Goal: Task Accomplishment & Management: Use online tool/utility

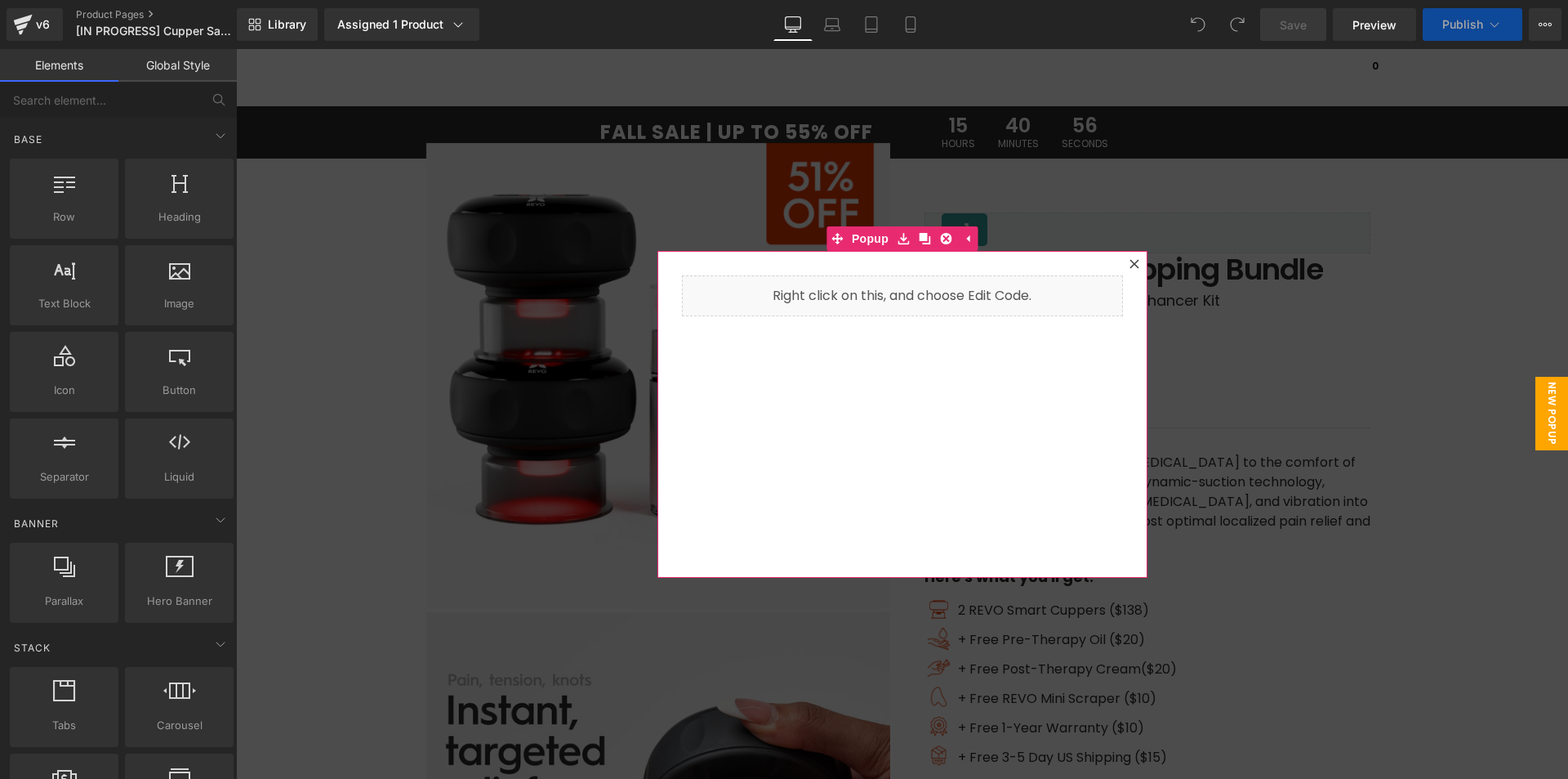
click at [1129, 268] on icon at bounding box center [1134, 264] width 10 height 10
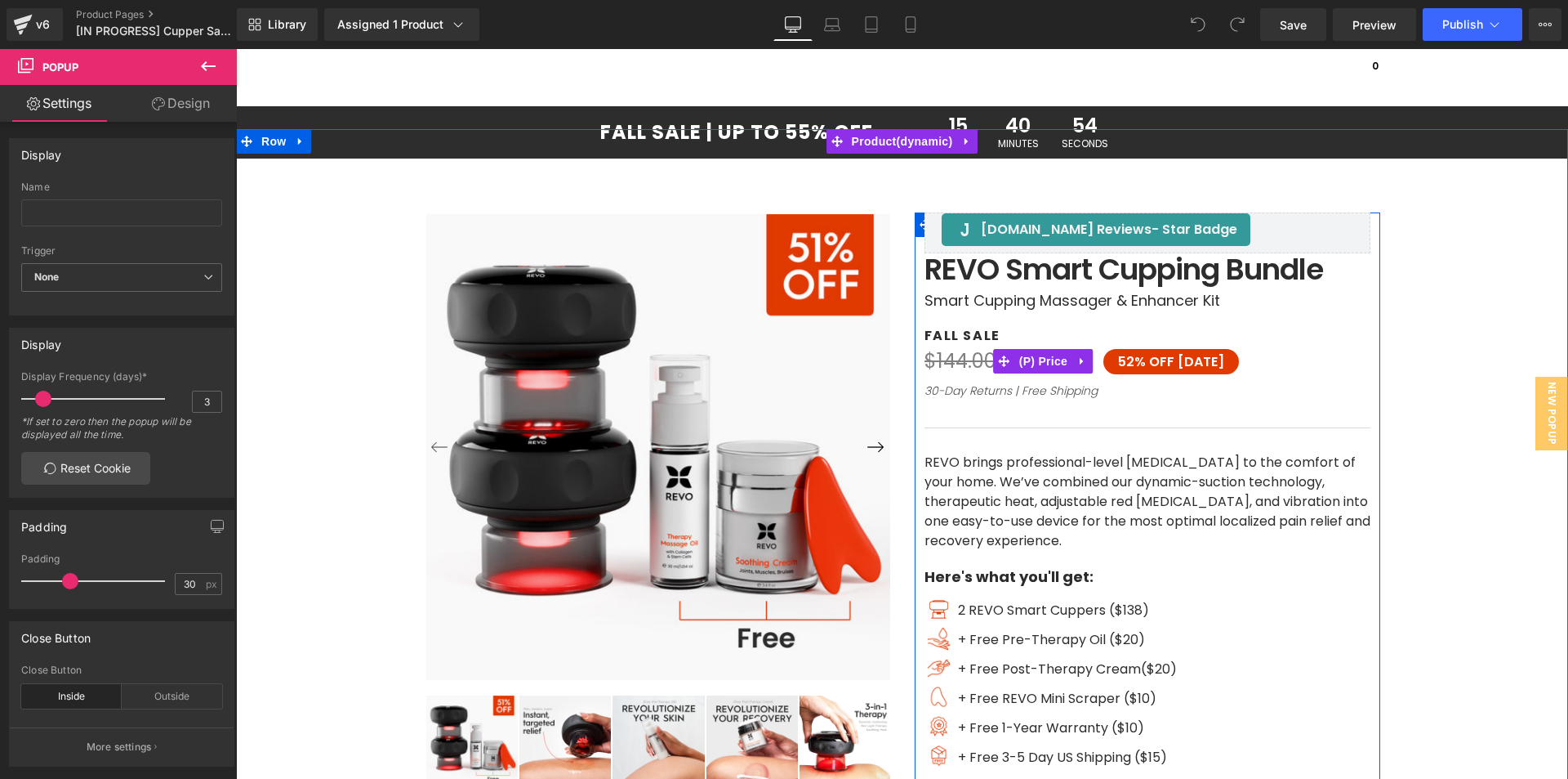
click at [1149, 363] on span "OFF [DATE]" at bounding box center [1186, 361] width 75 height 19
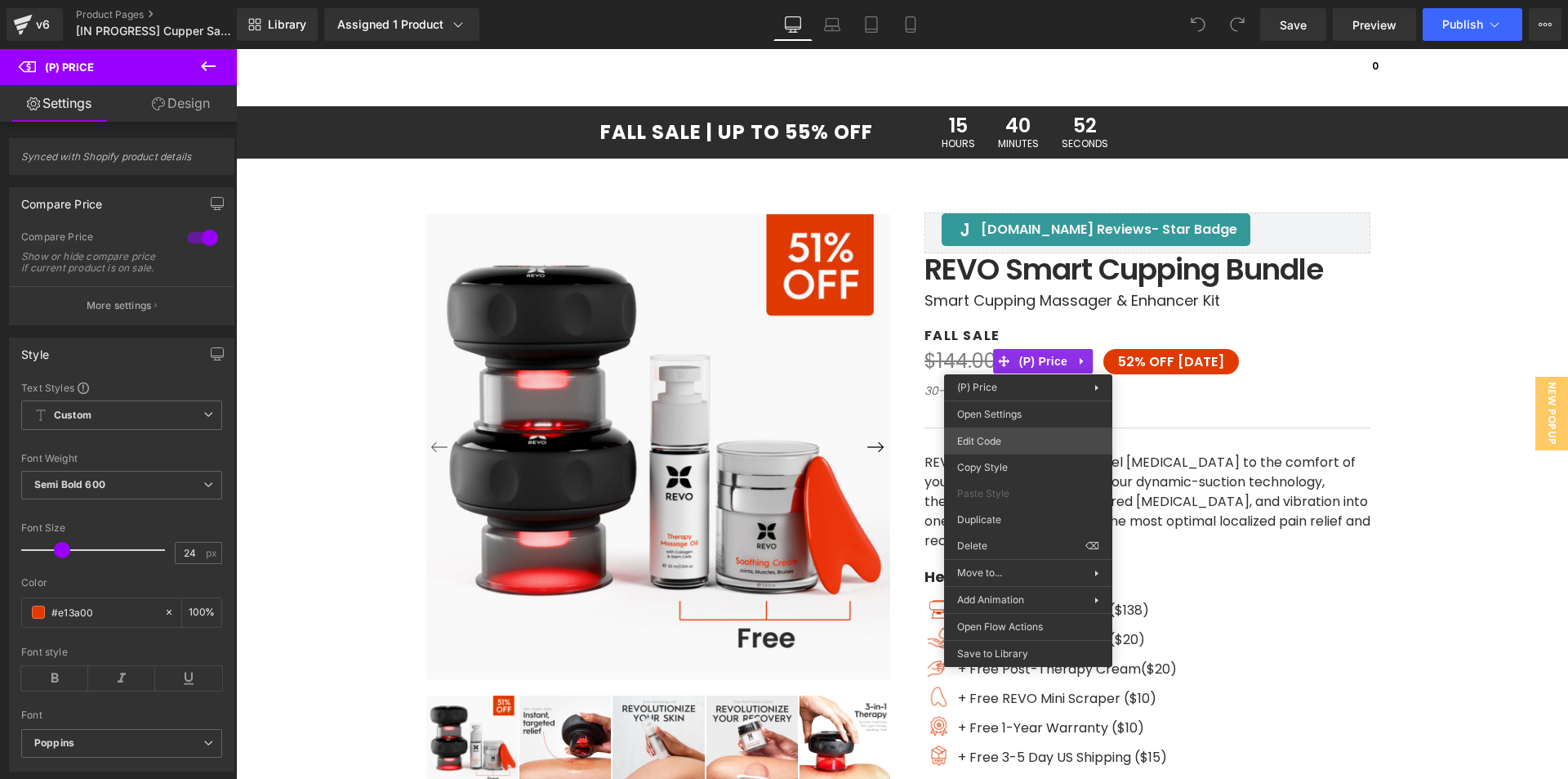
click at [1003, 0] on div "You are previewing how the will restyle your page. You can not edit Elements in…" at bounding box center [784, 0] width 1568 height 0
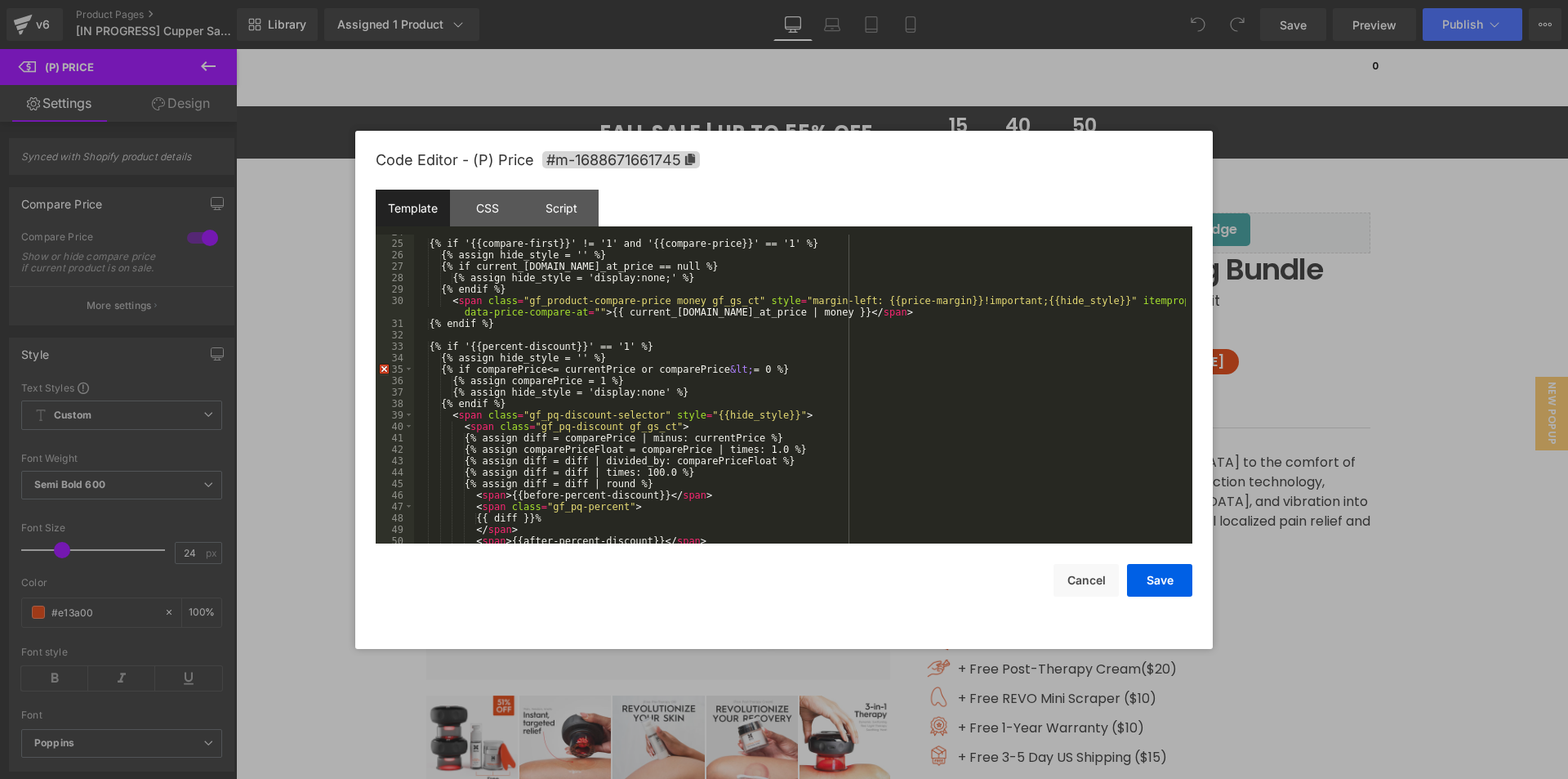
scroll to position [294, 0]
drag, startPoint x: 1313, startPoint y: 120, endPoint x: 1075, endPoint y: 60, distance: 245.4
click at [1313, 120] on div at bounding box center [784, 390] width 1568 height 779
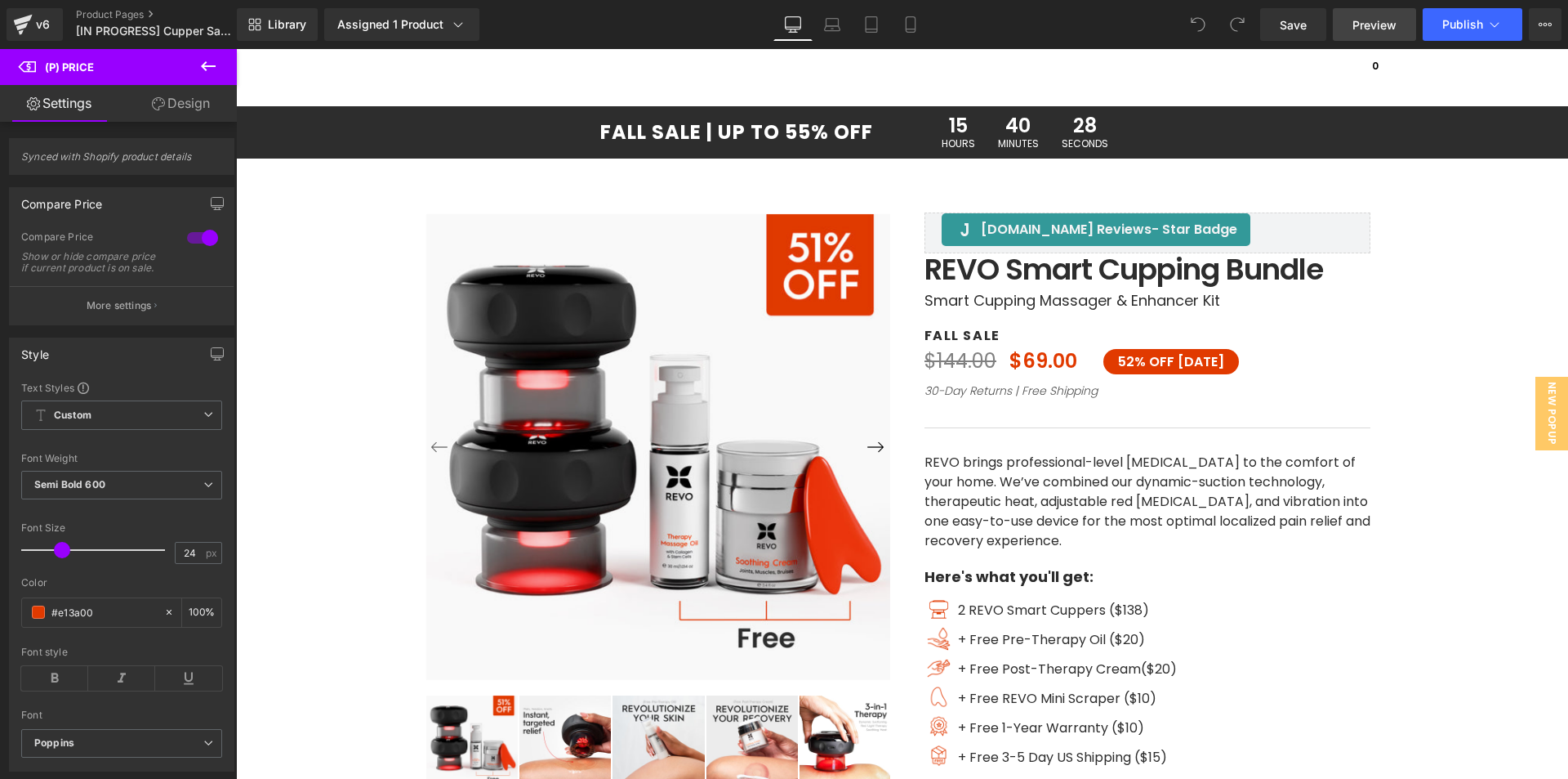
click at [1372, 30] on span "Preview" at bounding box center [1374, 25] width 44 height 18
click at [121, 9] on link "Product Pages" at bounding box center [169, 14] width 188 height 13
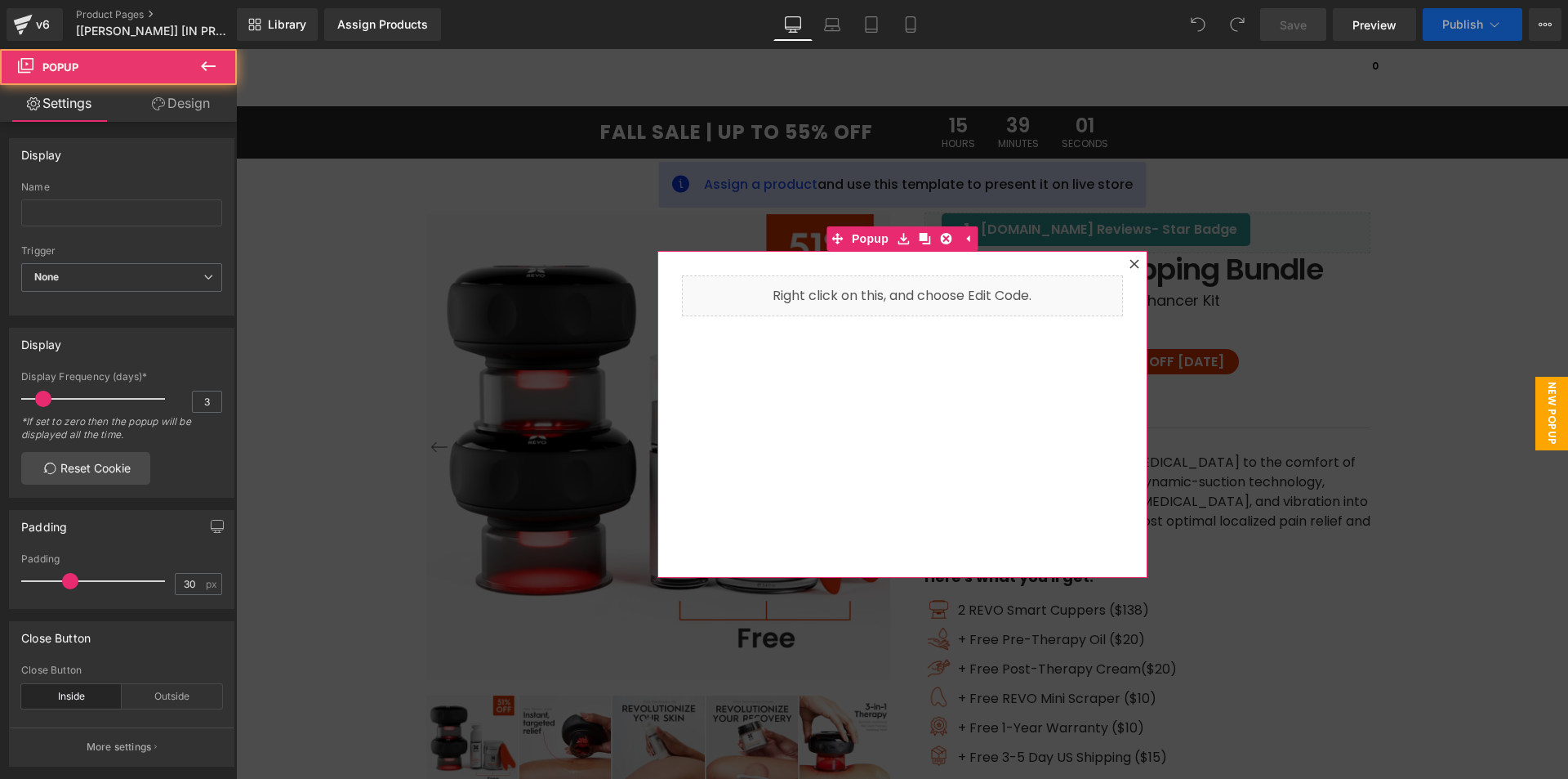
click at [1129, 267] on icon at bounding box center [1133, 263] width 9 height 9
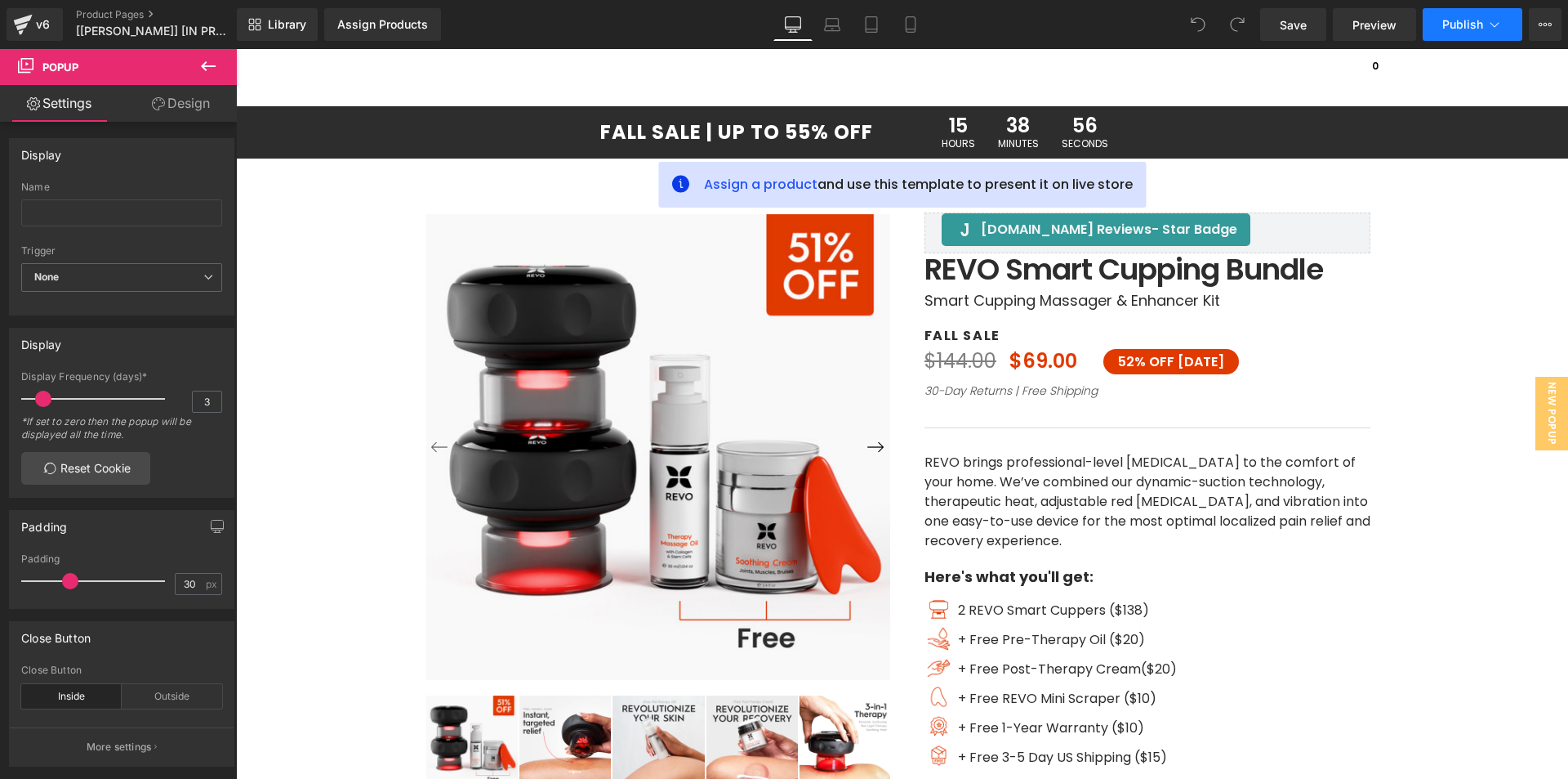
click at [1486, 28] on icon at bounding box center [1494, 24] width 17 height 17
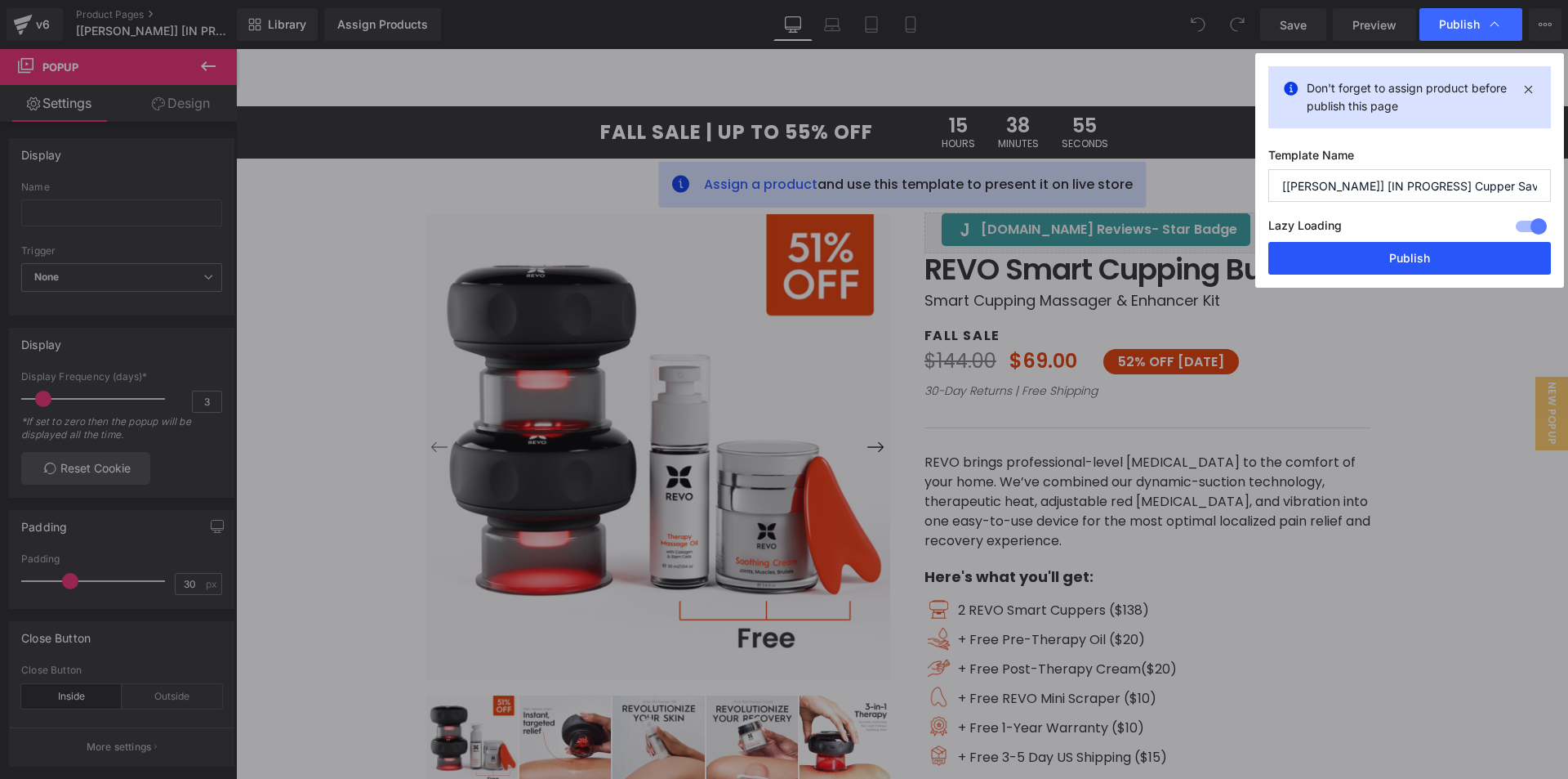
click at [1384, 262] on button "Publish" at bounding box center [1409, 258] width 282 height 33
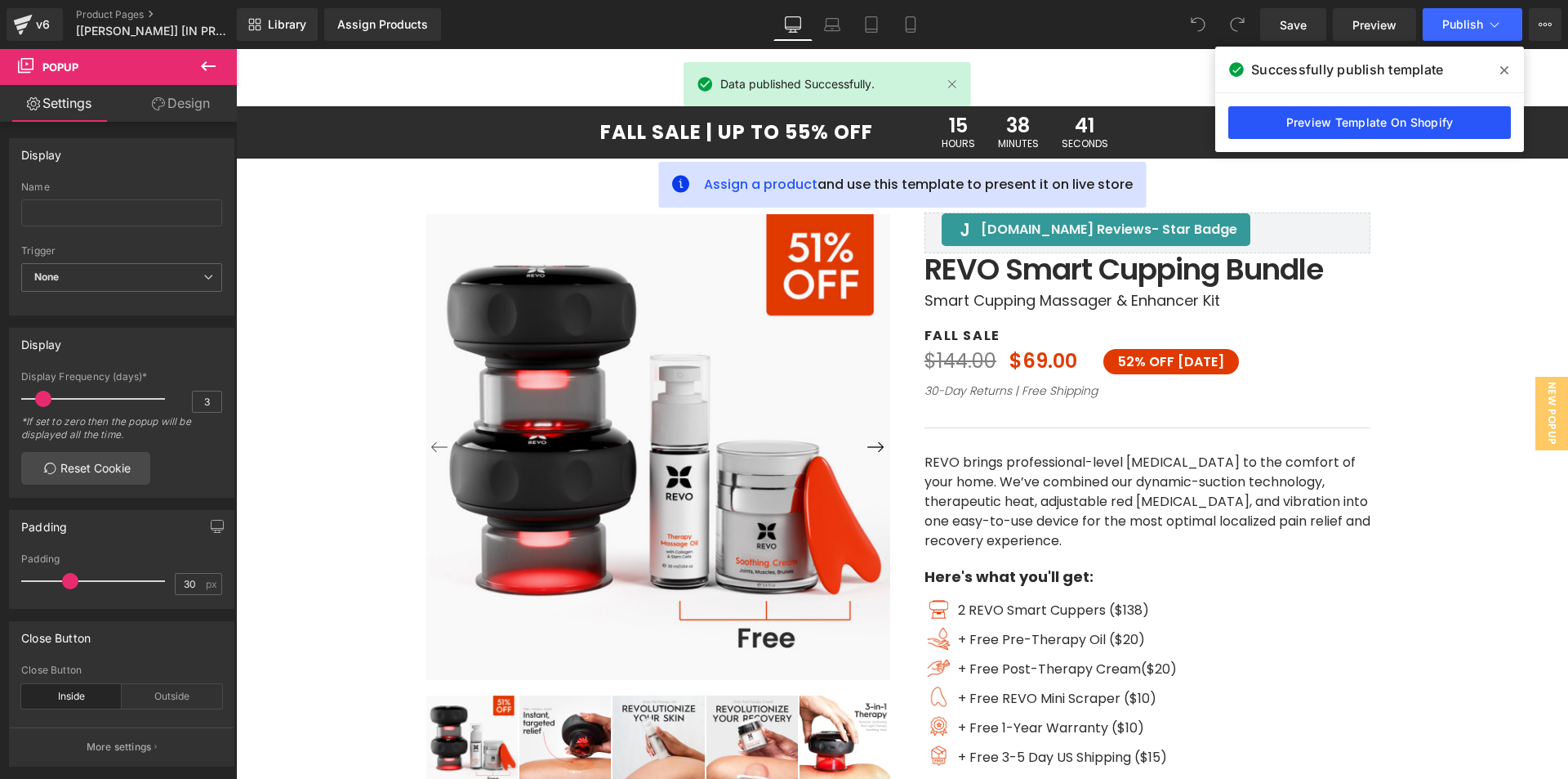
click at [1307, 120] on link "Preview Template On Shopify" at bounding box center [1369, 123] width 282 height 33
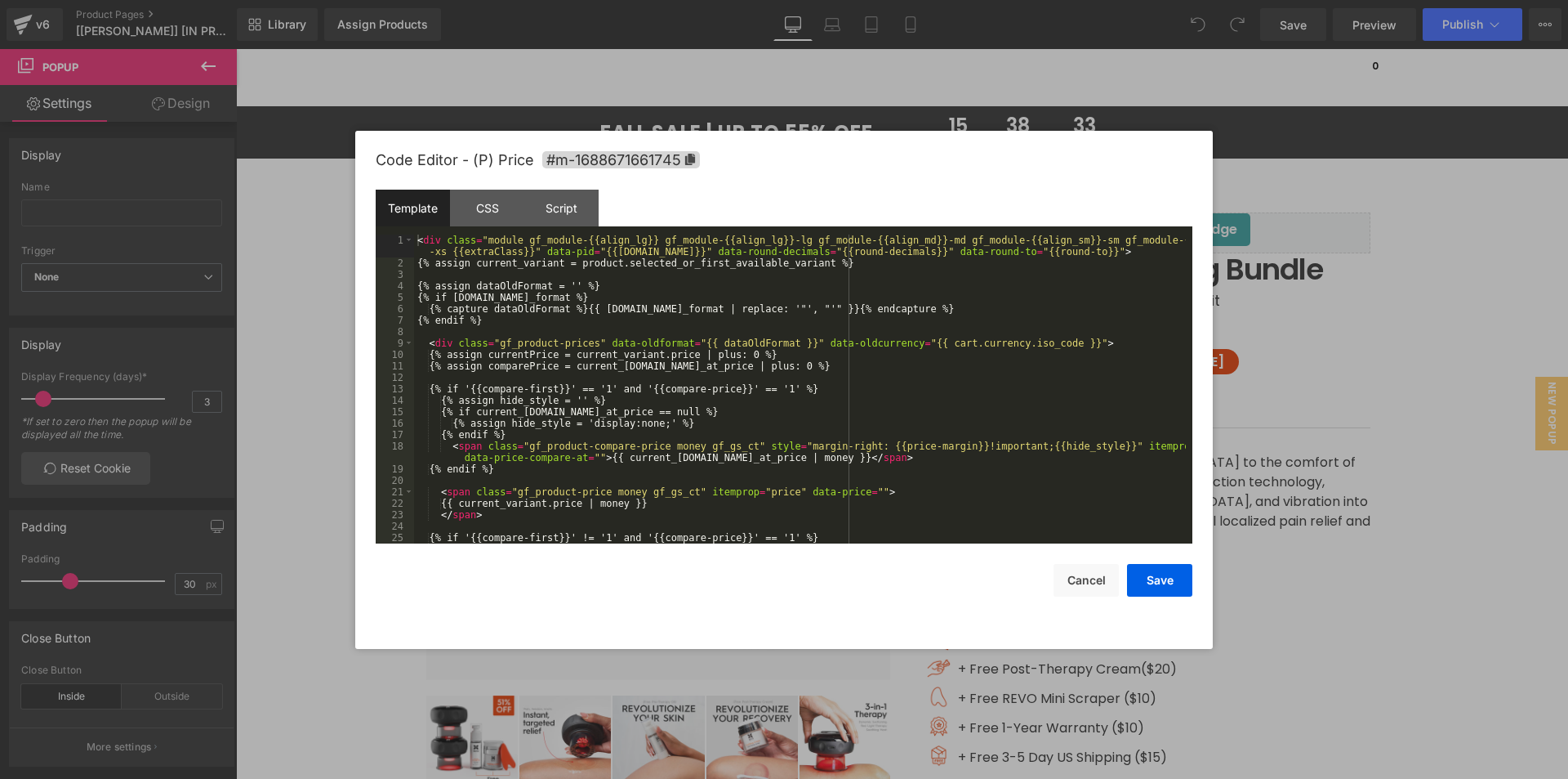
click at [1004, 0] on div "You are previewing how the will restyle your page. You can not edit Elements in…" at bounding box center [784, 0] width 1568 height 0
click at [292, 309] on div at bounding box center [784, 390] width 1568 height 779
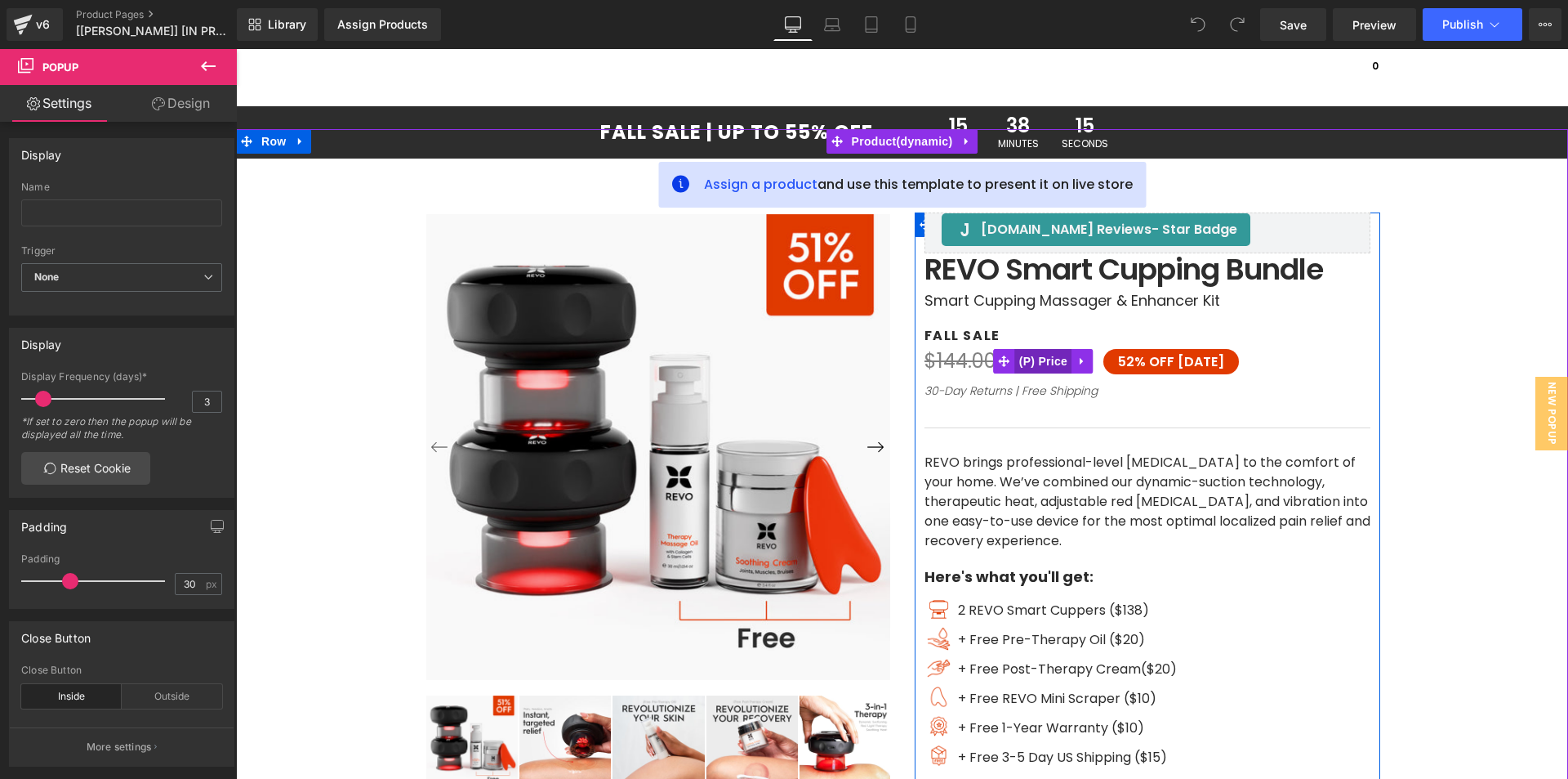
click at [1043, 360] on span "(P) Price" at bounding box center [1043, 360] width 57 height 24
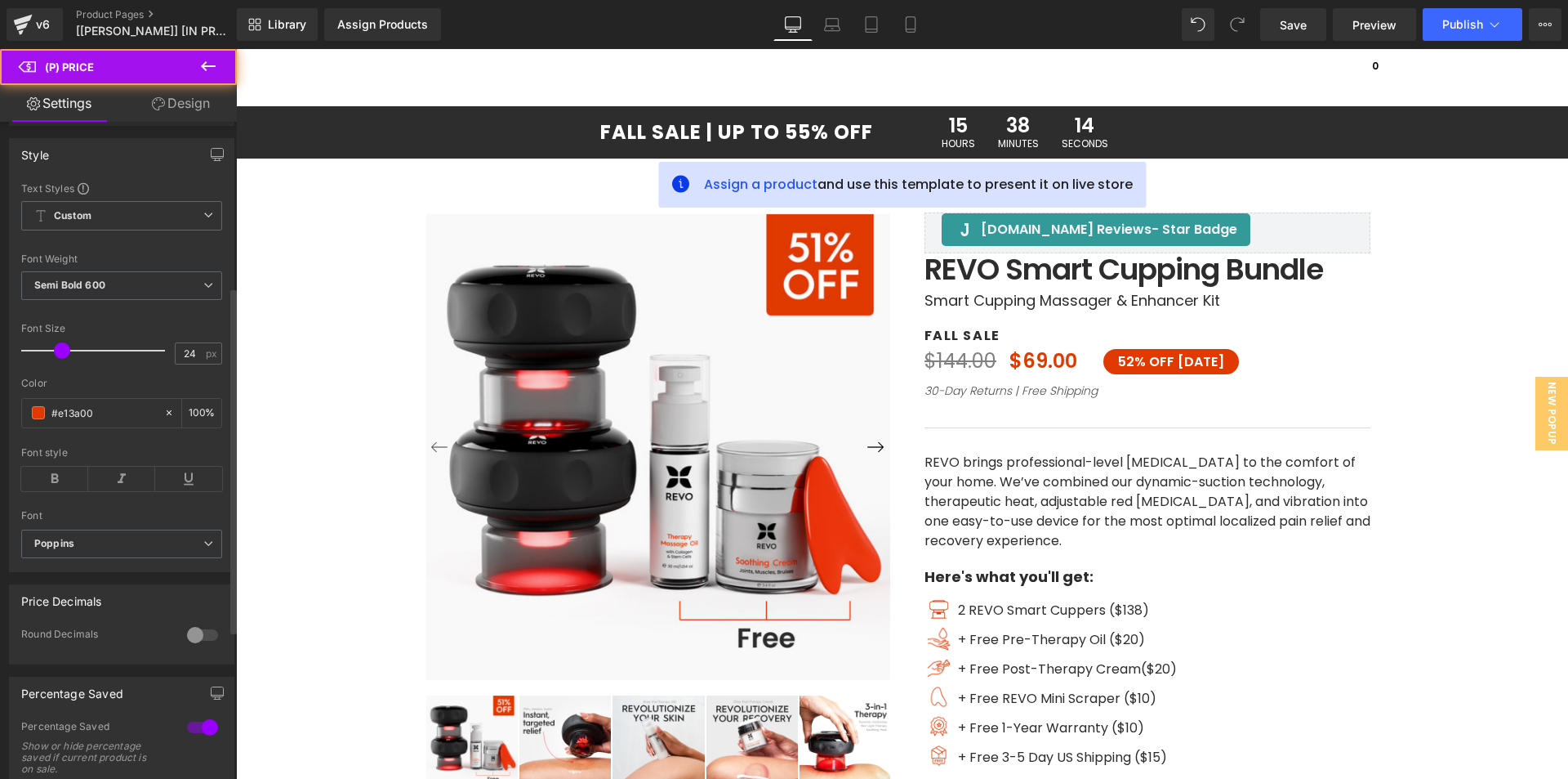
scroll to position [490, 0]
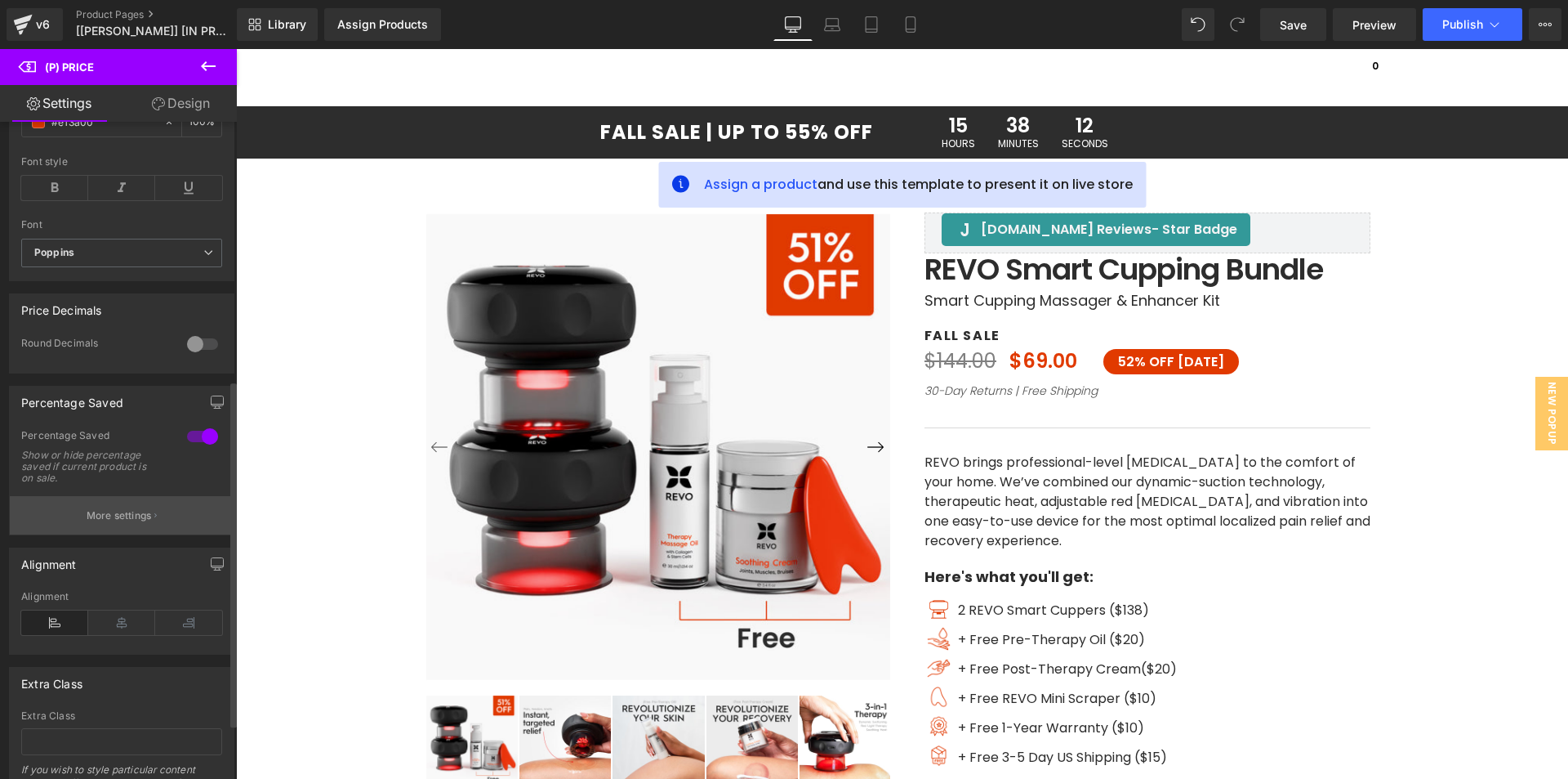
click at [118, 523] on p "More settings" at bounding box center [119, 515] width 65 height 15
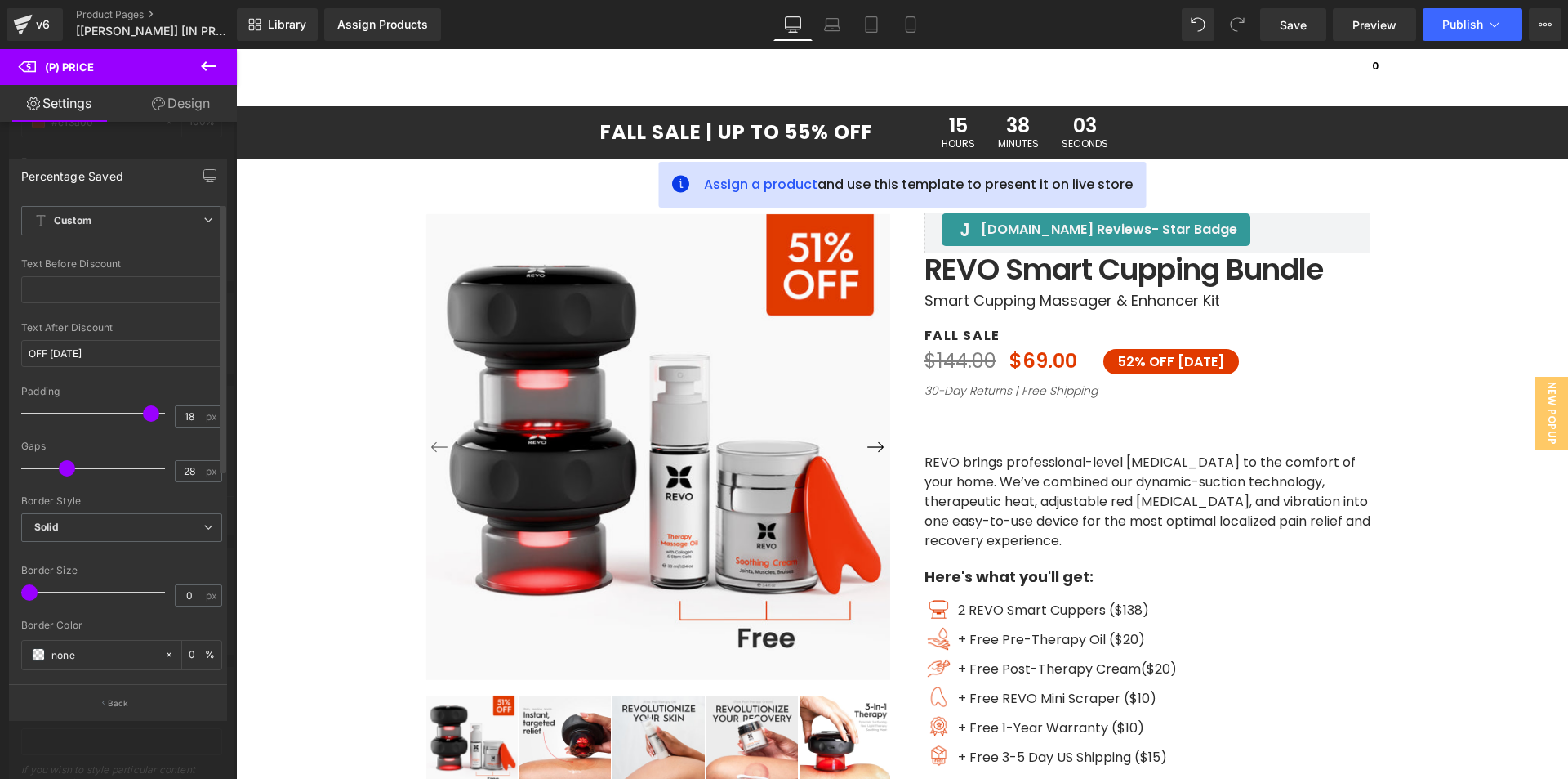
scroll to position [0, 0]
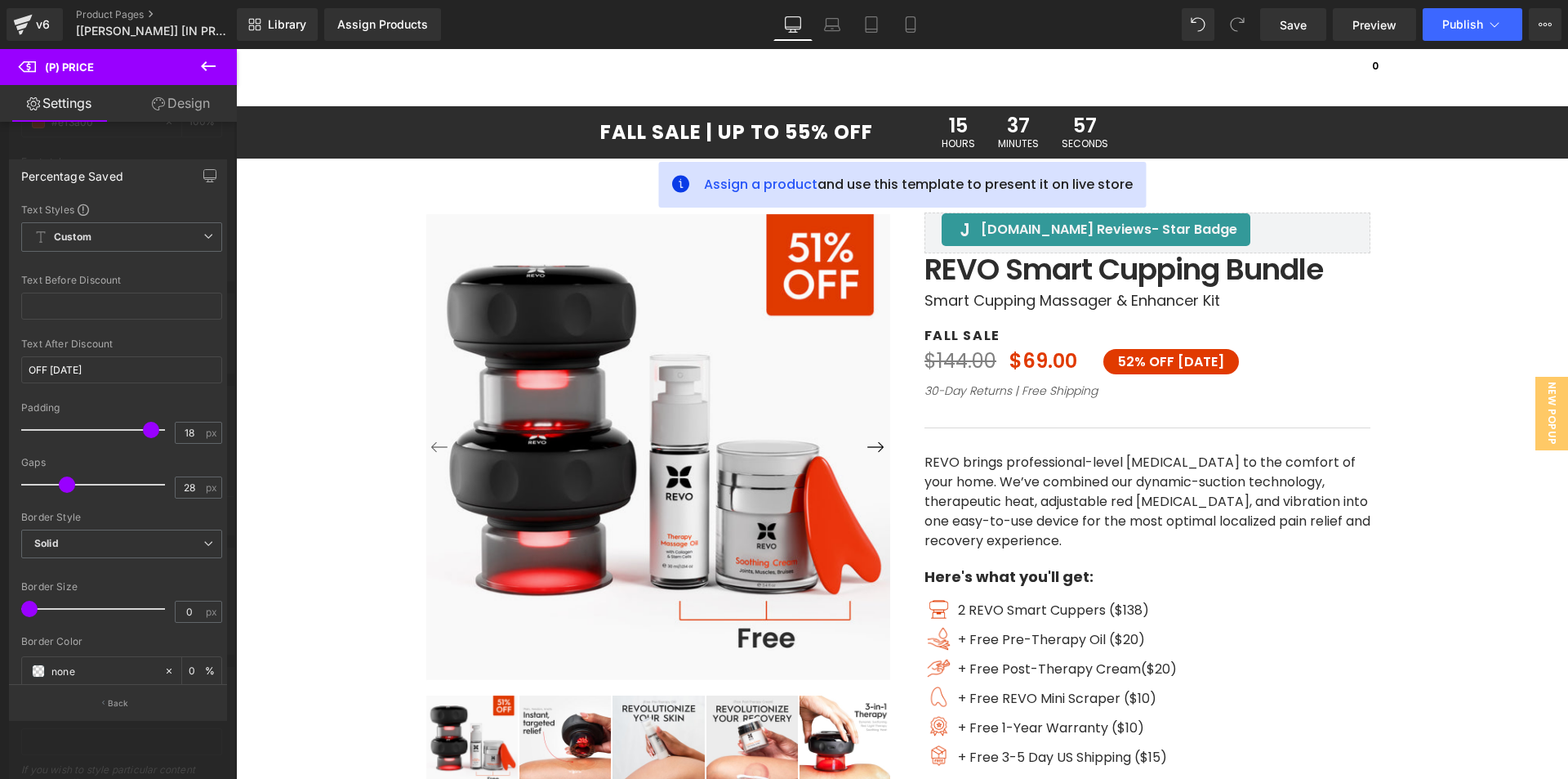
click at [164, 150] on div at bounding box center [118, 418] width 237 height 738
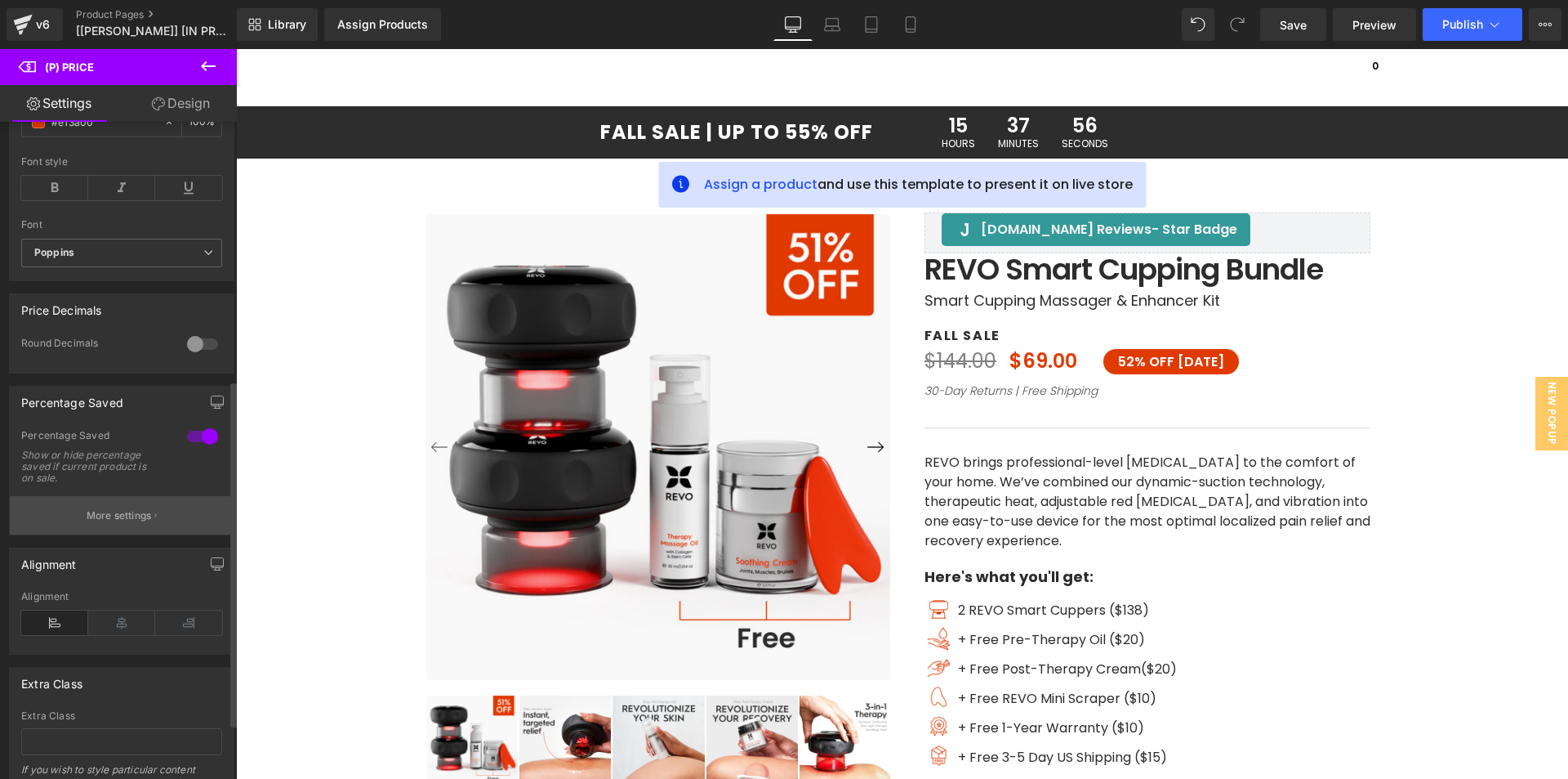
click at [131, 523] on p "More settings" at bounding box center [119, 515] width 65 height 15
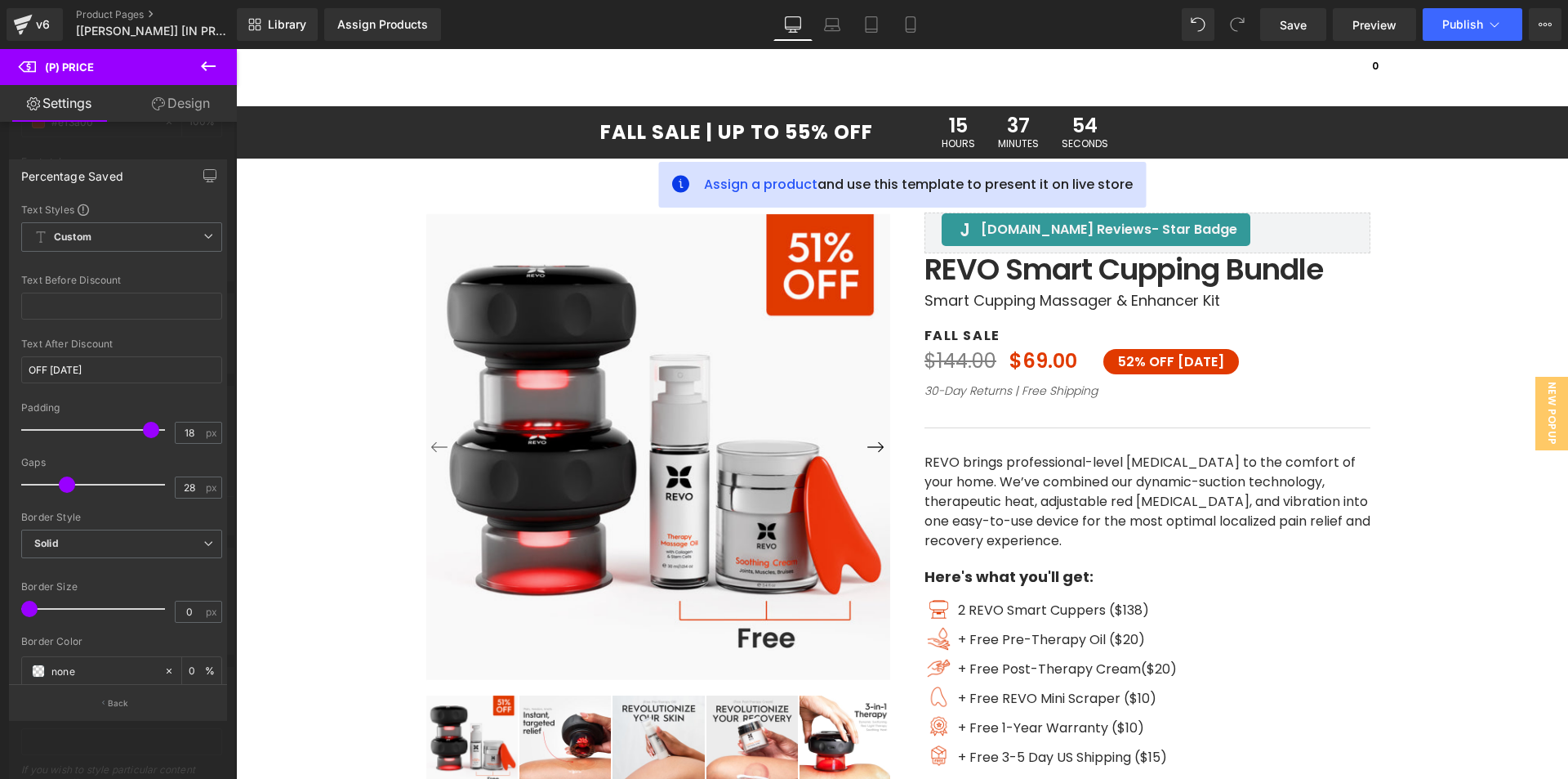
click at [136, 756] on div at bounding box center [118, 418] width 237 height 738
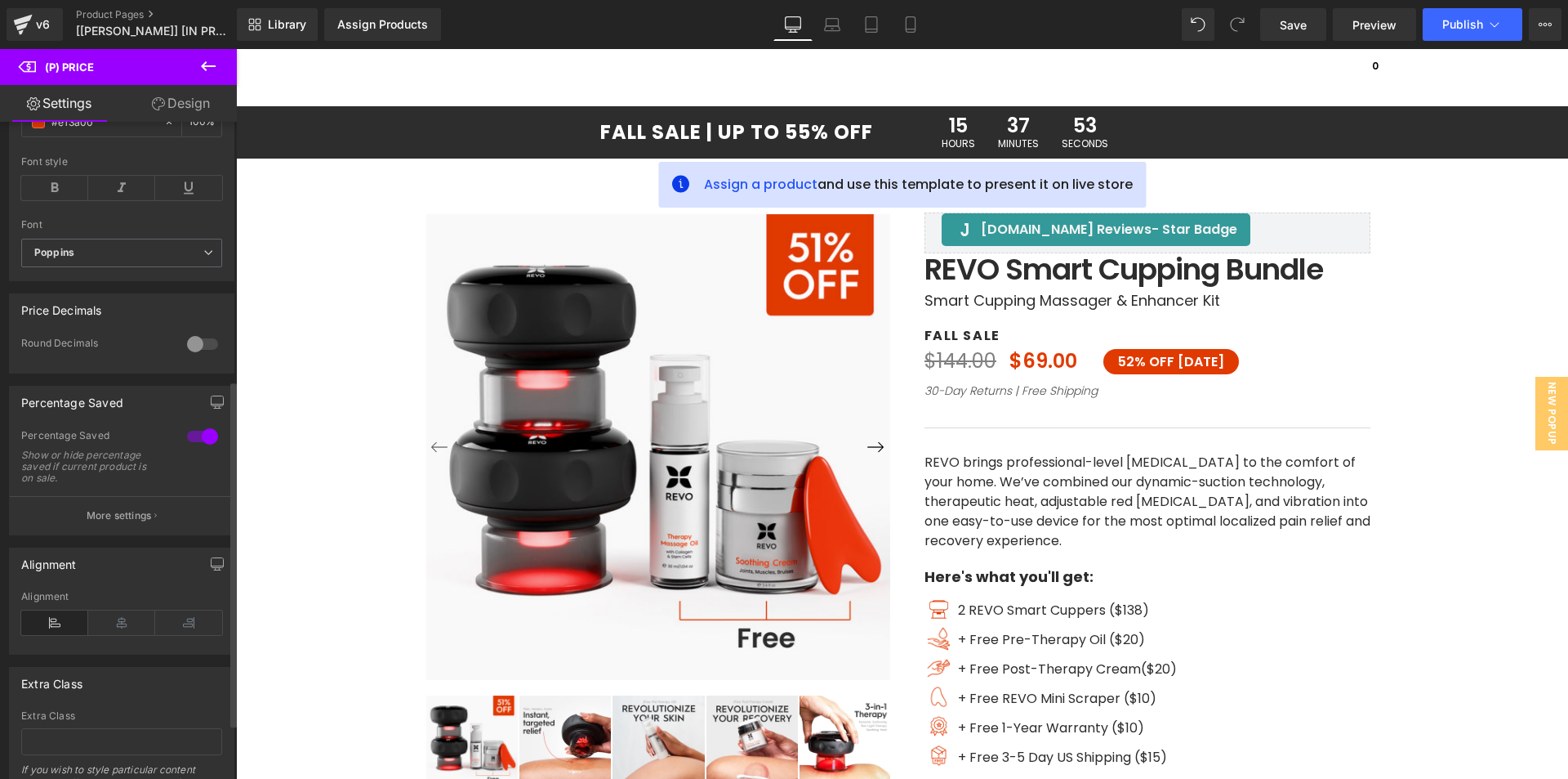
click at [194, 450] on div at bounding box center [202, 436] width 39 height 26
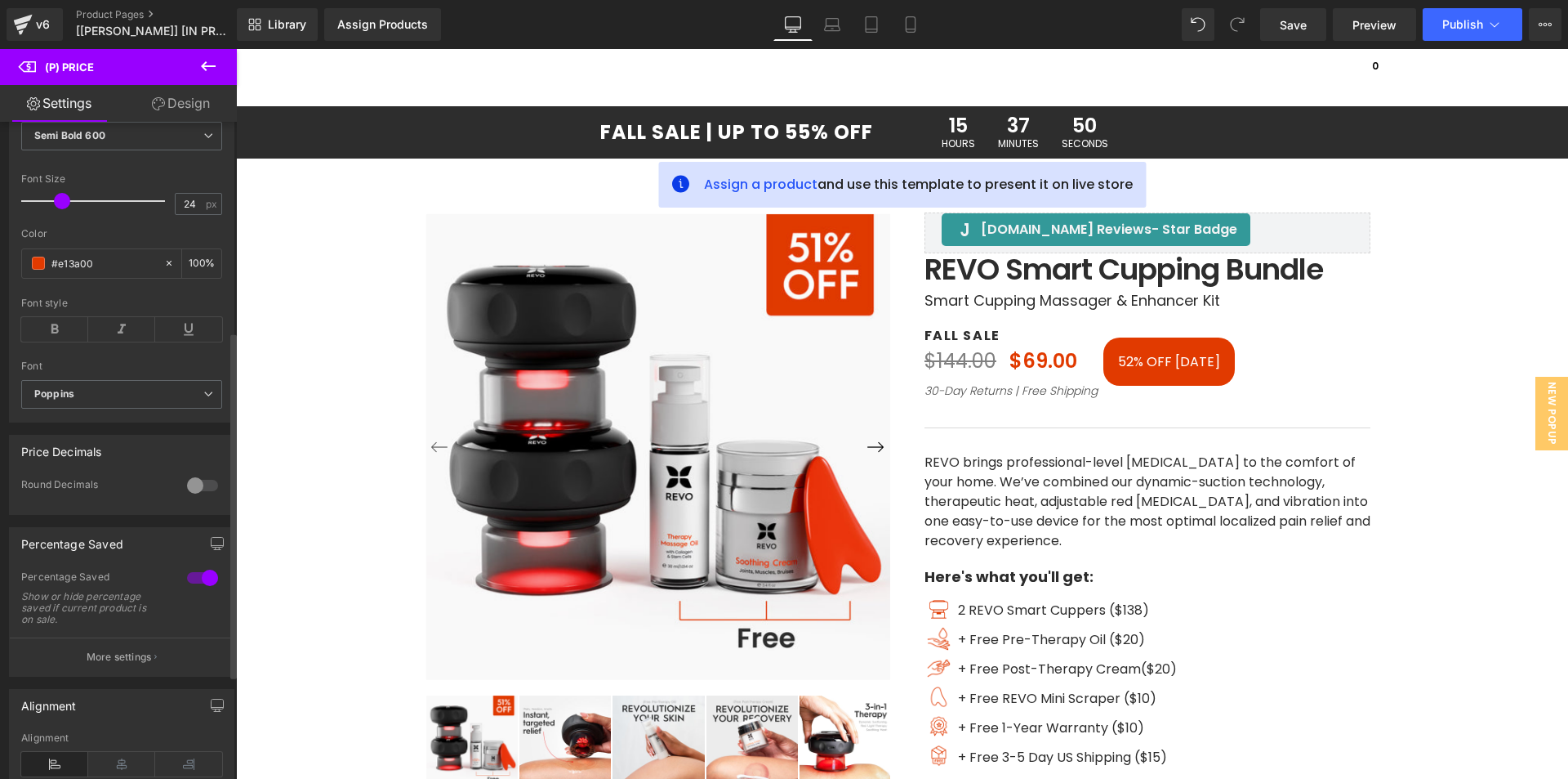
scroll to position [327, 0]
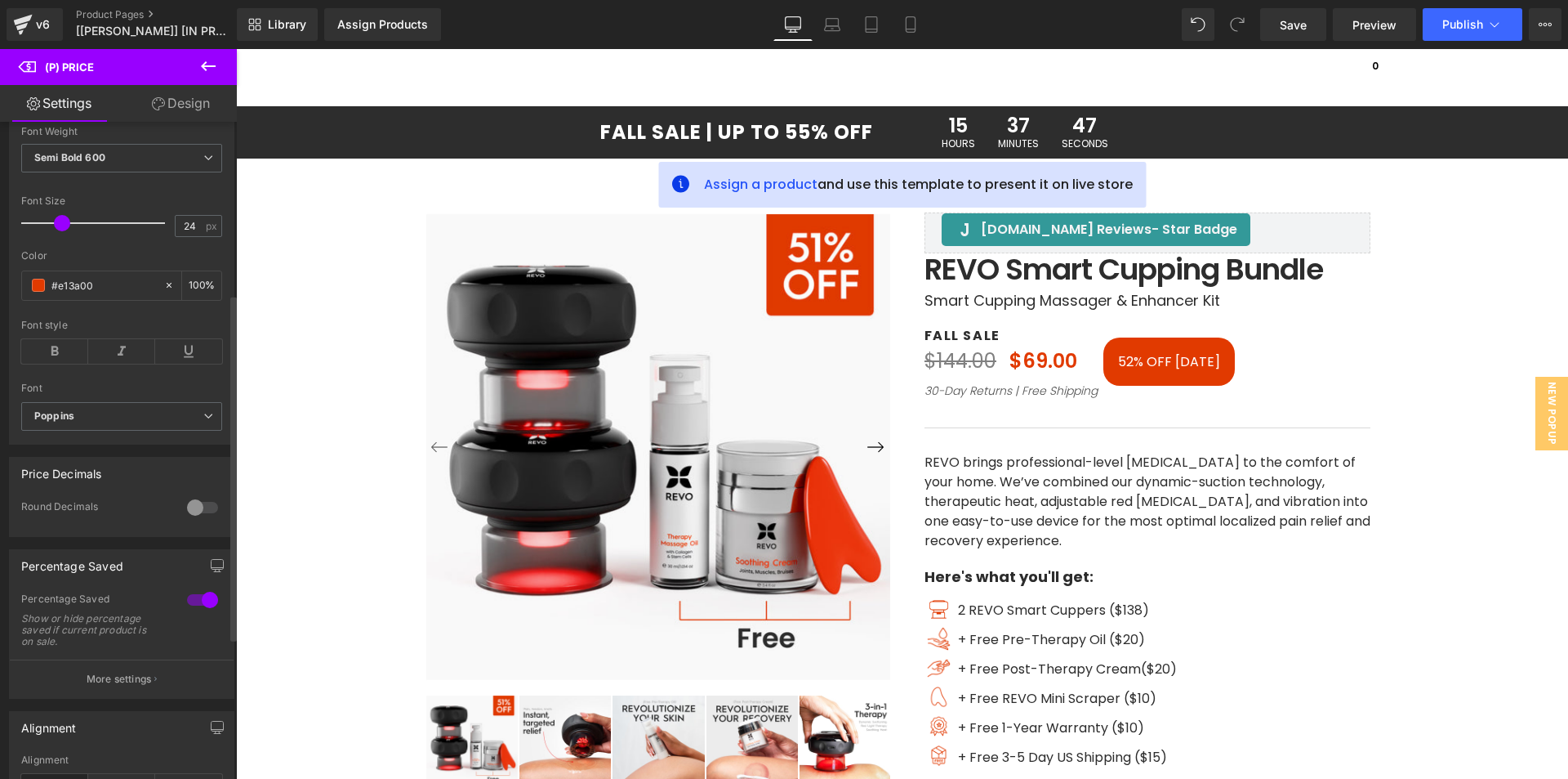
click at [195, 521] on div at bounding box center [202, 507] width 39 height 26
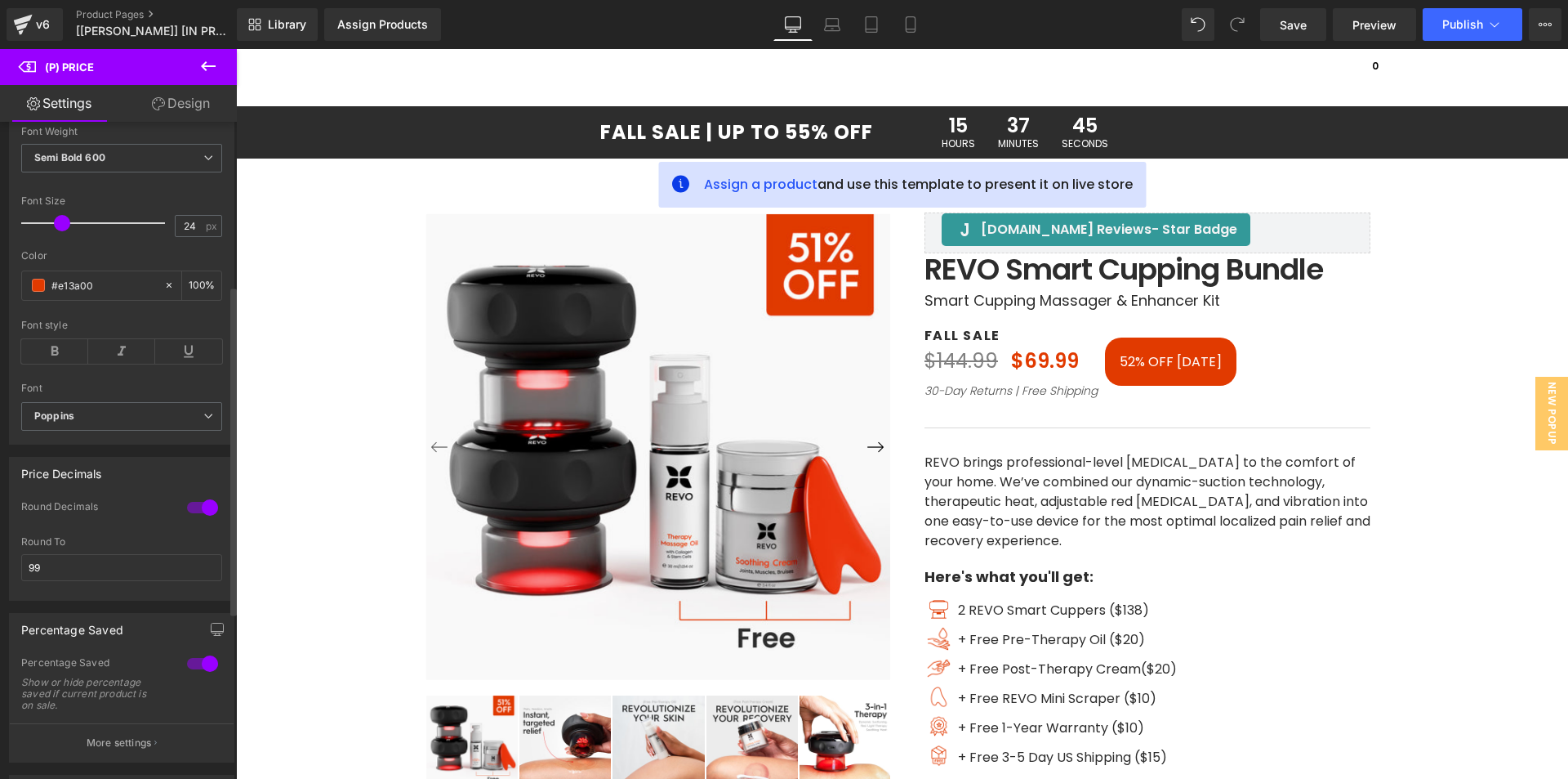
click at [195, 521] on div at bounding box center [202, 507] width 39 height 26
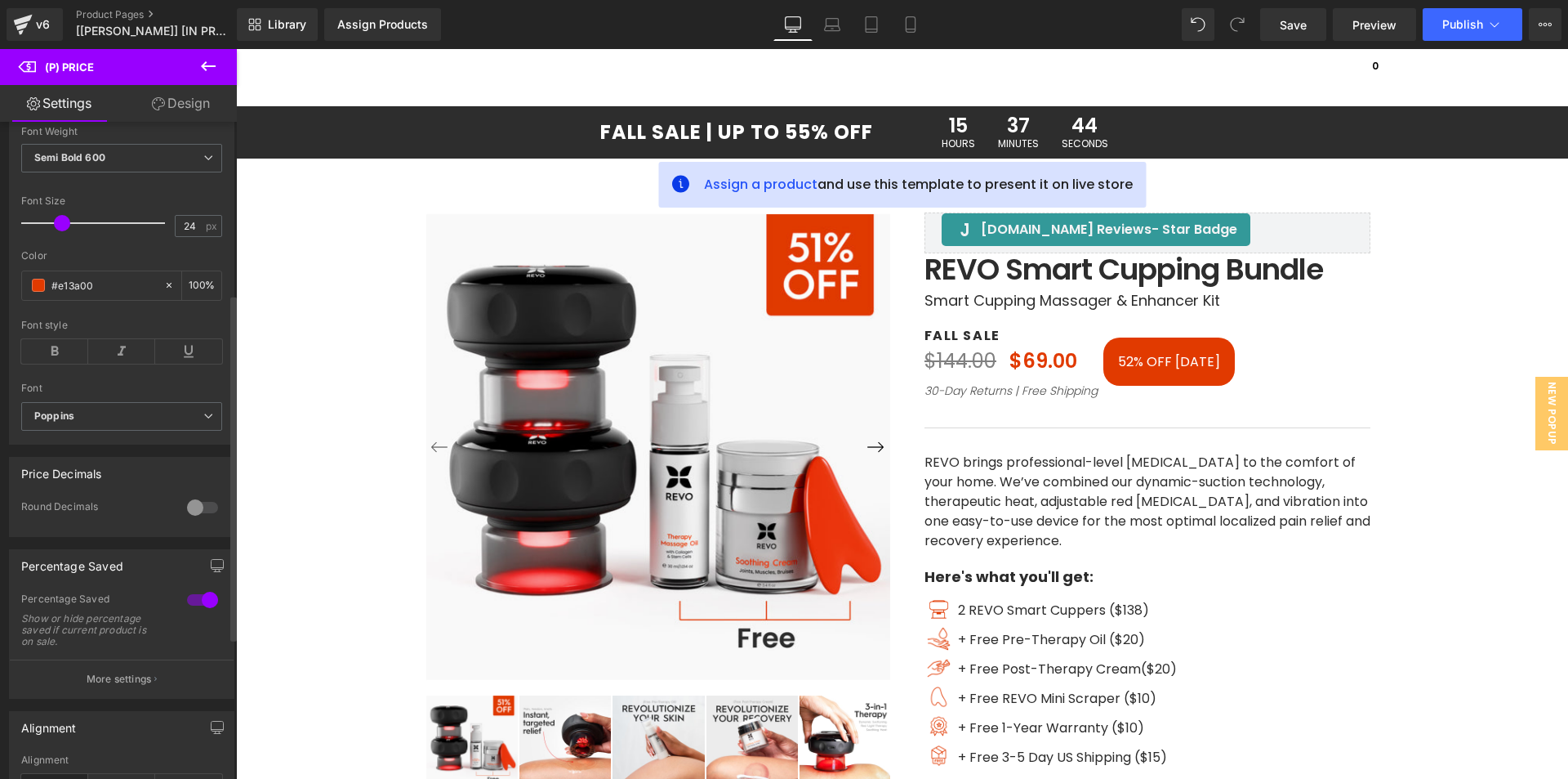
click at [195, 521] on div at bounding box center [202, 507] width 39 height 26
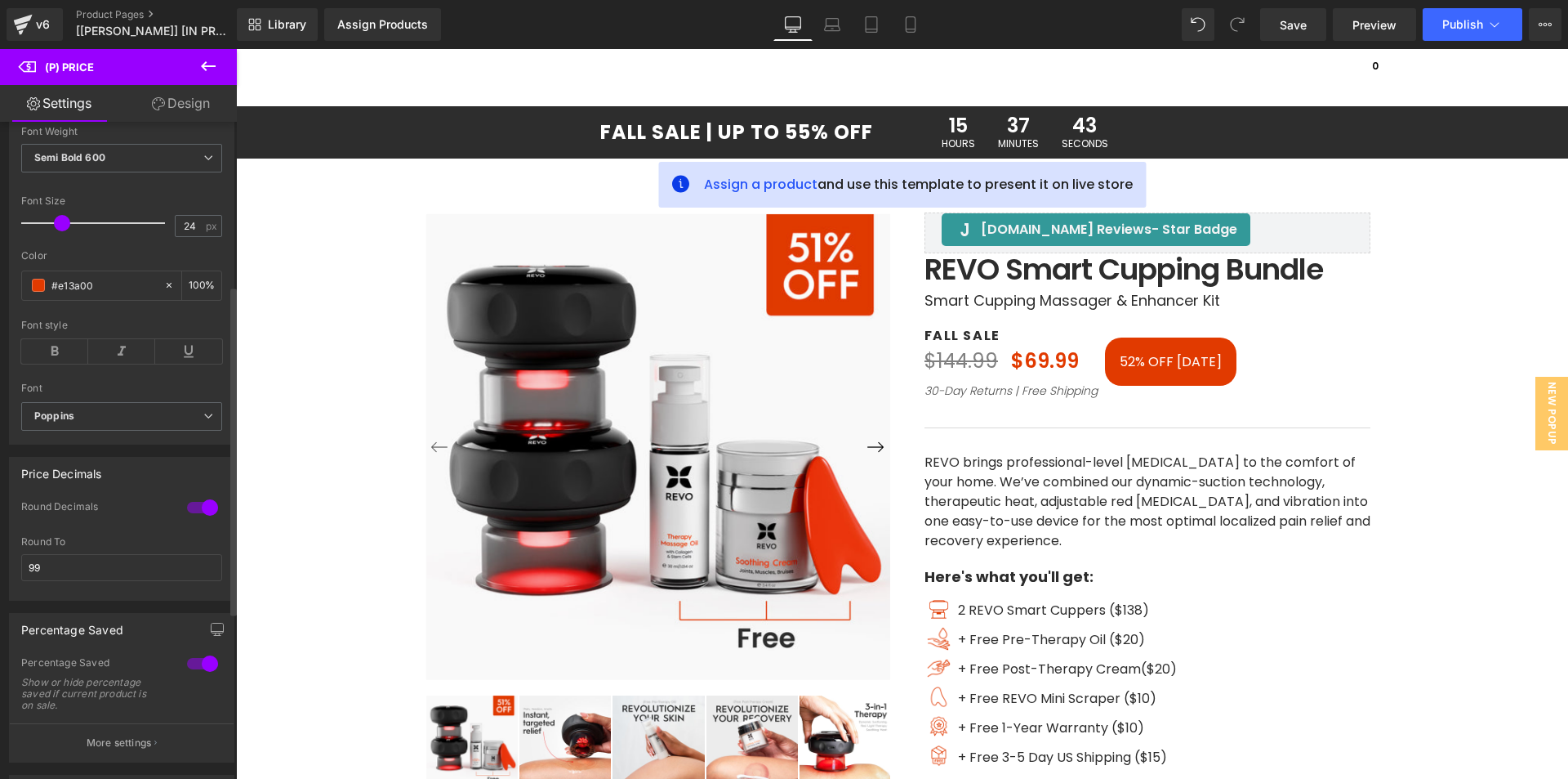
click at [195, 521] on div at bounding box center [202, 507] width 39 height 26
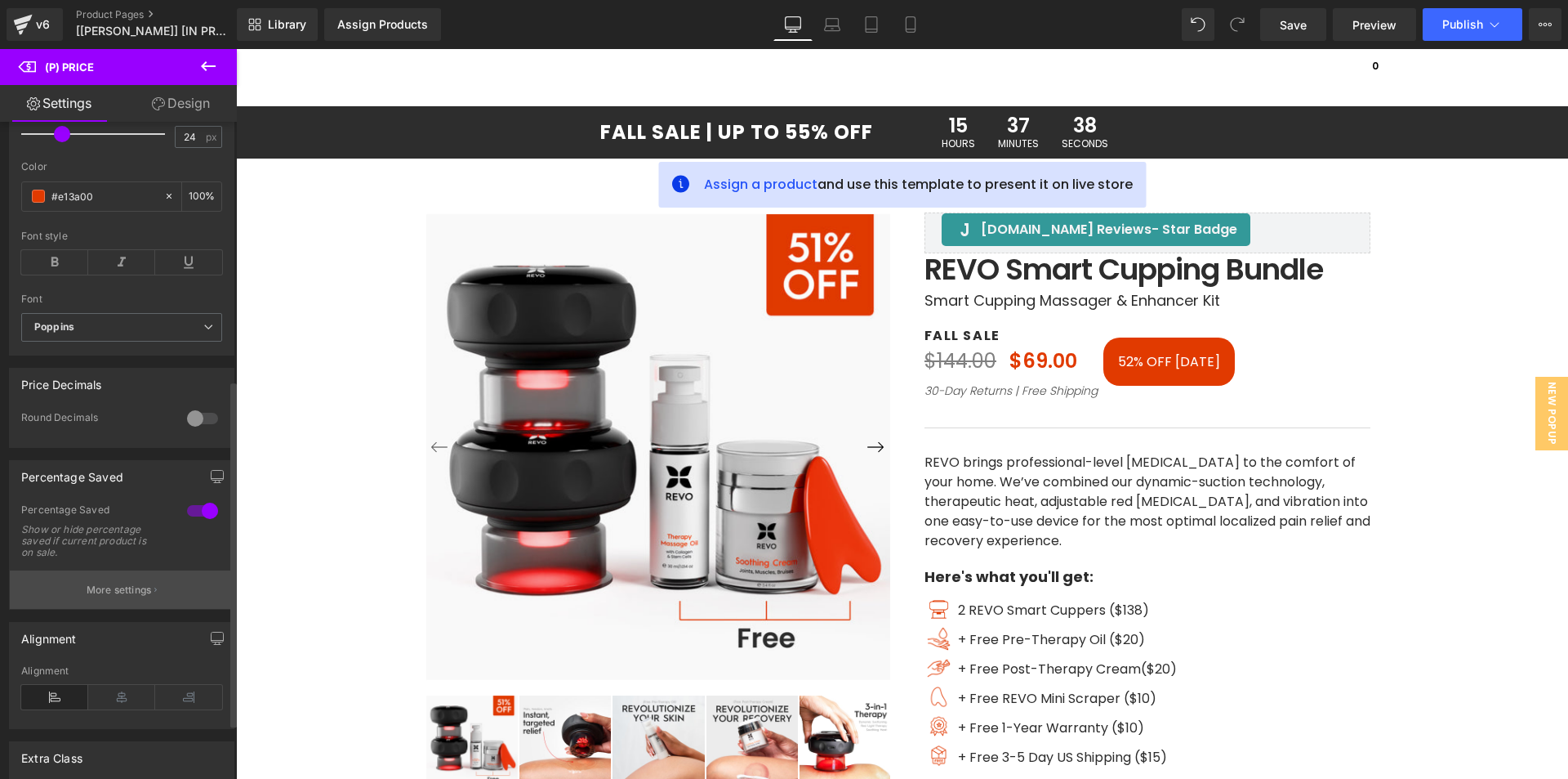
scroll to position [490, 0]
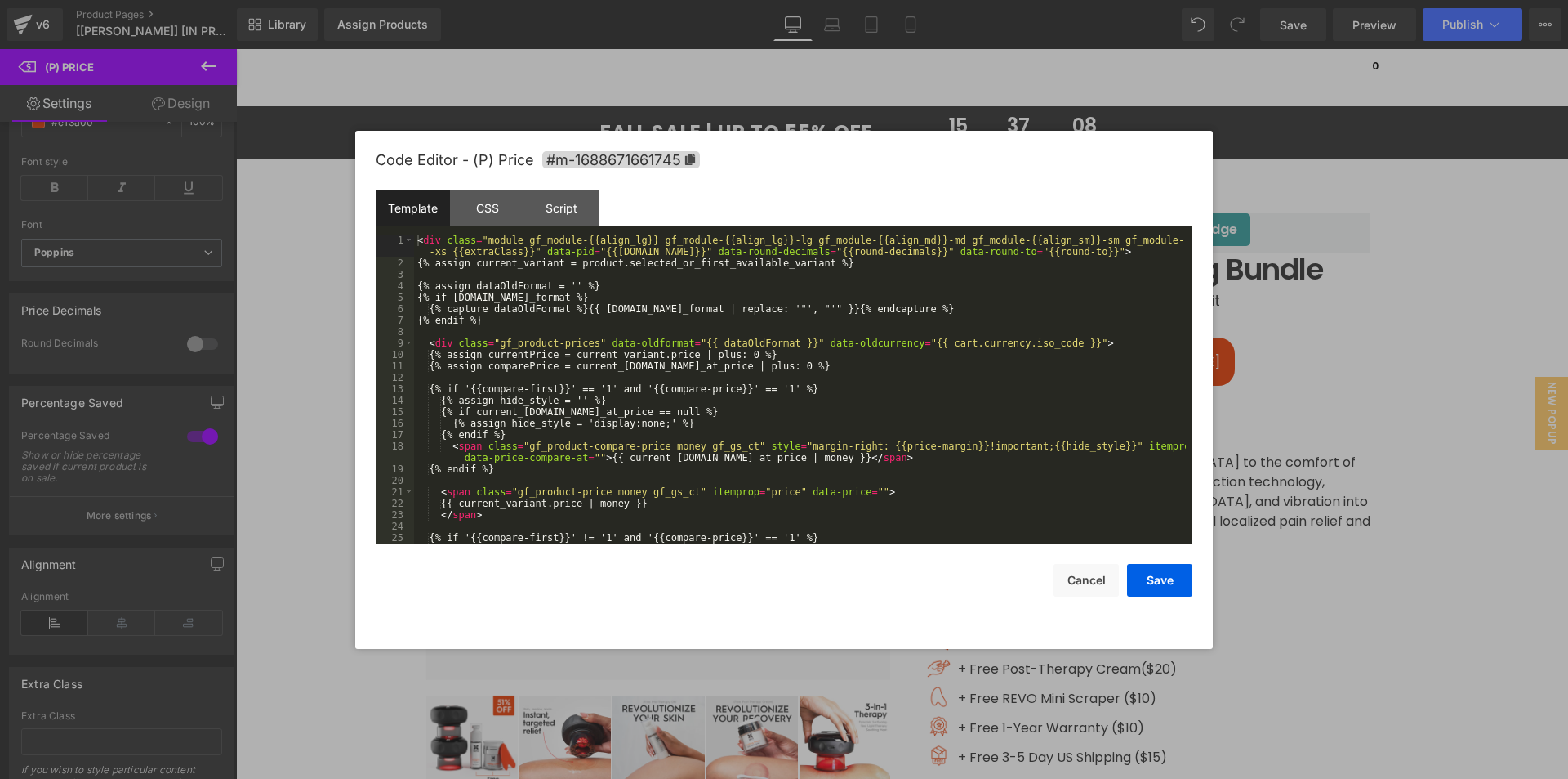
click at [1020, 0] on div "(P) Price You are previewing how the will restyle your page. You can not edit E…" at bounding box center [784, 0] width 1568 height 0
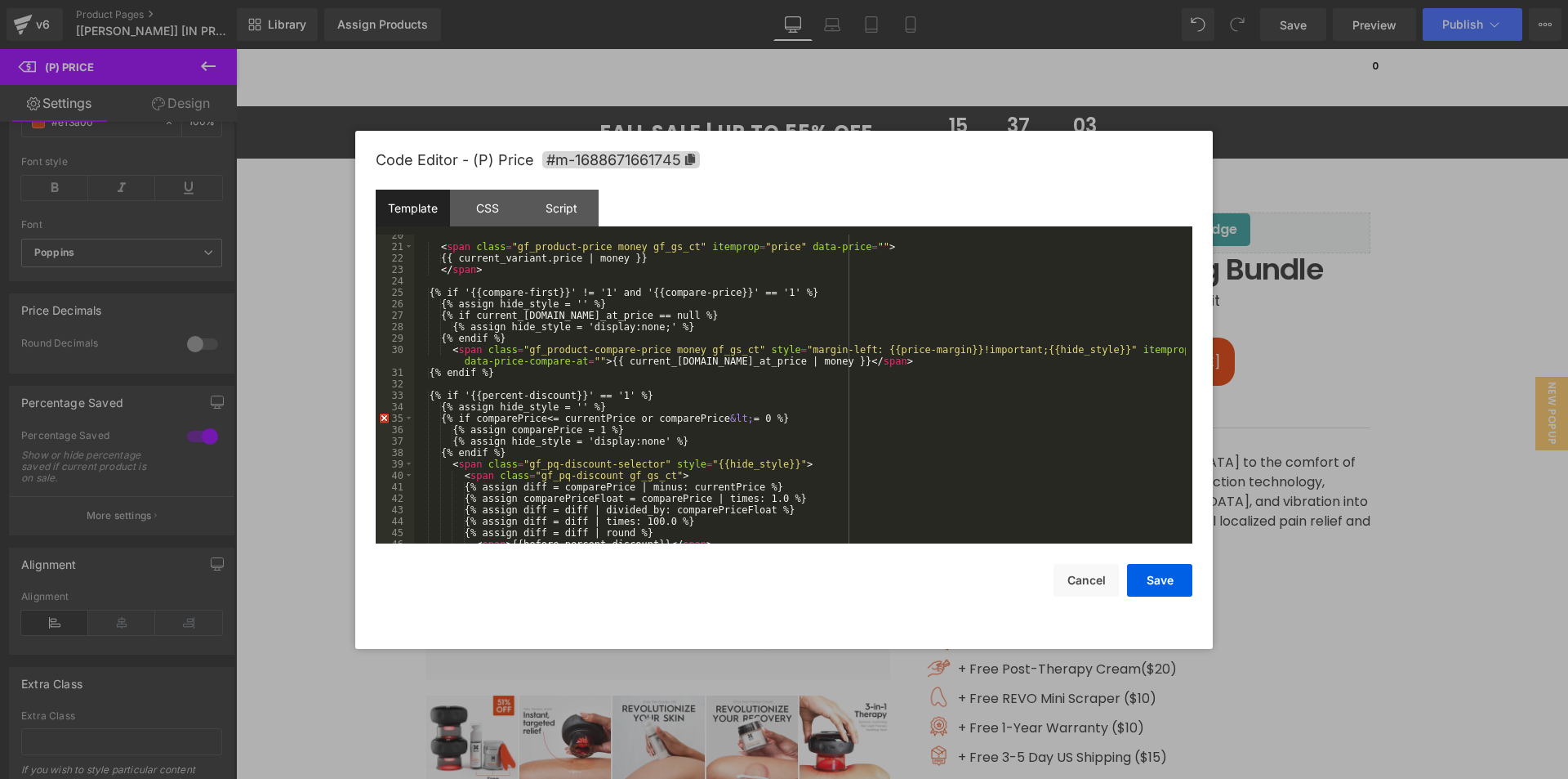
scroll to position [343, 0]
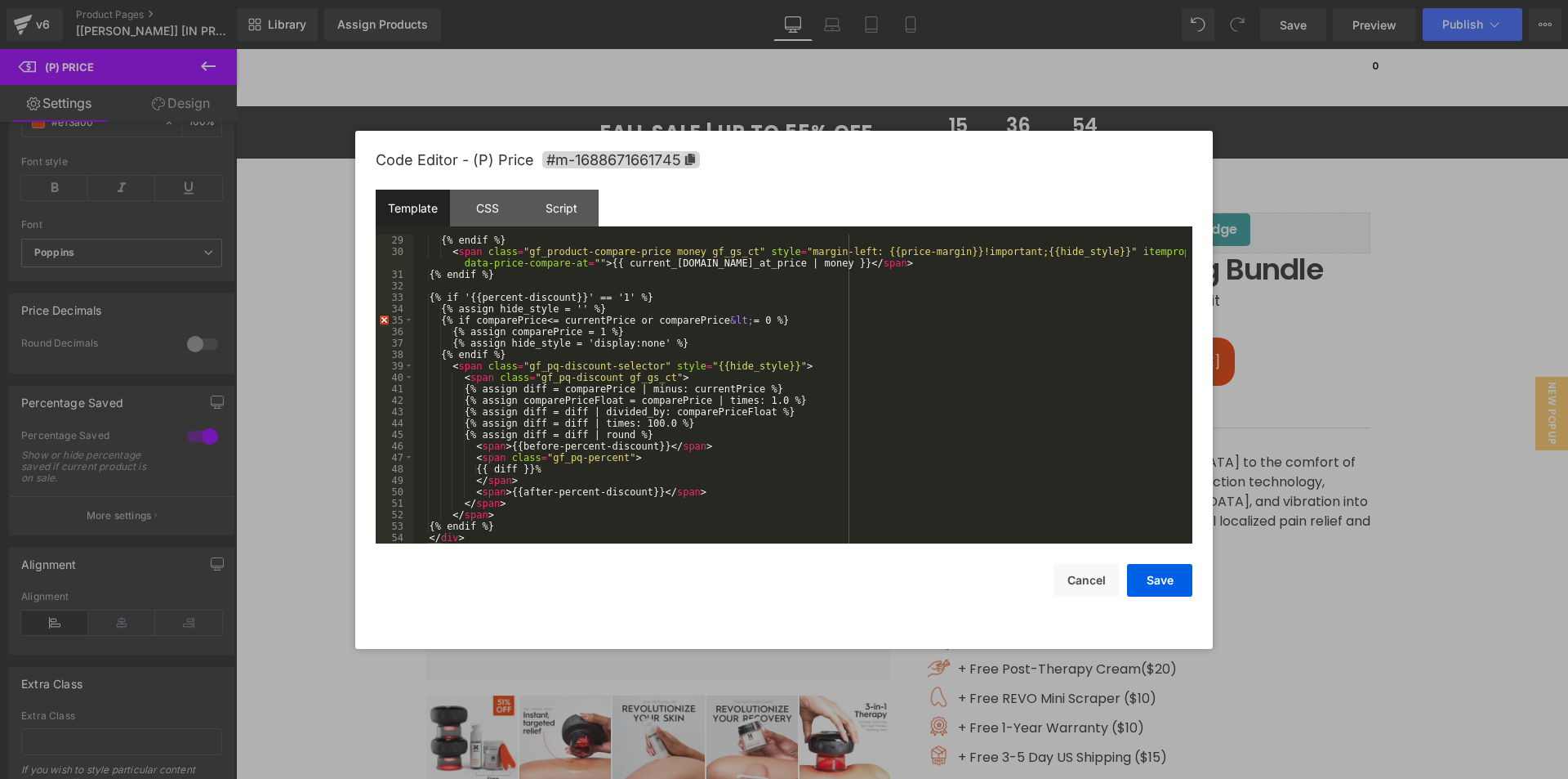
click at [592, 389] on div "{% endif %} < span class = "gf_product-compare-price money gf_gs_ct" style = "m…" at bounding box center [799, 400] width 772 height 332
click at [791, 498] on div "{% endif %} < span class = "gf_product-compare-price money gf_gs_ct" style = "m…" at bounding box center [799, 400] width 772 height 332
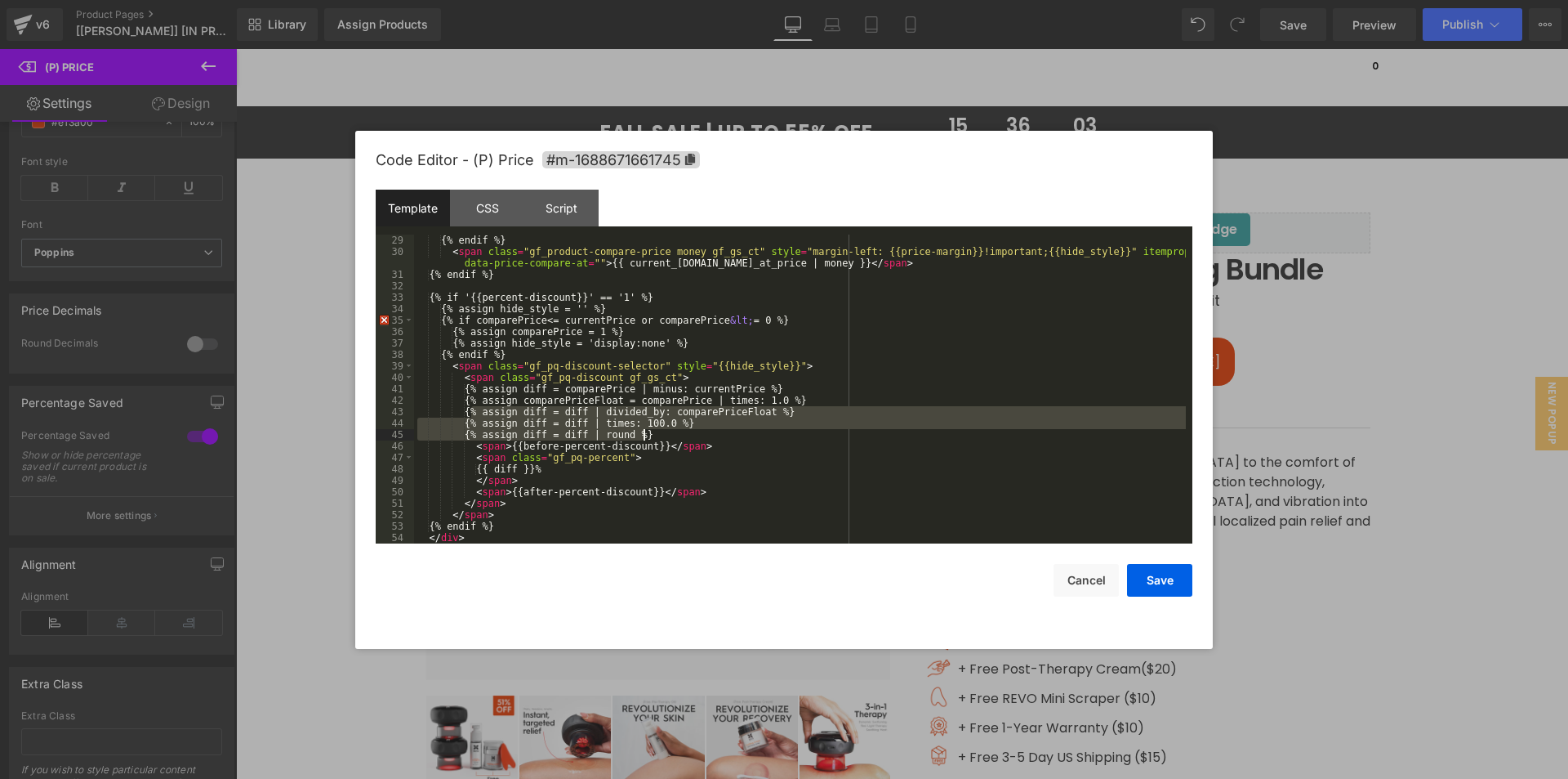
drag, startPoint x: 514, startPoint y: 419, endPoint x: 658, endPoint y: 434, distance: 144.8
click at [658, 434] on div "{% endif %} < span class = "gf_product-compare-price money gf_gs_ct" style = "m…" at bounding box center [799, 400] width 772 height 332
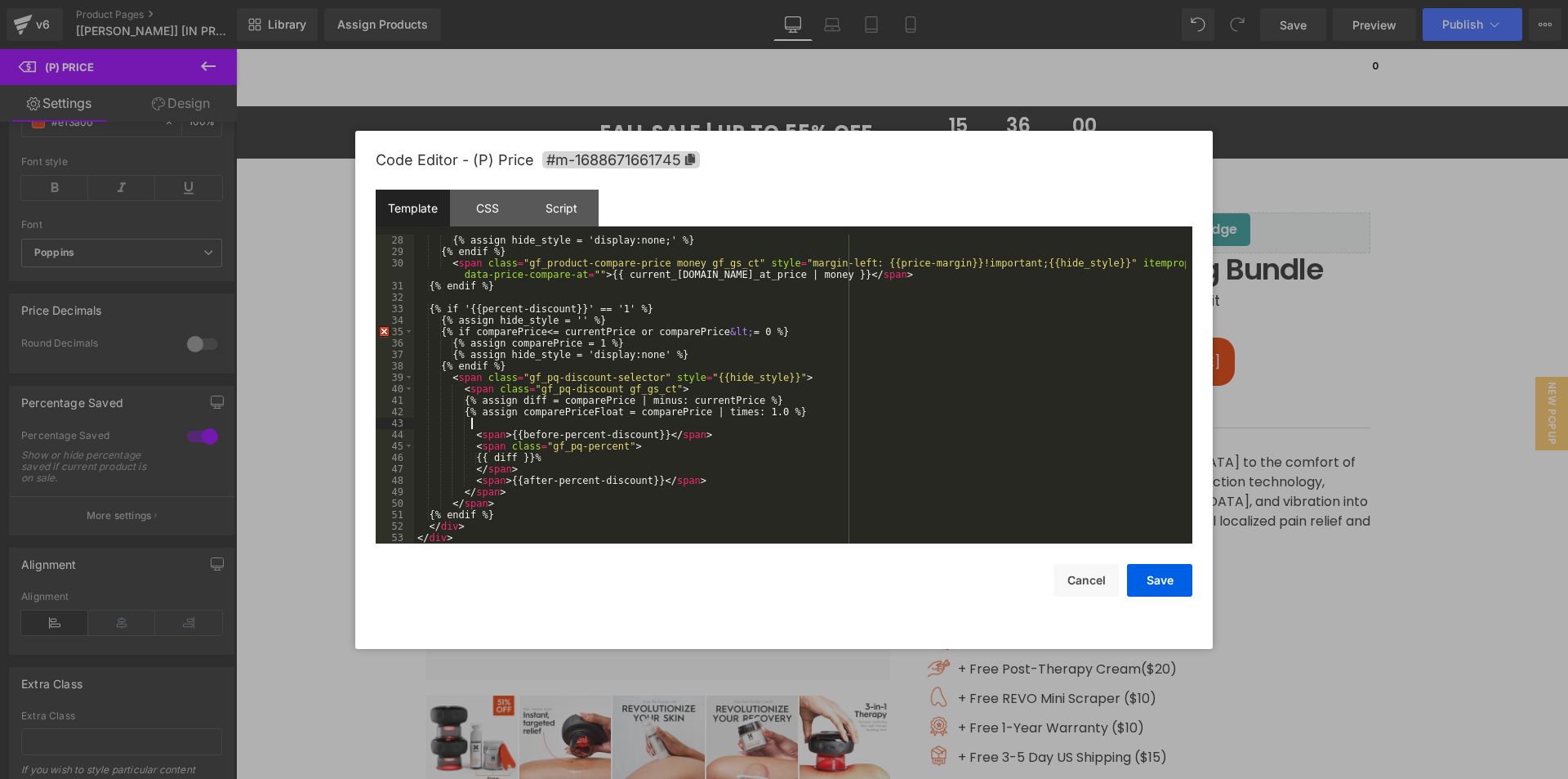
click at [551, 455] on div "{% assign hide_style = 'display:none;' %} {% endif %} < span class = "gf_produc…" at bounding box center [799, 400] width 772 height 332
click at [523, 460] on div "{% assign hide_style = 'display:none;' %} {% endif %} < span class = "gf_produc…" at bounding box center [799, 400] width 772 height 332
click at [1154, 572] on button "Save" at bounding box center [1159, 580] width 65 height 33
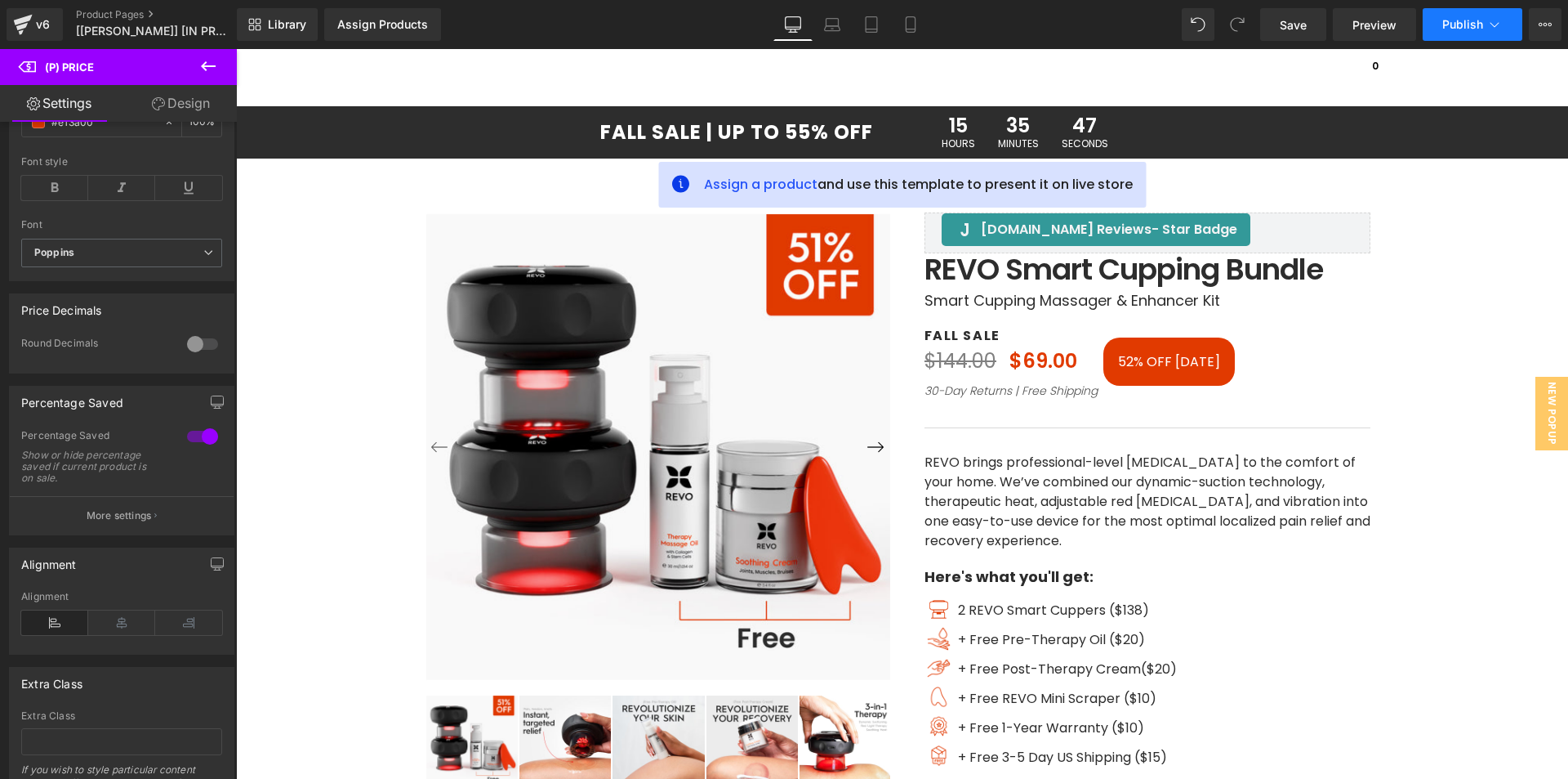
click at [1471, 28] on span "Publish" at bounding box center [1463, 23] width 41 height 13
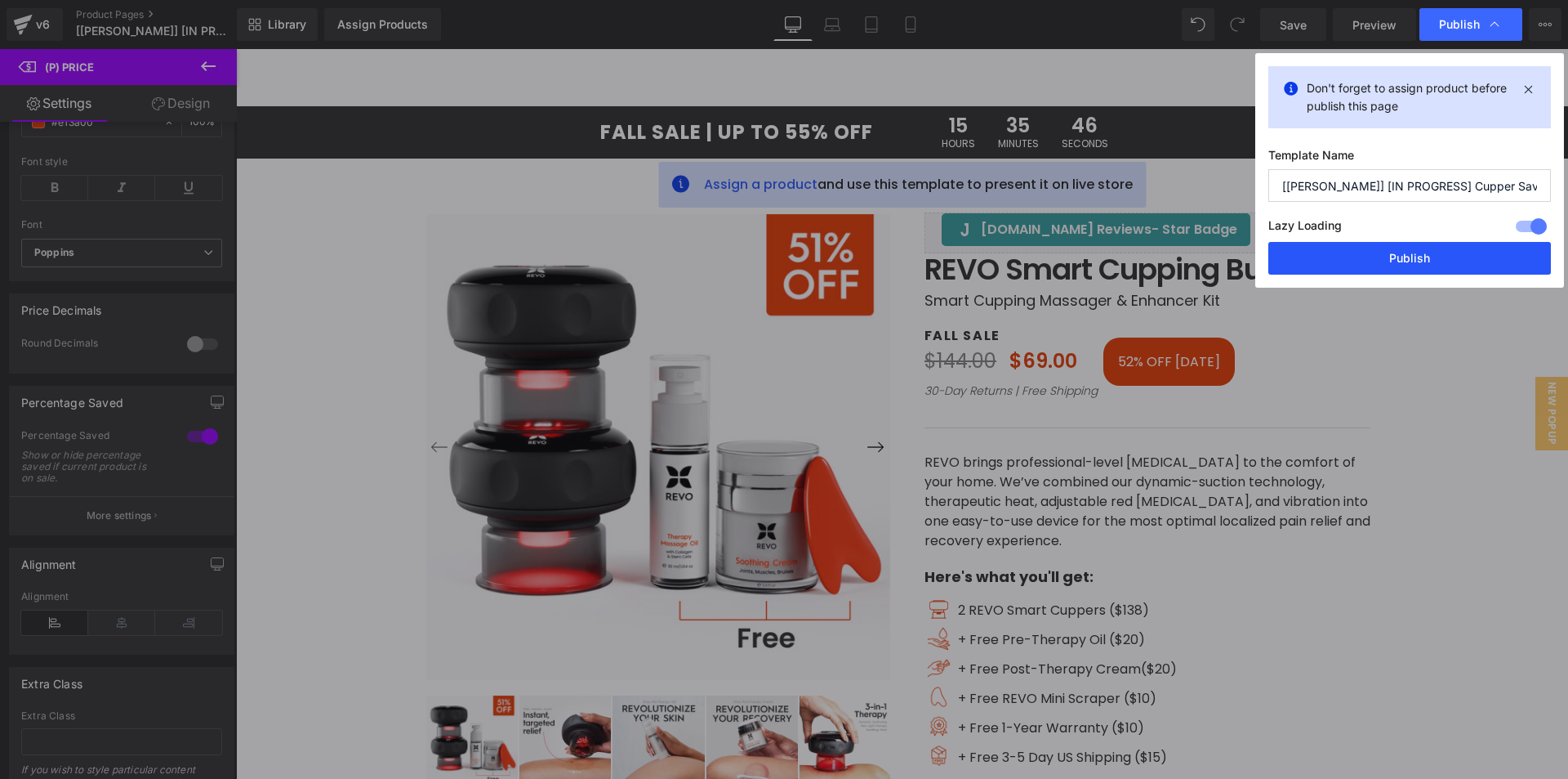
click at [1384, 246] on button "Publish" at bounding box center [1409, 258] width 282 height 33
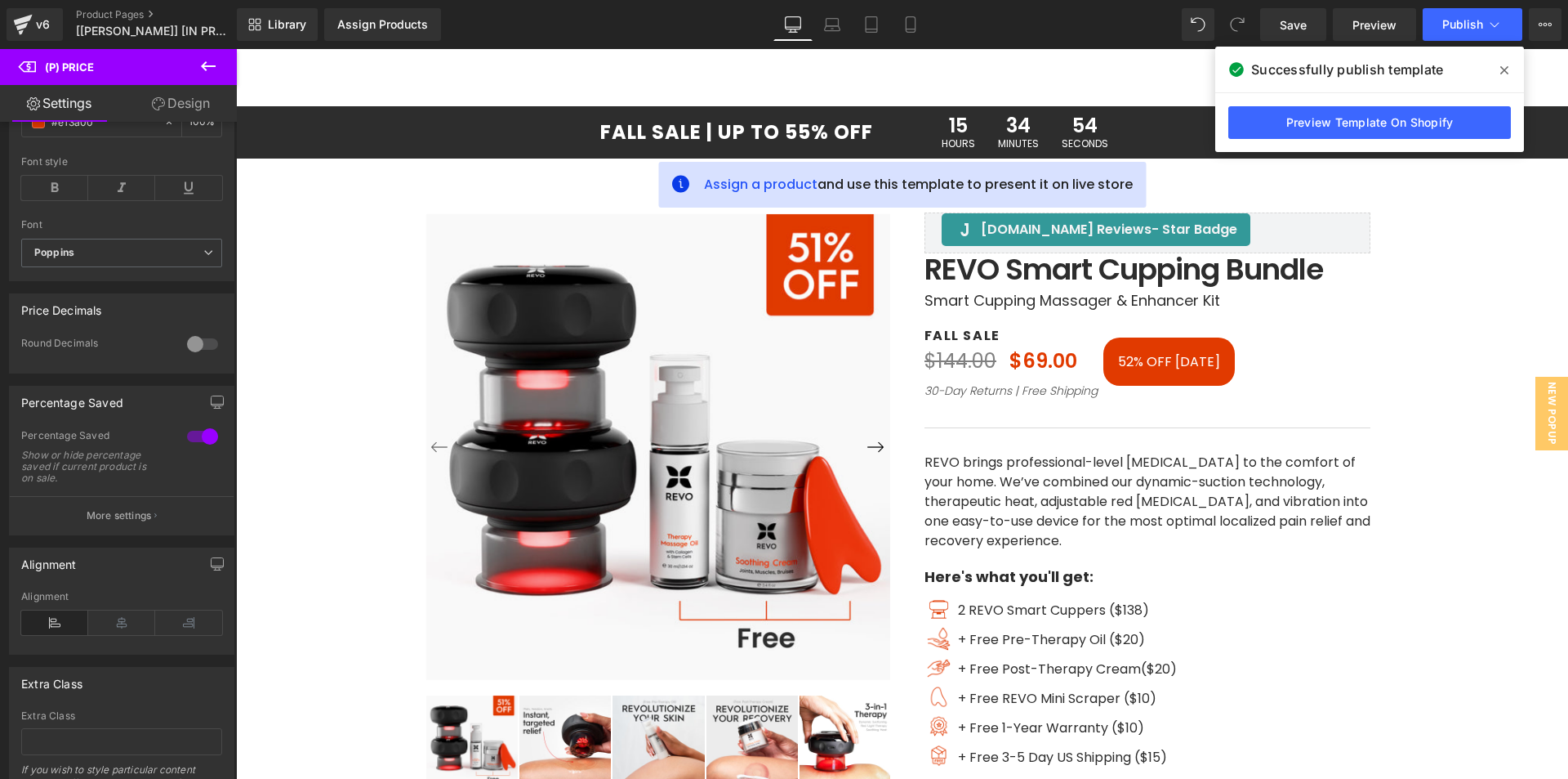
click at [1508, 73] on icon at bounding box center [1504, 70] width 8 height 8
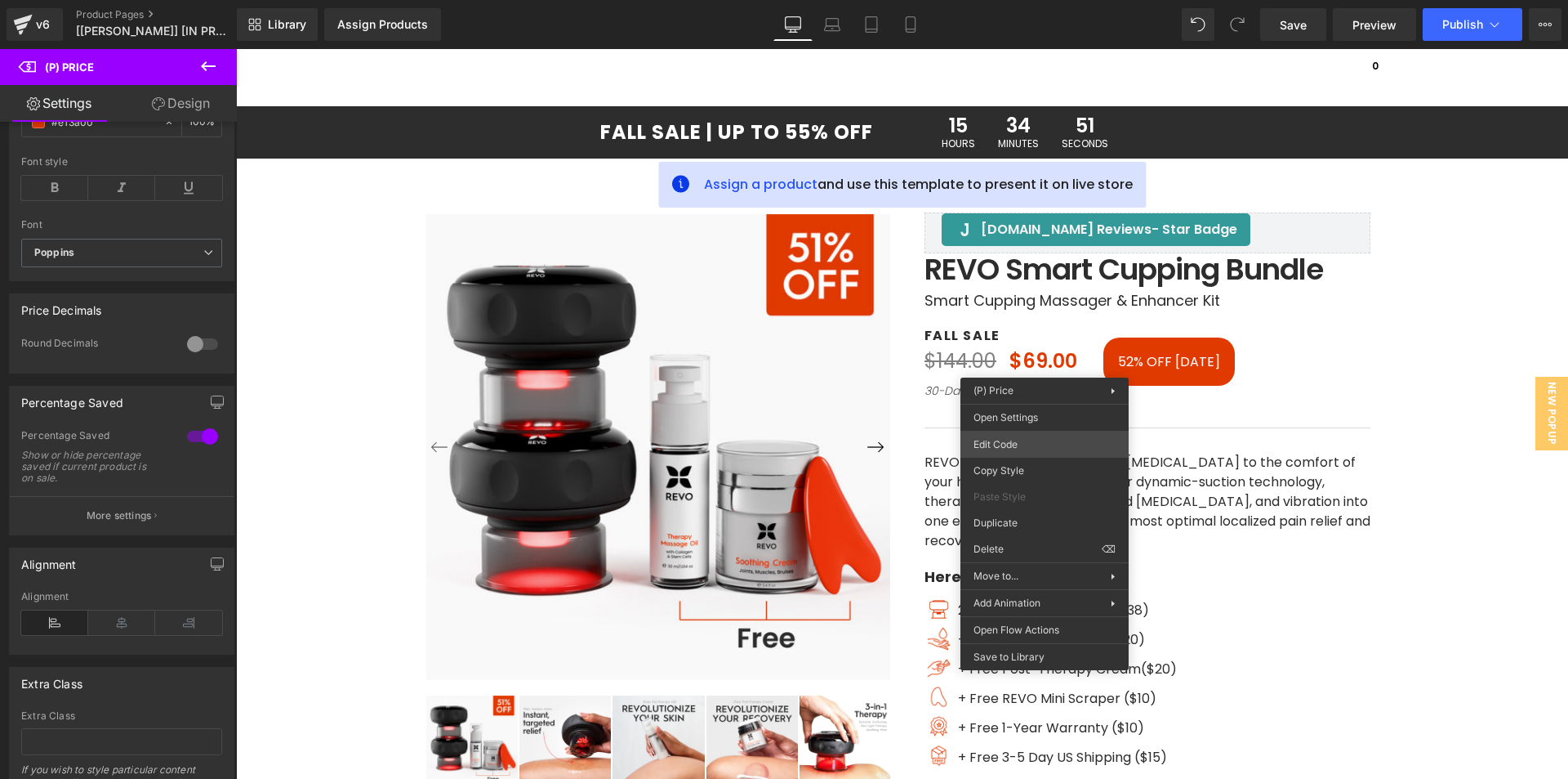
click at [1015, 0] on div "(P) Price You are previewing how the will restyle your page. You can not edit E…" at bounding box center [784, 0] width 1568 height 0
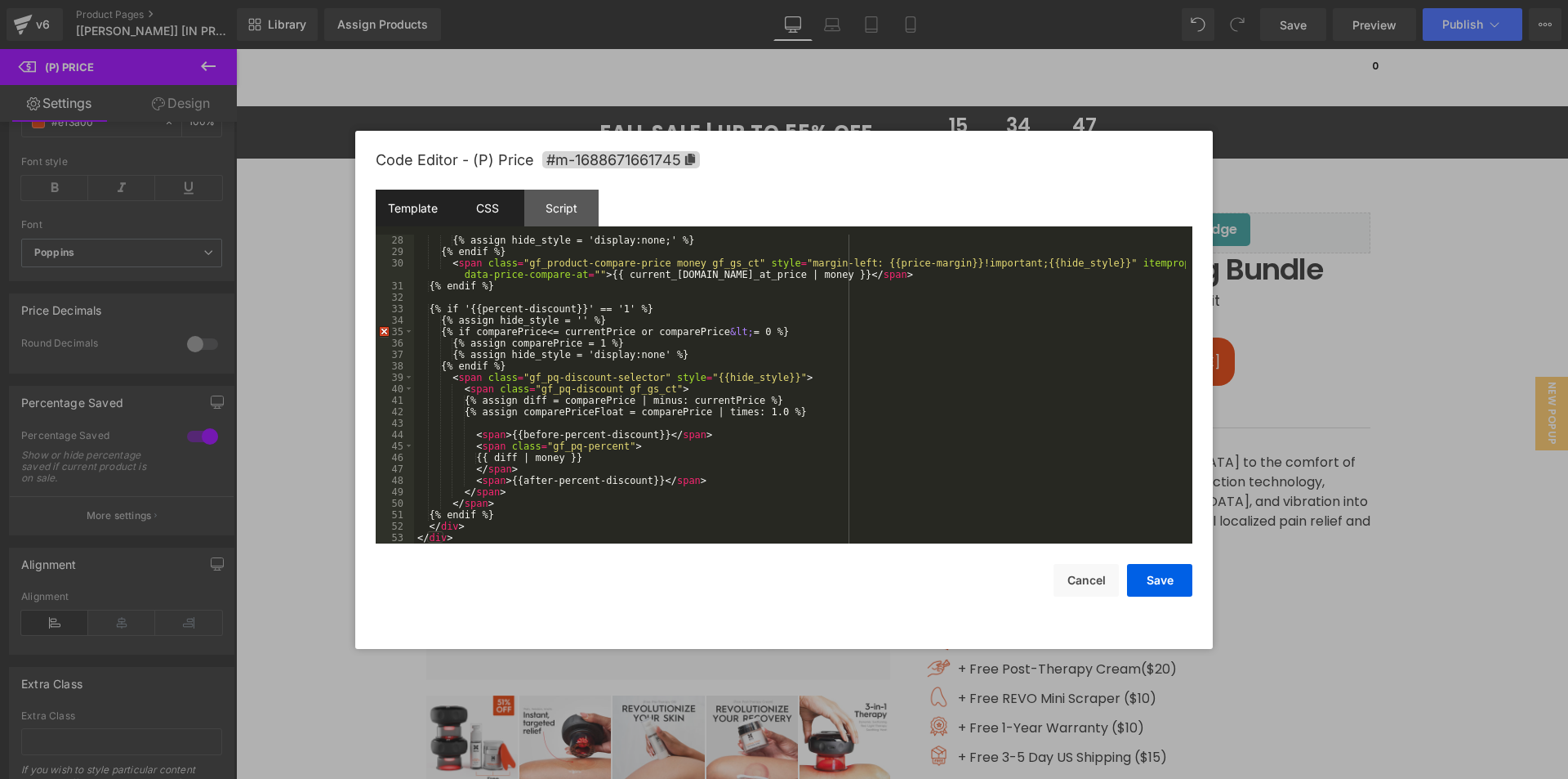
click at [498, 210] on div "CSS" at bounding box center [487, 208] width 74 height 37
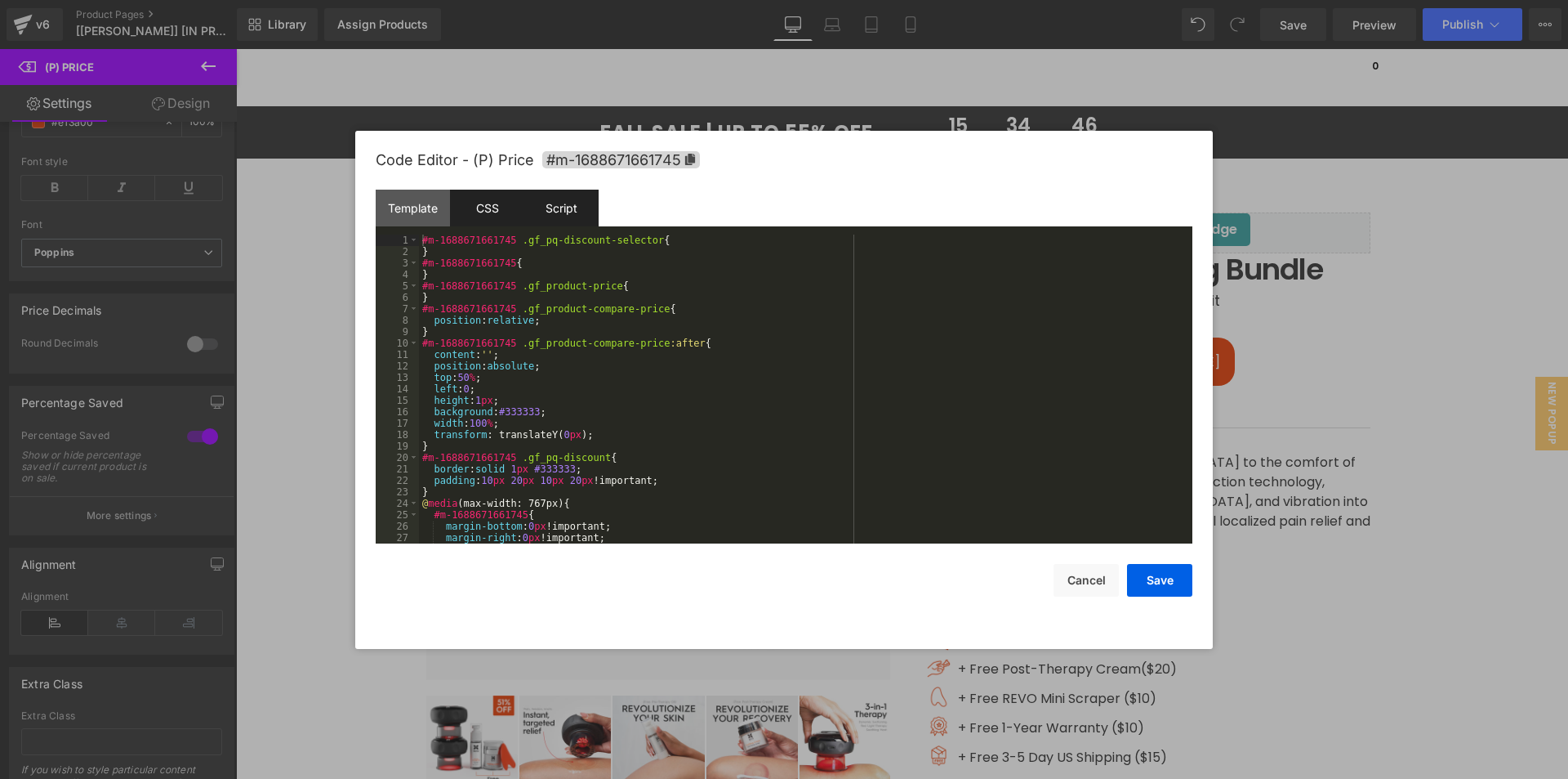
click at [556, 209] on div "Script" at bounding box center [562, 208] width 74 height 37
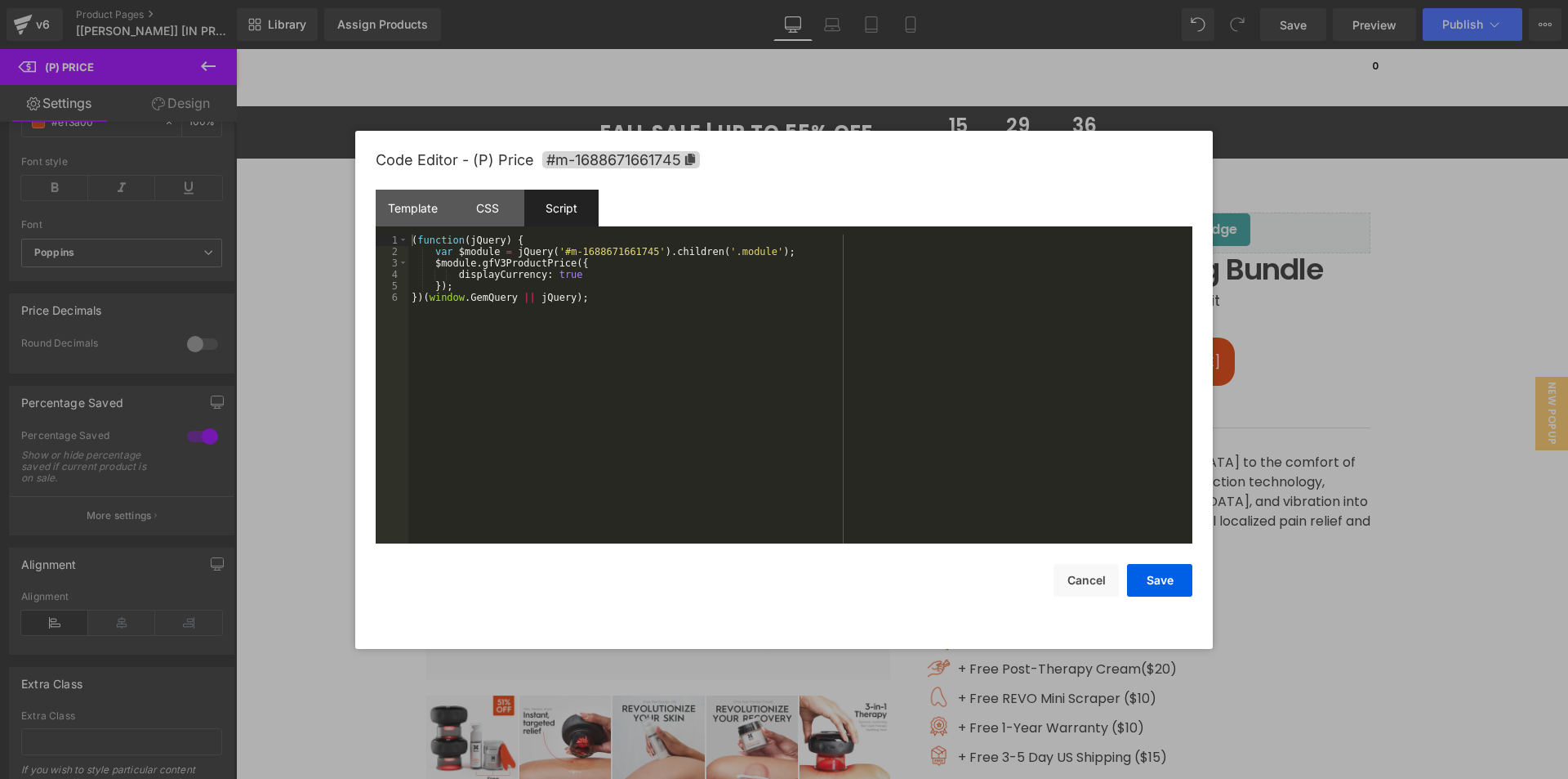
click at [1371, 189] on div at bounding box center [784, 390] width 1568 height 779
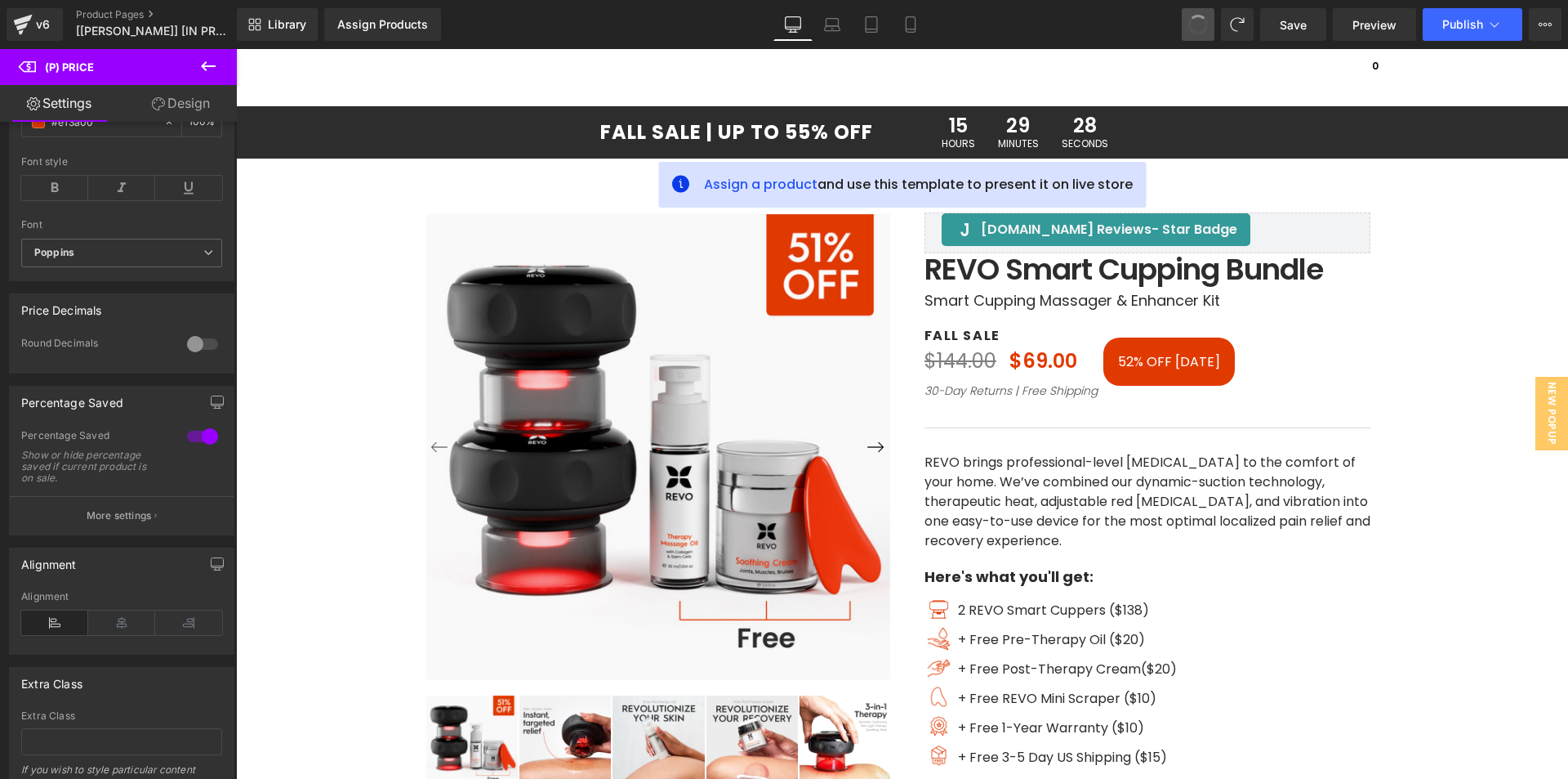
click at [1200, 20] on span at bounding box center [1198, 24] width 21 height 21
click at [1200, 20] on span at bounding box center [1197, 23] width 22 height 22
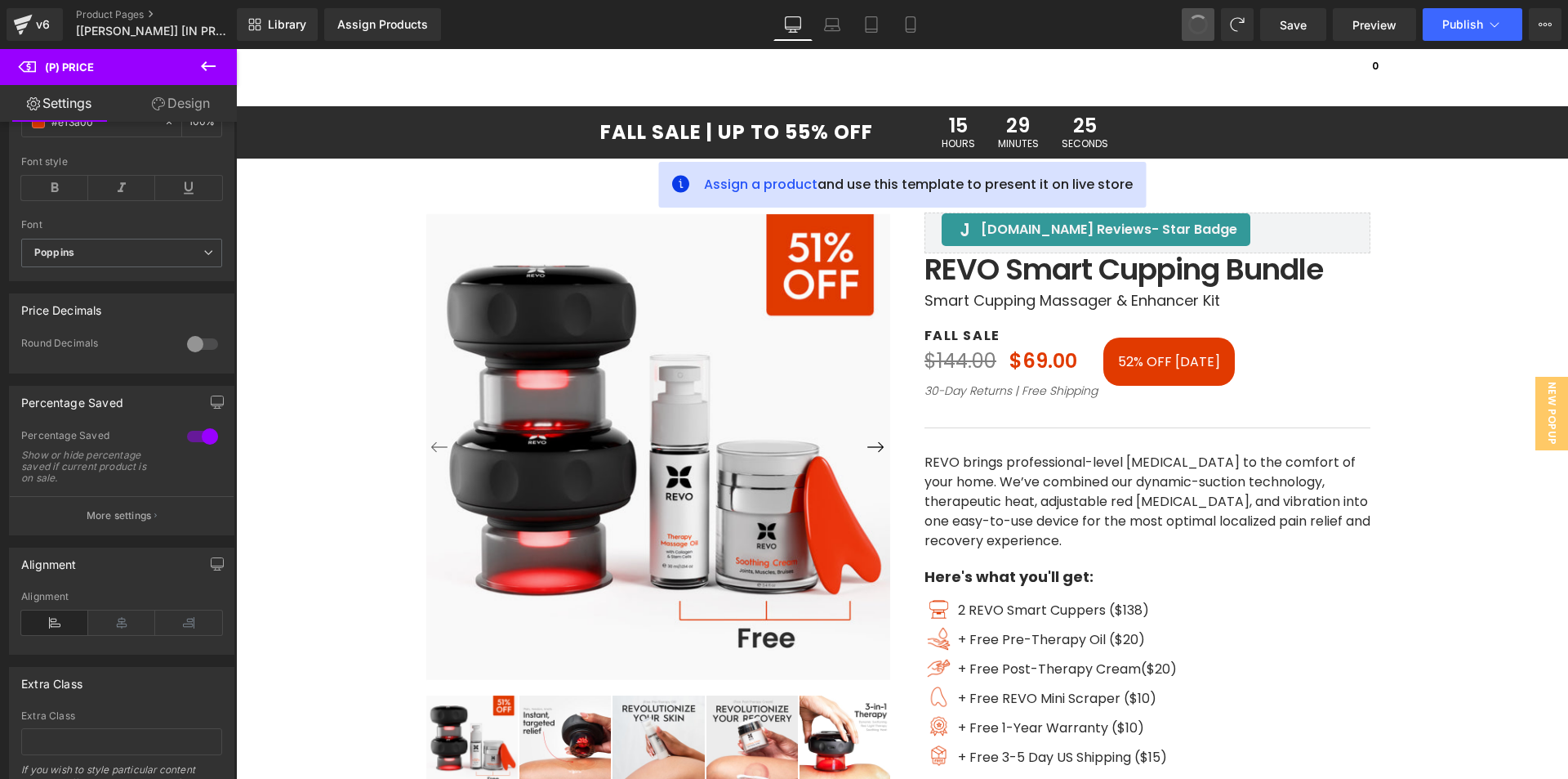
click at [1191, 28] on span at bounding box center [1197, 23] width 22 height 22
click at [211, 68] on icon at bounding box center [208, 66] width 19 height 19
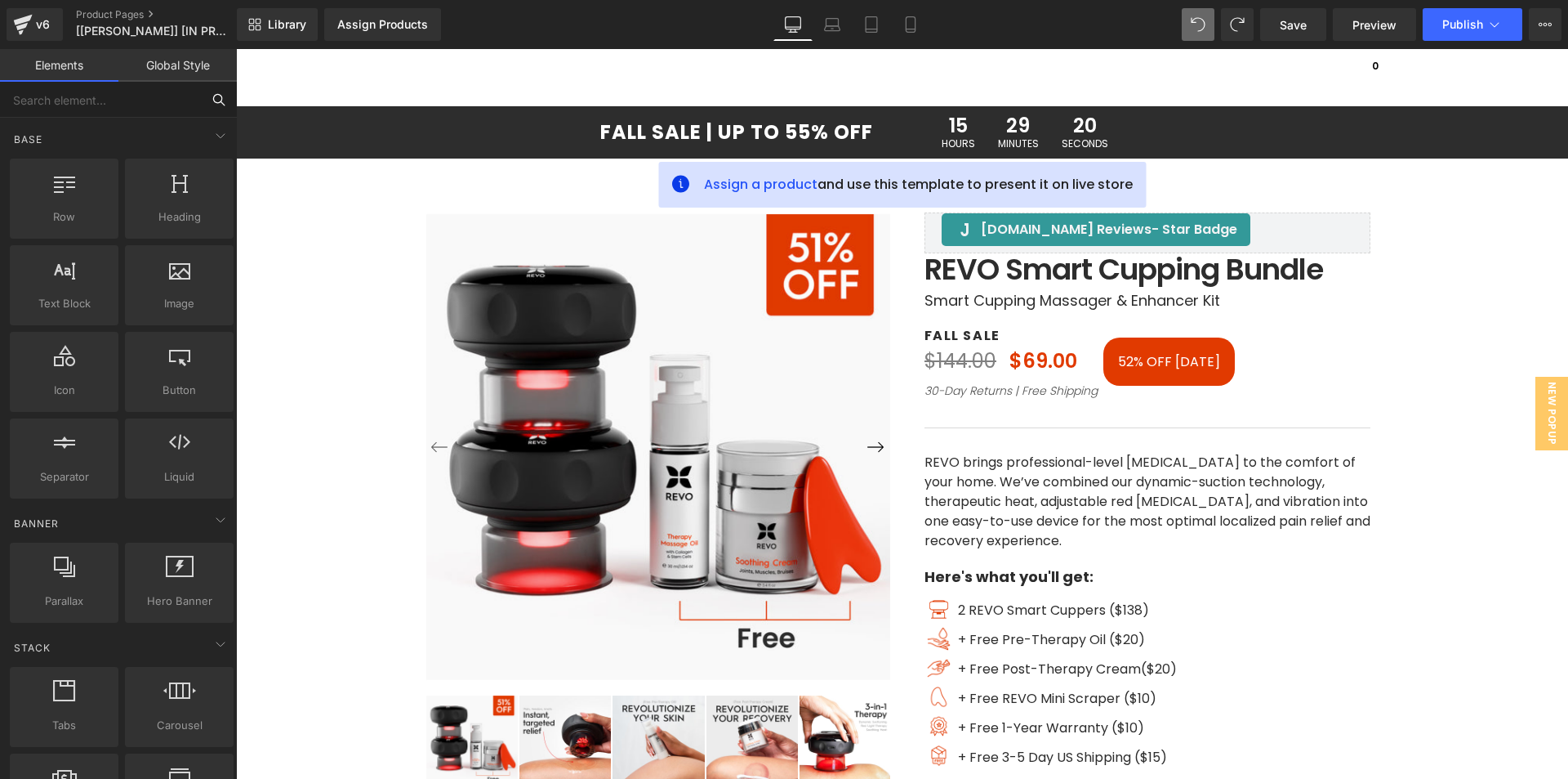
click at [145, 103] on input "text" at bounding box center [100, 99] width 201 height 36
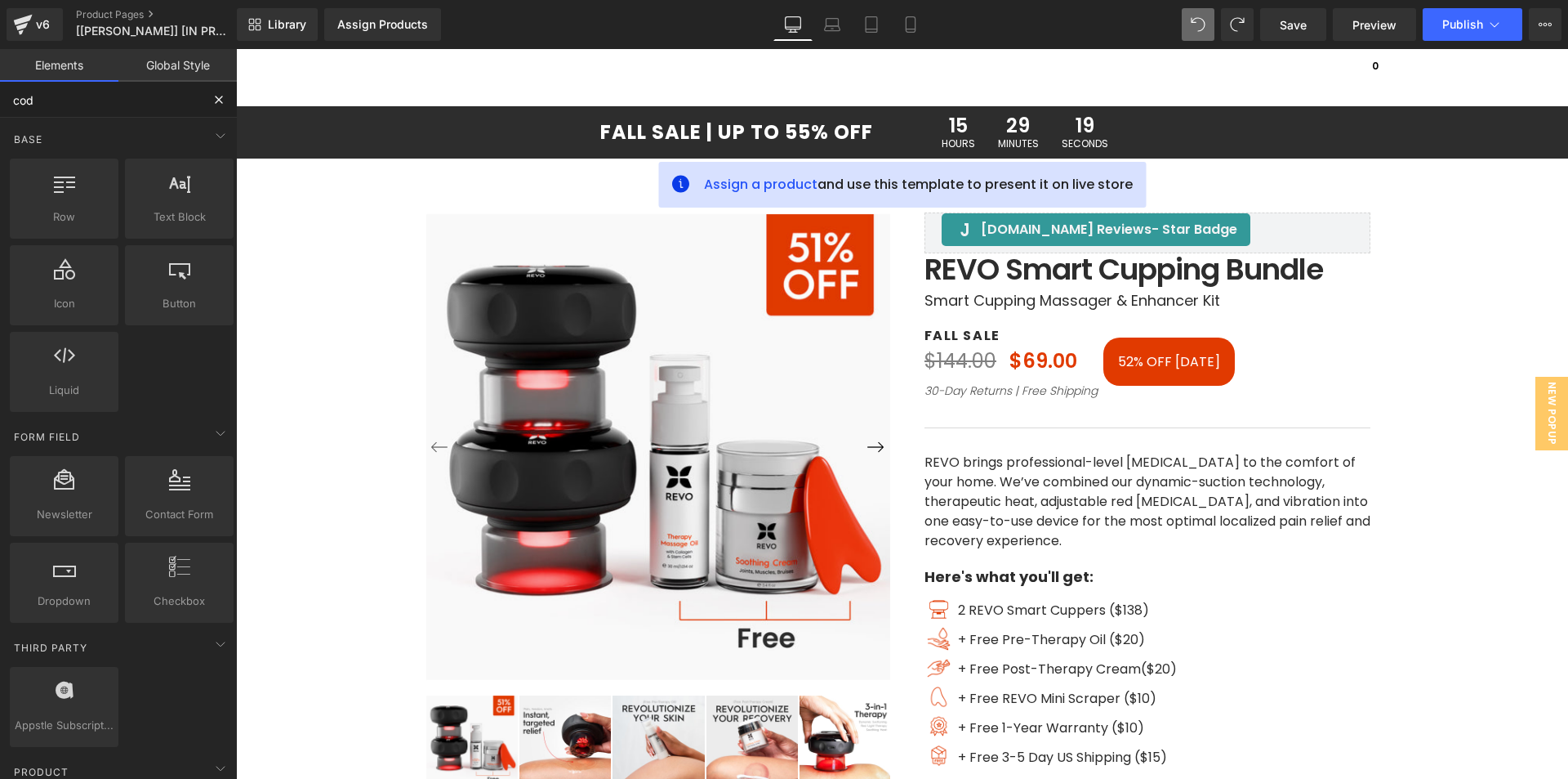
type input "code"
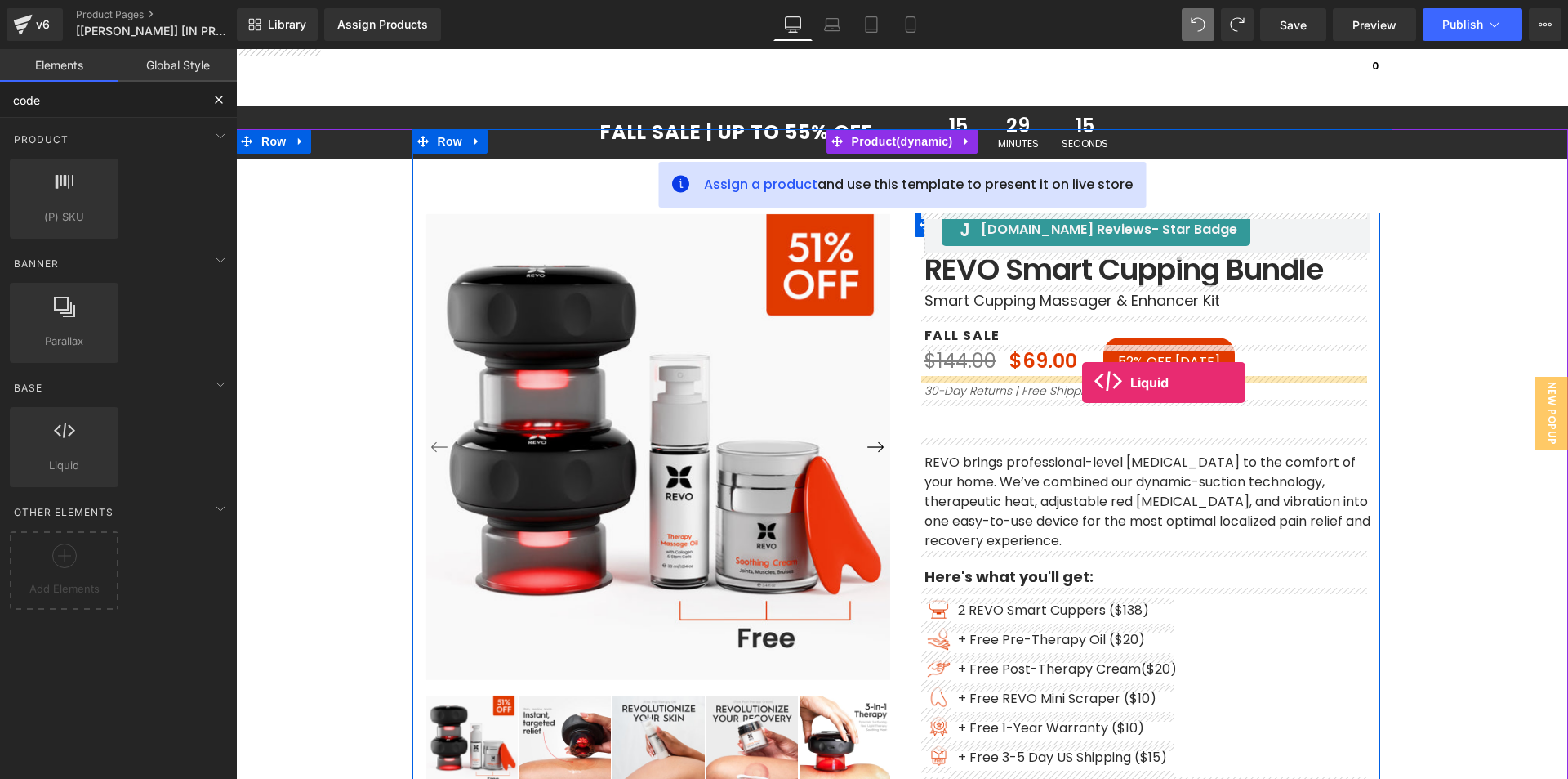
drag, startPoint x: 293, startPoint y: 502, endPoint x: 1082, endPoint y: 383, distance: 797.9
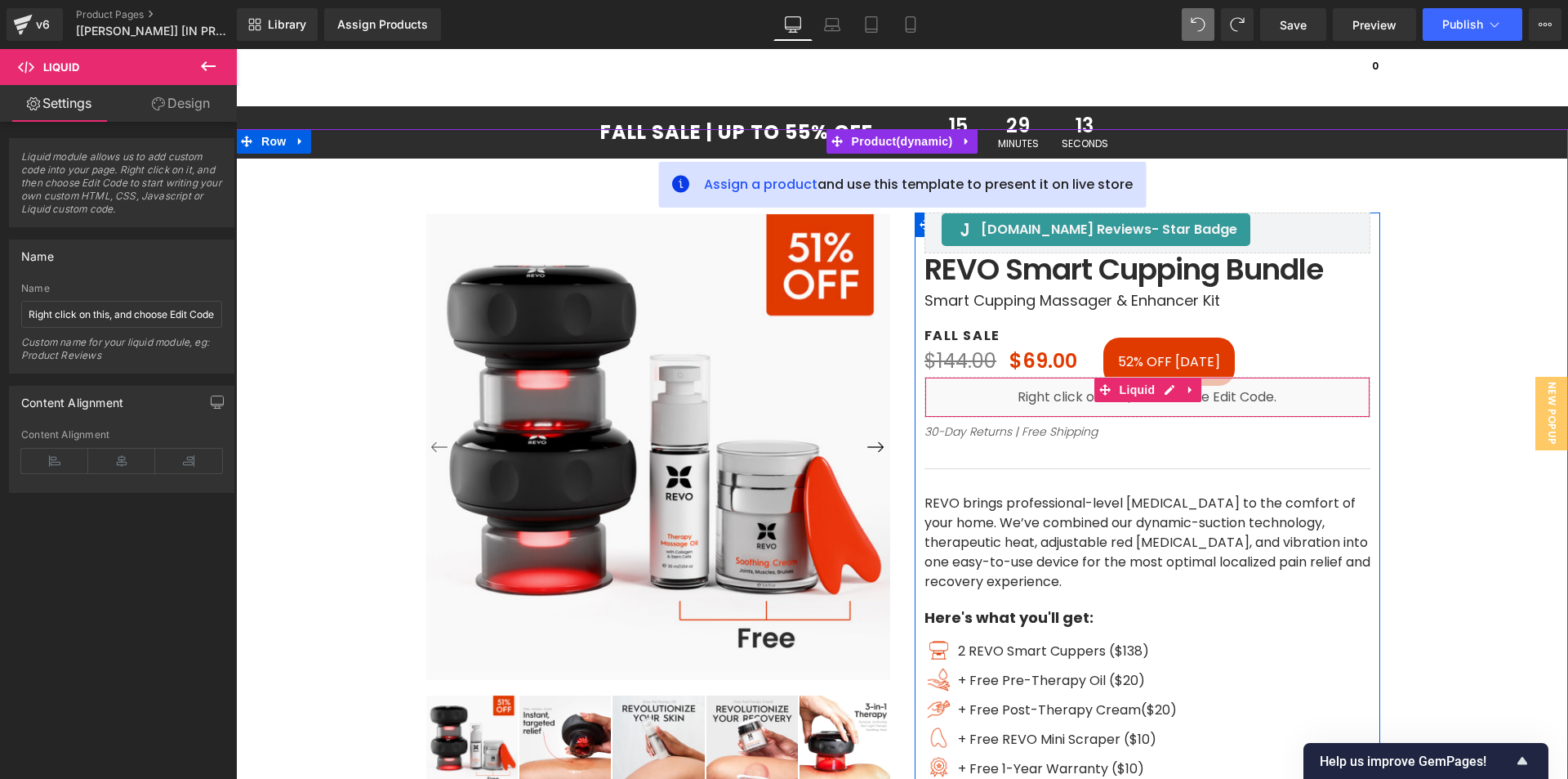
click at [1040, 403] on div "Liquid" at bounding box center [1148, 397] width 446 height 41
click at [1129, 390] on span "Liquid" at bounding box center [1137, 390] width 44 height 24
click at [1129, 390] on span "Liquid" at bounding box center [1137, 390] width 44 height 24
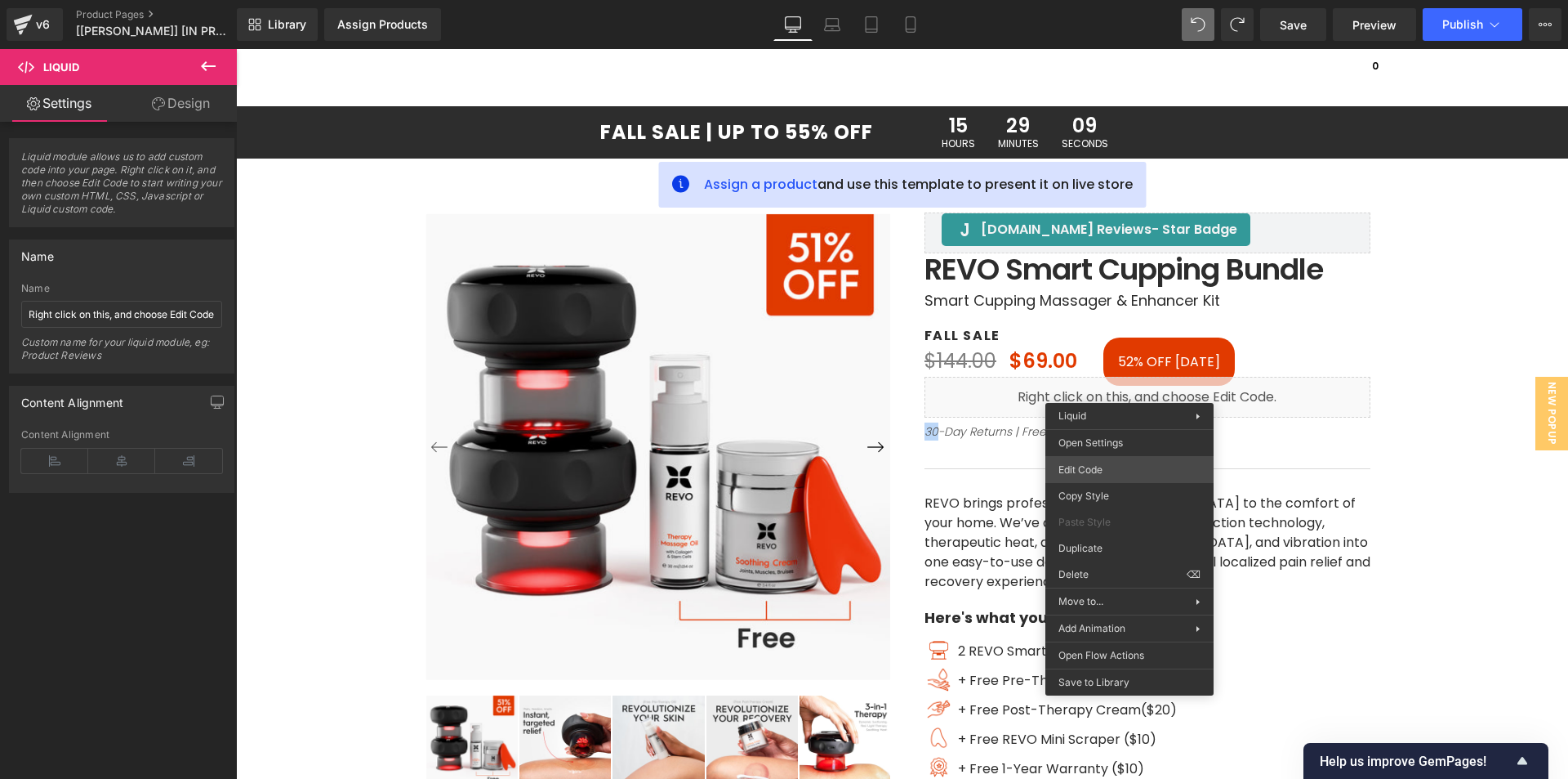
click at [1088, 0] on div "Liquid You are previewing how the will restyle your page. You can not edit Elem…" at bounding box center [784, 0] width 1568 height 0
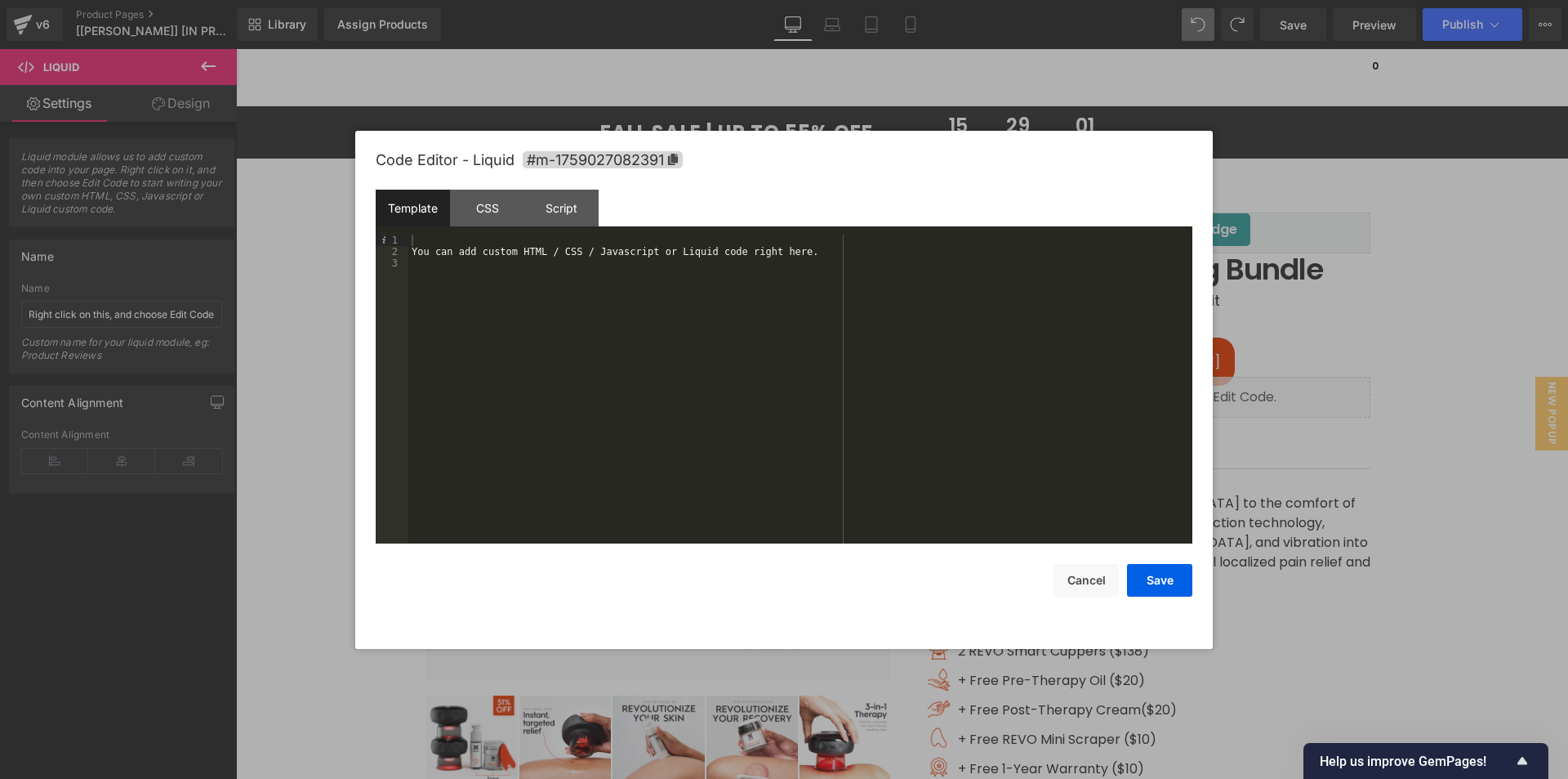
click at [573, 296] on div "You can add custom HTML / CSS / Javascript or Liquid code right here." at bounding box center [801, 400] width 784 height 332
click at [568, 204] on div "Script" at bounding box center [562, 208] width 74 height 37
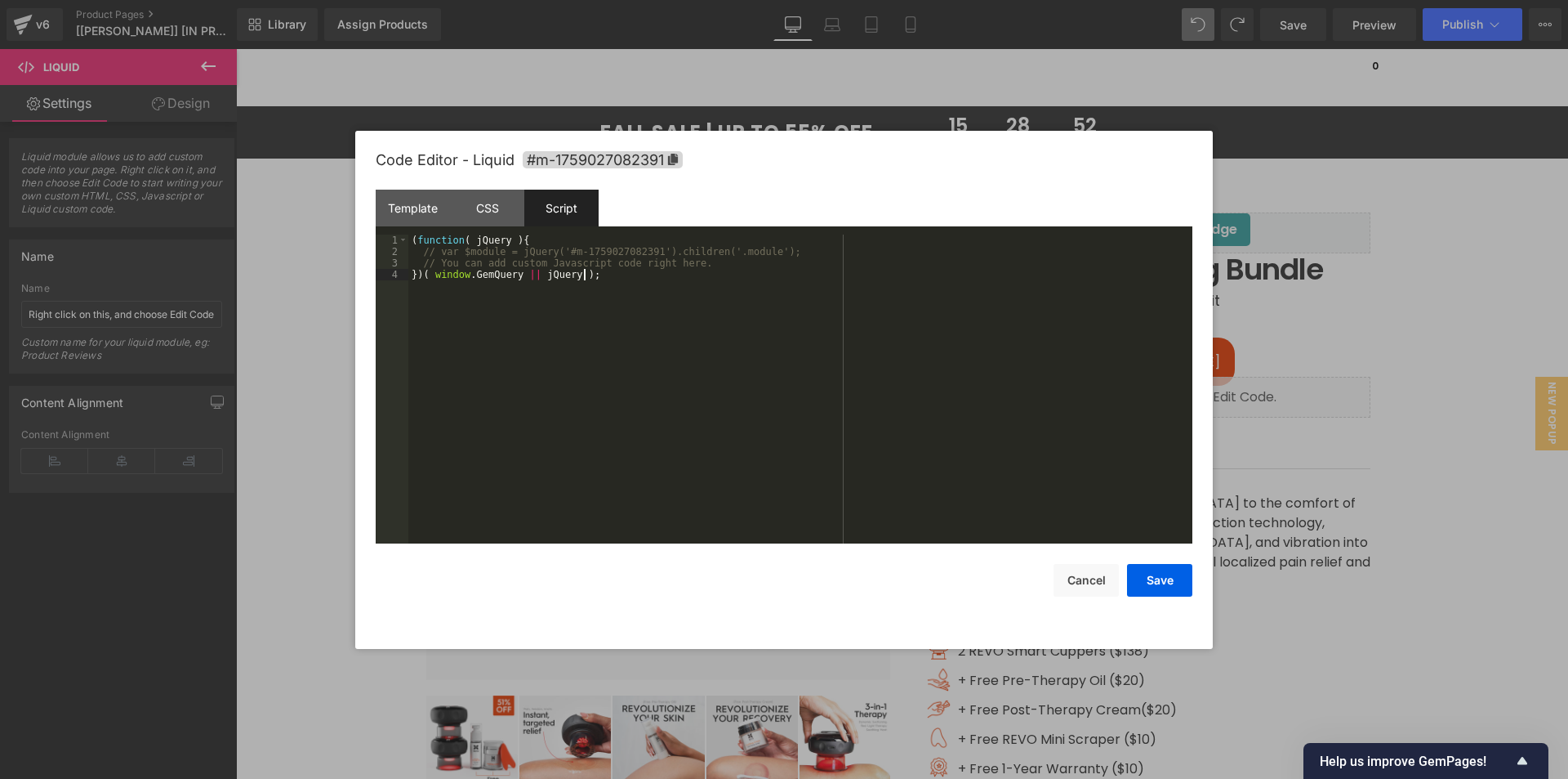
click at [722, 269] on div "( function ( jQuery ) { // var $module = jQuery('#m-1759027082391').children('.…" at bounding box center [801, 400] width 784 height 332
click at [713, 263] on div "( function ( jQuery ) { // var $module = jQuery('#m-1759027082391').children('.…" at bounding box center [801, 400] width 784 height 332
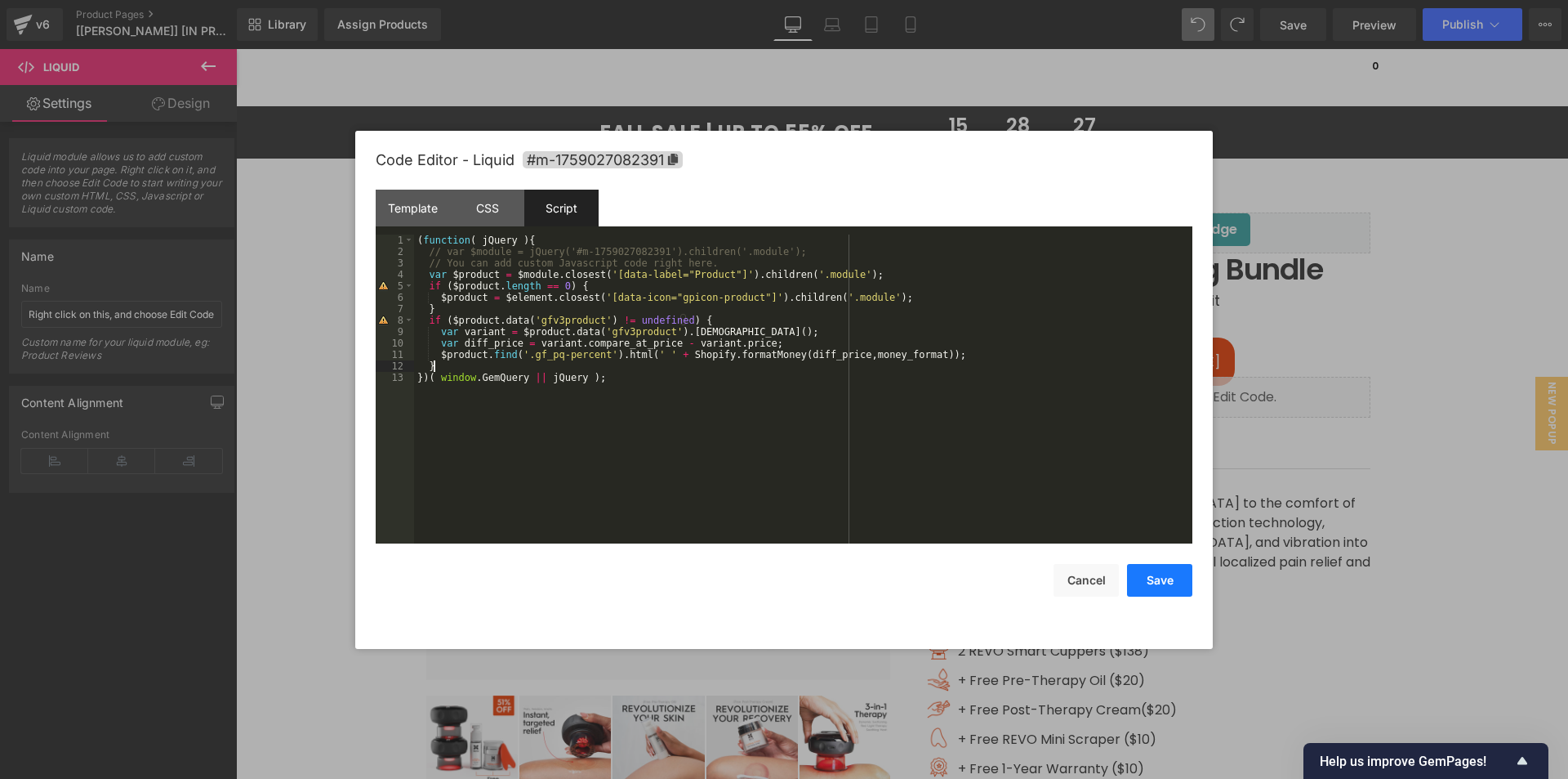
click at [1171, 588] on button "Save" at bounding box center [1159, 580] width 65 height 33
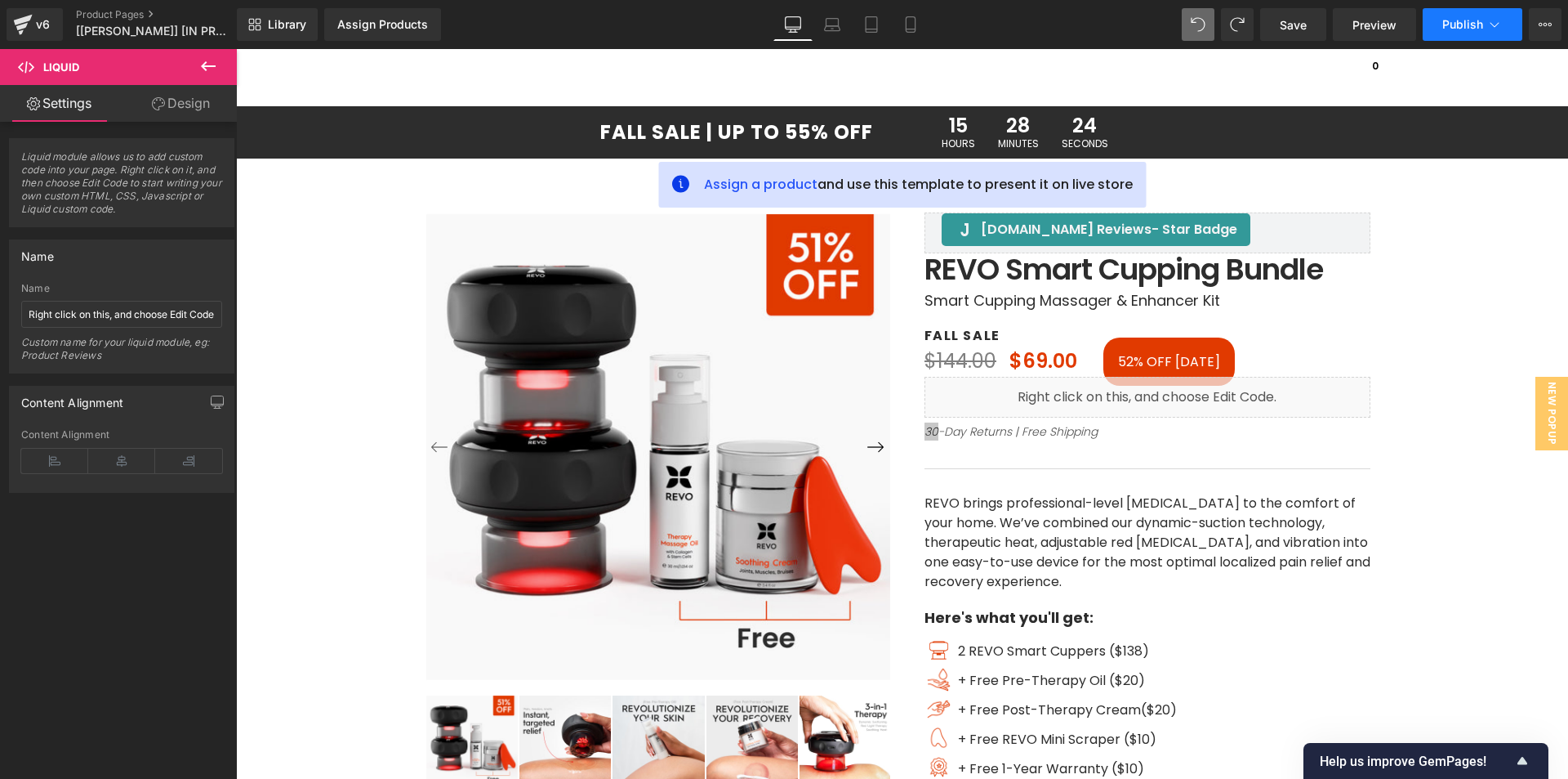
click at [1440, 25] on button "Publish" at bounding box center [1473, 24] width 99 height 33
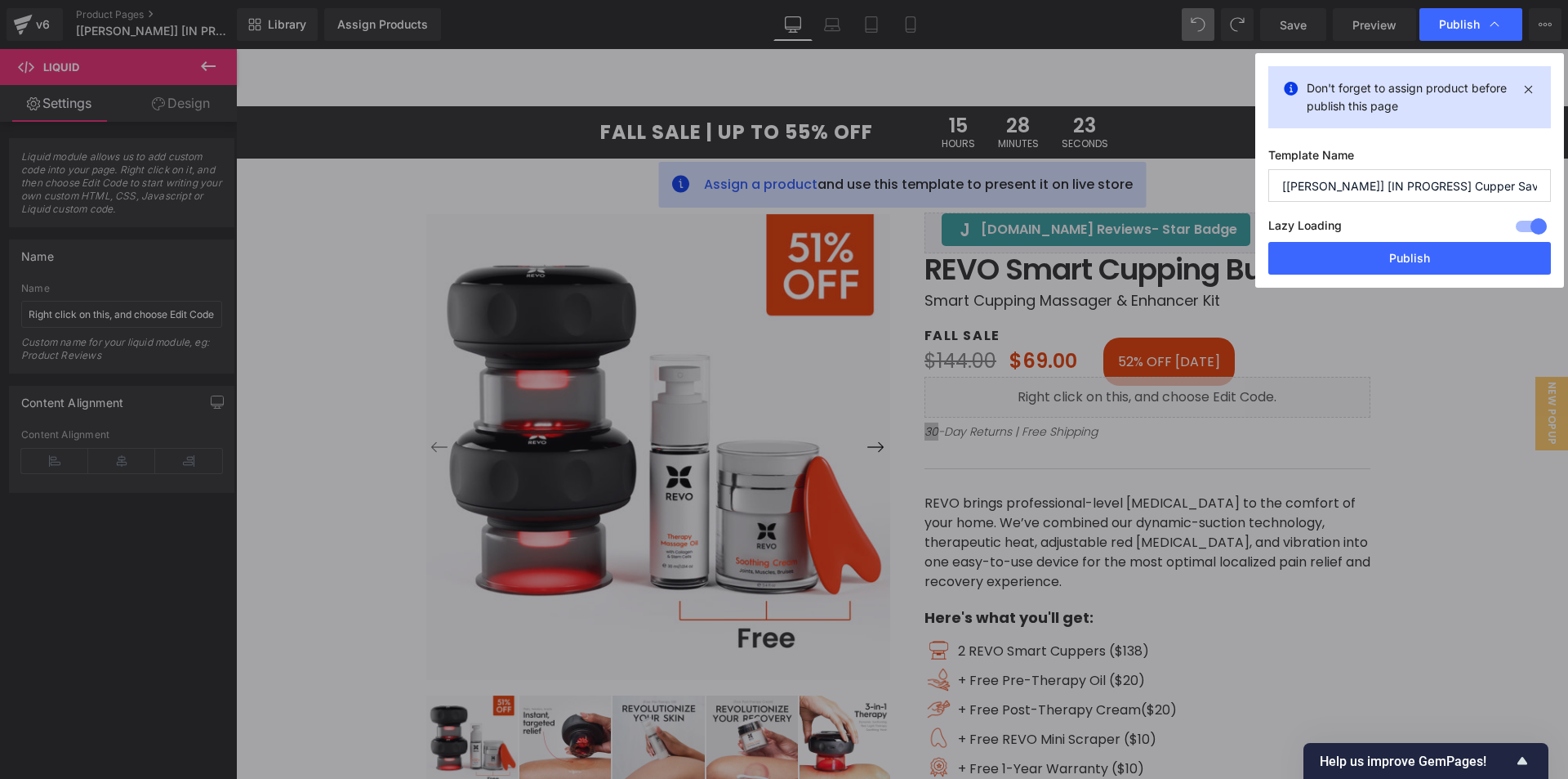
click at [1396, 240] on div "Lazy Loading Build Upgrade plan to unlock" at bounding box center [1409, 229] width 282 height 27
click at [1394, 262] on button "Publish" at bounding box center [1409, 258] width 282 height 33
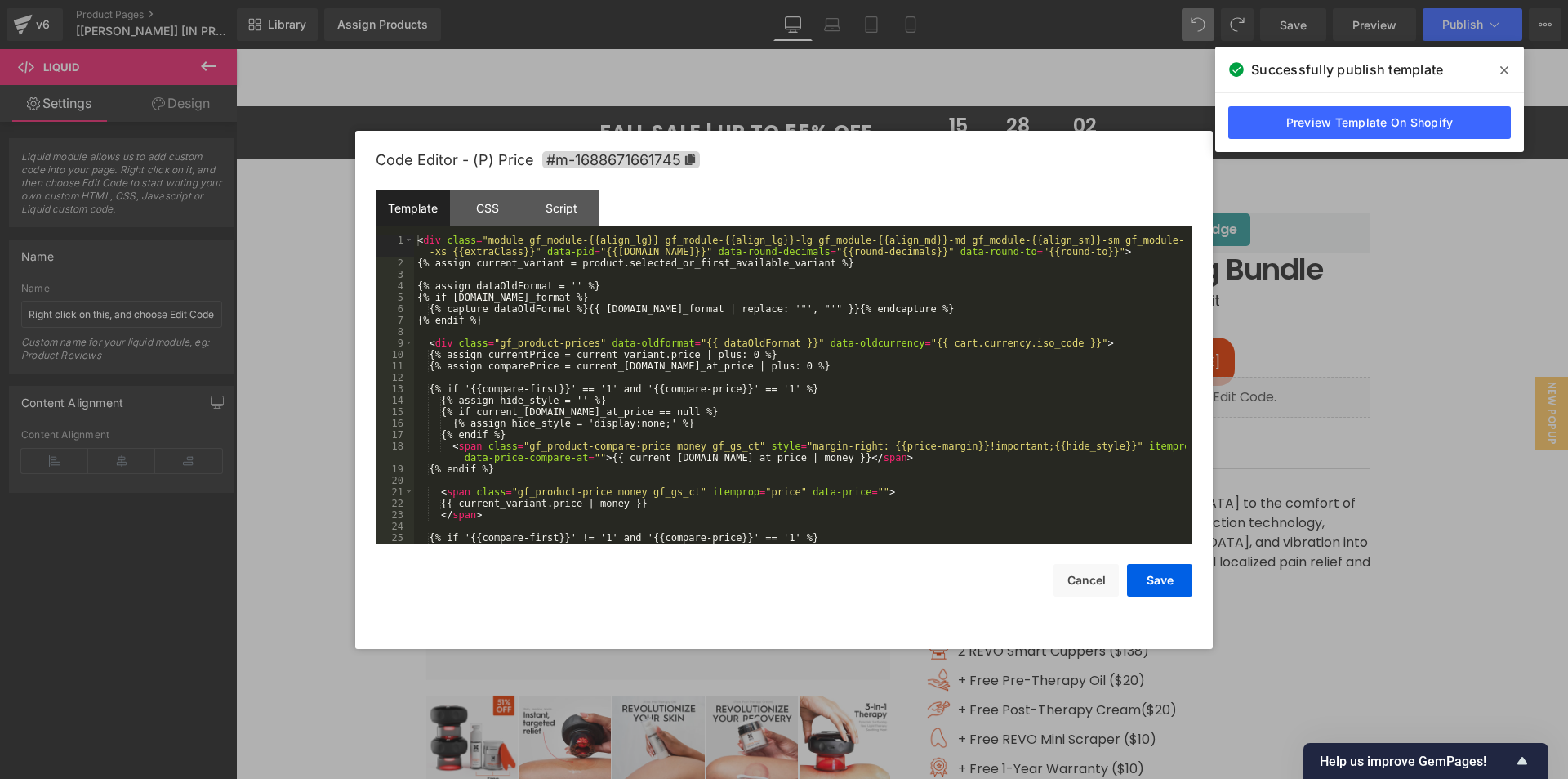
click at [1129, 0] on div "Liquid You are previewing how the will restyle your page. You can not edit Elem…" at bounding box center [784, 0] width 1568 height 0
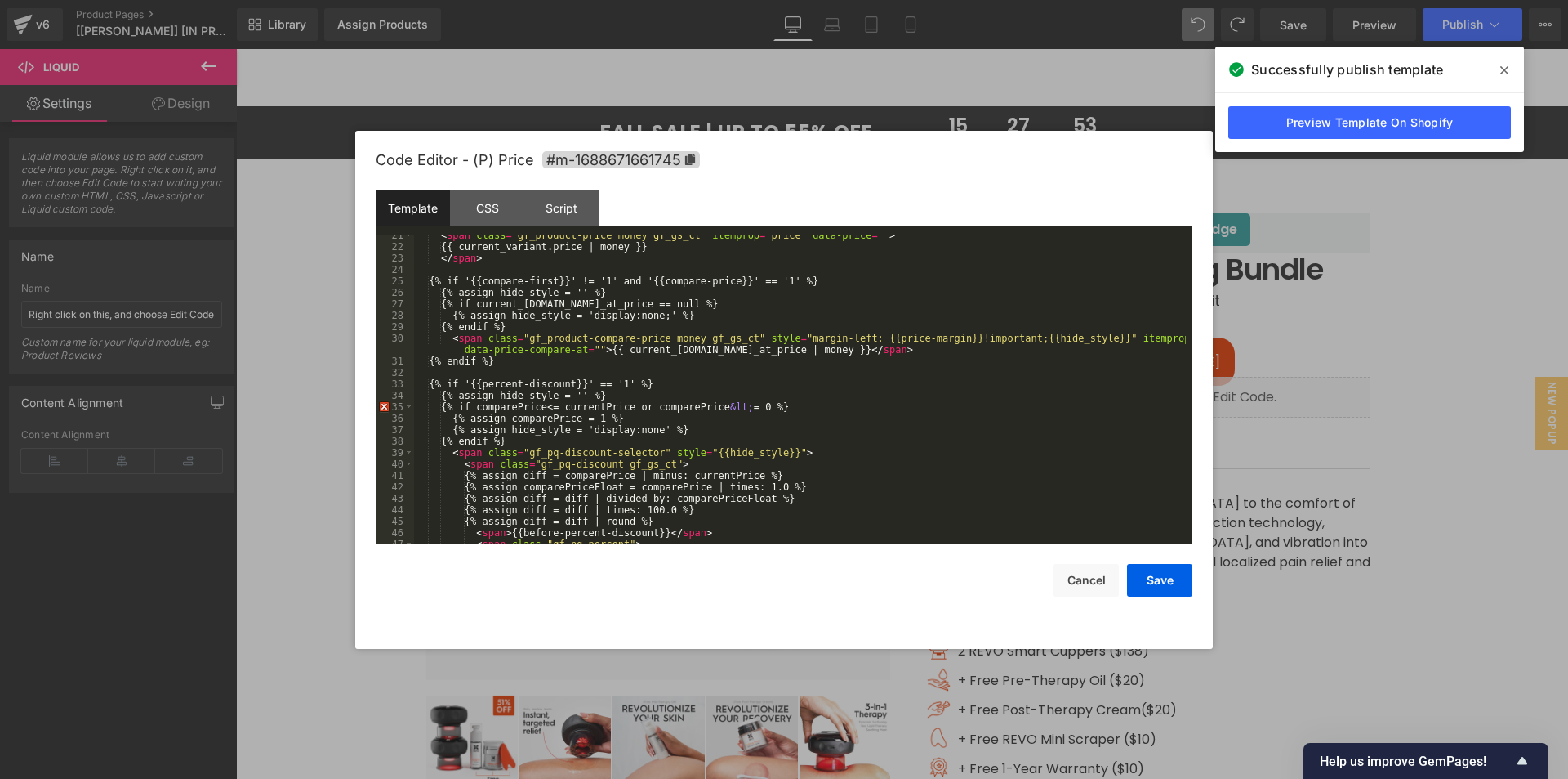
scroll to position [354, 0]
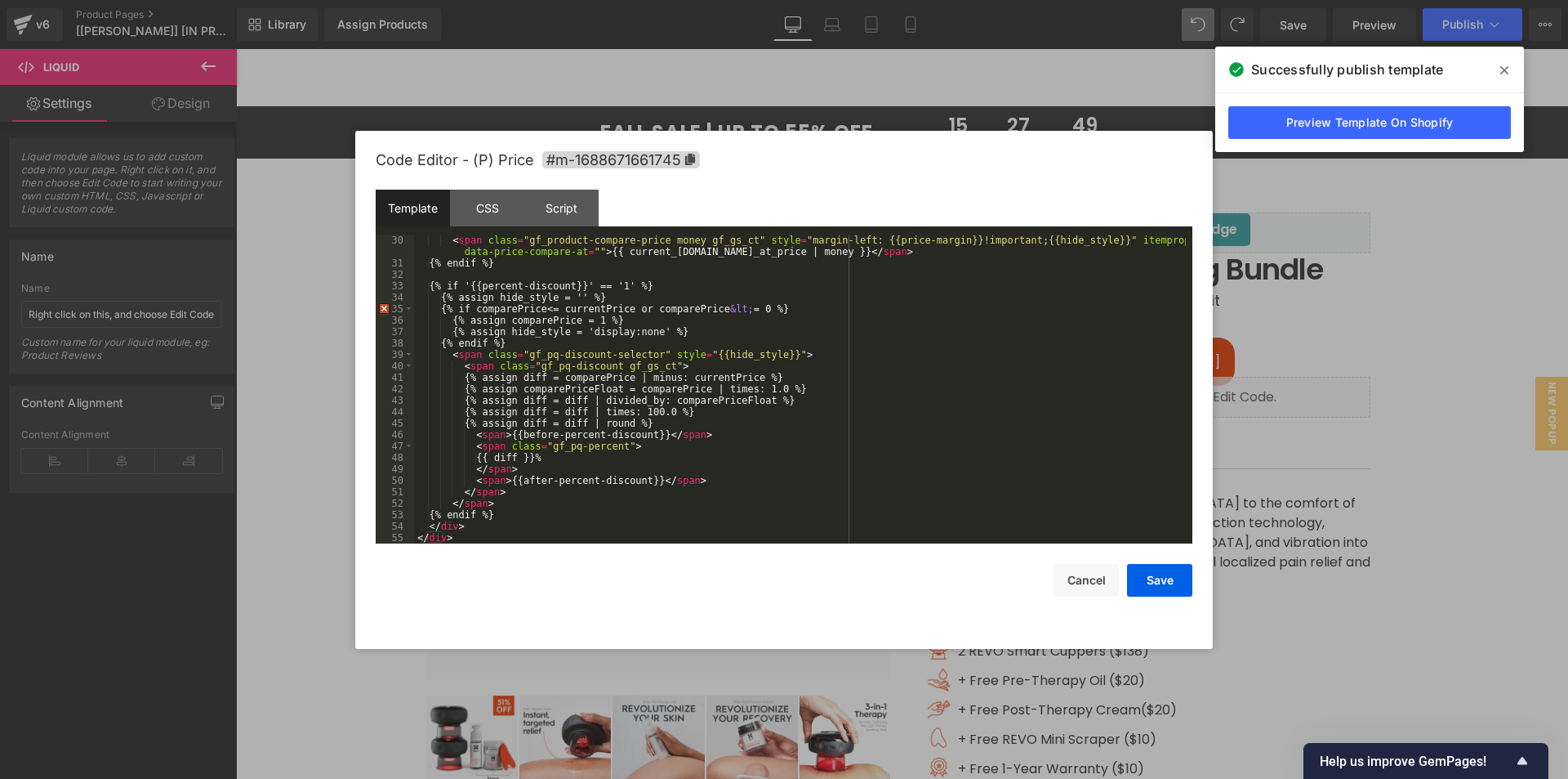
click at [1159, 97] on div at bounding box center [784, 390] width 1568 height 779
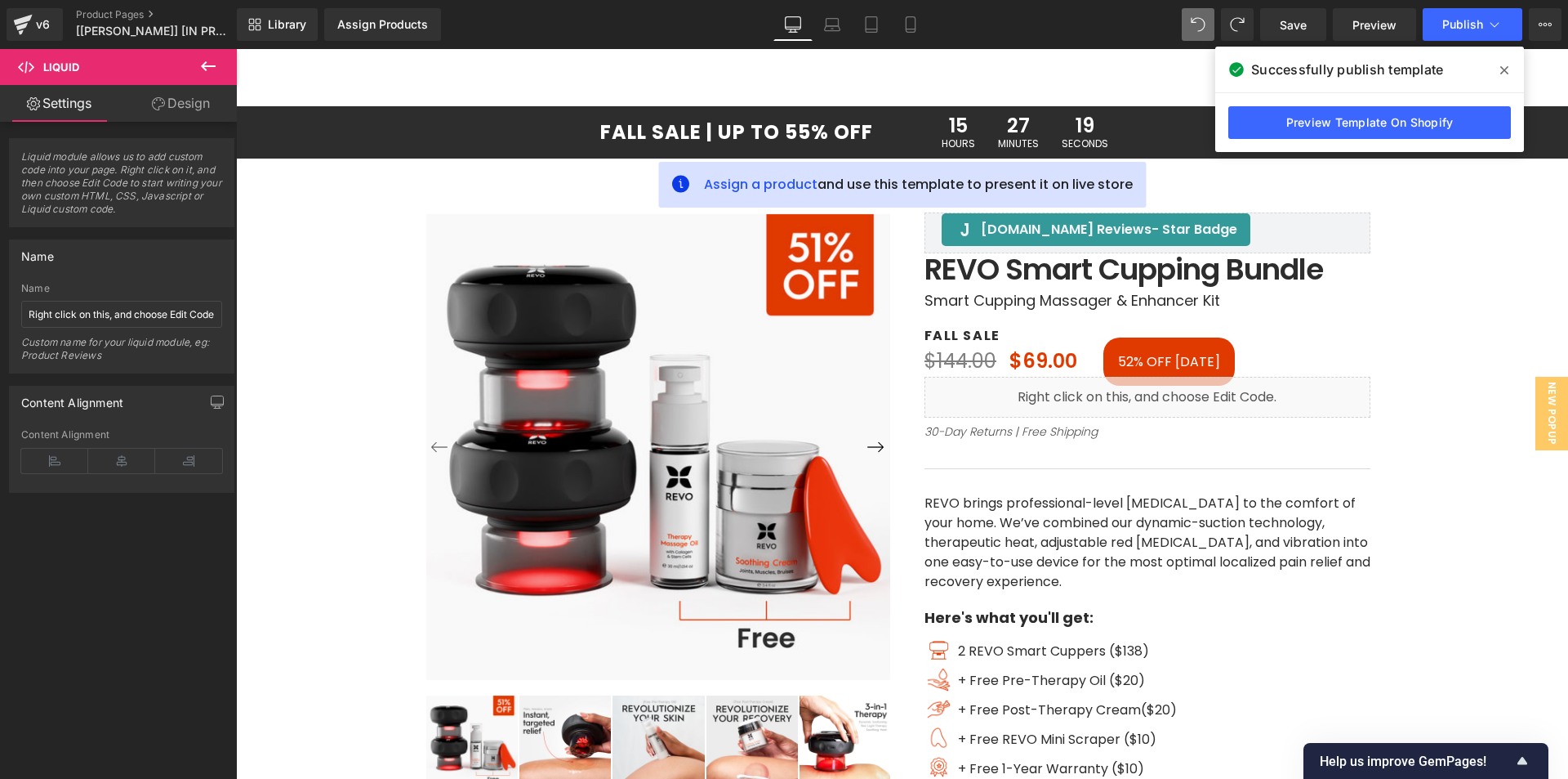
click at [1506, 74] on icon at bounding box center [1504, 69] width 8 height 13
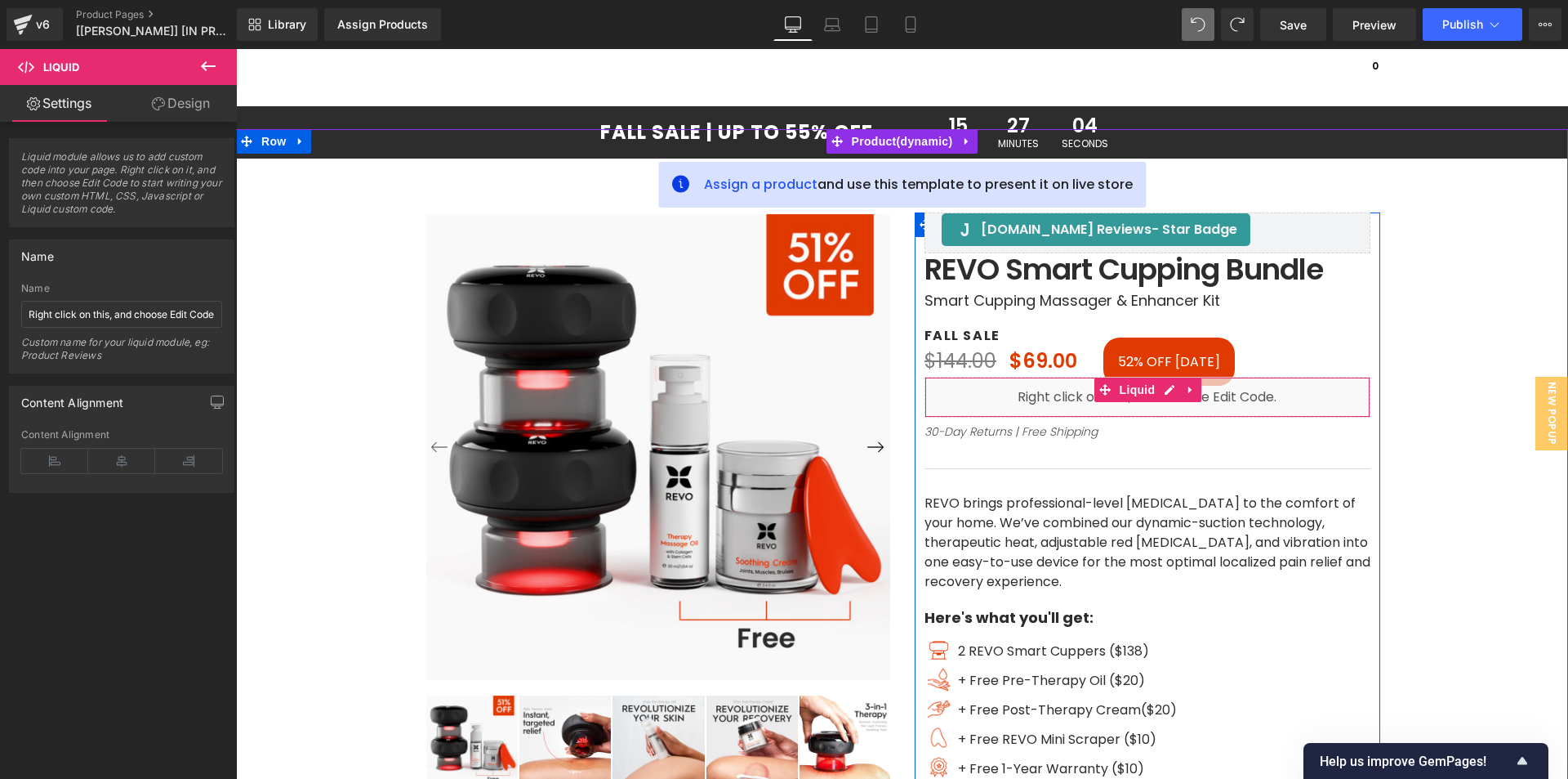
click at [1302, 398] on div "Liquid" at bounding box center [1148, 397] width 446 height 41
click at [1185, 385] on icon at bounding box center [1191, 390] width 12 height 13
click at [1199, 390] on icon at bounding box center [1201, 390] width 12 height 12
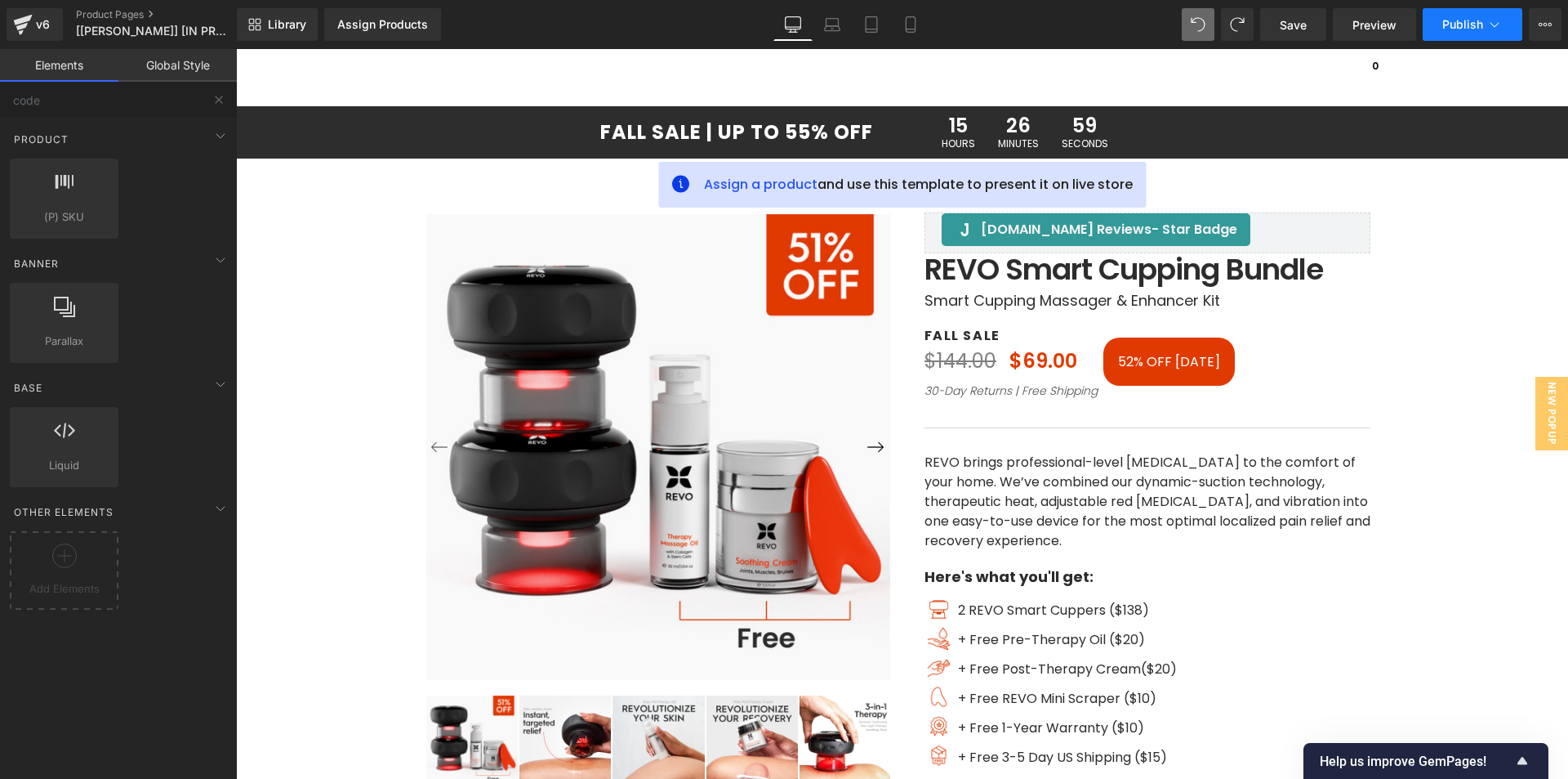
click at [1459, 21] on span "Publish" at bounding box center [1463, 23] width 41 height 13
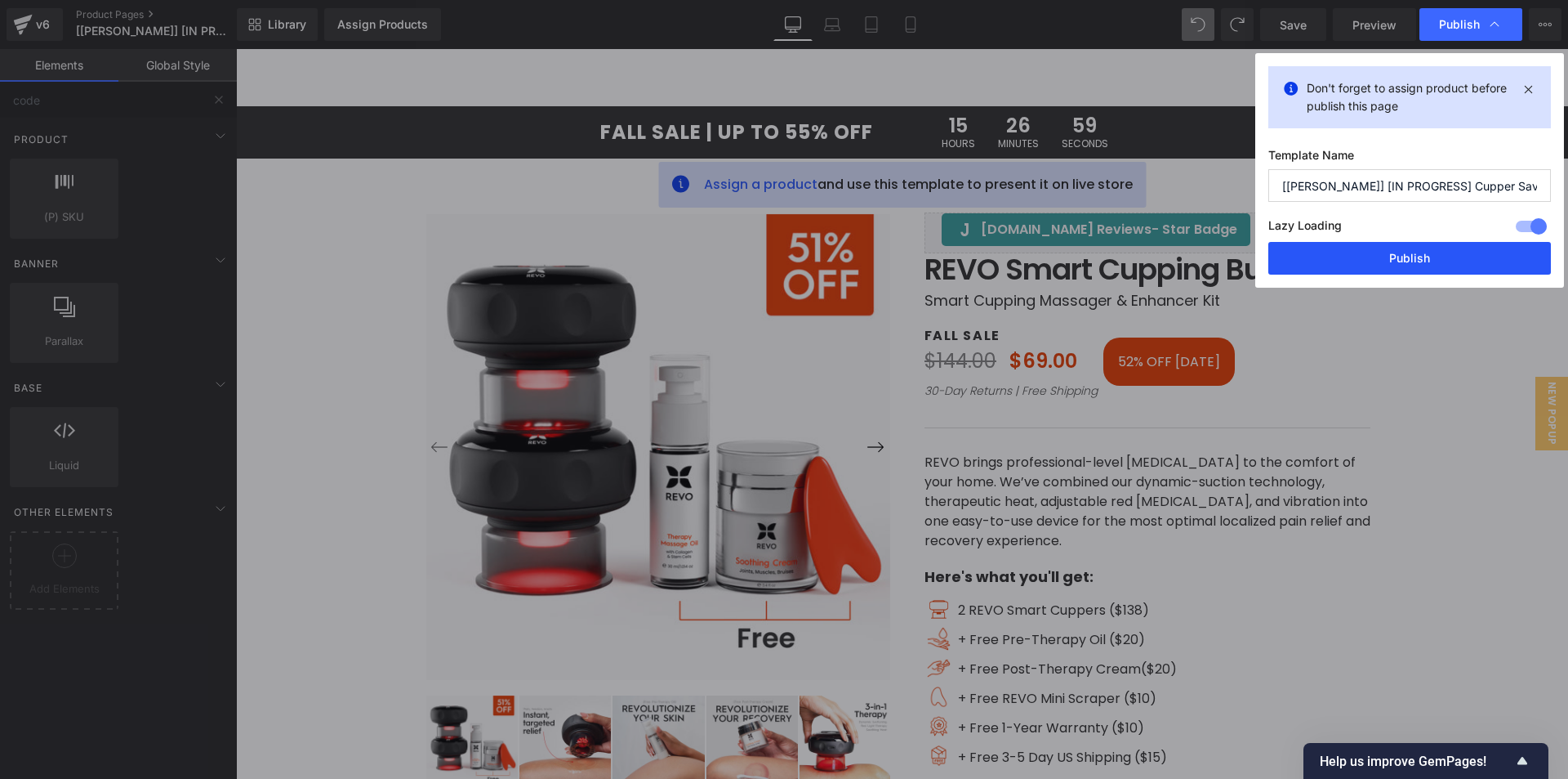
click at [1378, 262] on button "Publish" at bounding box center [1409, 258] width 282 height 33
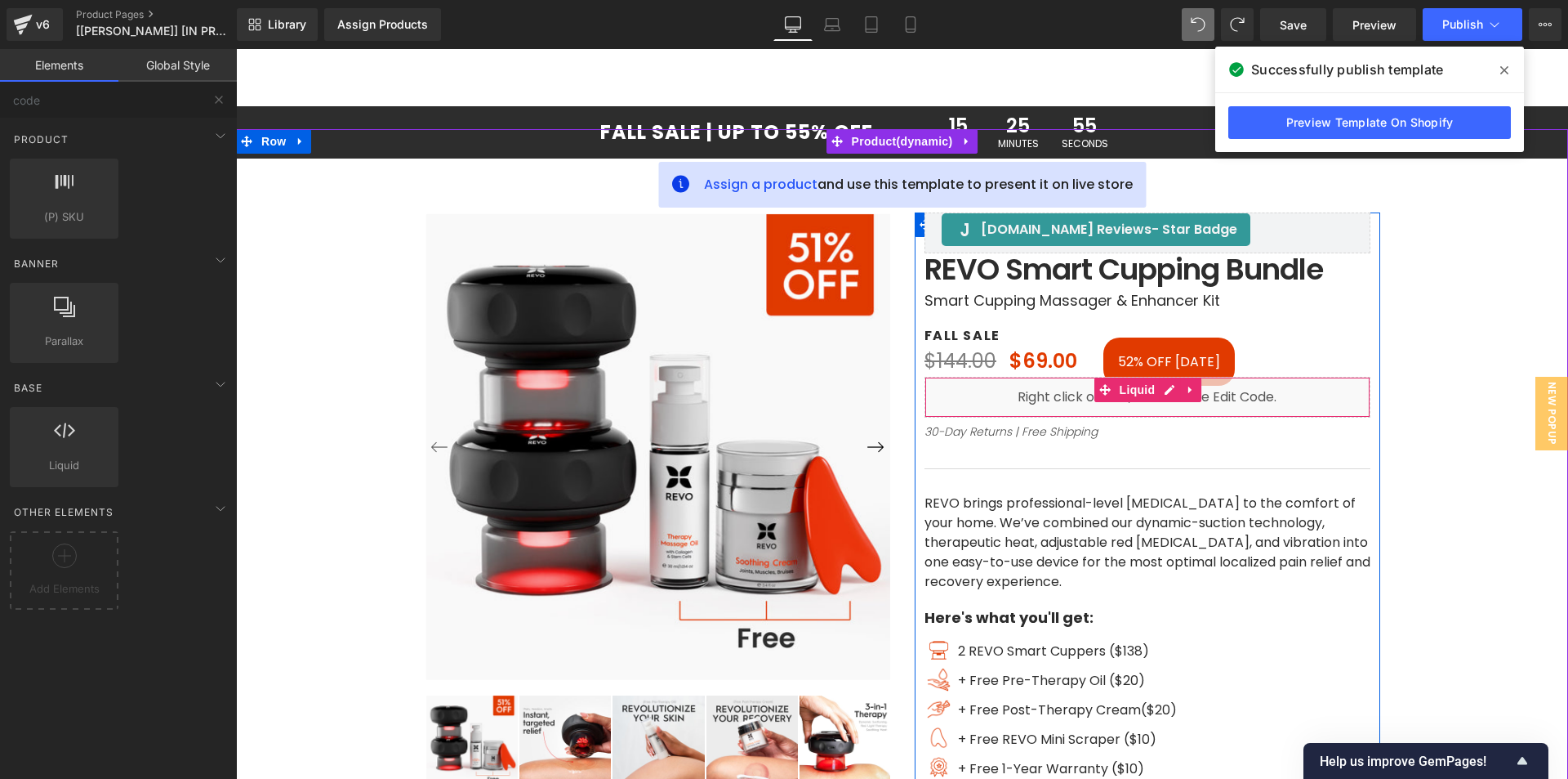
click at [1263, 390] on div "Liquid" at bounding box center [1148, 397] width 446 height 41
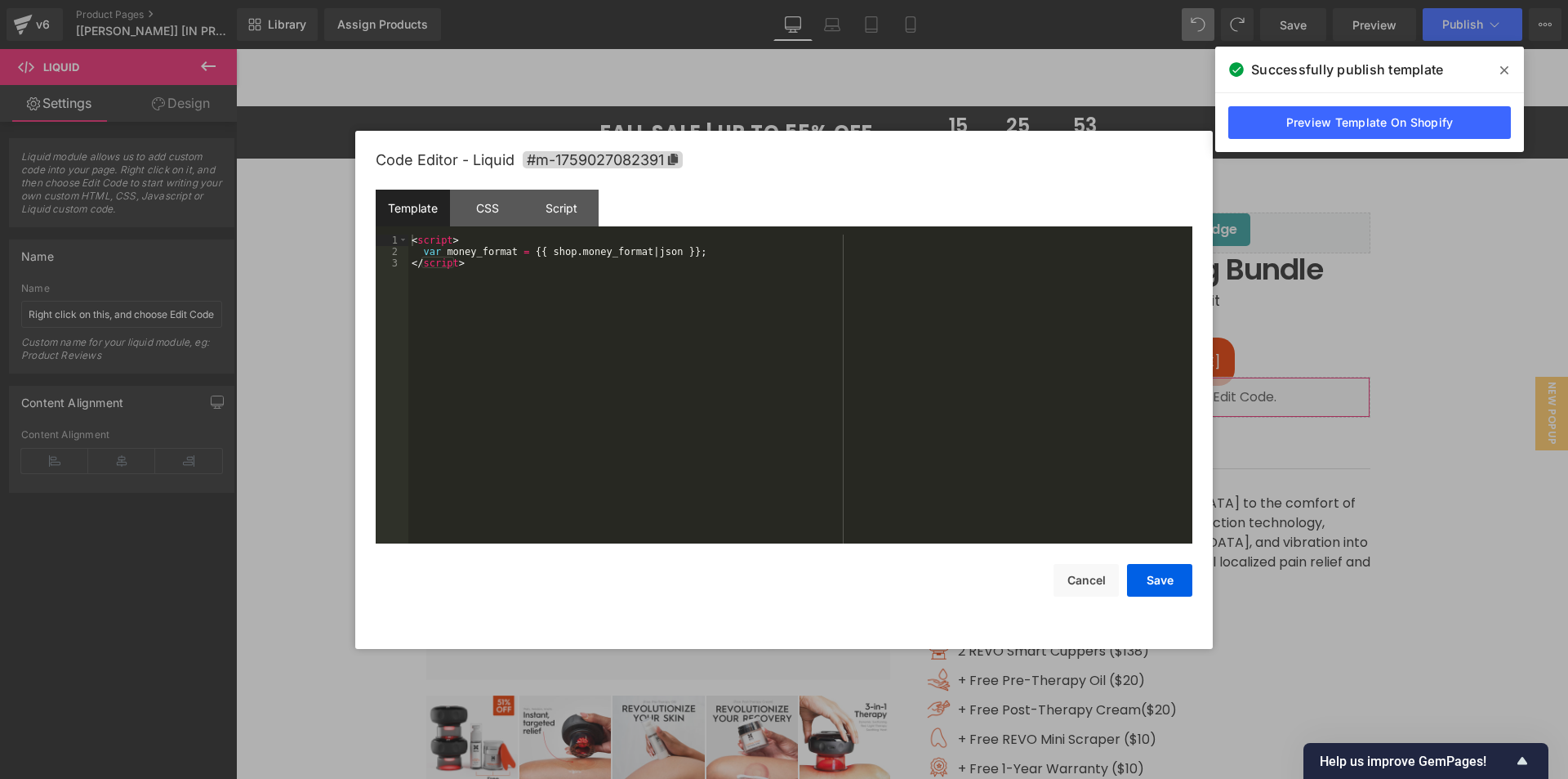
click at [1237, 476] on body "Liquid You are previewing how the will restyle your page. You can not edit Elem…" at bounding box center [784, 390] width 1568 height 779
click at [494, 202] on div "CSS" at bounding box center [487, 208] width 74 height 37
click at [565, 210] on div "Script" at bounding box center [562, 208] width 74 height 37
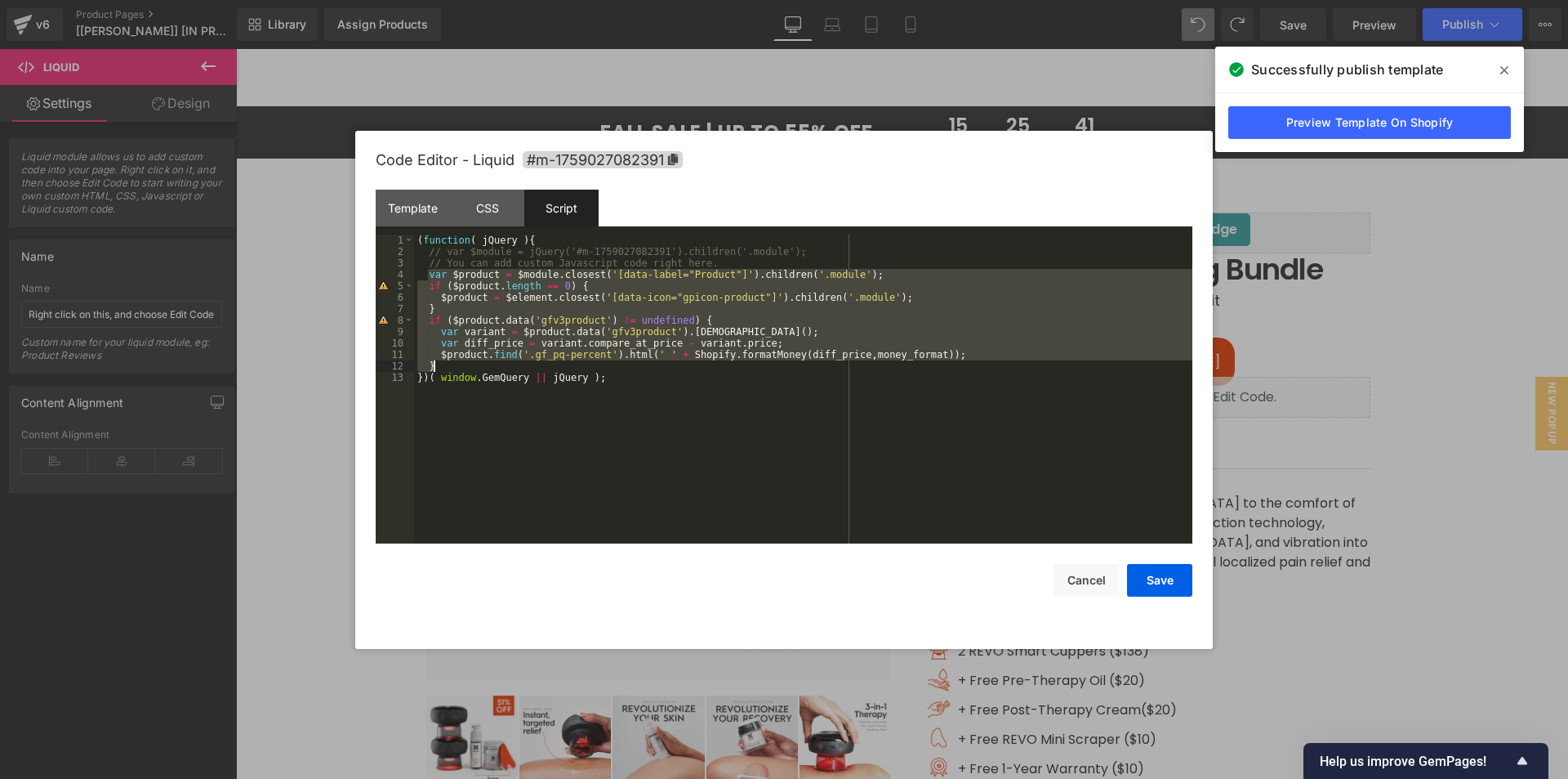
drag, startPoint x: 429, startPoint y: 273, endPoint x: 459, endPoint y: 361, distance: 93.0
click at [459, 361] on div "( function ( jQuery ) { // var $module = jQuery('#m-1759027082391').children('.…" at bounding box center [803, 400] width 779 height 332
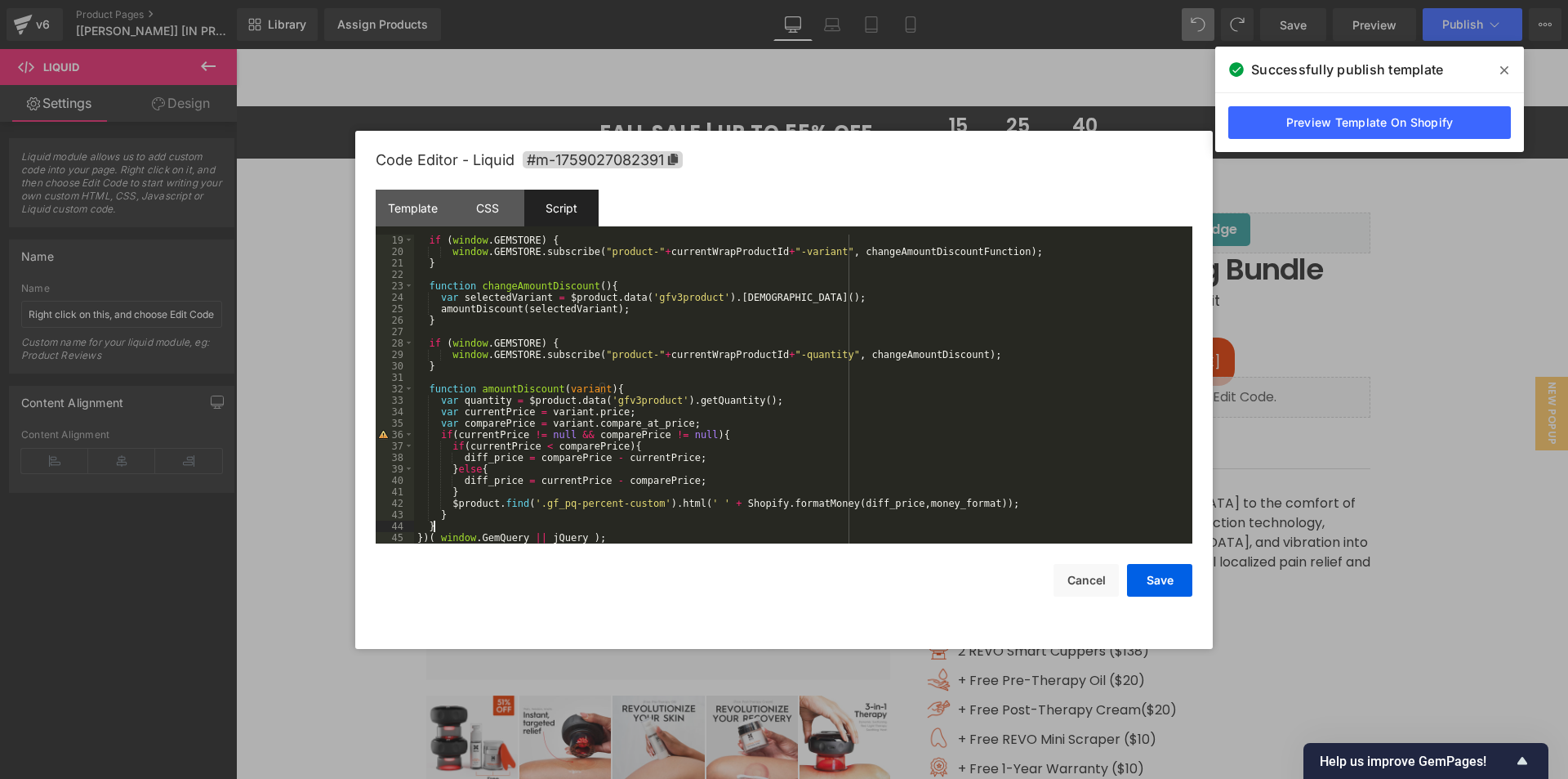
scroll to position [205, 0]
click at [1162, 579] on button "Save" at bounding box center [1159, 580] width 65 height 33
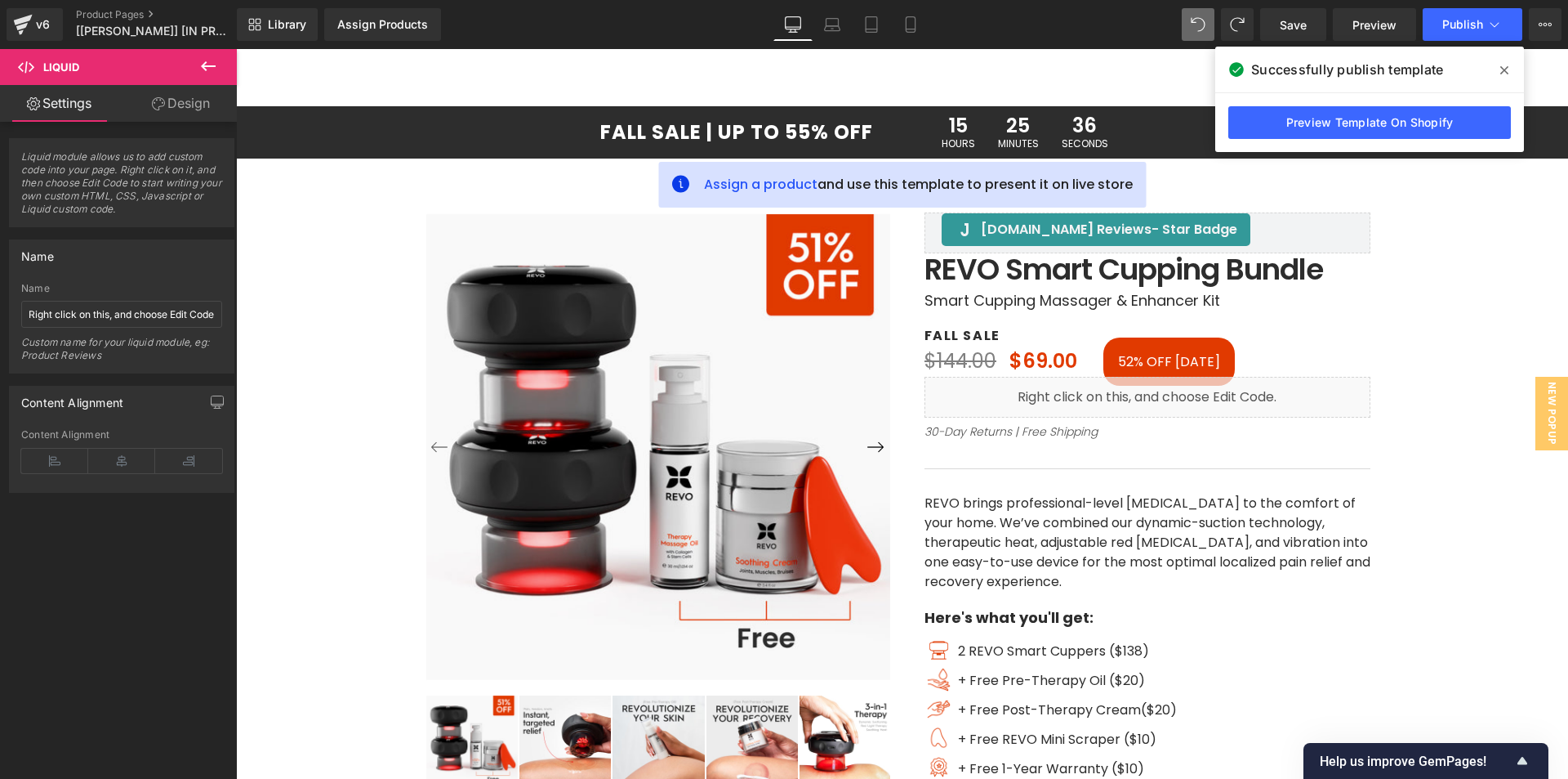
click at [1507, 64] on icon at bounding box center [1504, 69] width 8 height 13
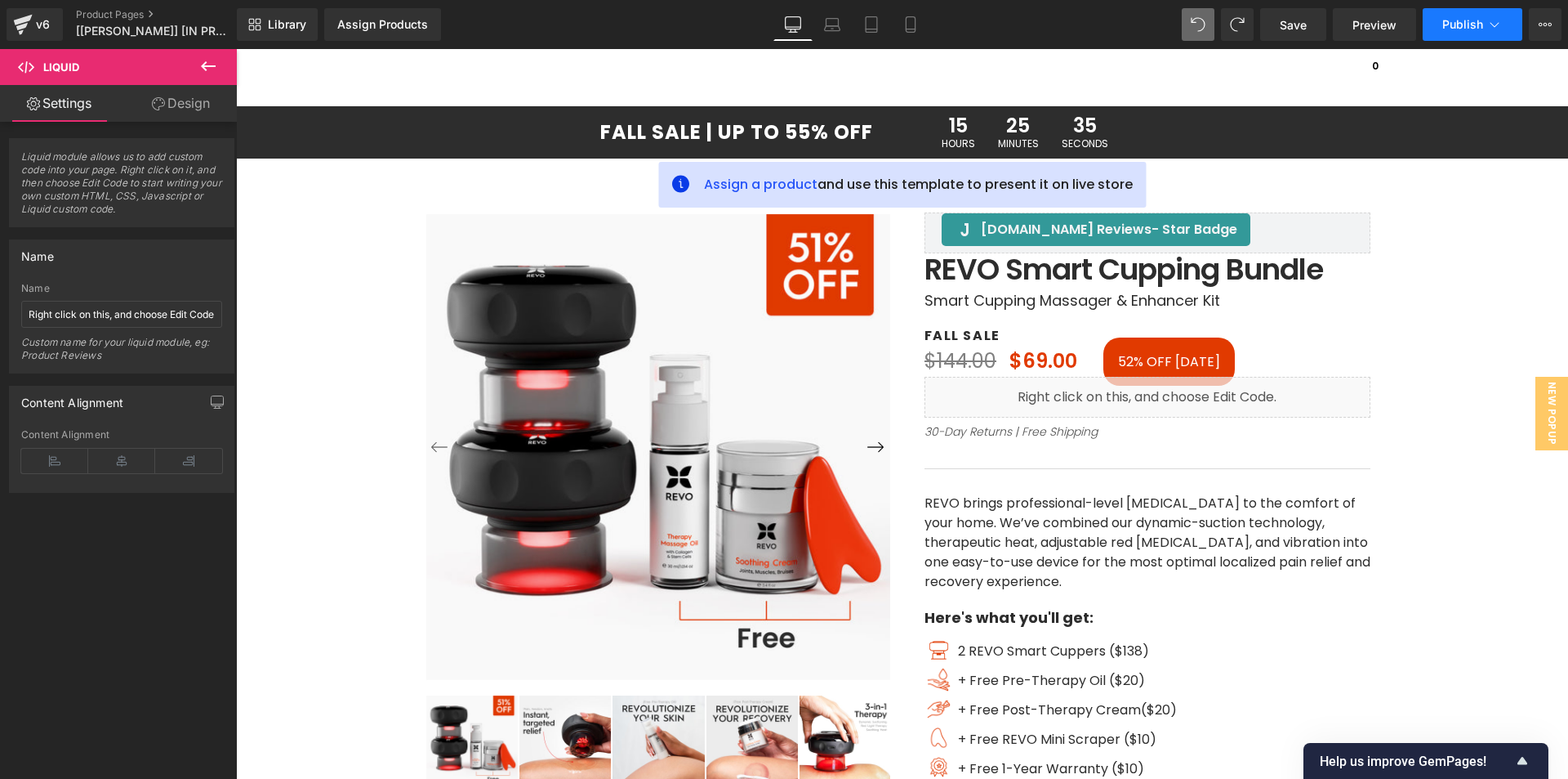
click at [1480, 28] on span "Publish" at bounding box center [1463, 23] width 41 height 13
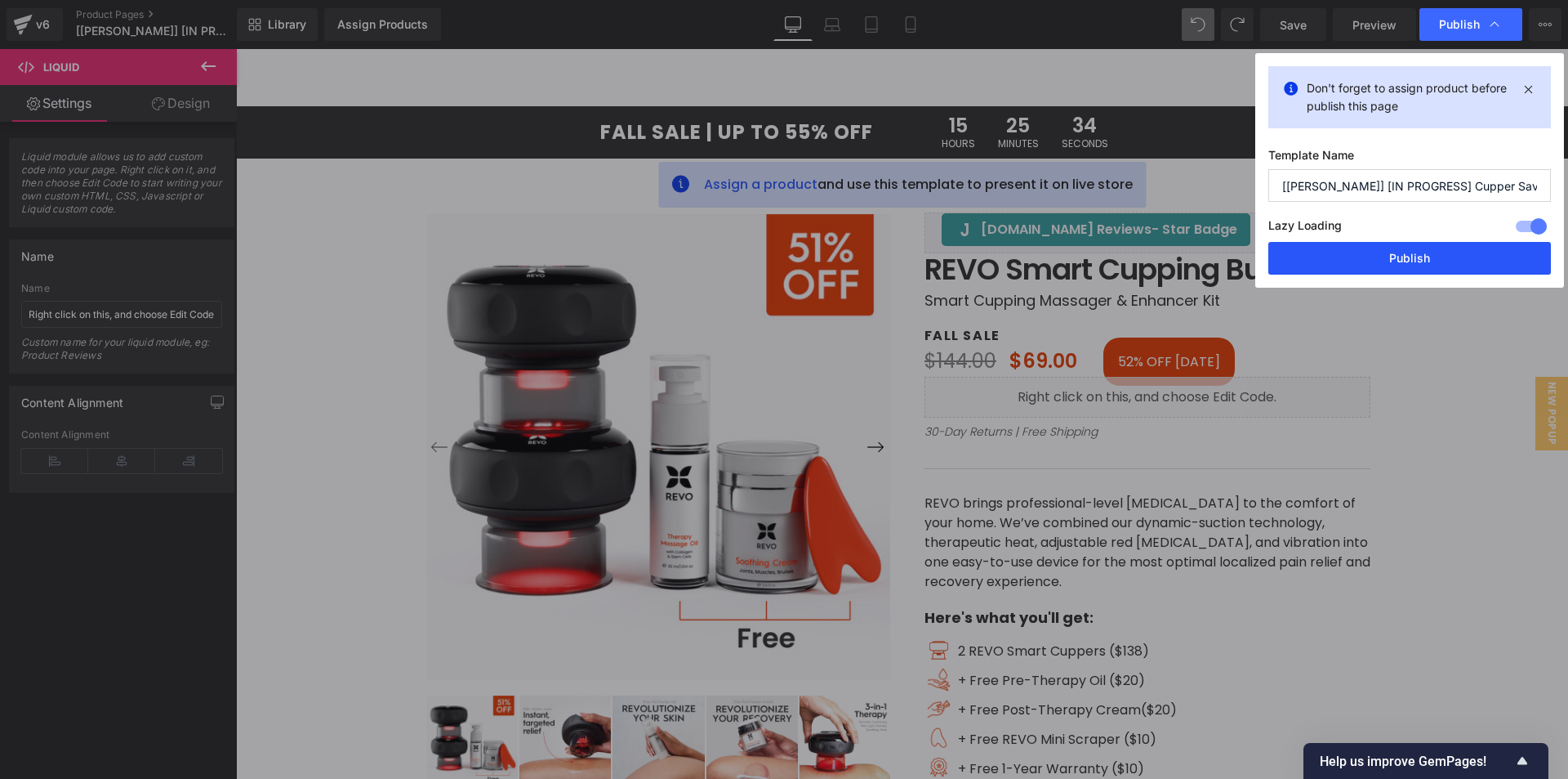
click at [1392, 258] on button "Publish" at bounding box center [1409, 258] width 282 height 33
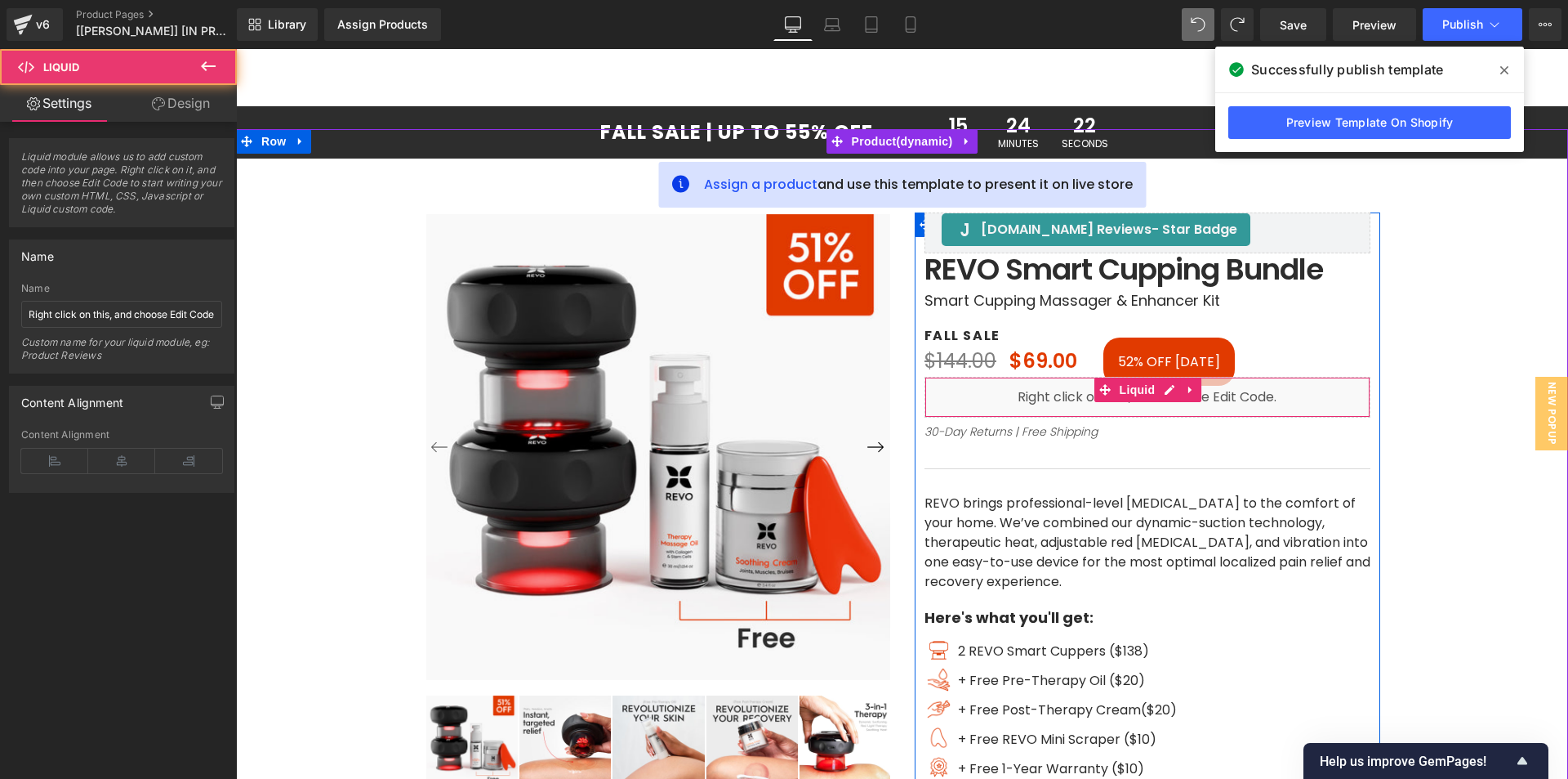
click at [1003, 399] on div "Liquid" at bounding box center [1148, 397] width 446 height 41
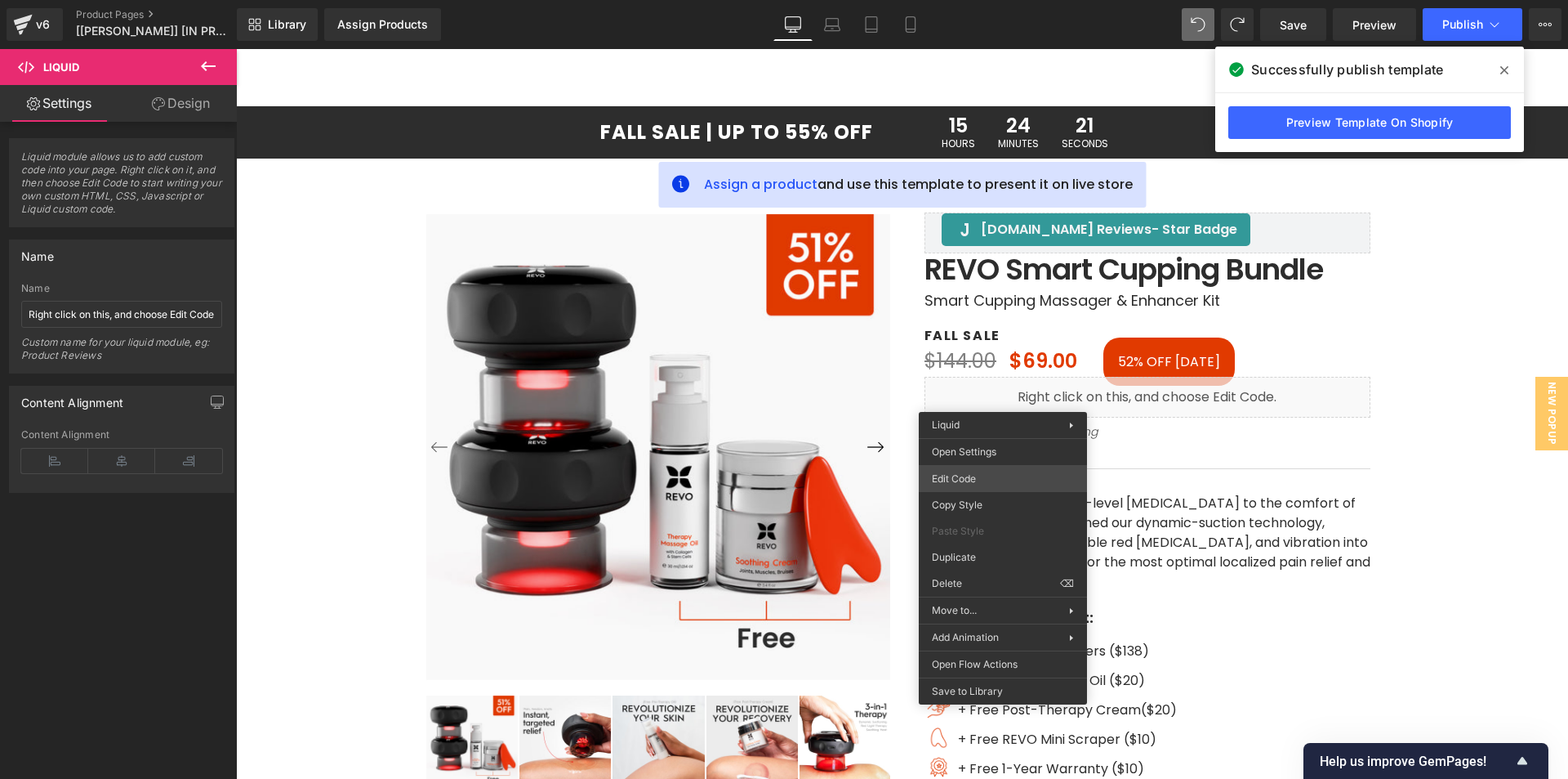
click at [975, 0] on div "Liquid You are previewing how the will restyle your page. You can not edit Elem…" at bounding box center [784, 0] width 1568 height 0
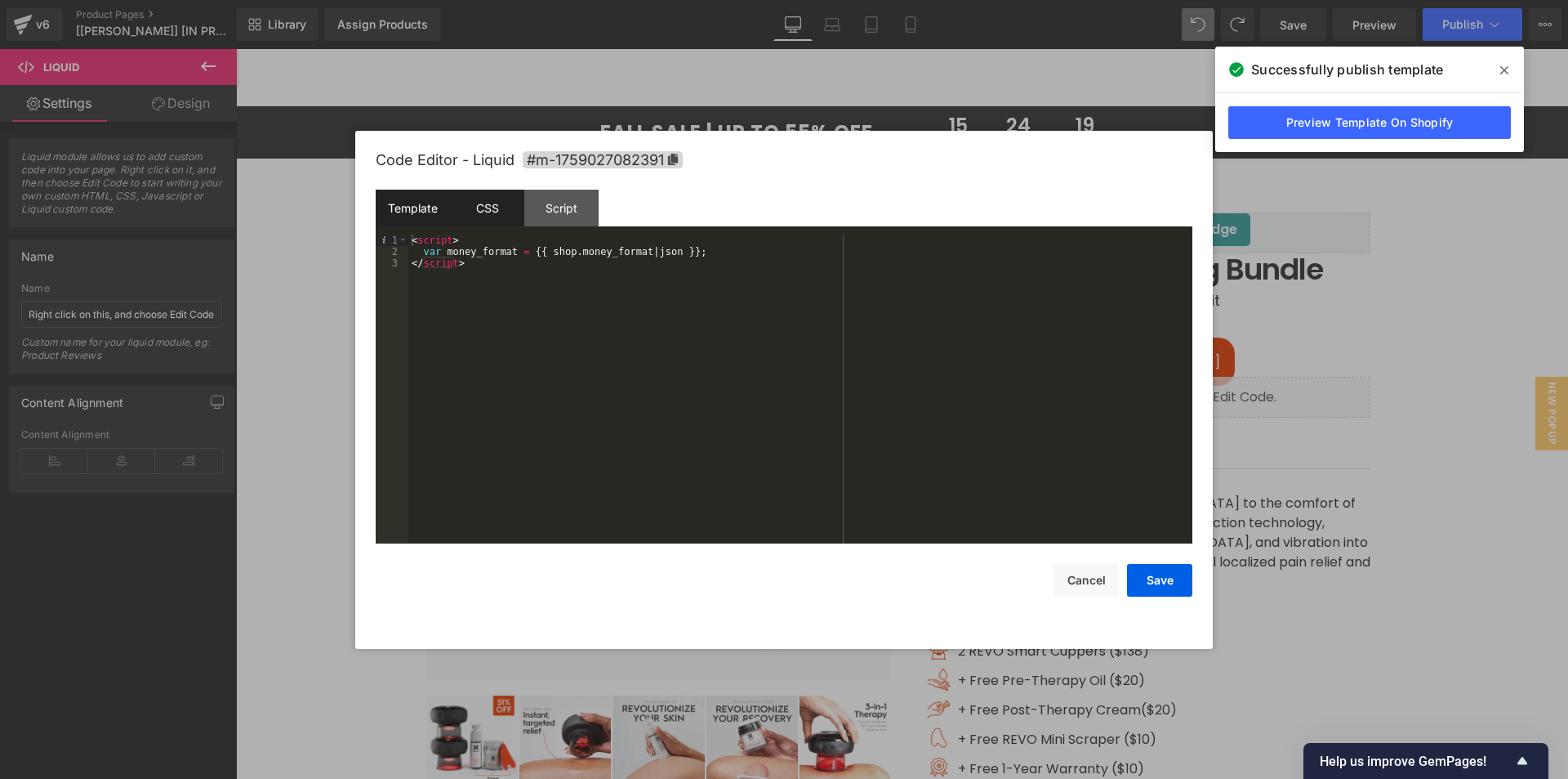
click at [475, 221] on div "CSS" at bounding box center [487, 208] width 74 height 37
click at [575, 201] on div "Script" at bounding box center [562, 208] width 74 height 37
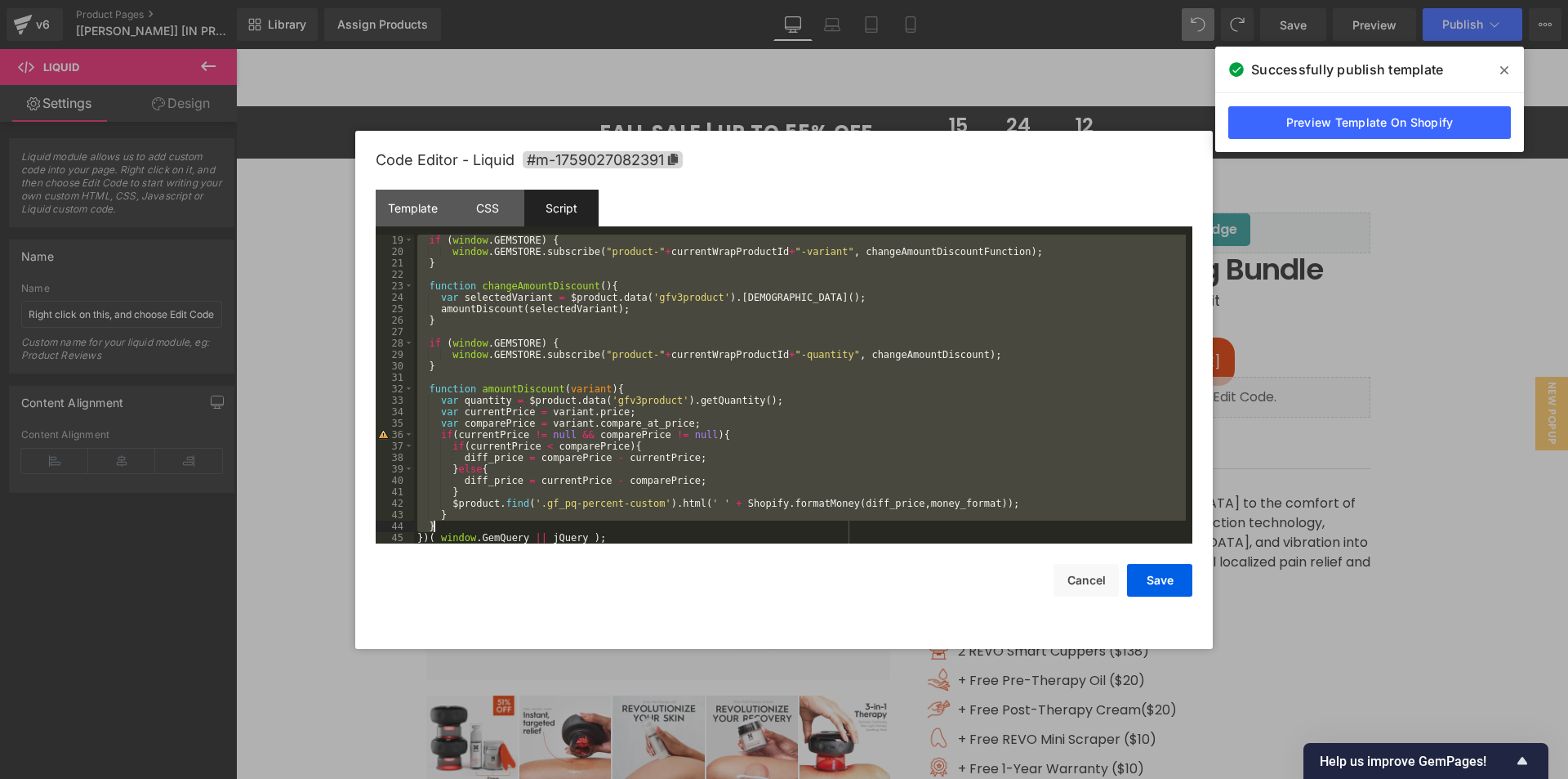
drag, startPoint x: 428, startPoint y: 274, endPoint x: 479, endPoint y: 521, distance: 252.2
click at [479, 521] on div "if ( window . GEMSTORE ) { window . GEMSTORE . subscribe ( "product-" + current…" at bounding box center [799, 400] width 772 height 332
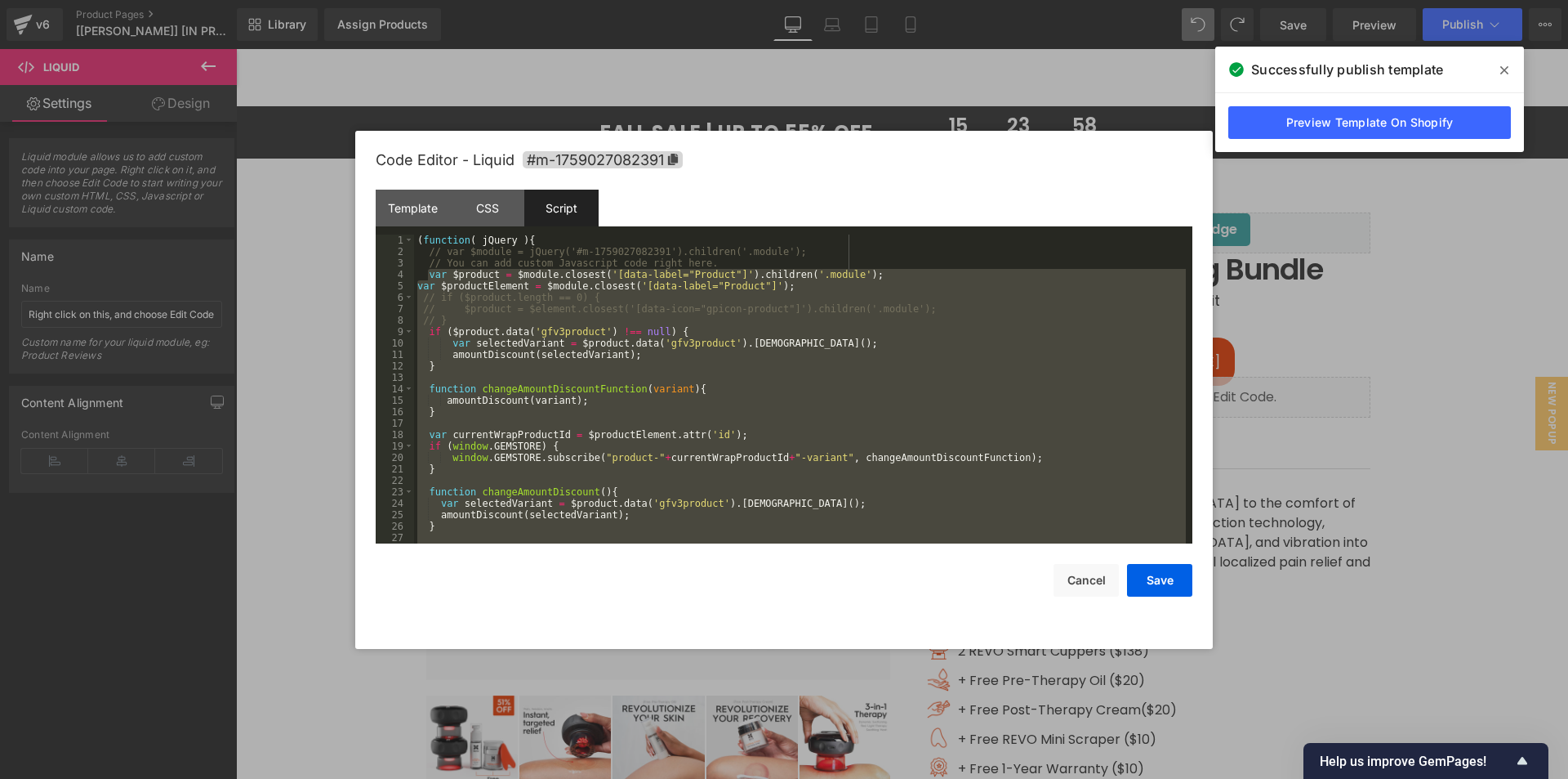
scroll to position [49, 0]
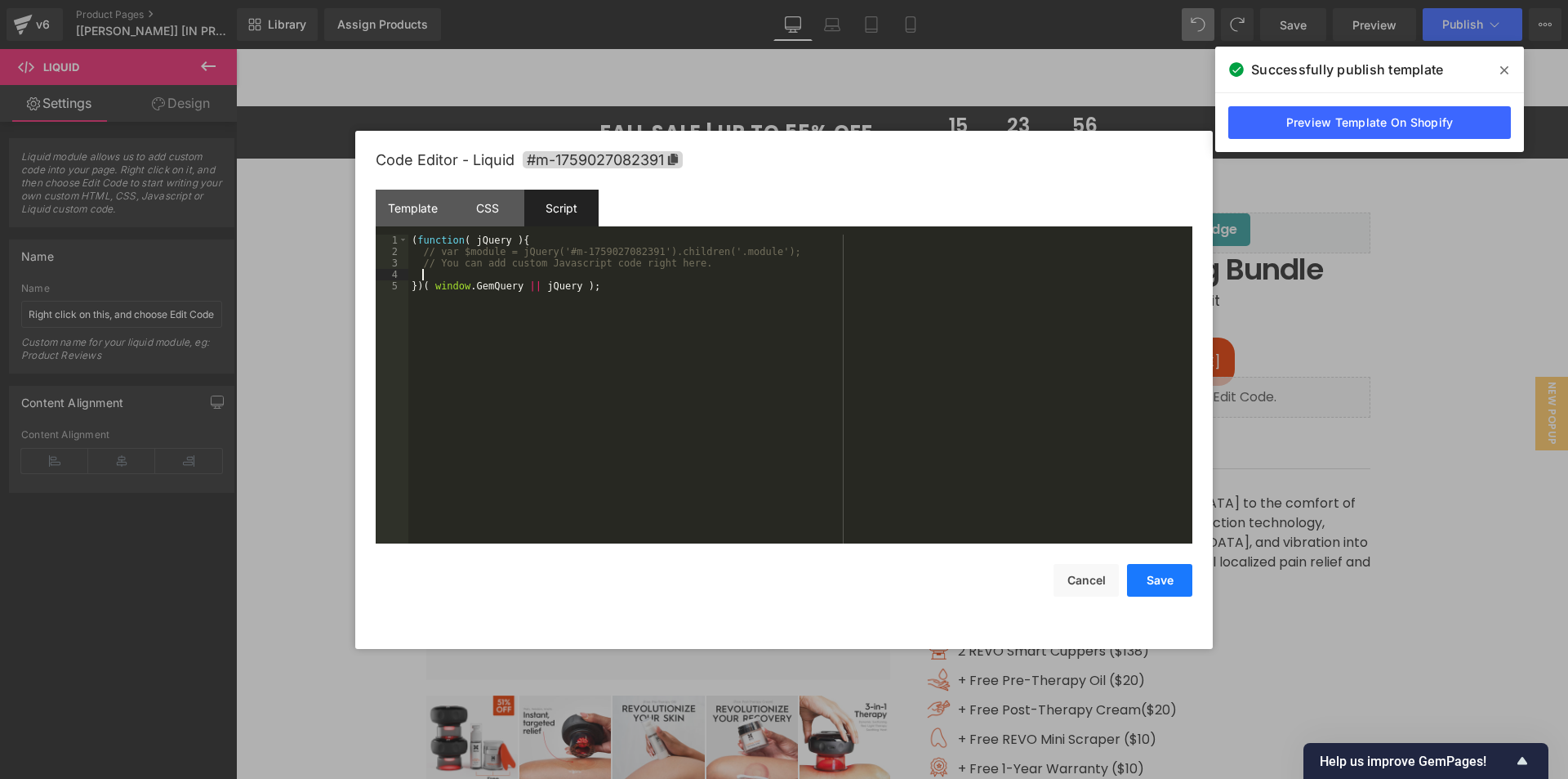
click at [1161, 579] on button "Save" at bounding box center [1159, 580] width 65 height 33
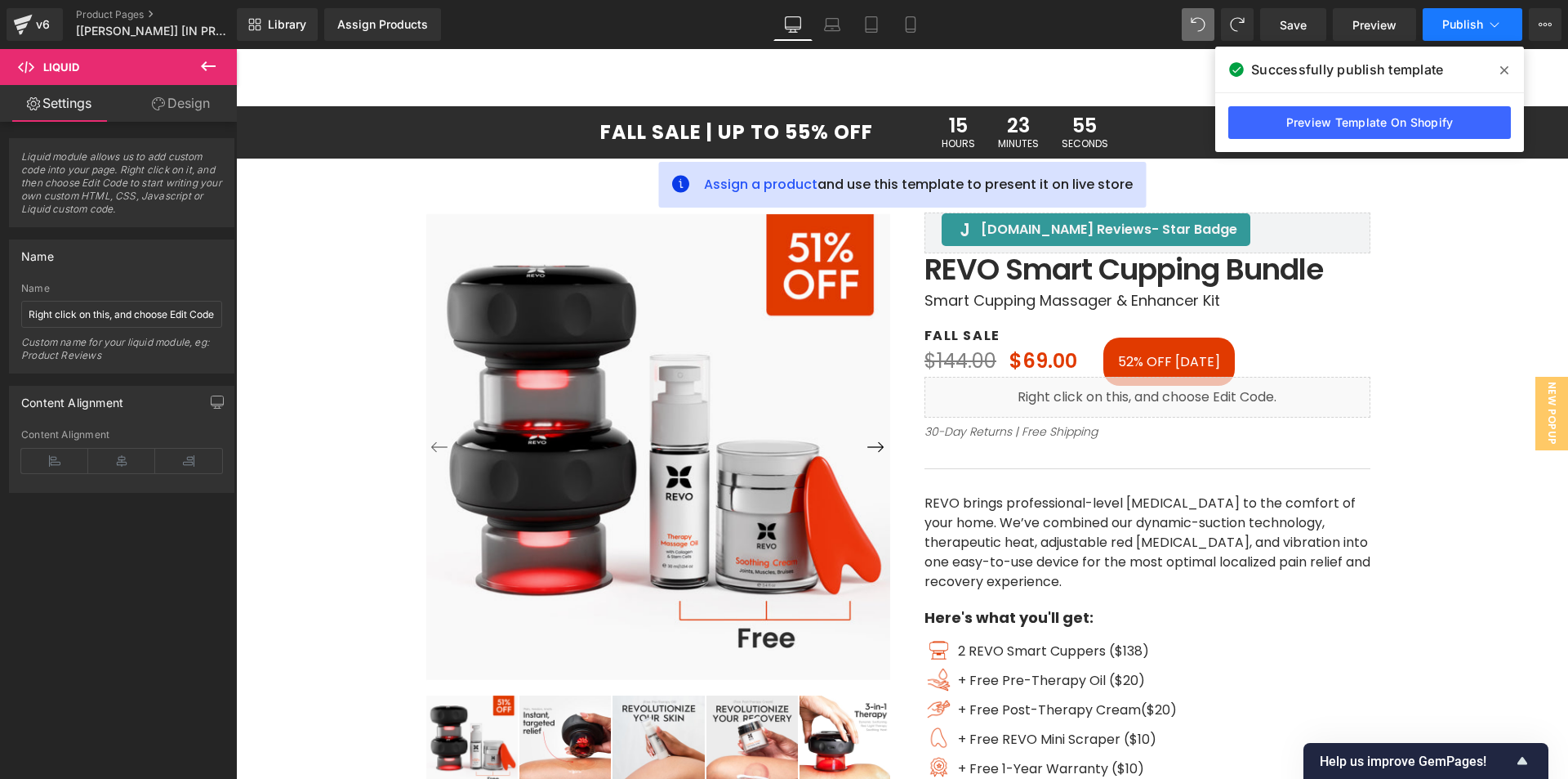
click at [1475, 27] on span "Publish" at bounding box center [1463, 23] width 41 height 13
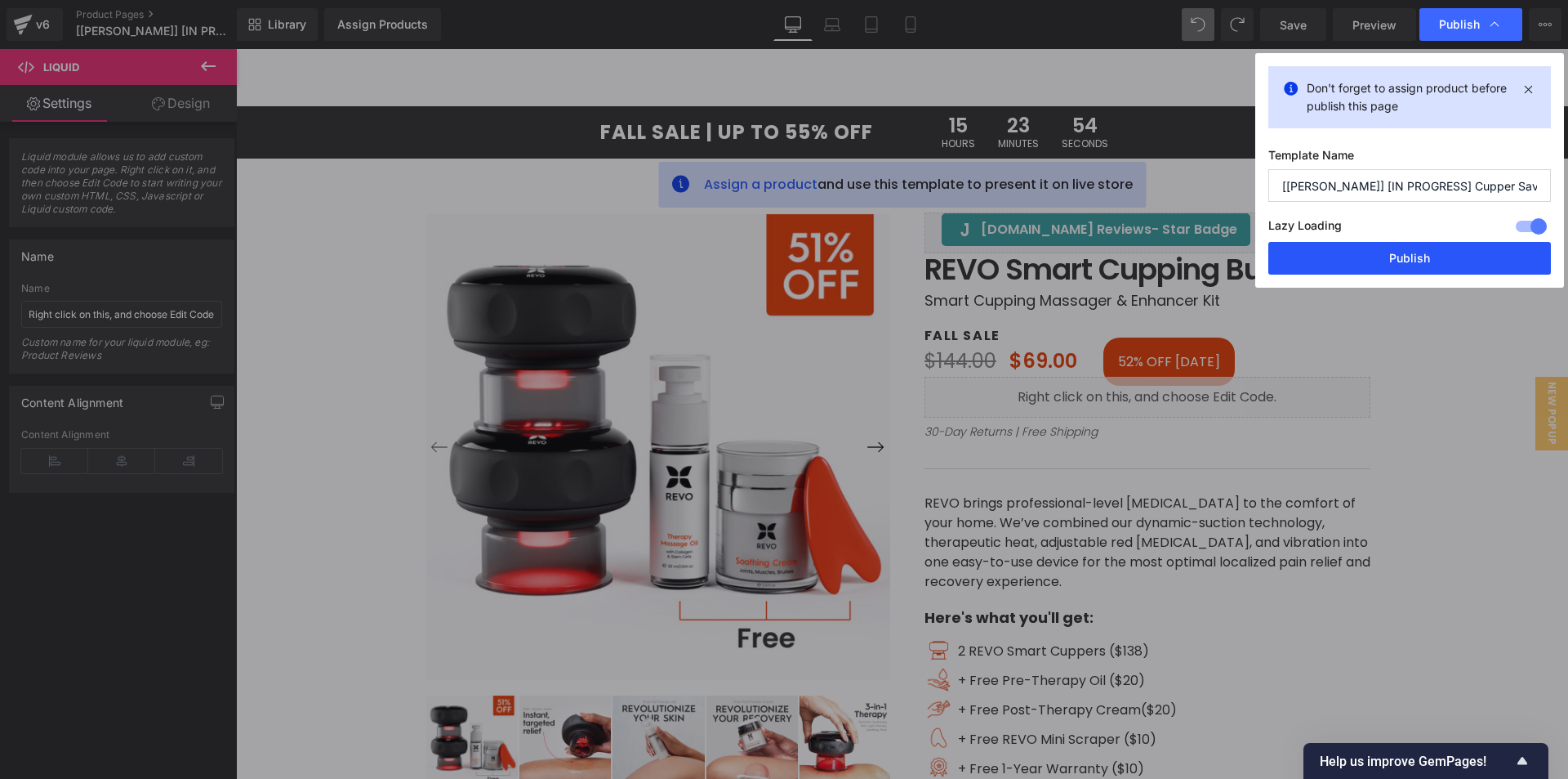
click at [1384, 254] on button "Publish" at bounding box center [1409, 258] width 282 height 33
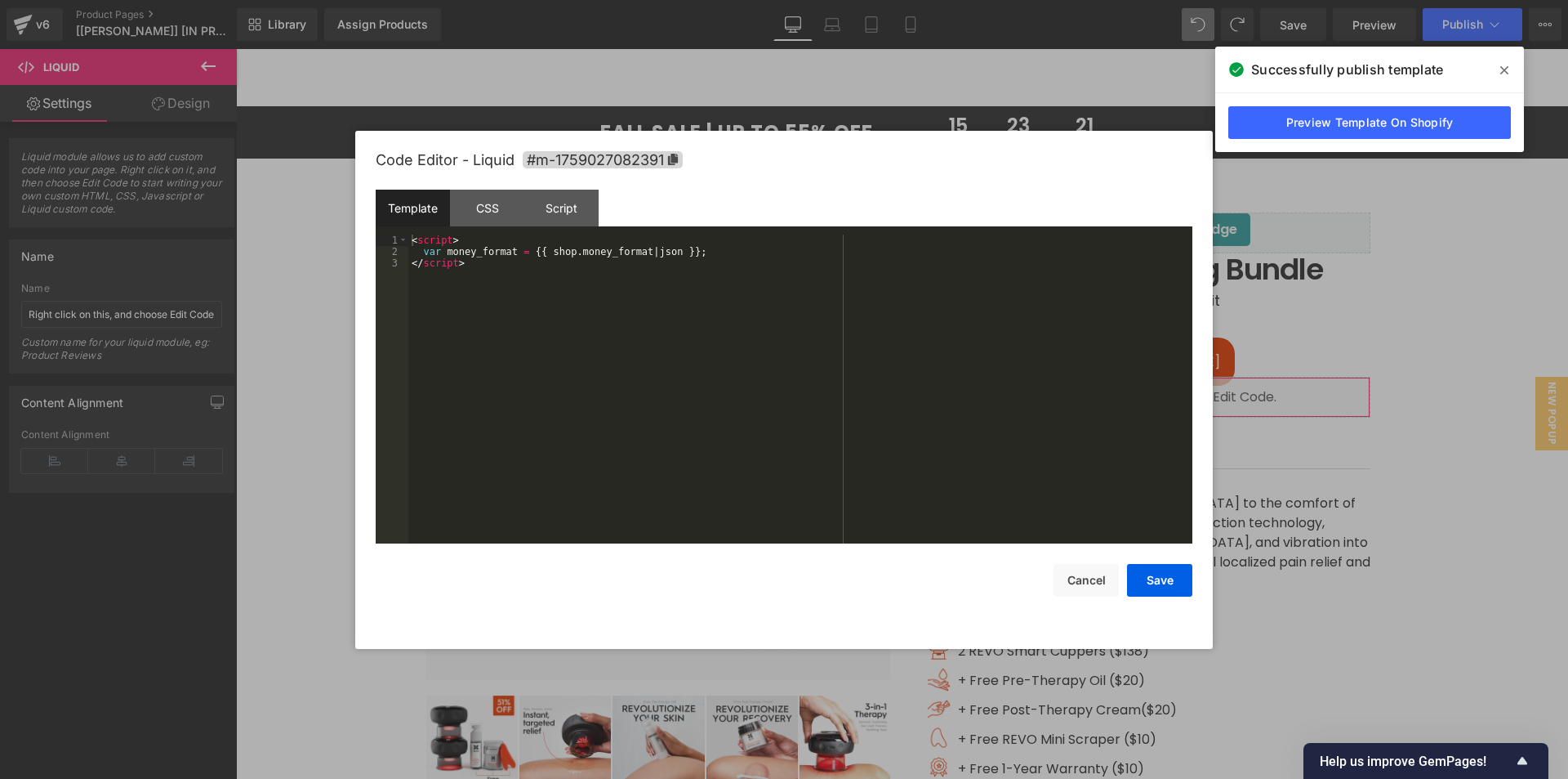
click at [1109, 0] on div "Liquid You are previewing how the will restyle your page. You can not edit Elem…" at bounding box center [784, 0] width 1568 height 0
click at [559, 218] on div "Script" at bounding box center [562, 208] width 74 height 37
click at [559, 277] on div "( function ( jQuery ) { // var $module = jQuery('#m-1759027082391').children('.…" at bounding box center [801, 400] width 784 height 332
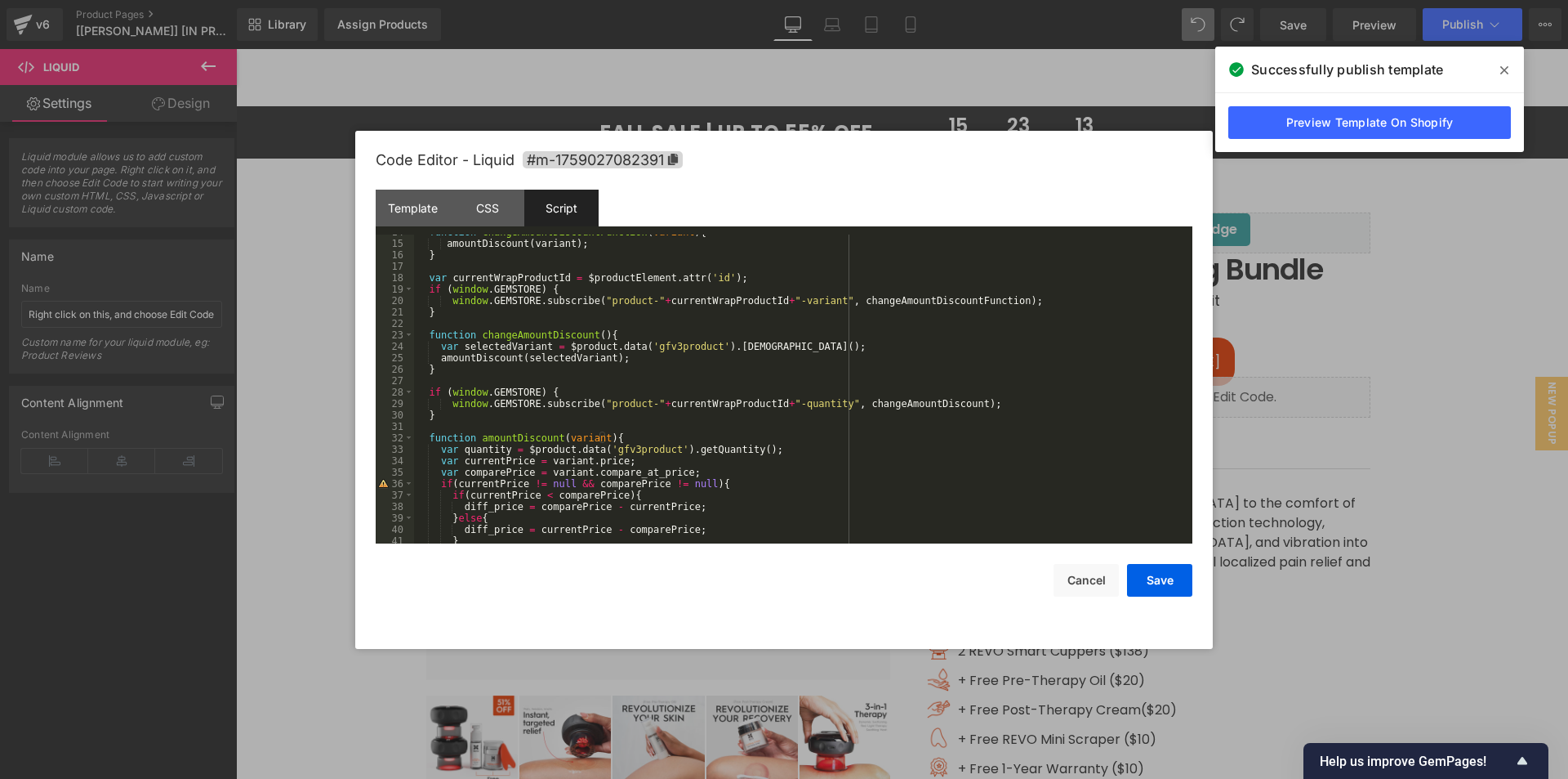
scroll to position [108, 0]
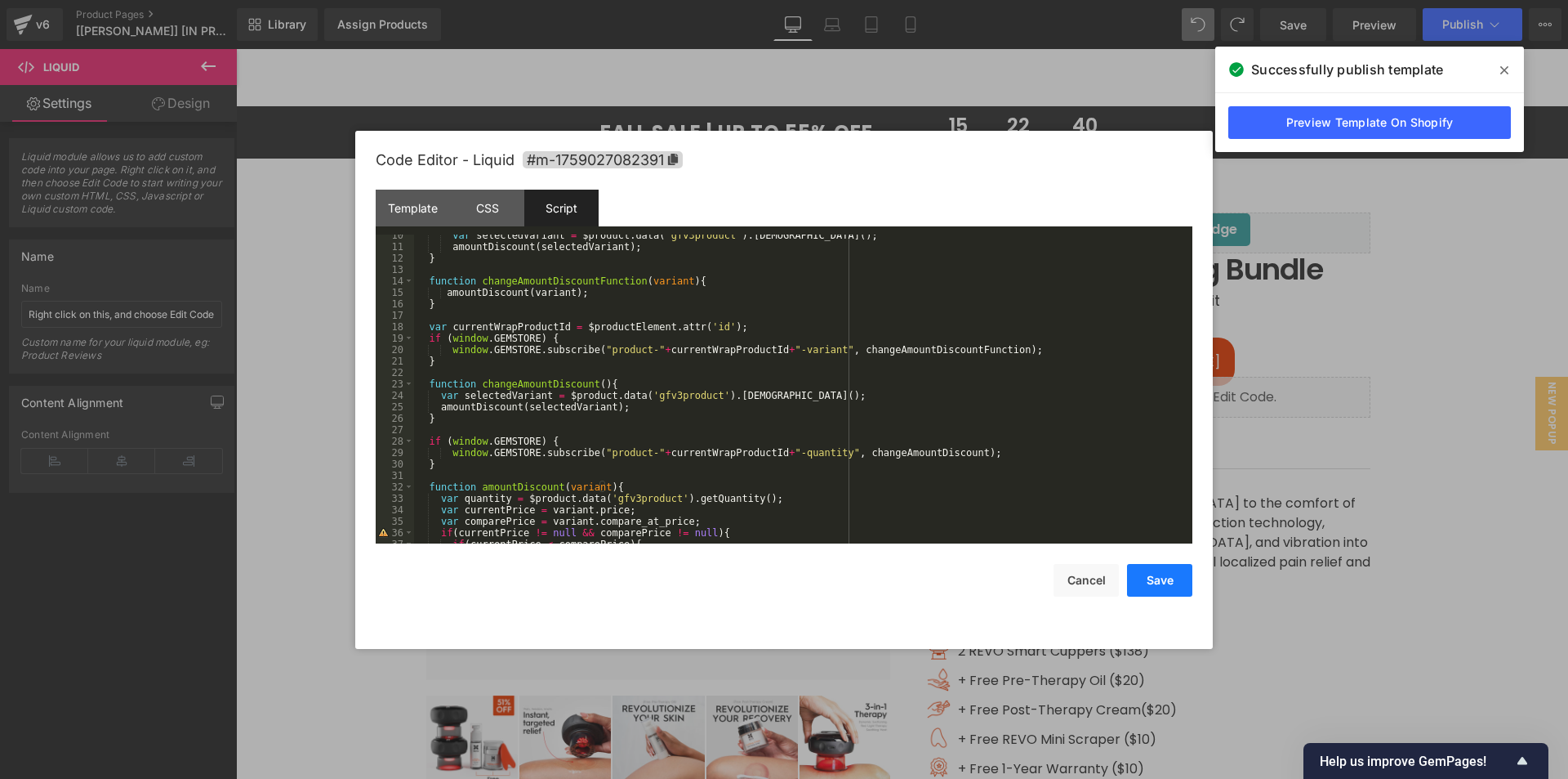
click at [1166, 577] on button "Save" at bounding box center [1159, 580] width 65 height 33
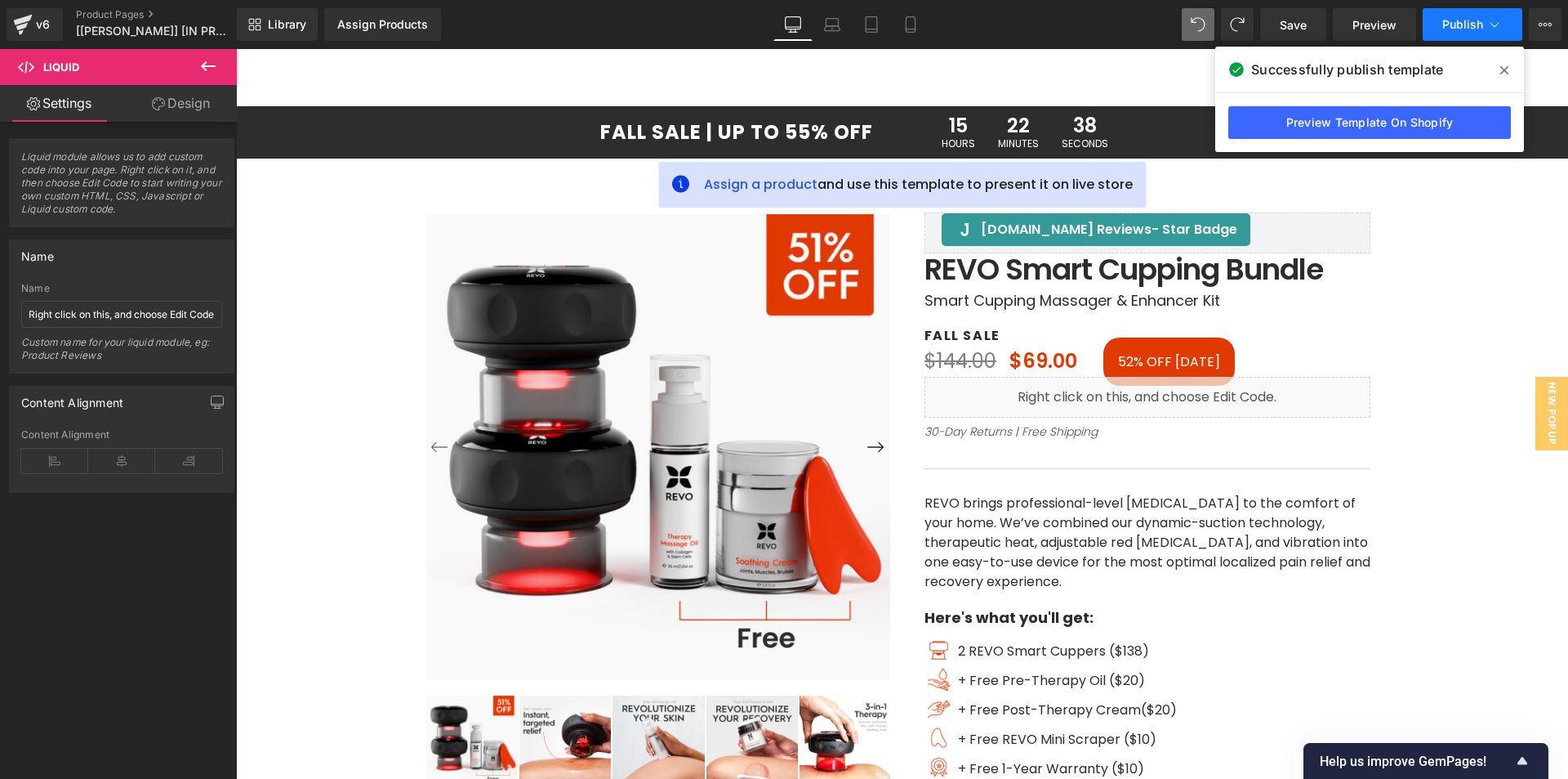
click at [1459, 25] on span "Publish" at bounding box center [1463, 23] width 41 height 13
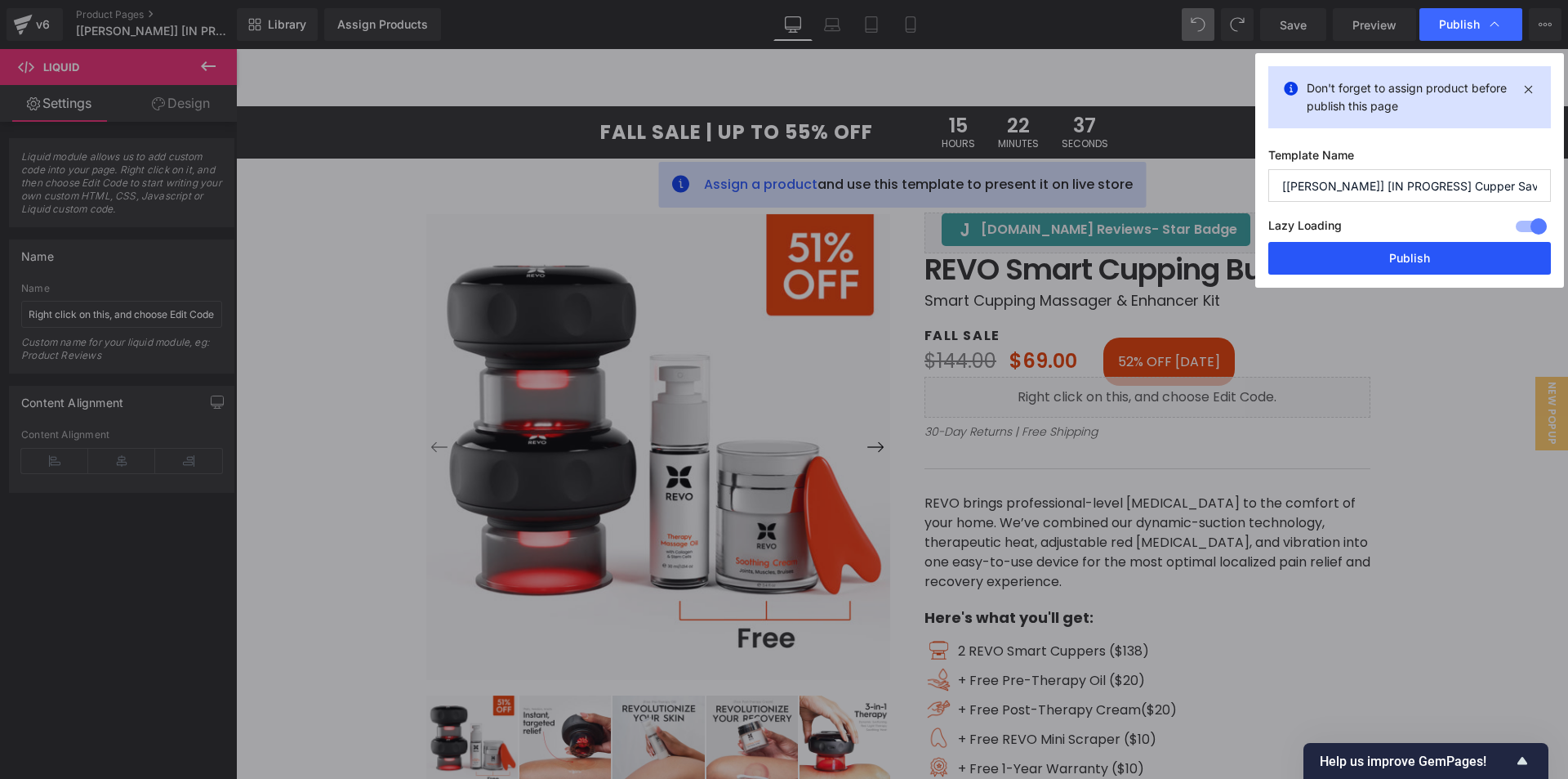
drag, startPoint x: 1383, startPoint y: 272, endPoint x: 1098, endPoint y: 235, distance: 287.4
click at [1383, 272] on button "Publish" at bounding box center [1409, 258] width 282 height 33
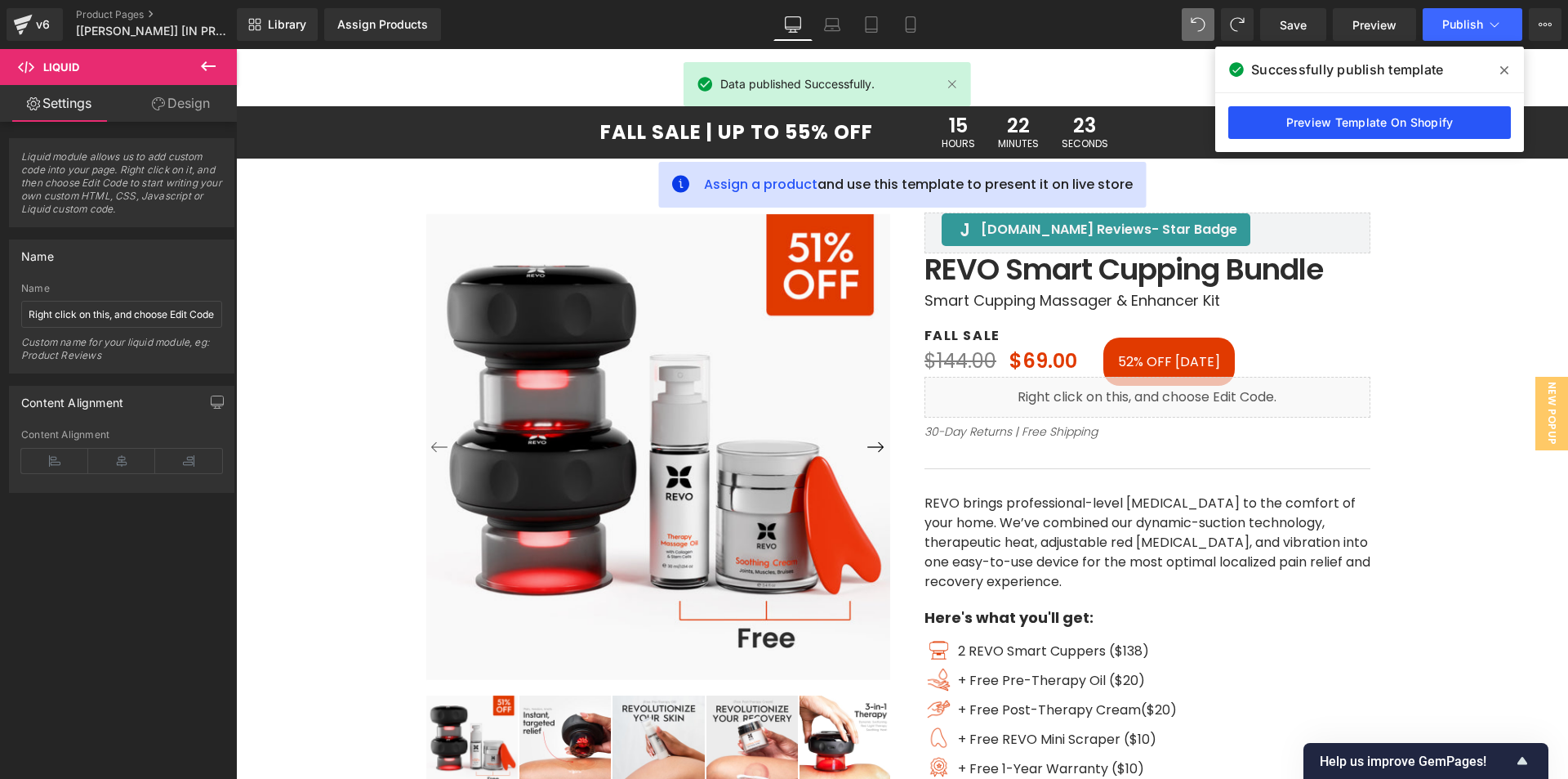
click at [1305, 117] on link "Preview Template On Shopify" at bounding box center [1369, 123] width 282 height 33
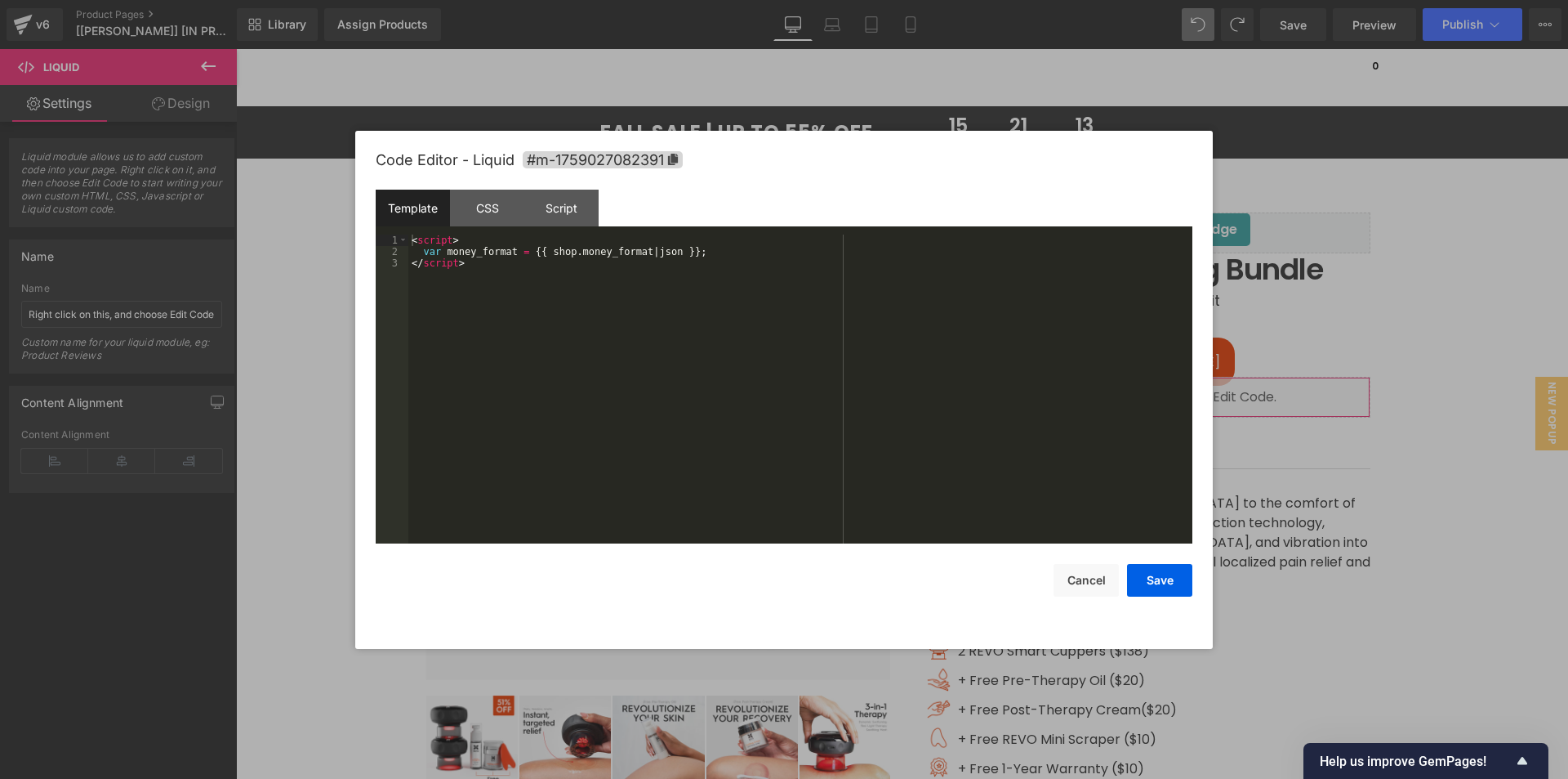
click at [1033, 0] on div "Liquid You are previewing how the will restyle your page. You can not edit Elem…" at bounding box center [784, 0] width 1568 height 0
click at [541, 207] on div "Script" at bounding box center [562, 208] width 74 height 37
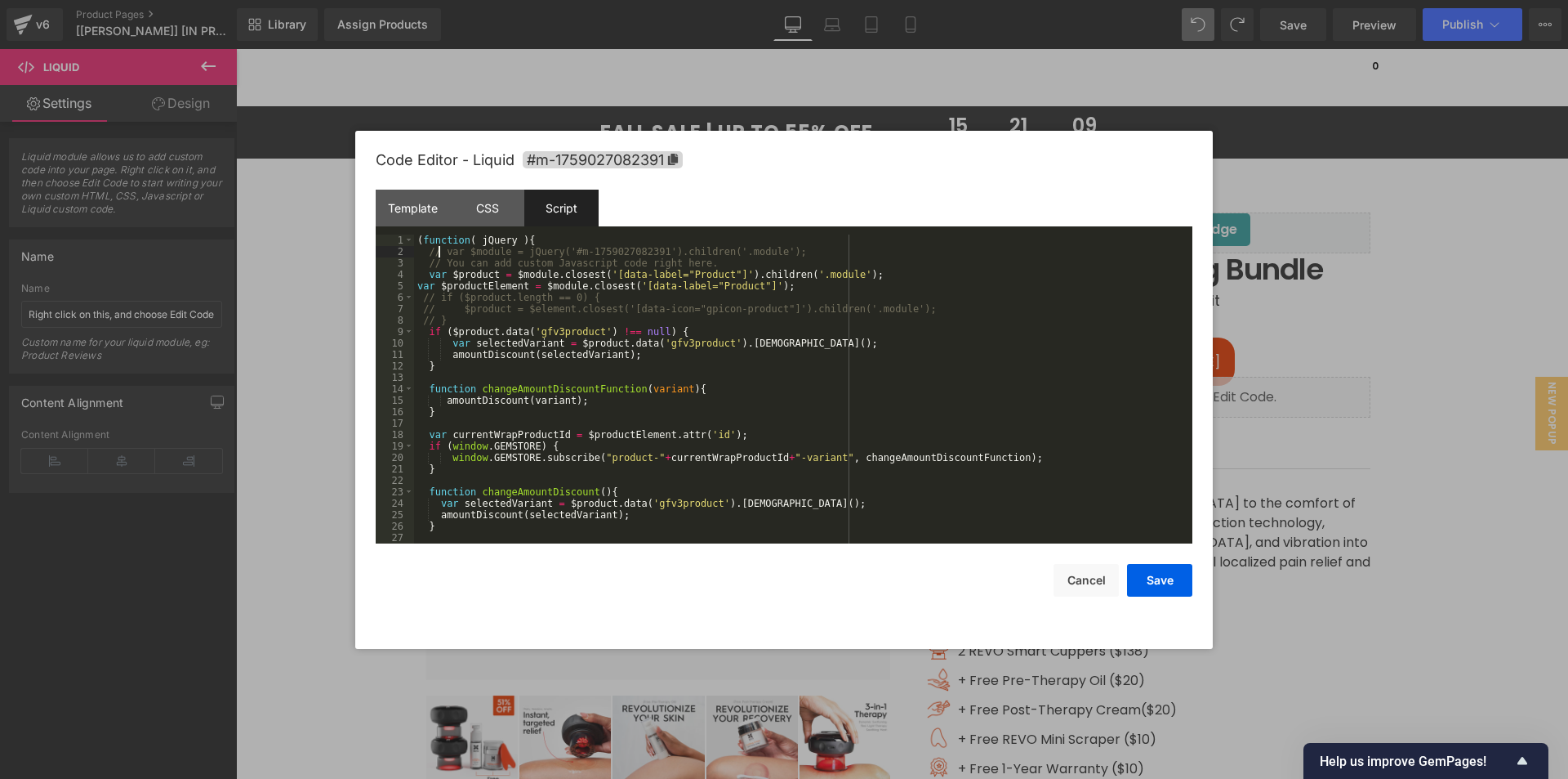
click at [439, 250] on div "( function ( jQuery ) { // var $module = jQuery('#m-1759027082391').children('.…" at bounding box center [799, 400] width 772 height 332
click at [1142, 584] on button "Save" at bounding box center [1159, 580] width 65 height 33
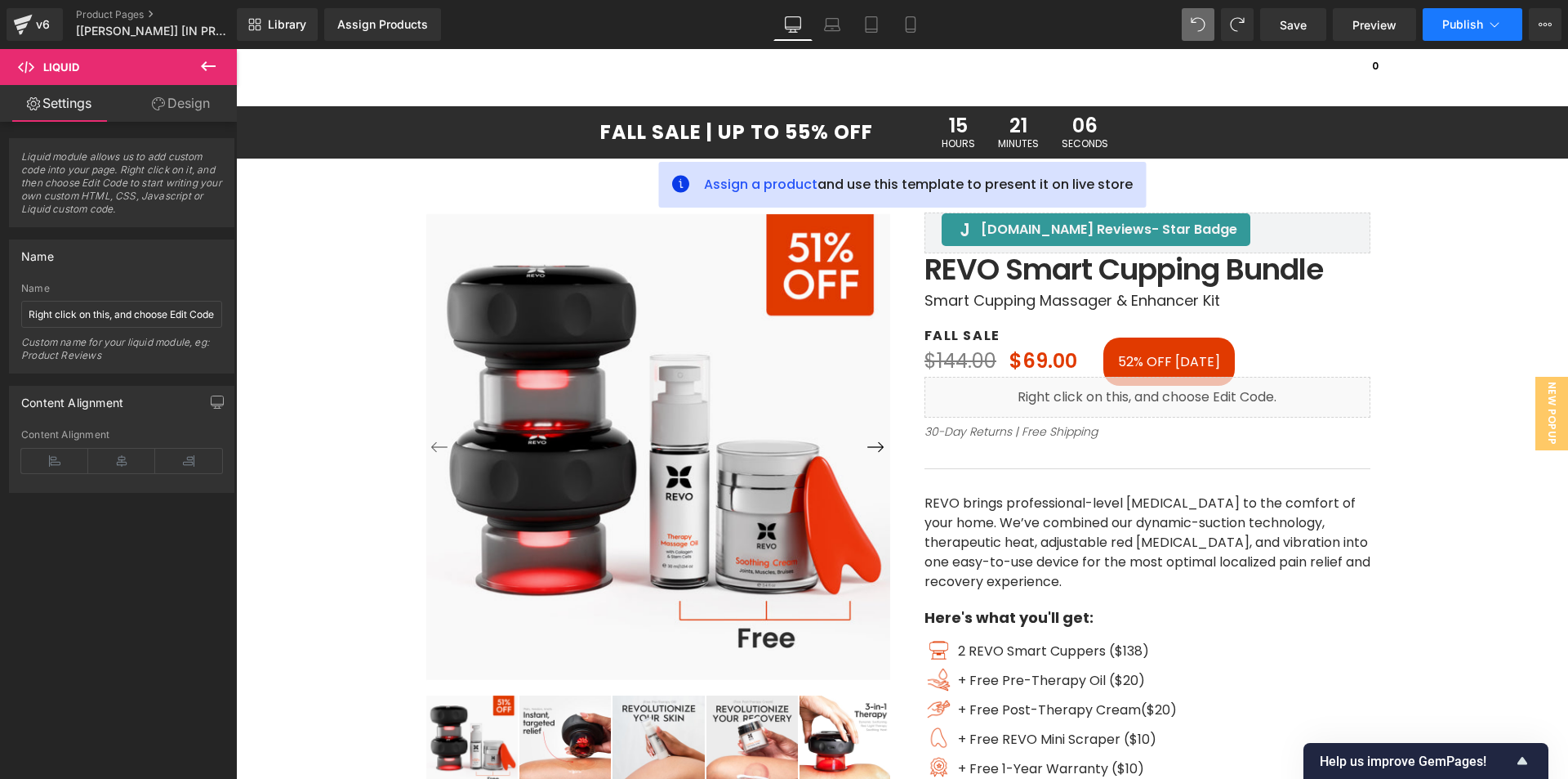
click at [1451, 22] on span "Publish" at bounding box center [1463, 23] width 41 height 13
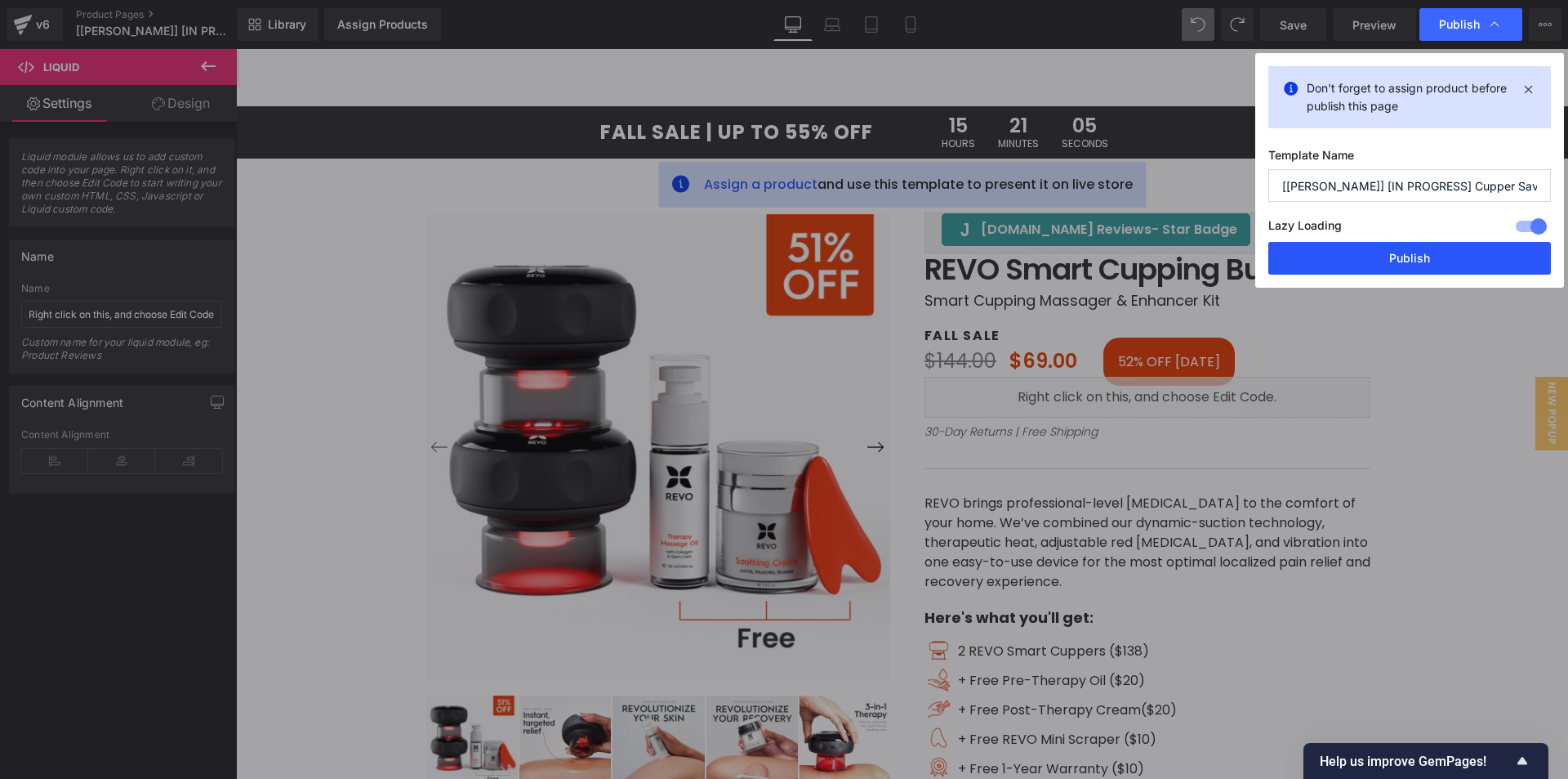
click at [1358, 266] on button "Publish" at bounding box center [1409, 258] width 282 height 33
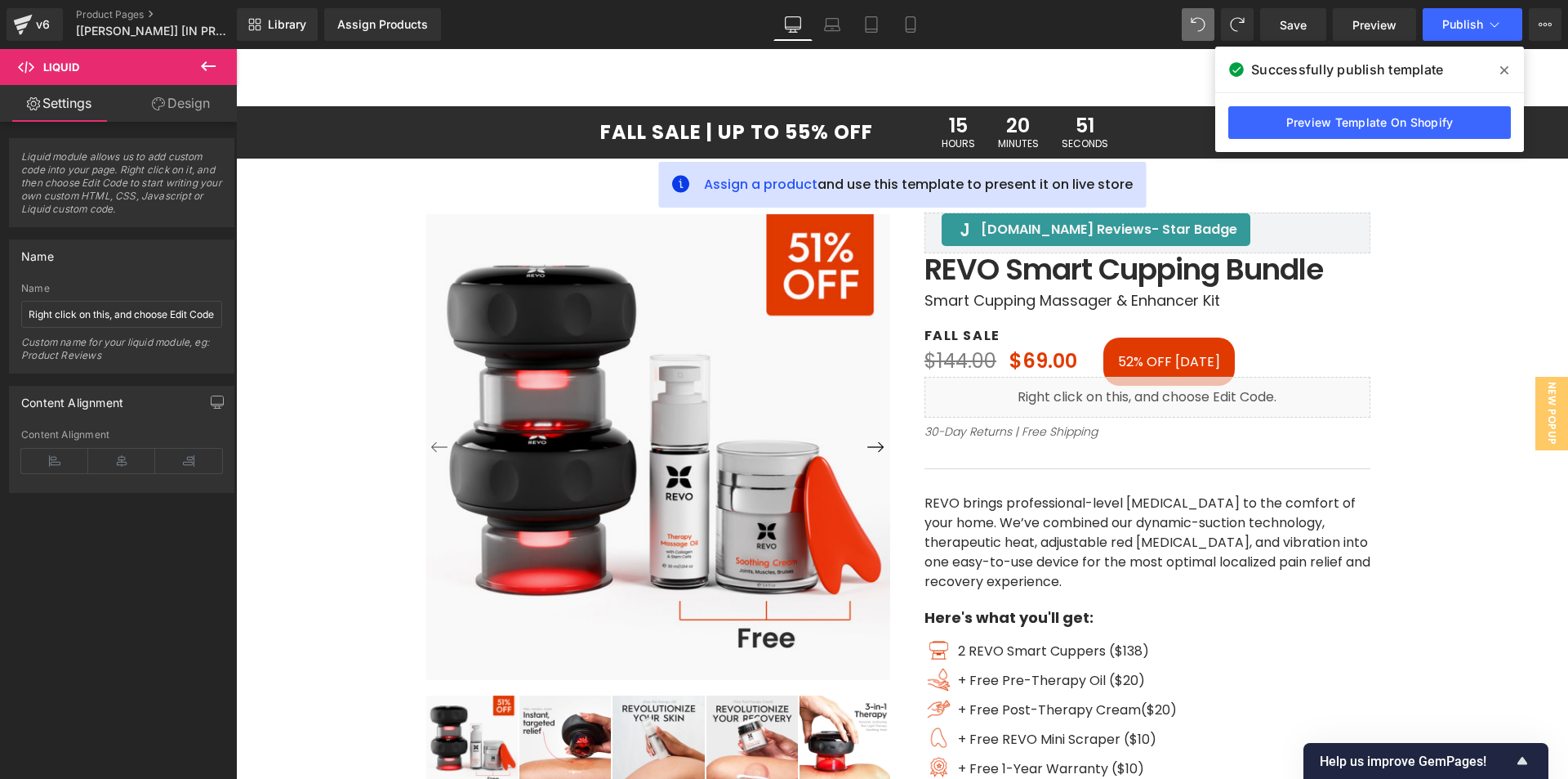
click at [1502, 72] on icon at bounding box center [1504, 70] width 8 height 8
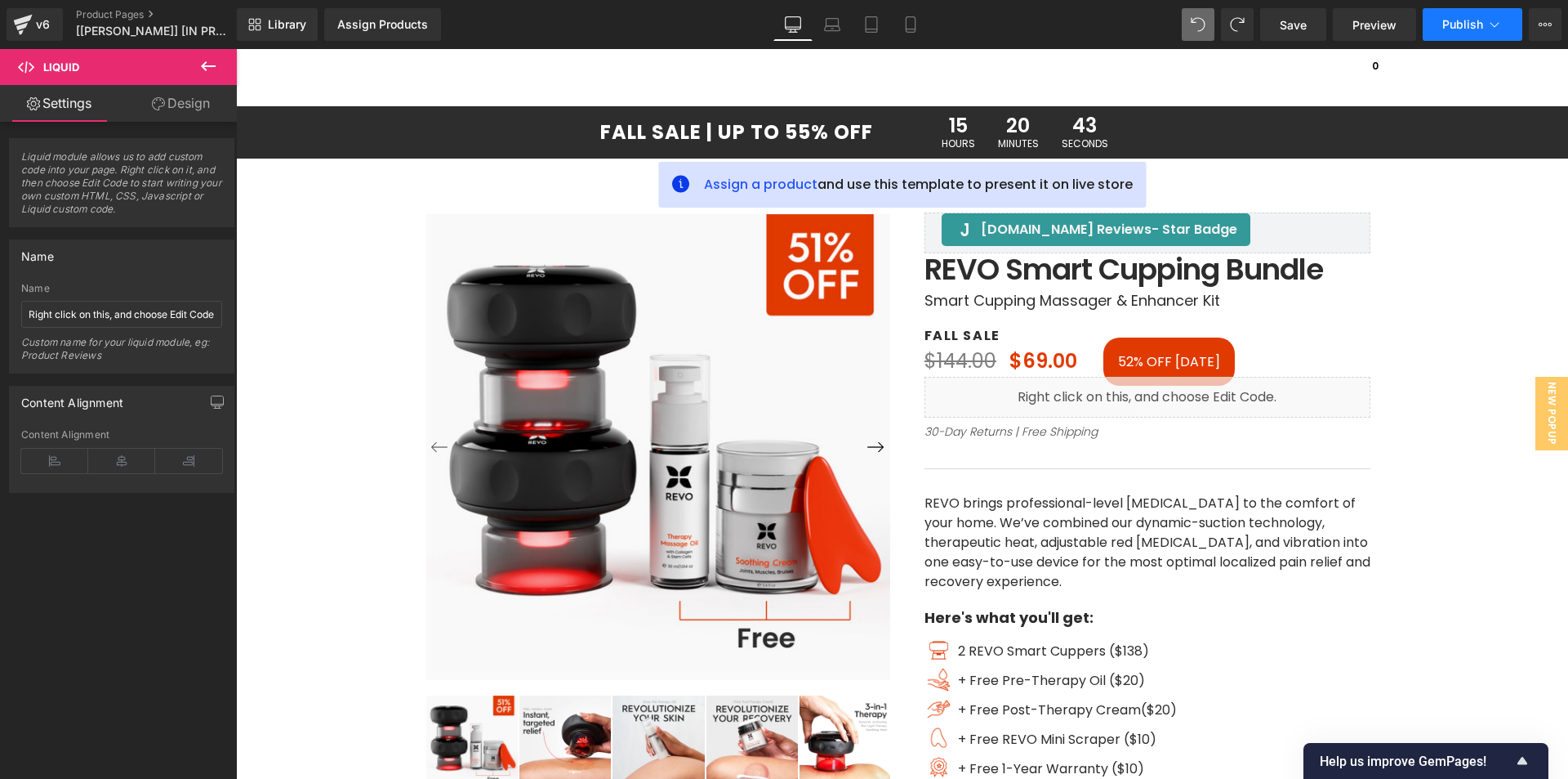
click at [1456, 19] on span "Publish" at bounding box center [1463, 23] width 41 height 13
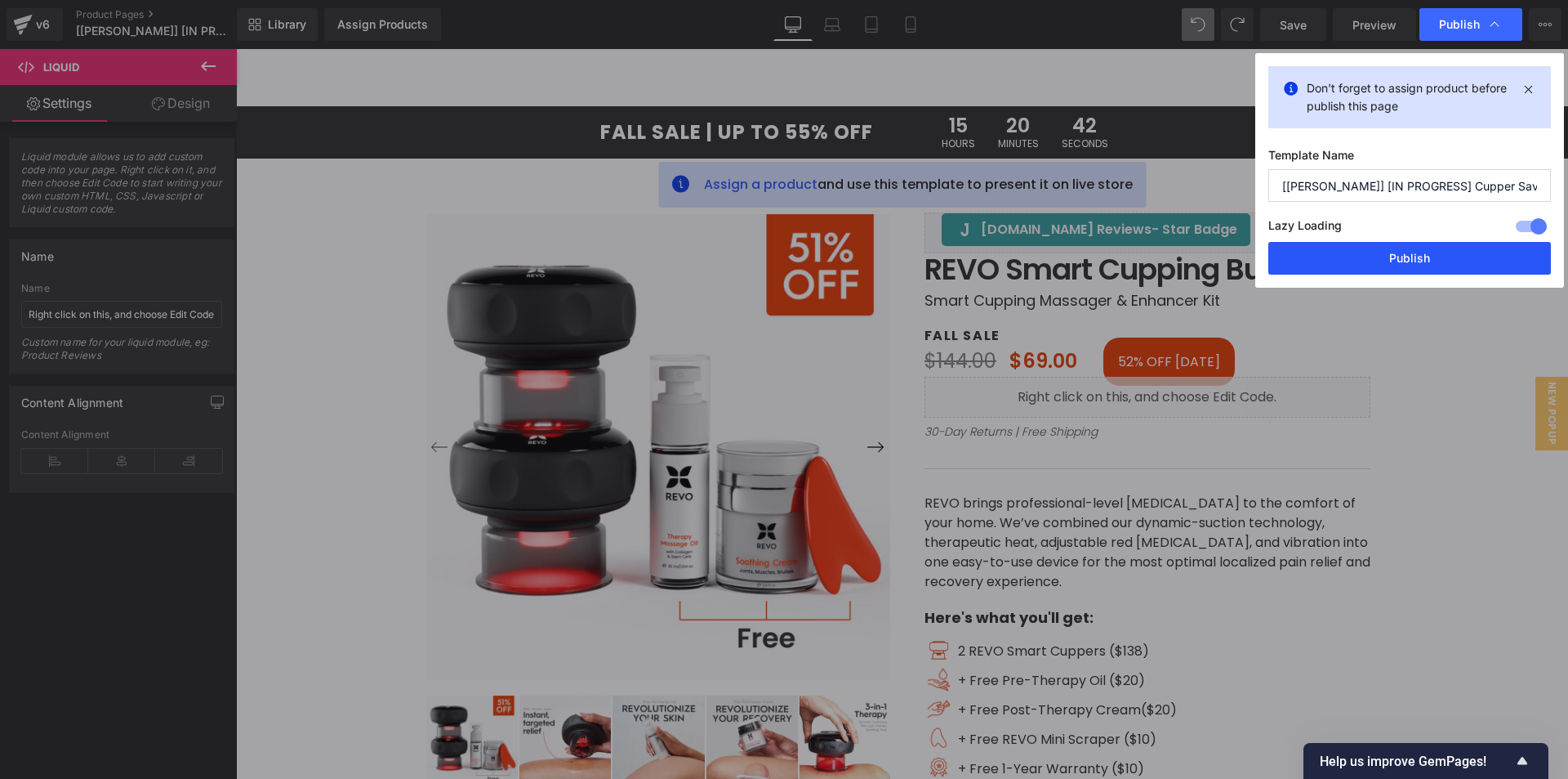
click at [1358, 256] on button "Publish" at bounding box center [1409, 258] width 282 height 33
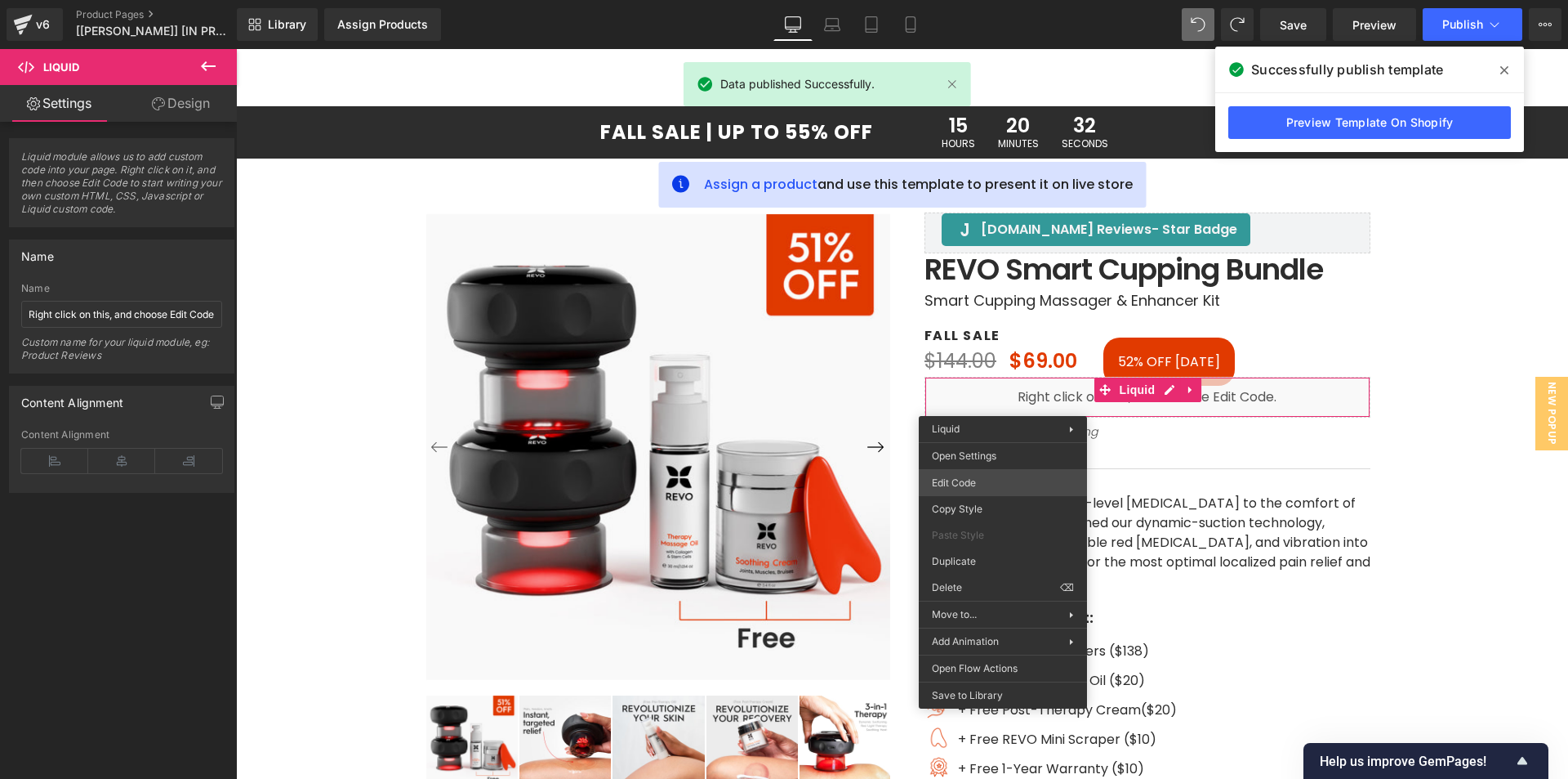
click at [982, 0] on div "Liquid You are previewing how the will restyle your page. You can not edit Elem…" at bounding box center [784, 0] width 1568 height 0
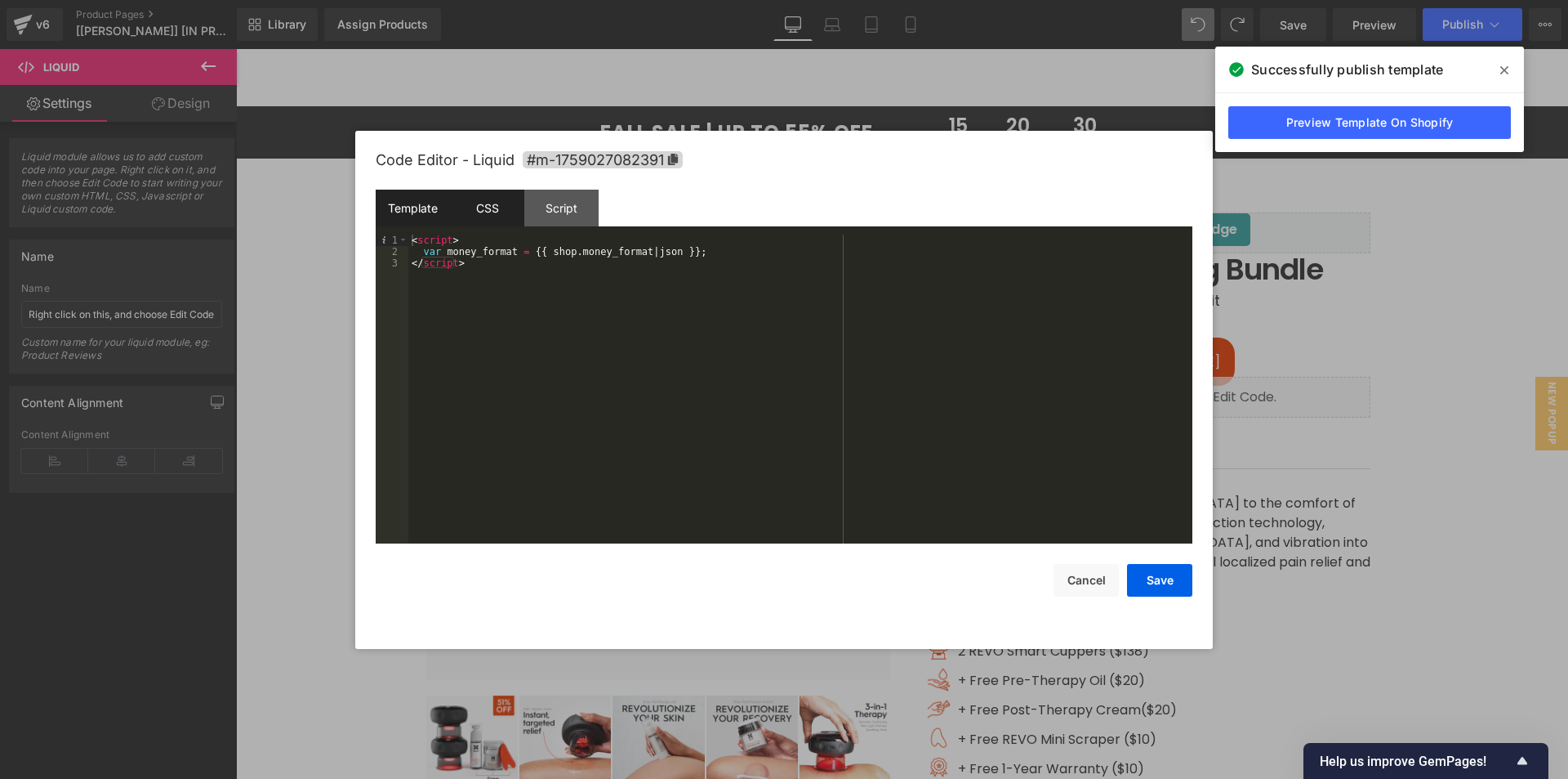
click at [494, 210] on div "CSS" at bounding box center [487, 208] width 74 height 37
click at [558, 207] on div "Script" at bounding box center [562, 208] width 74 height 37
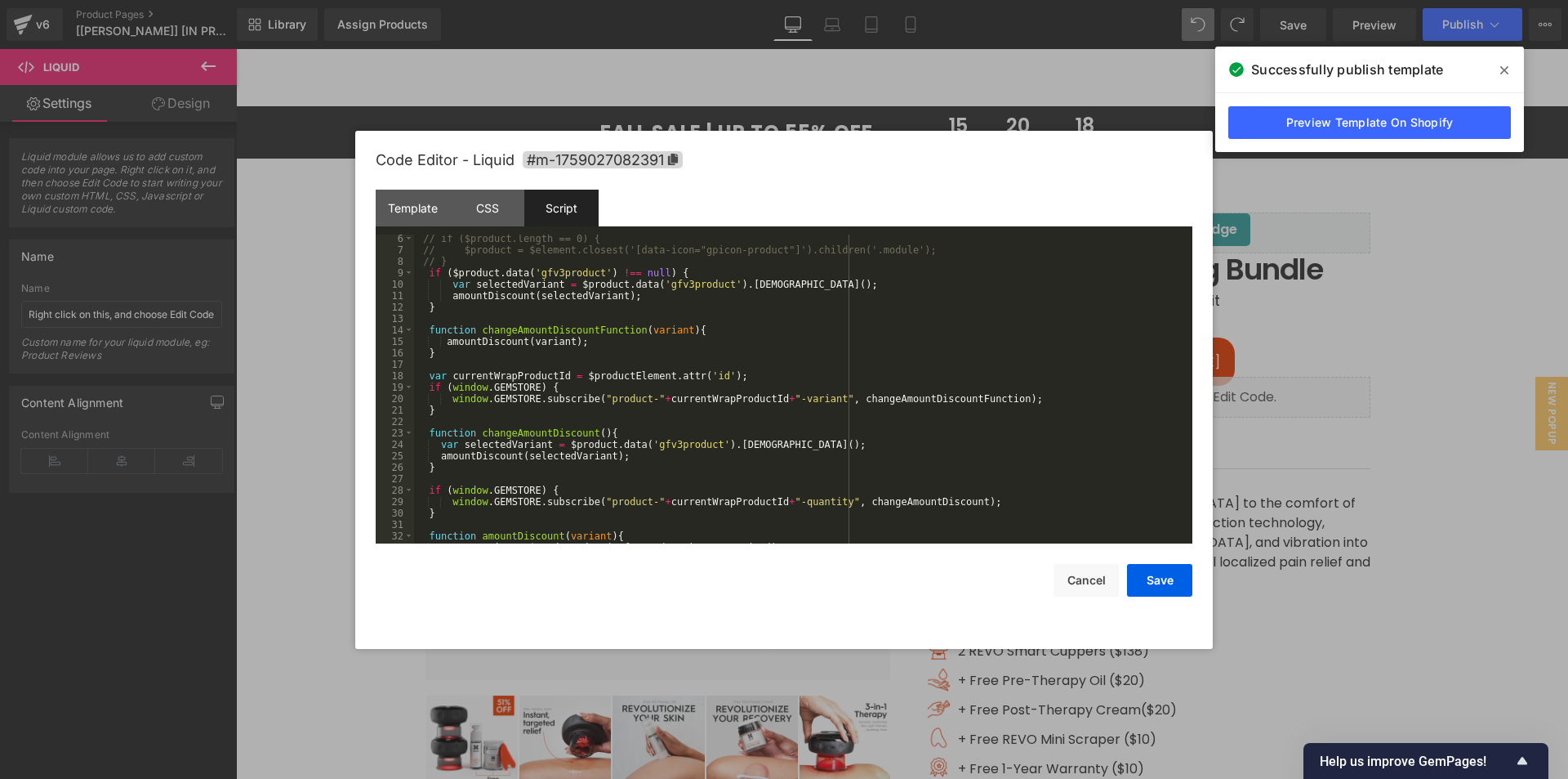
scroll to position [205, 0]
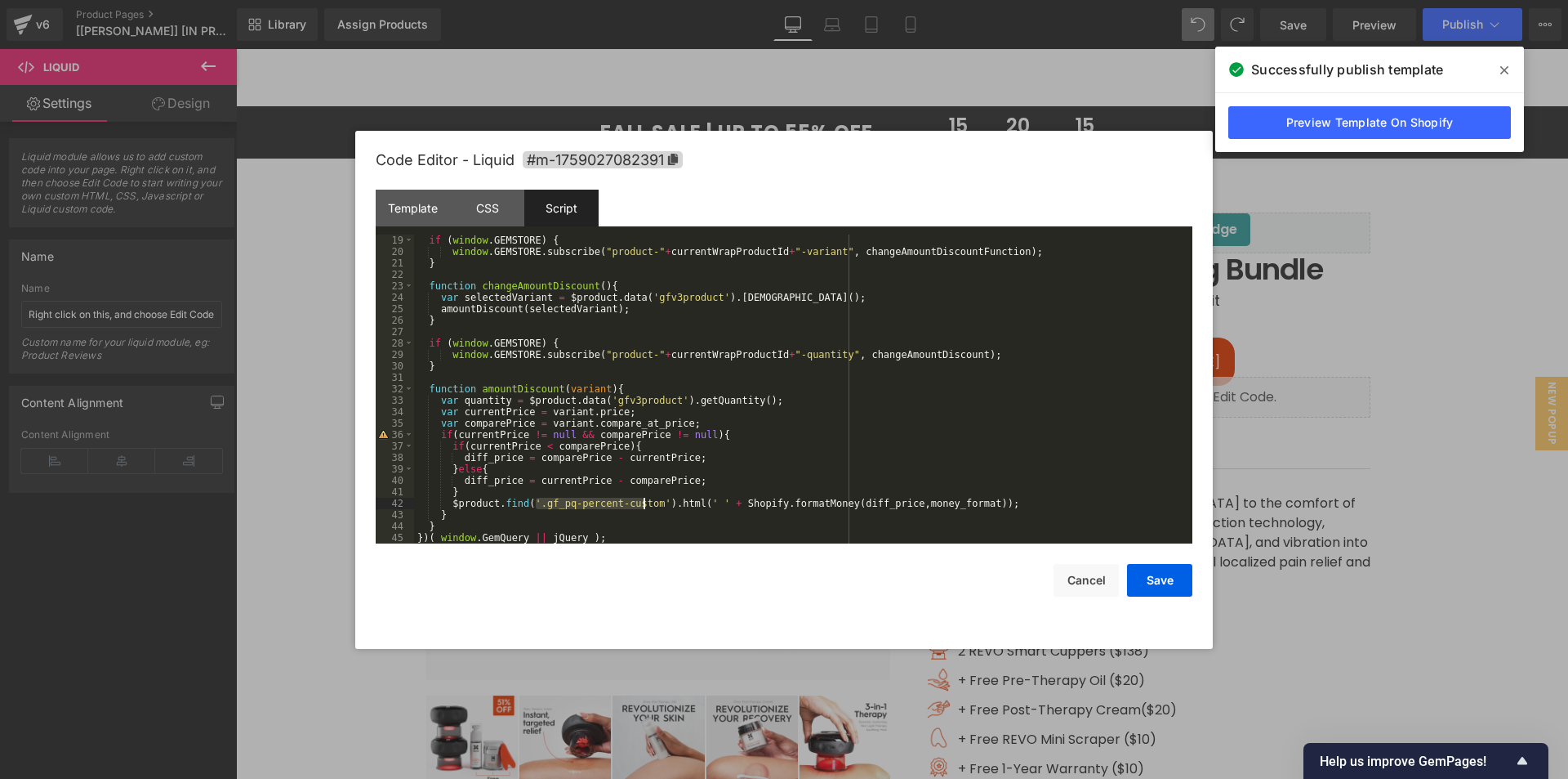
drag, startPoint x: 534, startPoint y: 505, endPoint x: 644, endPoint y: 505, distance: 110.0
click at [644, 505] on div "if ( window . GEMSTORE ) { window . GEMSTORE . subscribe ( "product-" + current…" at bounding box center [799, 400] width 772 height 332
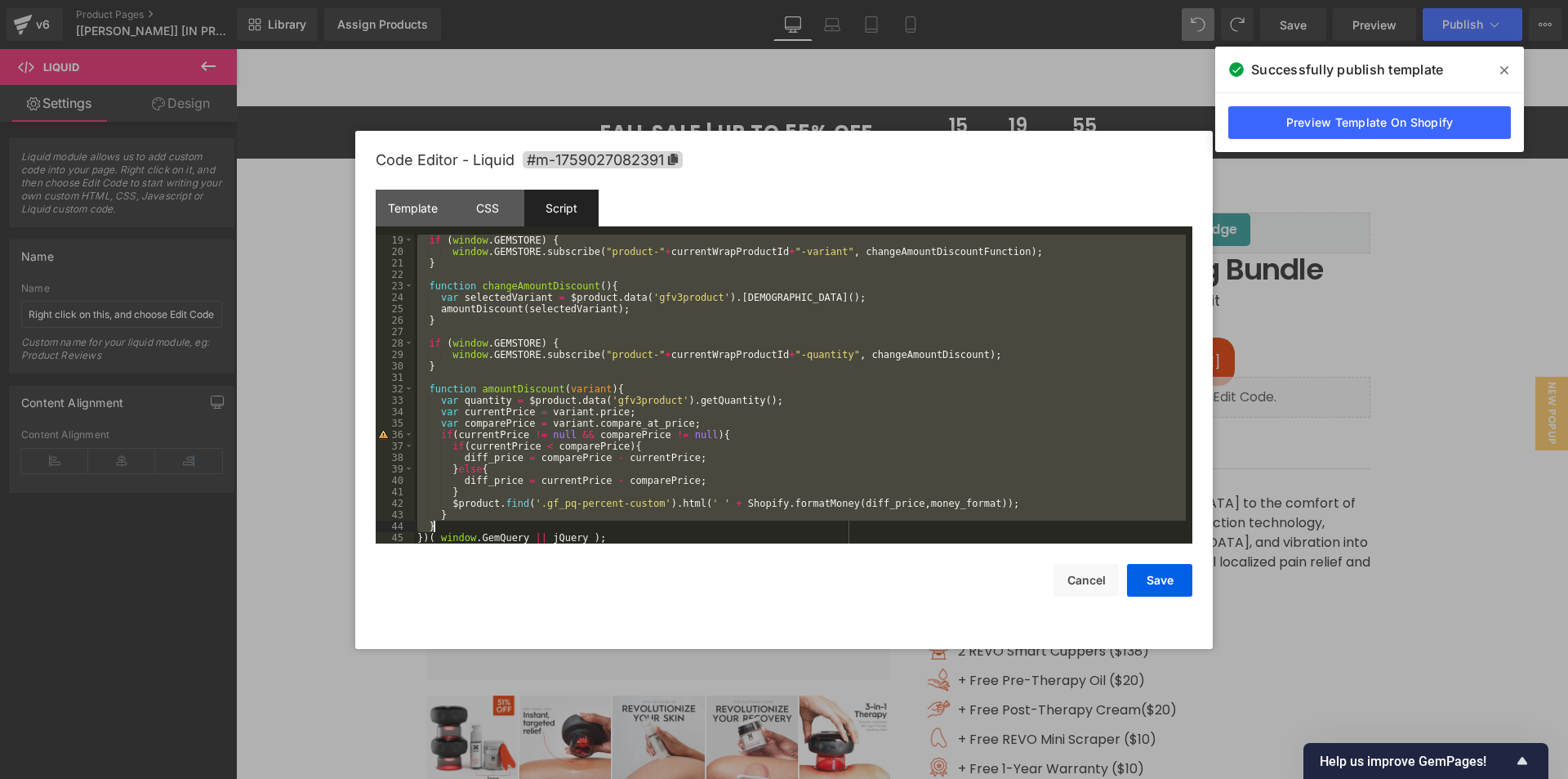
drag, startPoint x: 428, startPoint y: 277, endPoint x: 461, endPoint y: 522, distance: 247.2
click at [461, 522] on div "if ( window . GEMSTORE ) { window . GEMSTORE . subscribe ( "product-" + current…" at bounding box center [799, 400] width 772 height 332
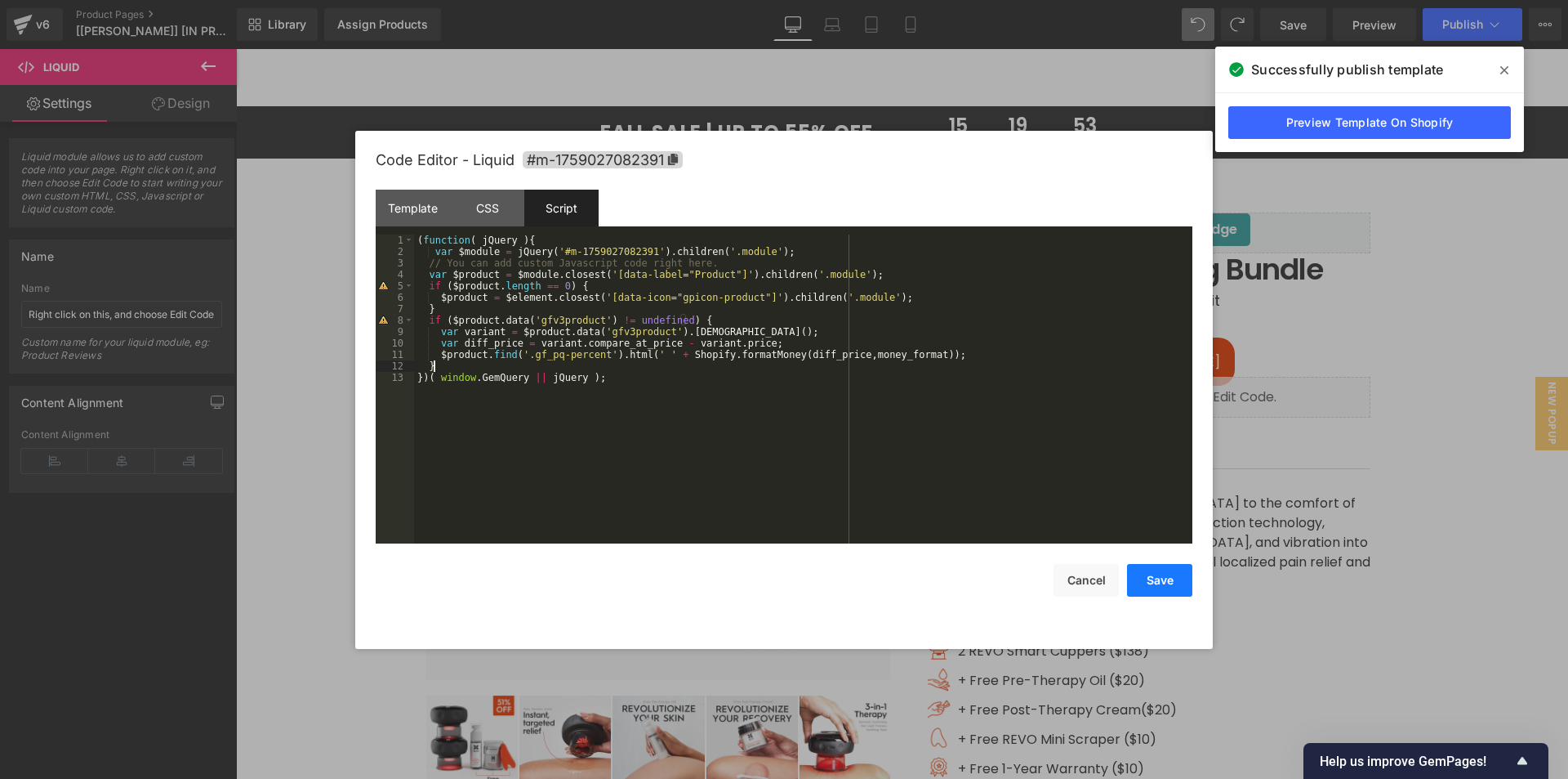
click at [1165, 577] on button "Save" at bounding box center [1159, 580] width 65 height 33
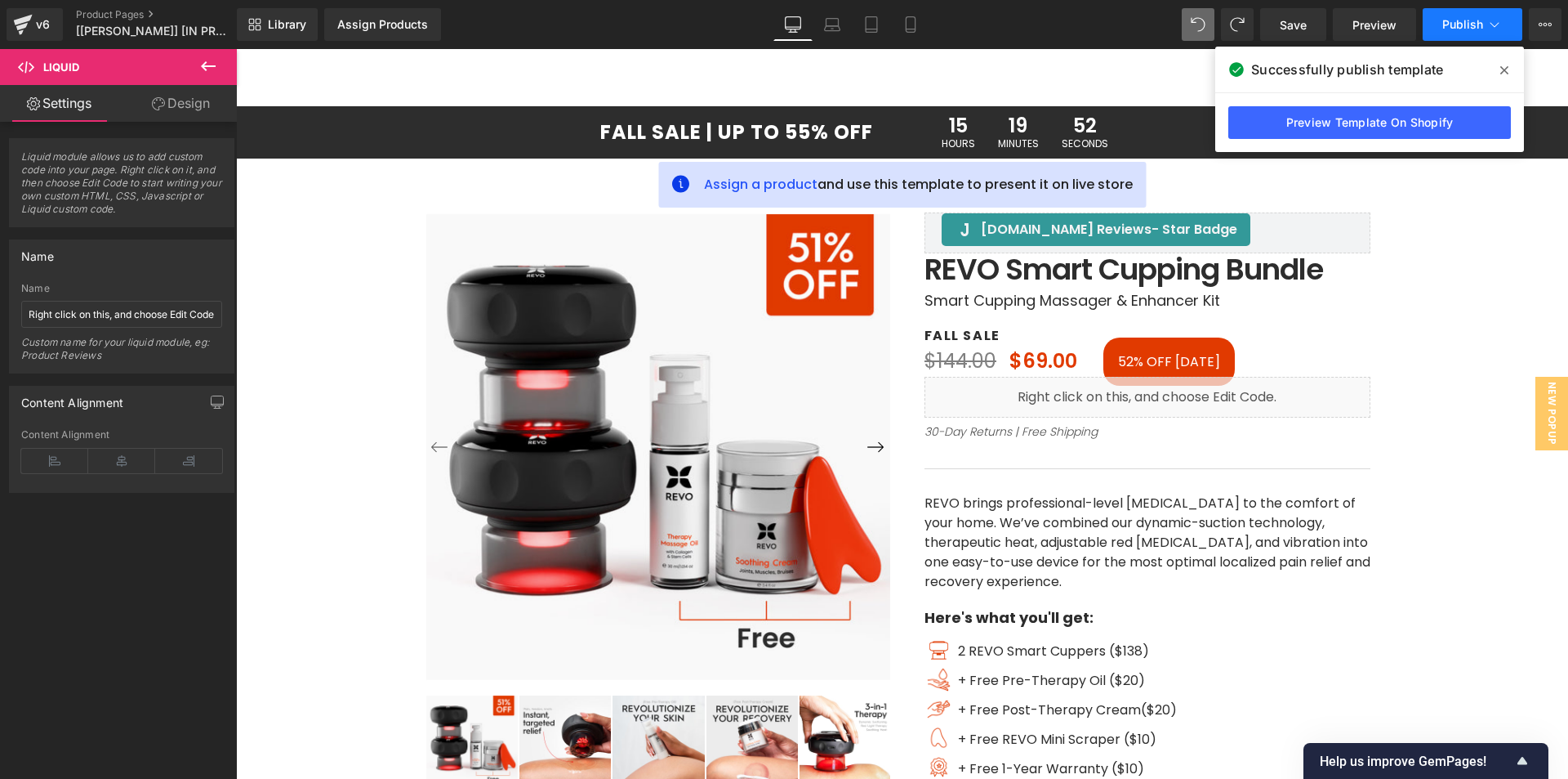
click at [1465, 10] on button "Publish" at bounding box center [1473, 24] width 99 height 33
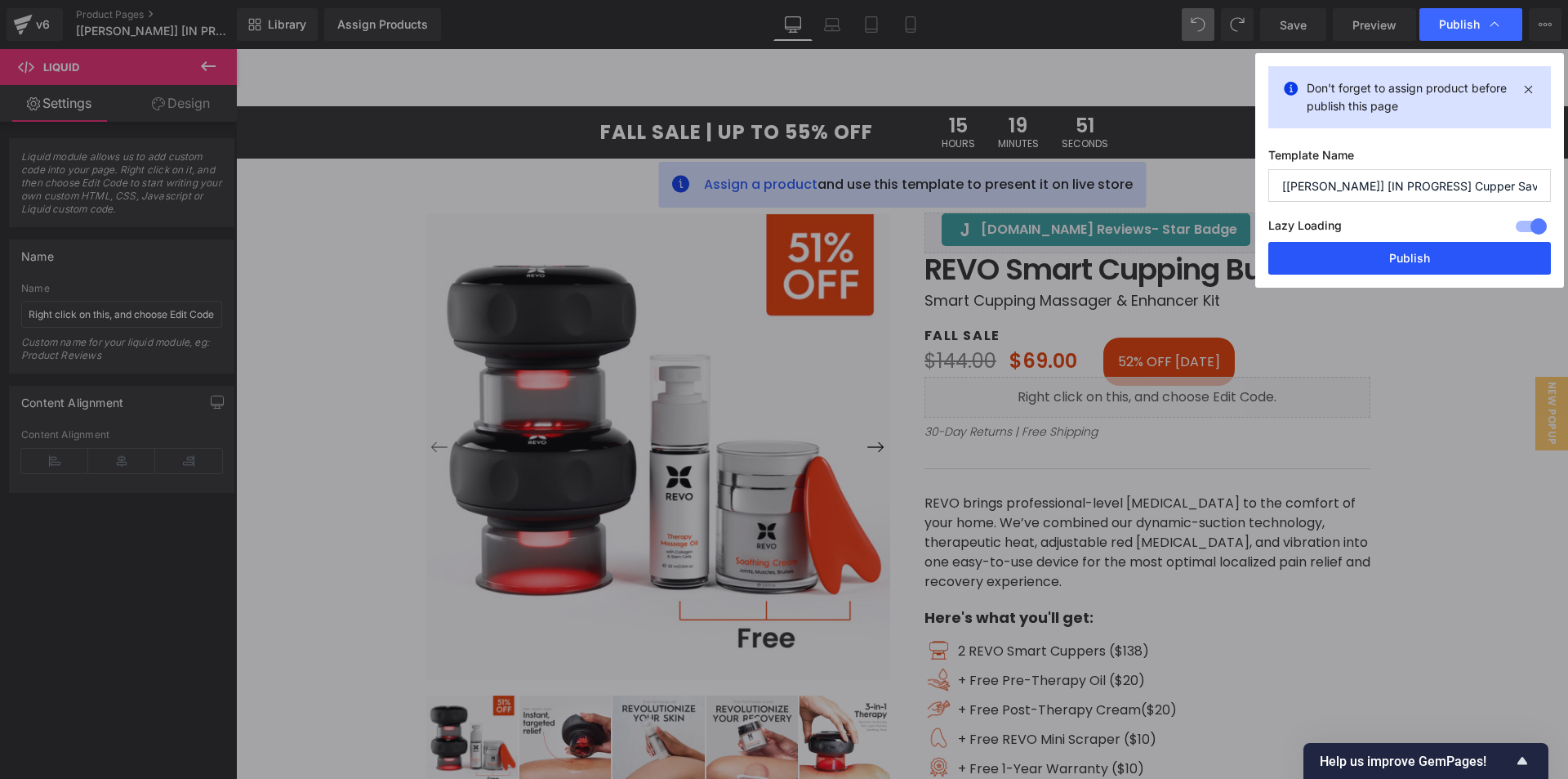
drag, startPoint x: 1424, startPoint y: 257, endPoint x: 1250, endPoint y: 206, distance: 181.3
click at [1424, 257] on button "Publish" at bounding box center [1409, 258] width 282 height 33
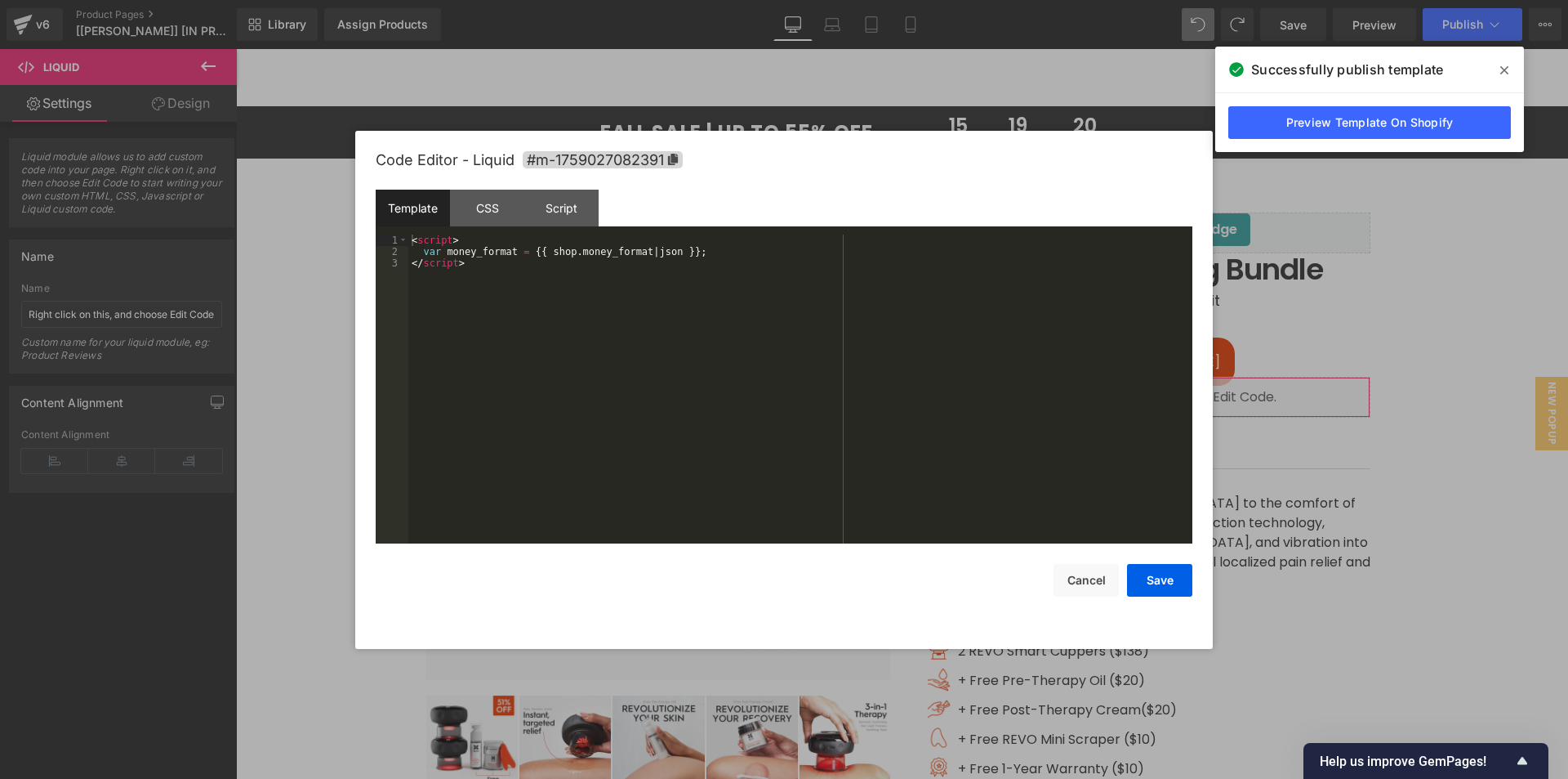
click at [1037, 0] on div "Liquid You are previewing how the will restyle your page. You can not edit Elem…" at bounding box center [784, 0] width 1568 height 0
click at [501, 200] on div "CSS" at bounding box center [487, 208] width 74 height 37
click at [1504, 68] on icon at bounding box center [1504, 69] width 8 height 13
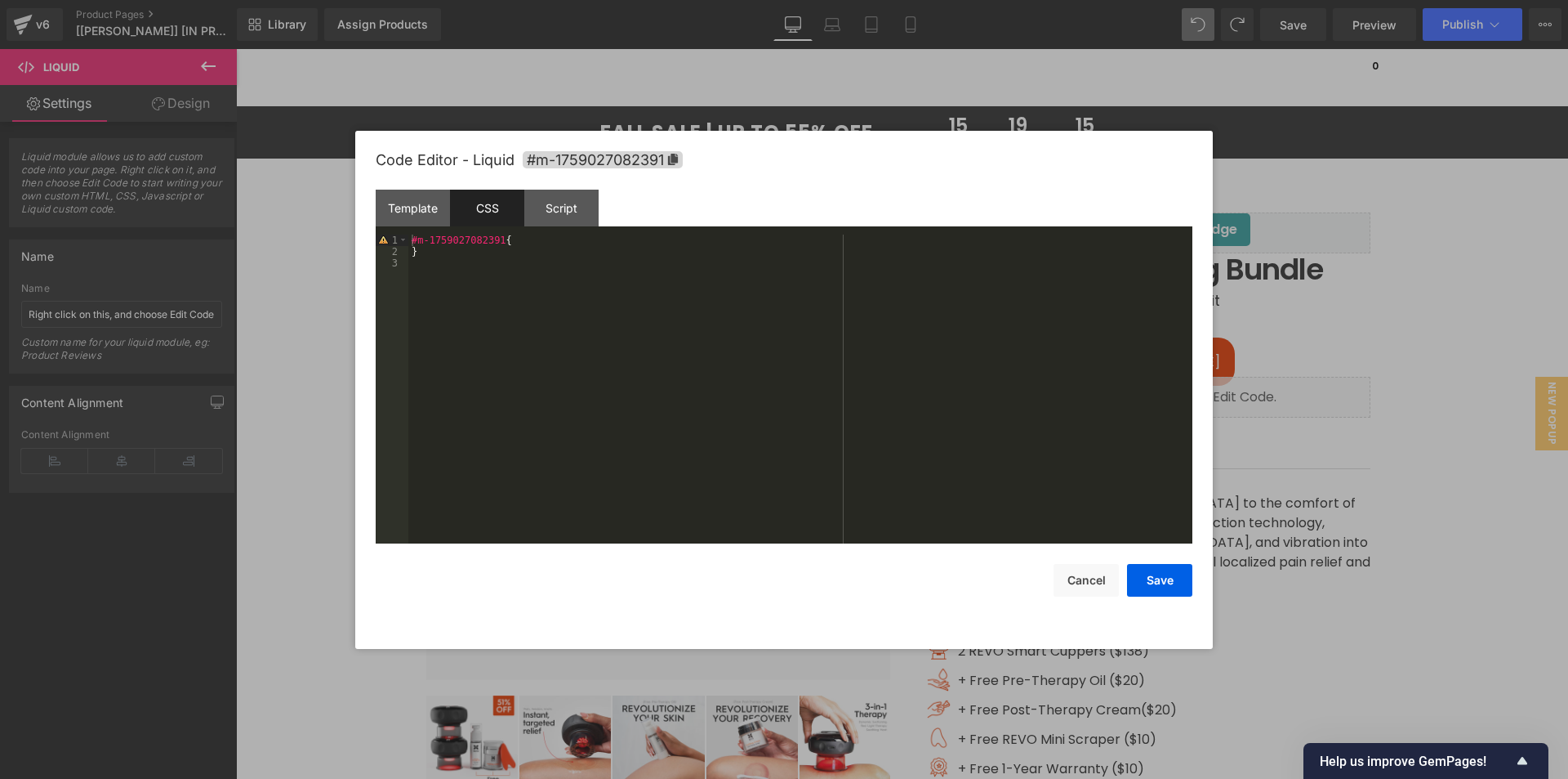
click at [1121, 100] on div at bounding box center [784, 390] width 1568 height 779
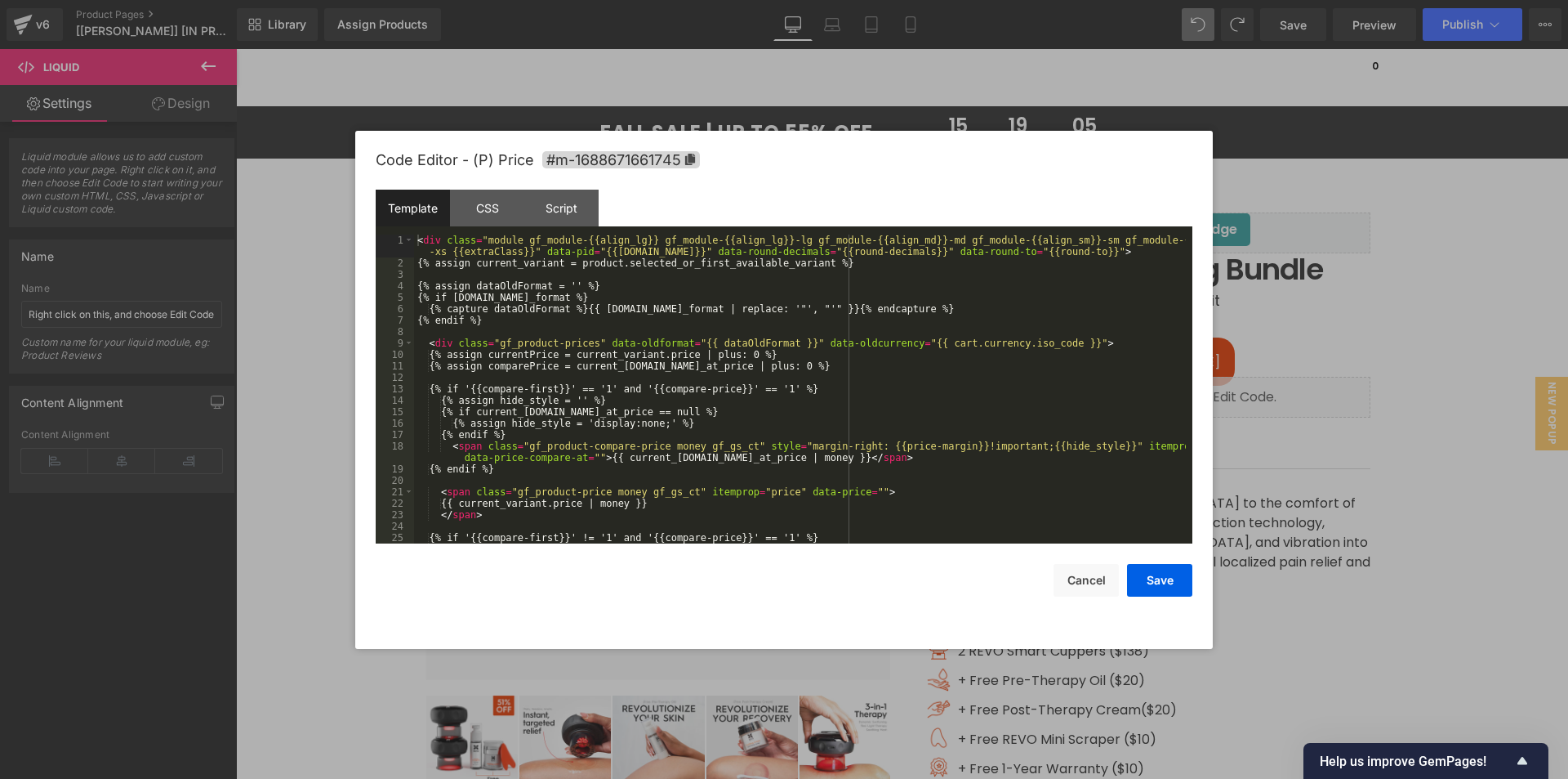
click at [1023, 0] on div "Liquid You are previewing how the will restyle your page. You can not edit Elem…" at bounding box center [784, 0] width 1568 height 0
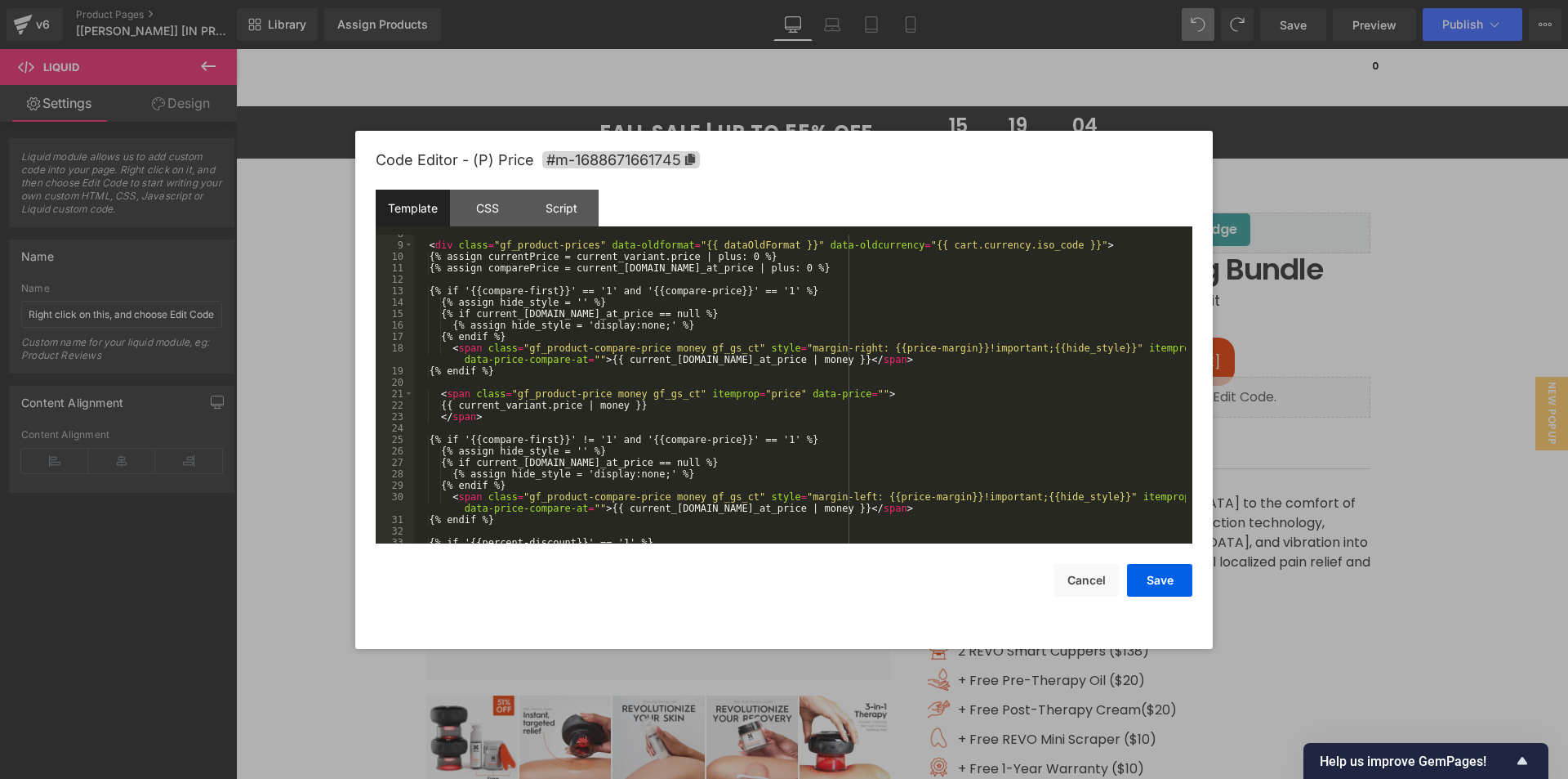
scroll to position [245, 0]
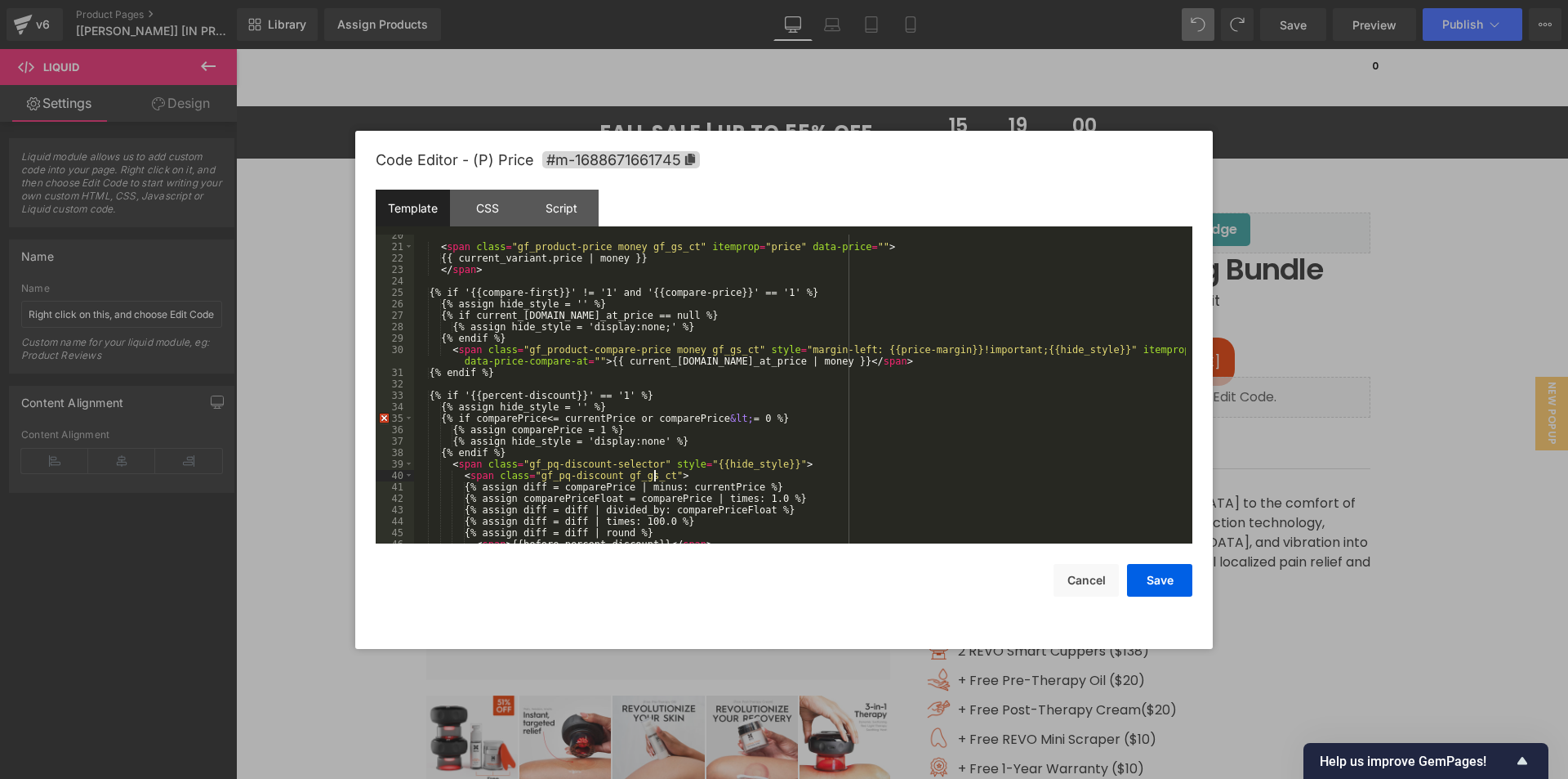
click at [653, 472] on div "< span class = "gf_product-price money gf_gs_ct" itemprop = "price" data-price …" at bounding box center [799, 395] width 772 height 332
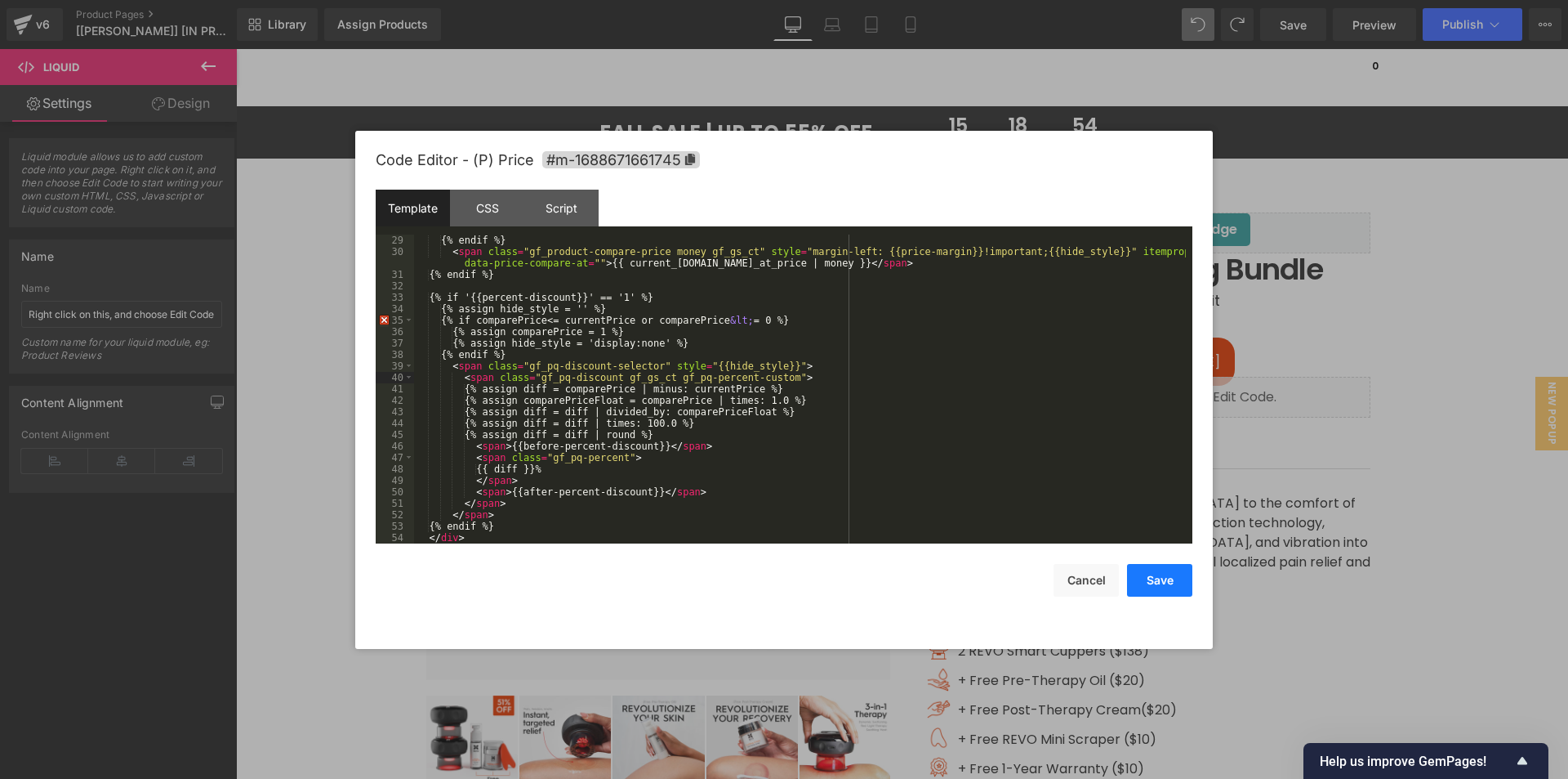
click at [1154, 586] on button "Save" at bounding box center [1159, 580] width 65 height 33
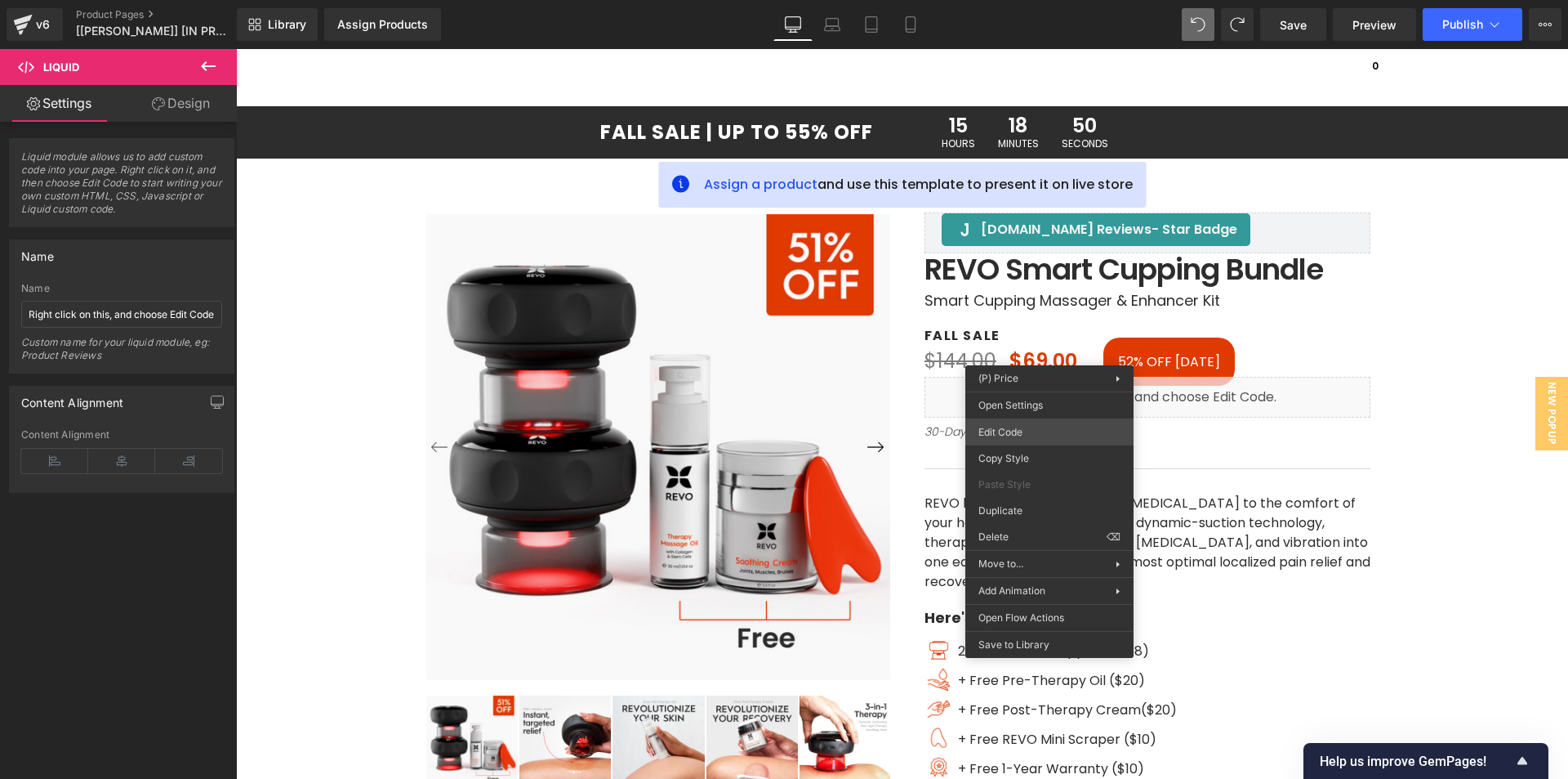
click at [1033, 0] on div "Liquid You are previewing how the will restyle your page. You can not edit Elem…" at bounding box center [784, 0] width 1568 height 0
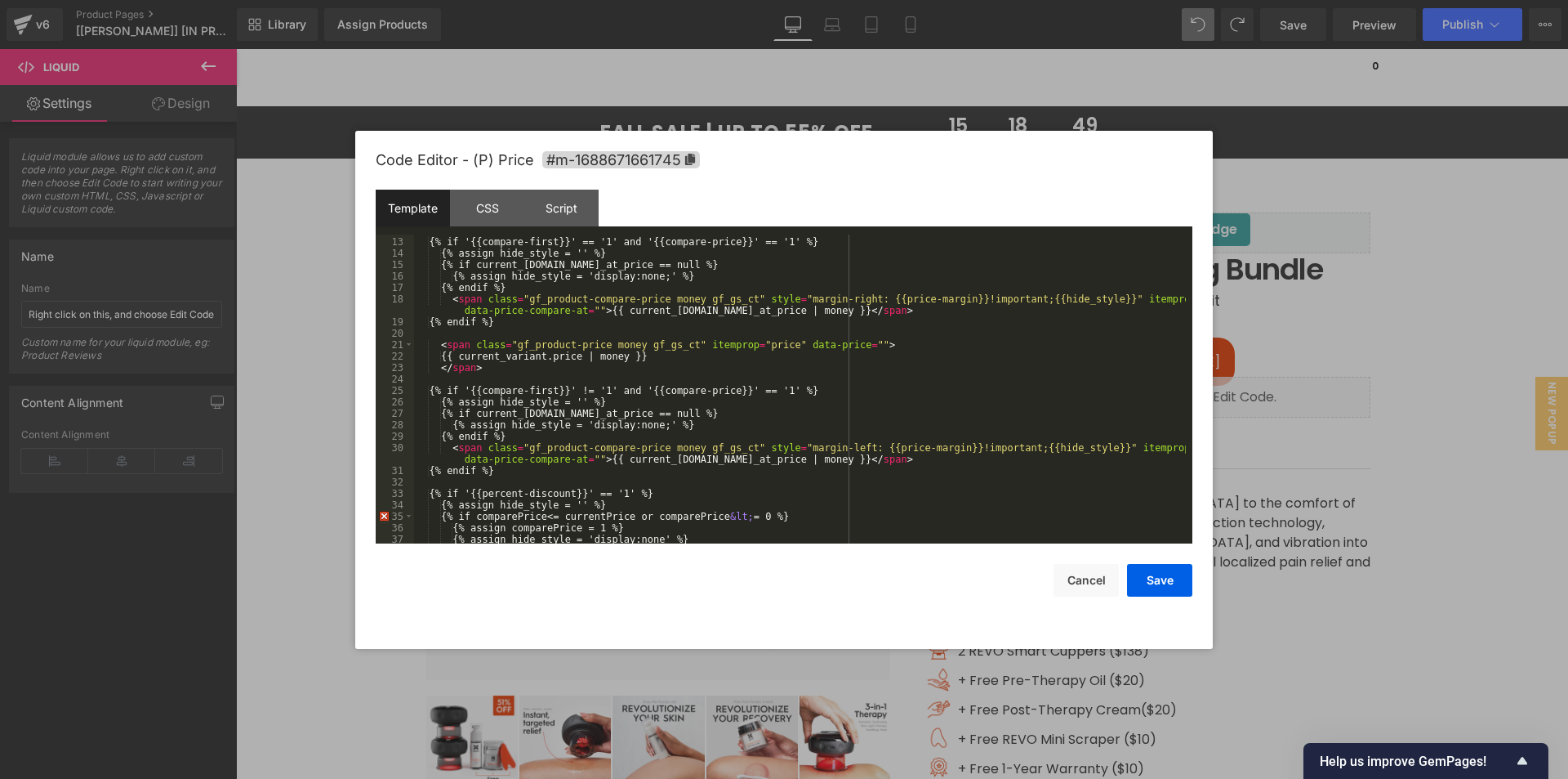
scroll to position [294, 0]
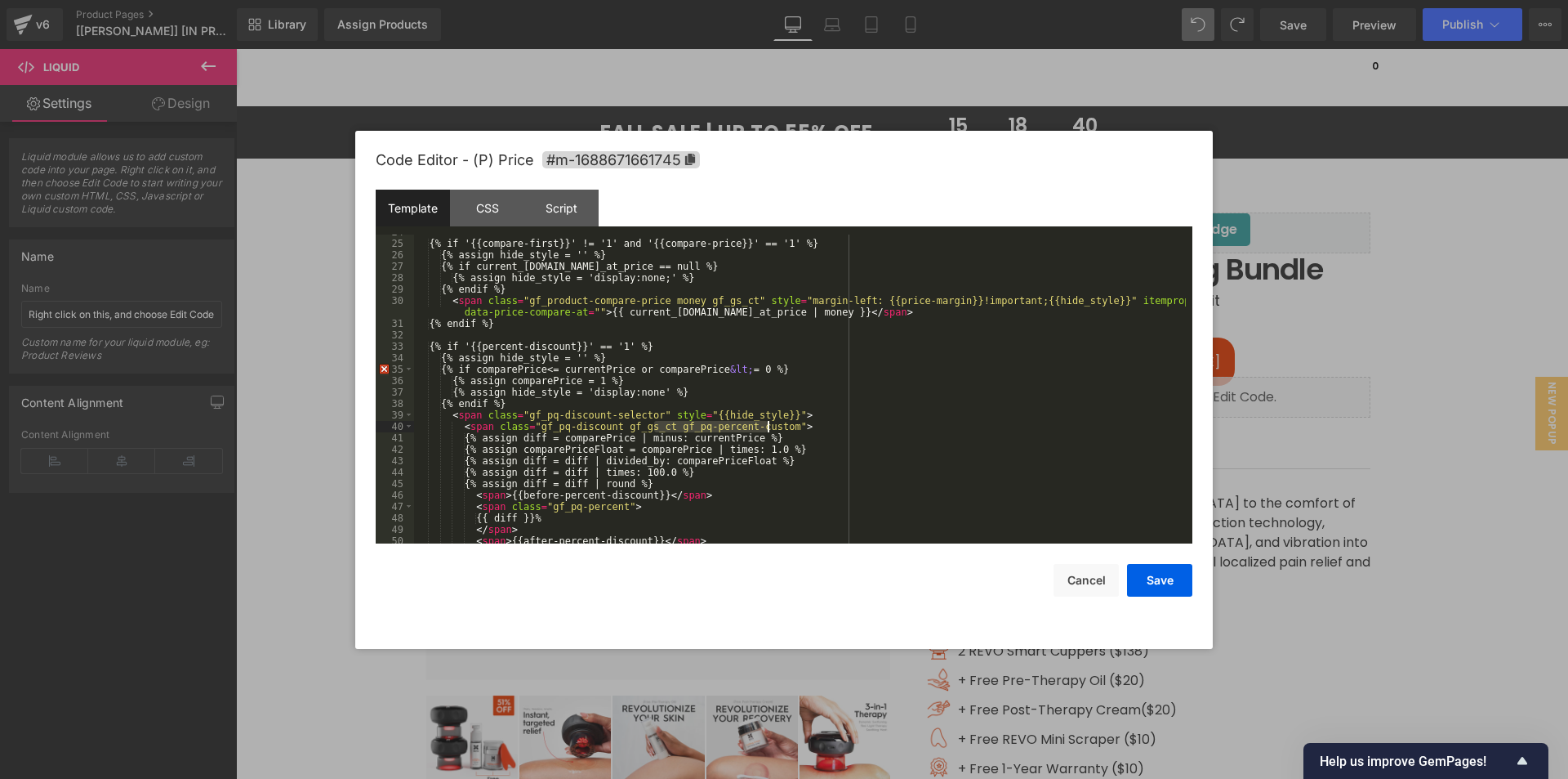
drag, startPoint x: 656, startPoint y: 424, endPoint x: 769, endPoint y: 426, distance: 113.0
click at [769, 426] on div "{% if '{{compare-first}}' != '1' and '{{compare-price}}' == '1' %} {% assign hi…" at bounding box center [799, 391] width 772 height 332
click at [612, 505] on div "{% if '{{compare-first}}' != '1' and '{{compare-price}}' == '1' %} {% assign hi…" at bounding box center [799, 391] width 772 height 332
click at [1170, 583] on button "Save" at bounding box center [1159, 580] width 65 height 33
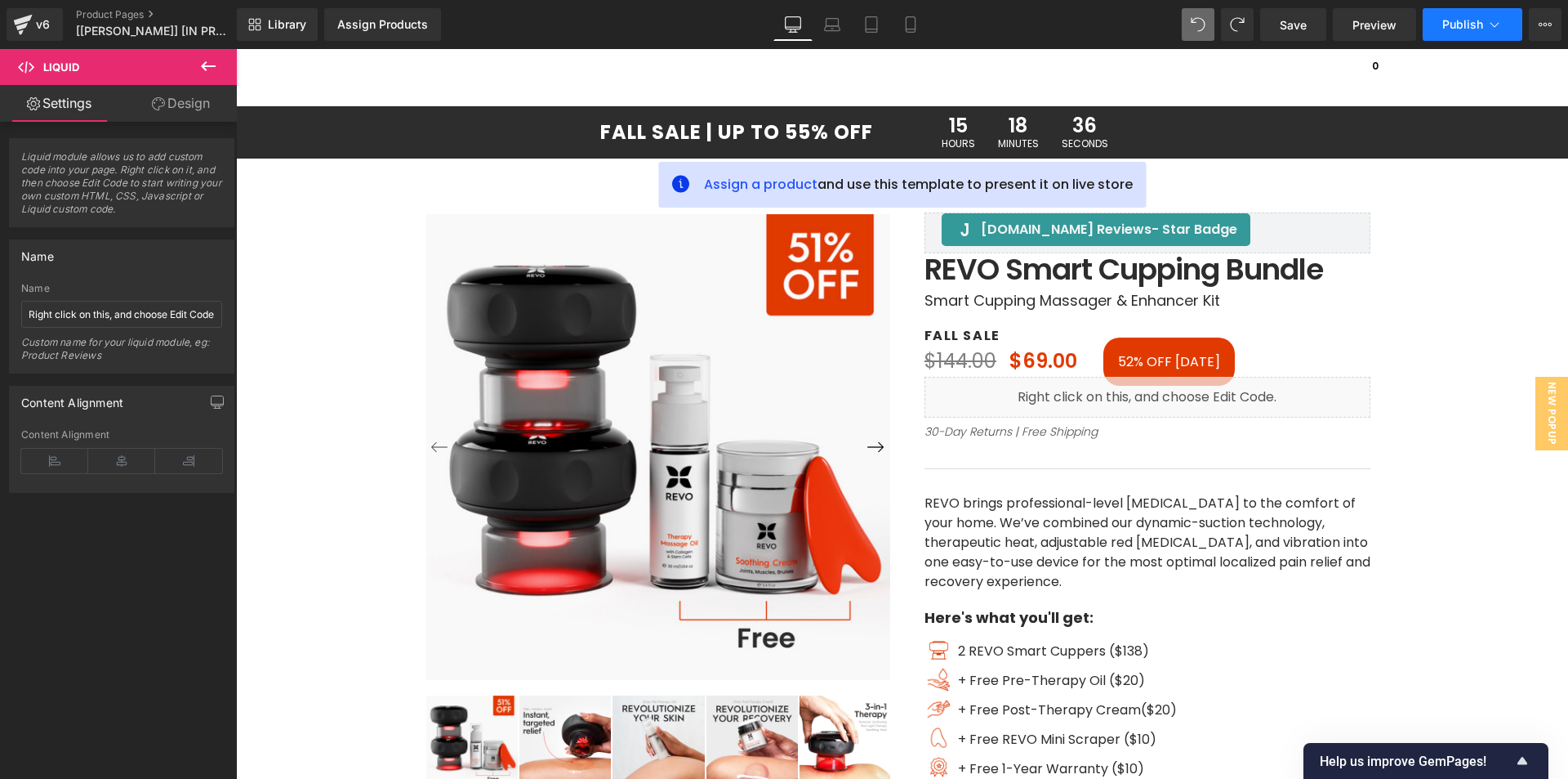
click at [1465, 29] on span "Publish" at bounding box center [1463, 23] width 41 height 13
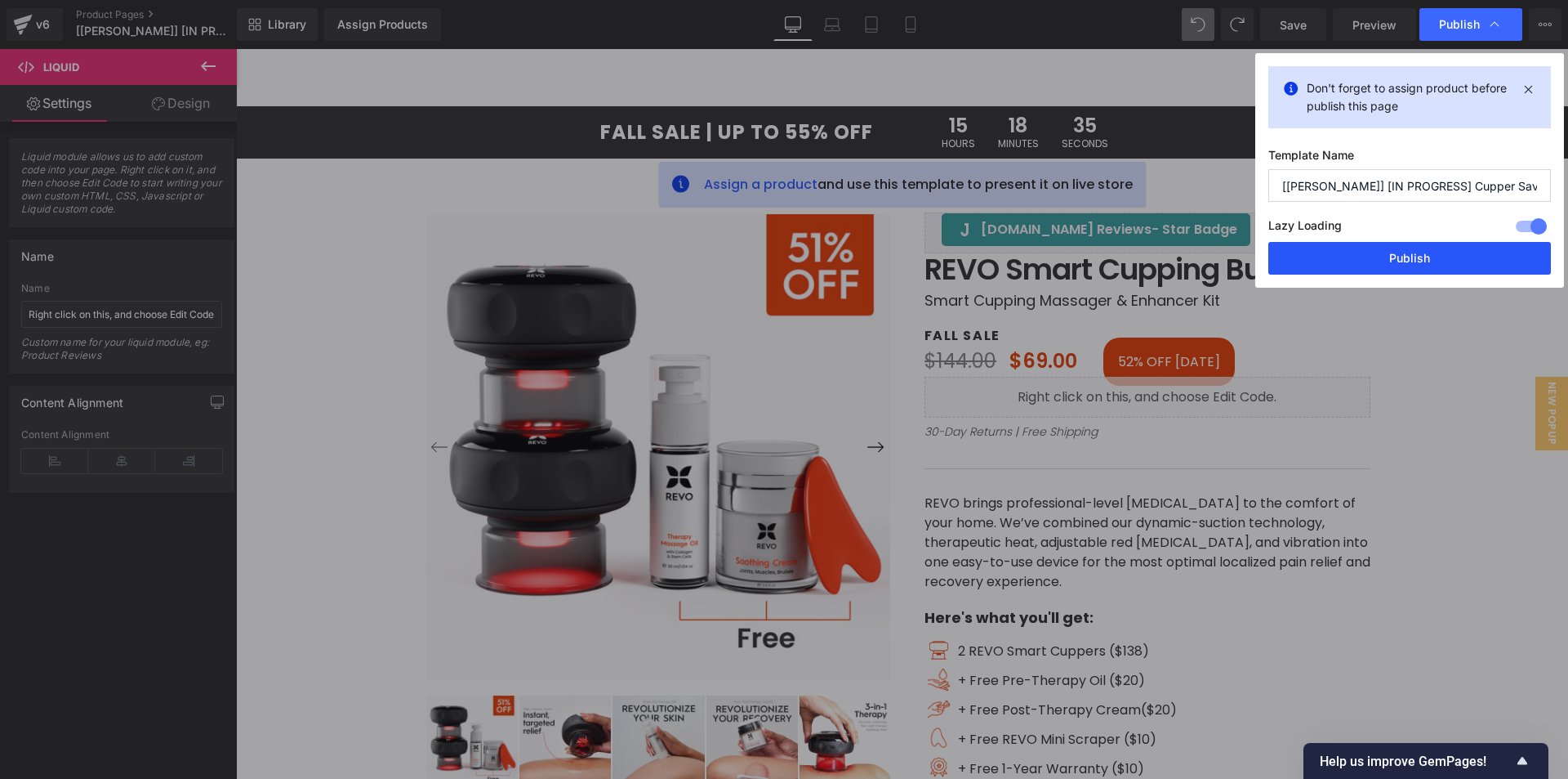
click at [1359, 260] on button "Publish" at bounding box center [1409, 258] width 282 height 33
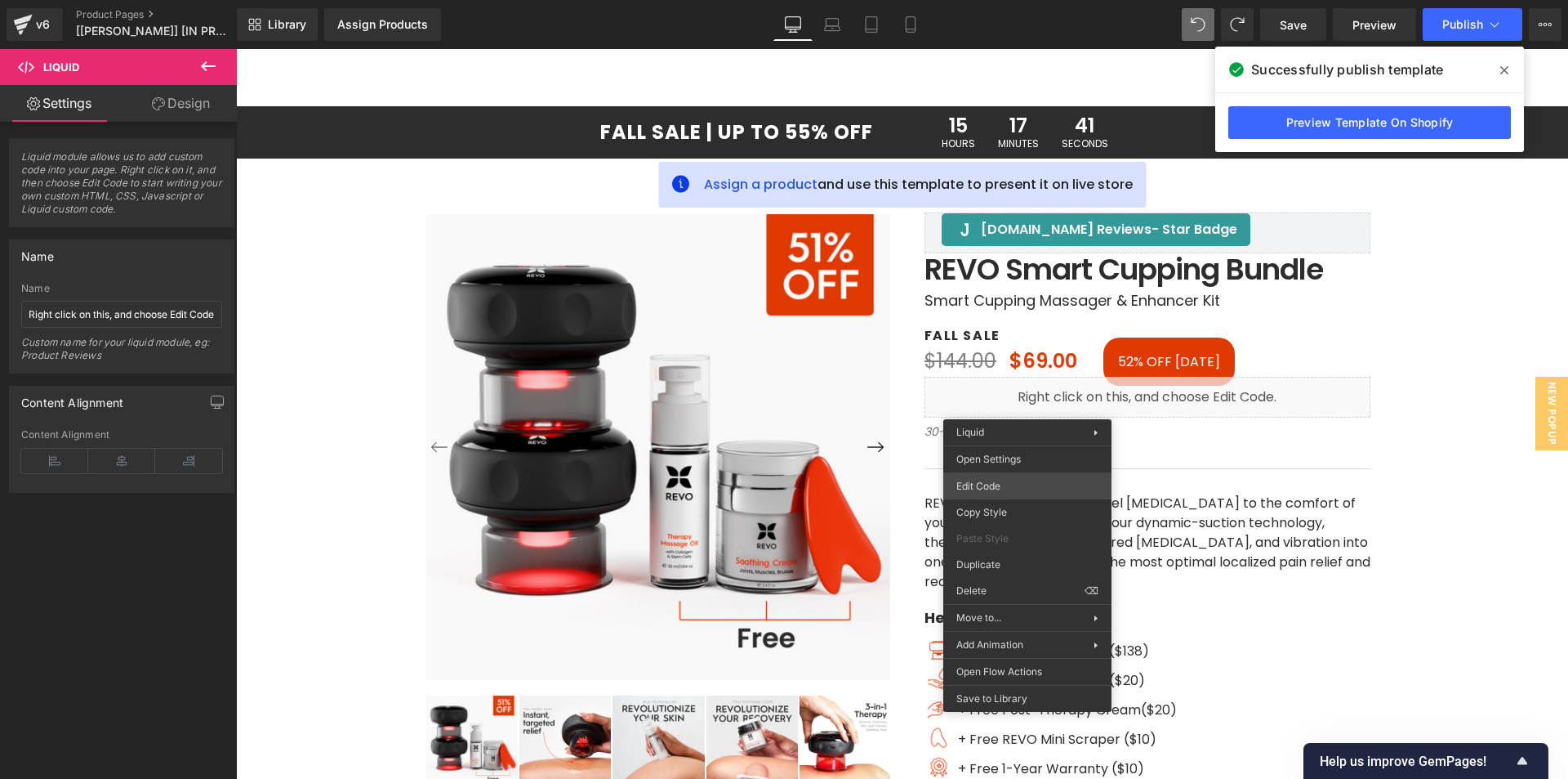
click at [993, 0] on div "Liquid You are previewing how the will restyle your page. You can not edit Elem…" at bounding box center [784, 0] width 1568 height 0
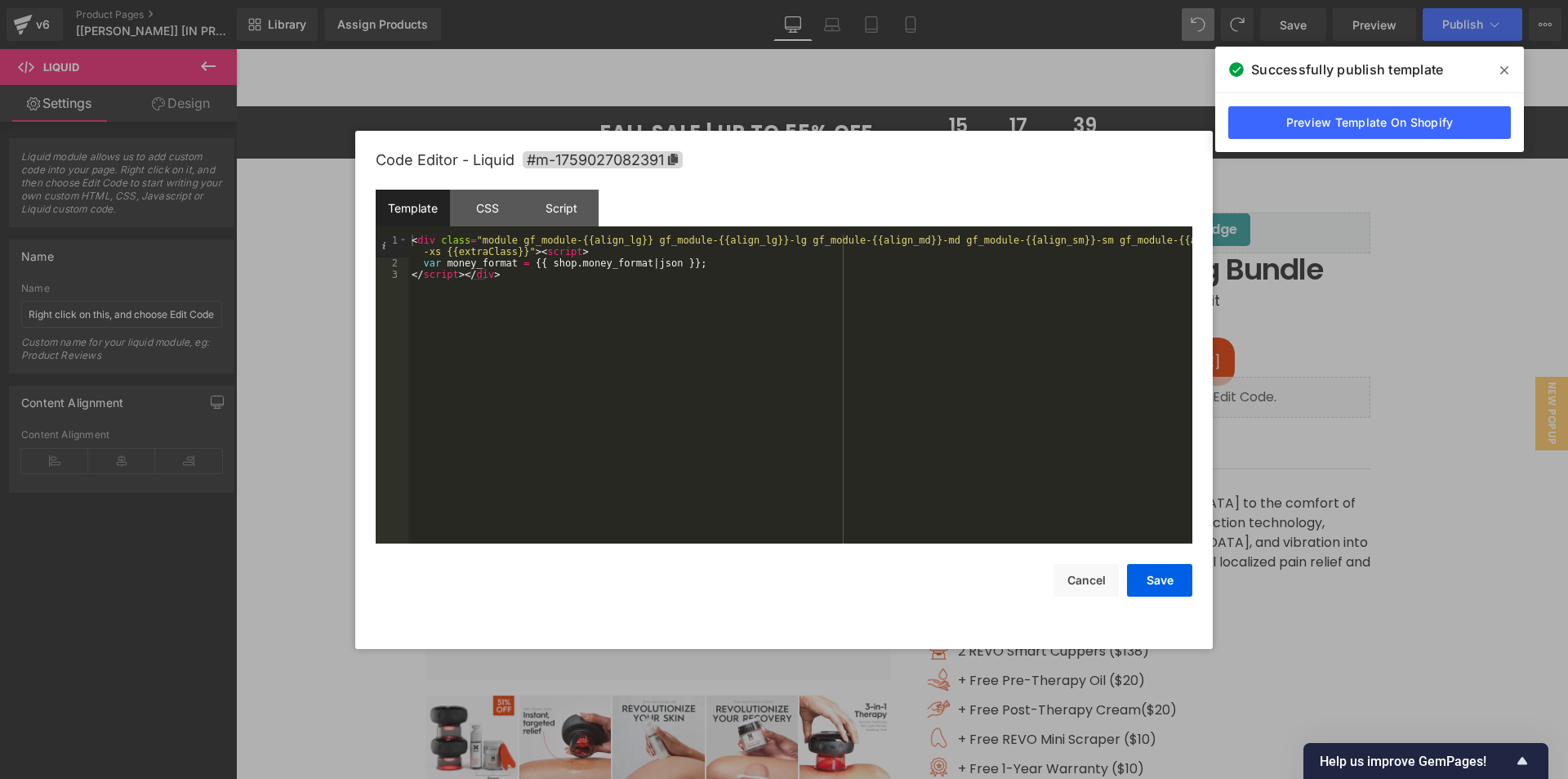
click at [1342, 278] on div at bounding box center [784, 390] width 1568 height 779
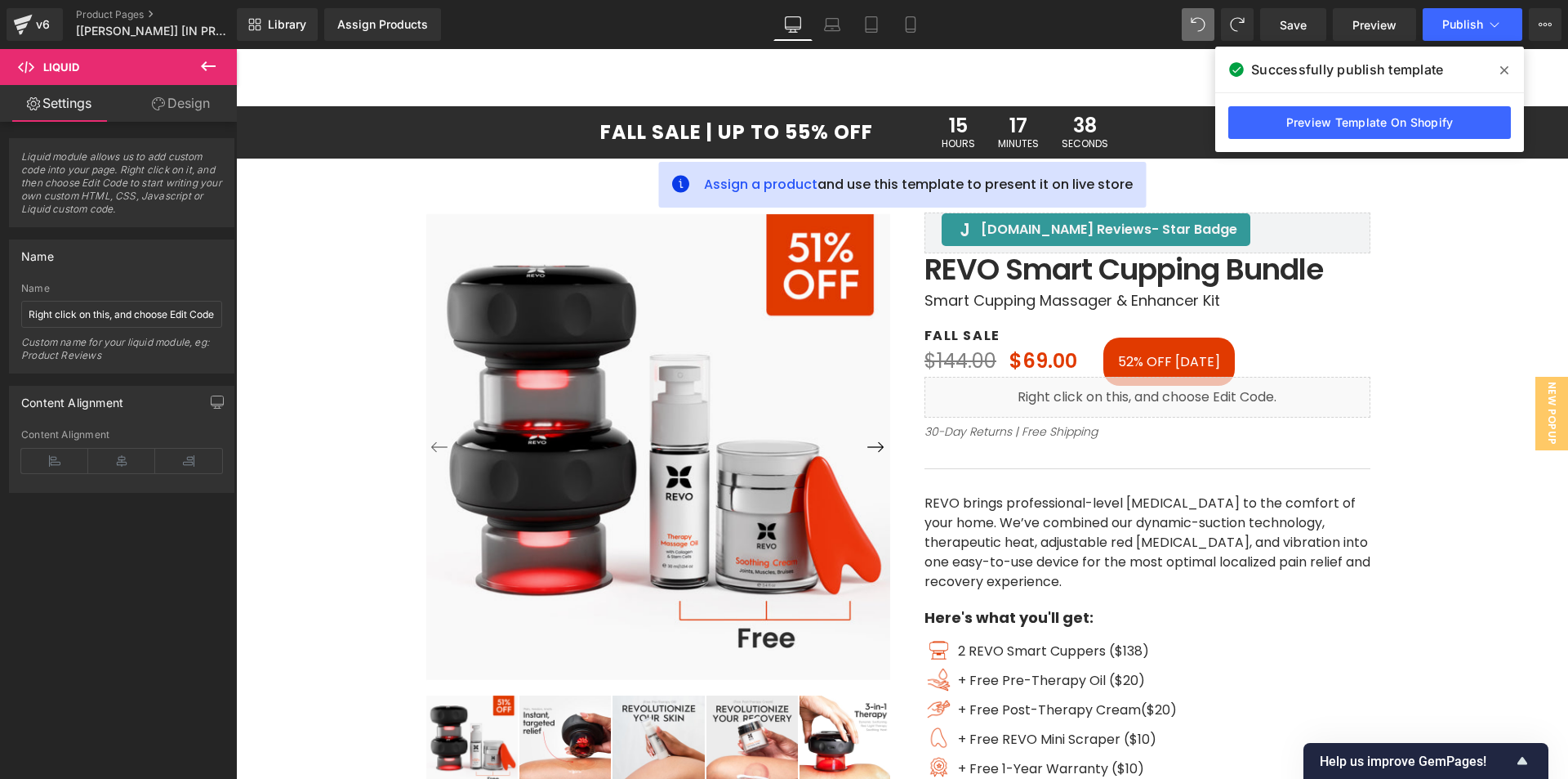
click at [1513, 65] on span at bounding box center [1504, 70] width 26 height 26
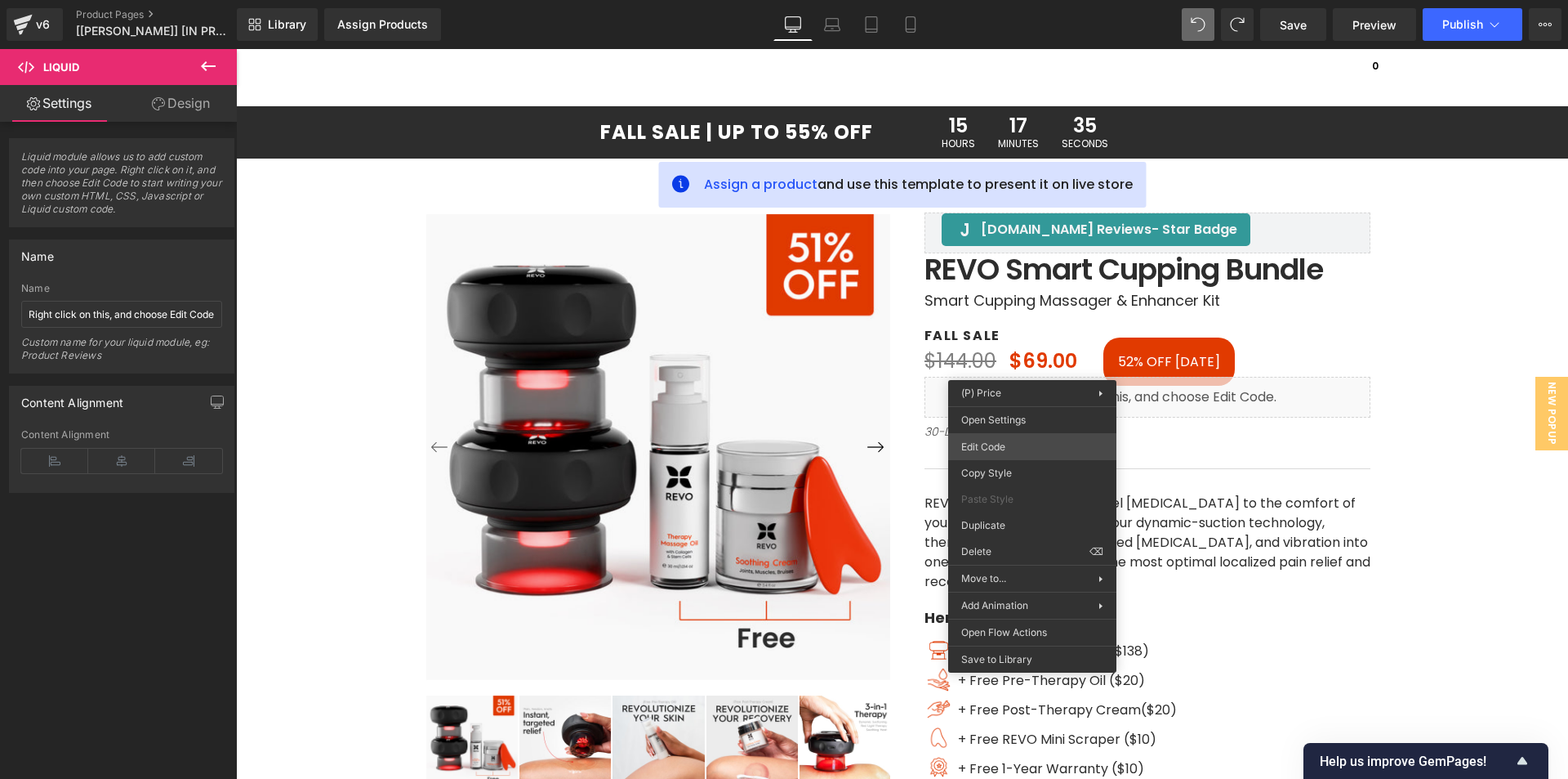
click at [1002, 0] on div "Liquid You are previewing how the will restyle your page. You can not edit Elem…" at bounding box center [784, 0] width 1568 height 0
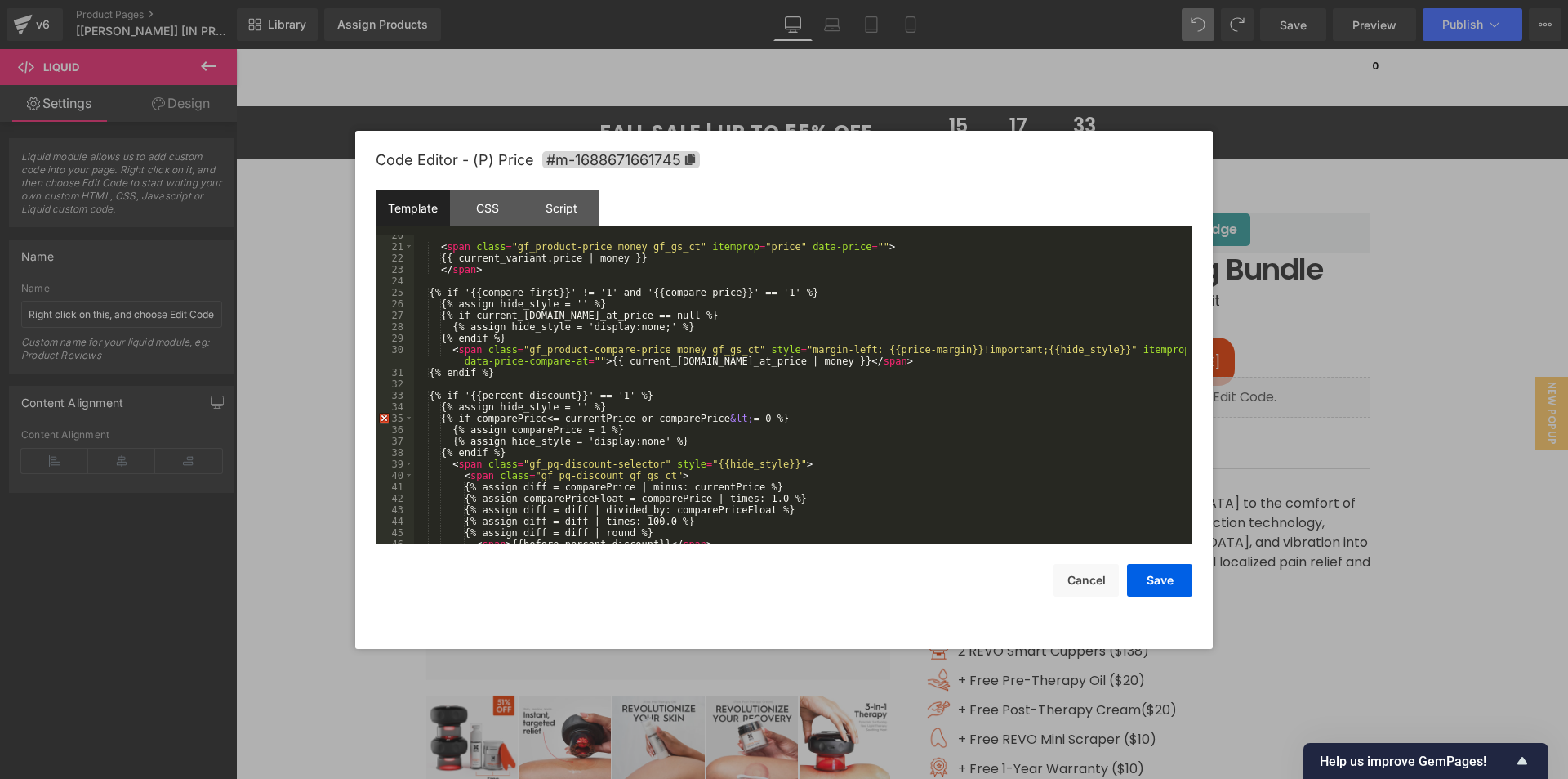
scroll to position [354, 0]
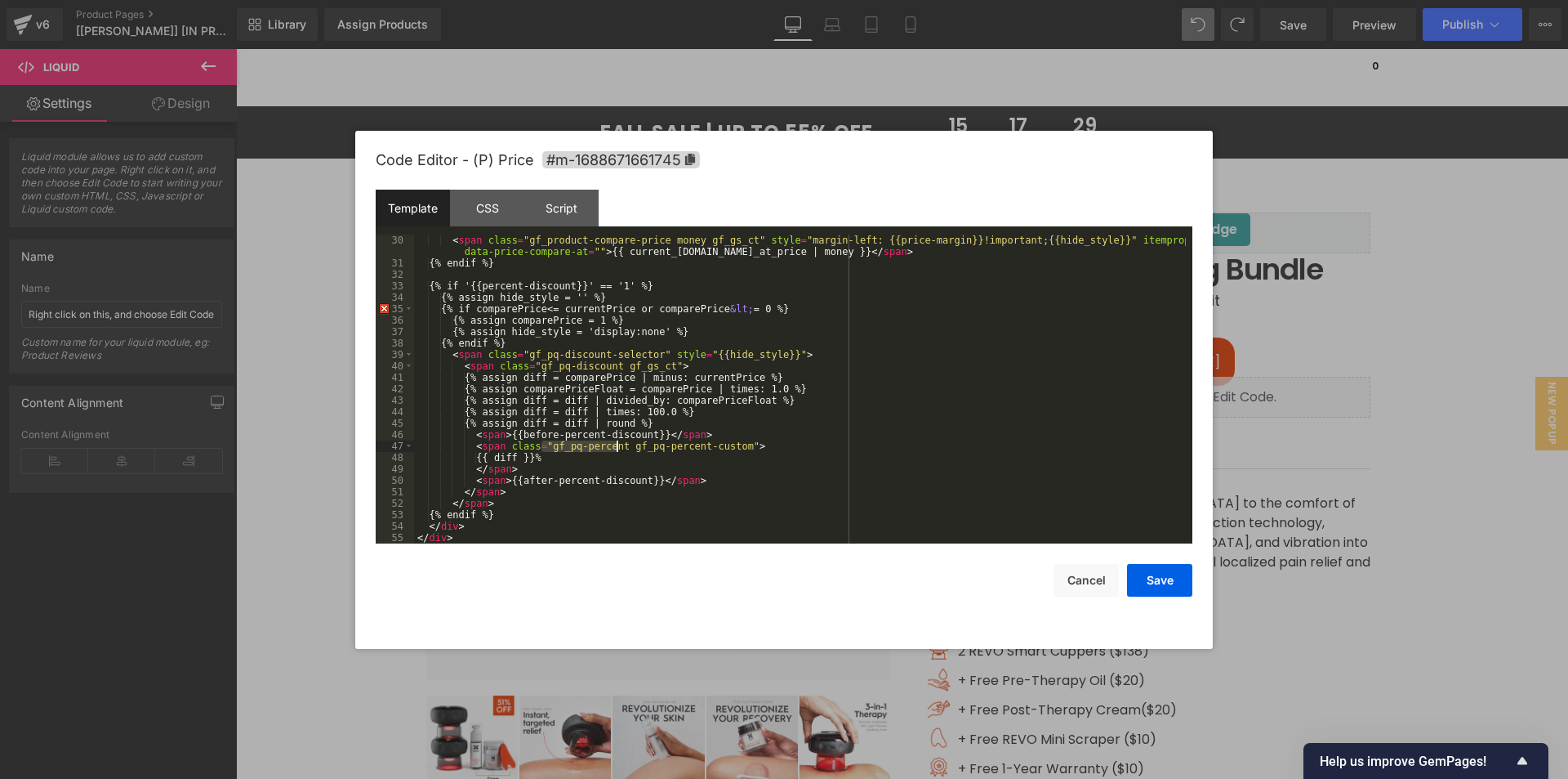
drag, startPoint x: 540, startPoint y: 446, endPoint x: 617, endPoint y: 445, distance: 77.0
click at [617, 445] on div "< span class = "gf_product-compare-price money gf_gs_ct" style = "margin-left: …" at bounding box center [799, 406] width 772 height 343
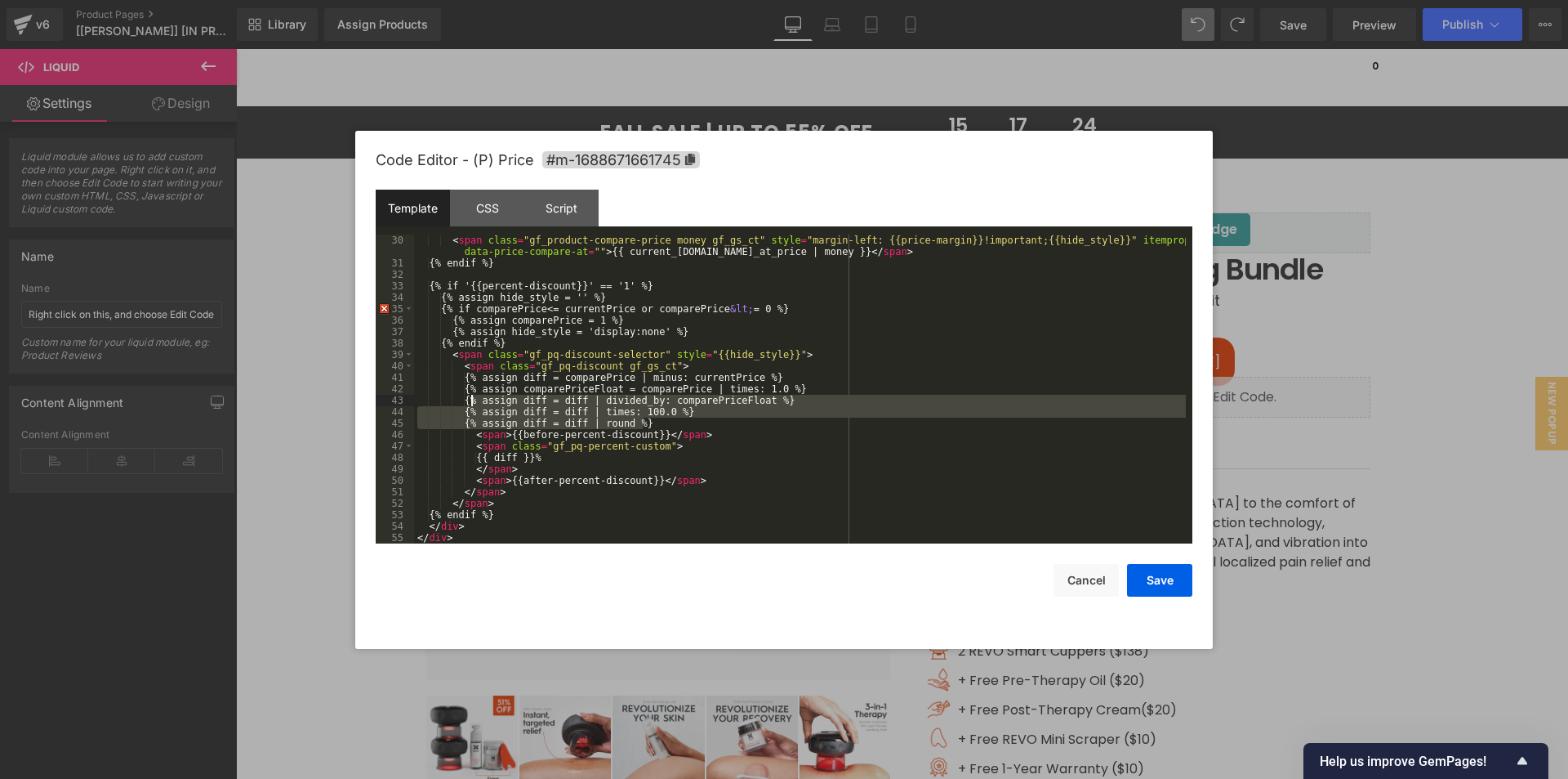
drag, startPoint x: 657, startPoint y: 422, endPoint x: 472, endPoint y: 399, distance: 186.4
click at [472, 399] on div "< span class = "gf_product-compare-price money gf_gs_ct" style = "margin-left: …" at bounding box center [799, 406] width 772 height 343
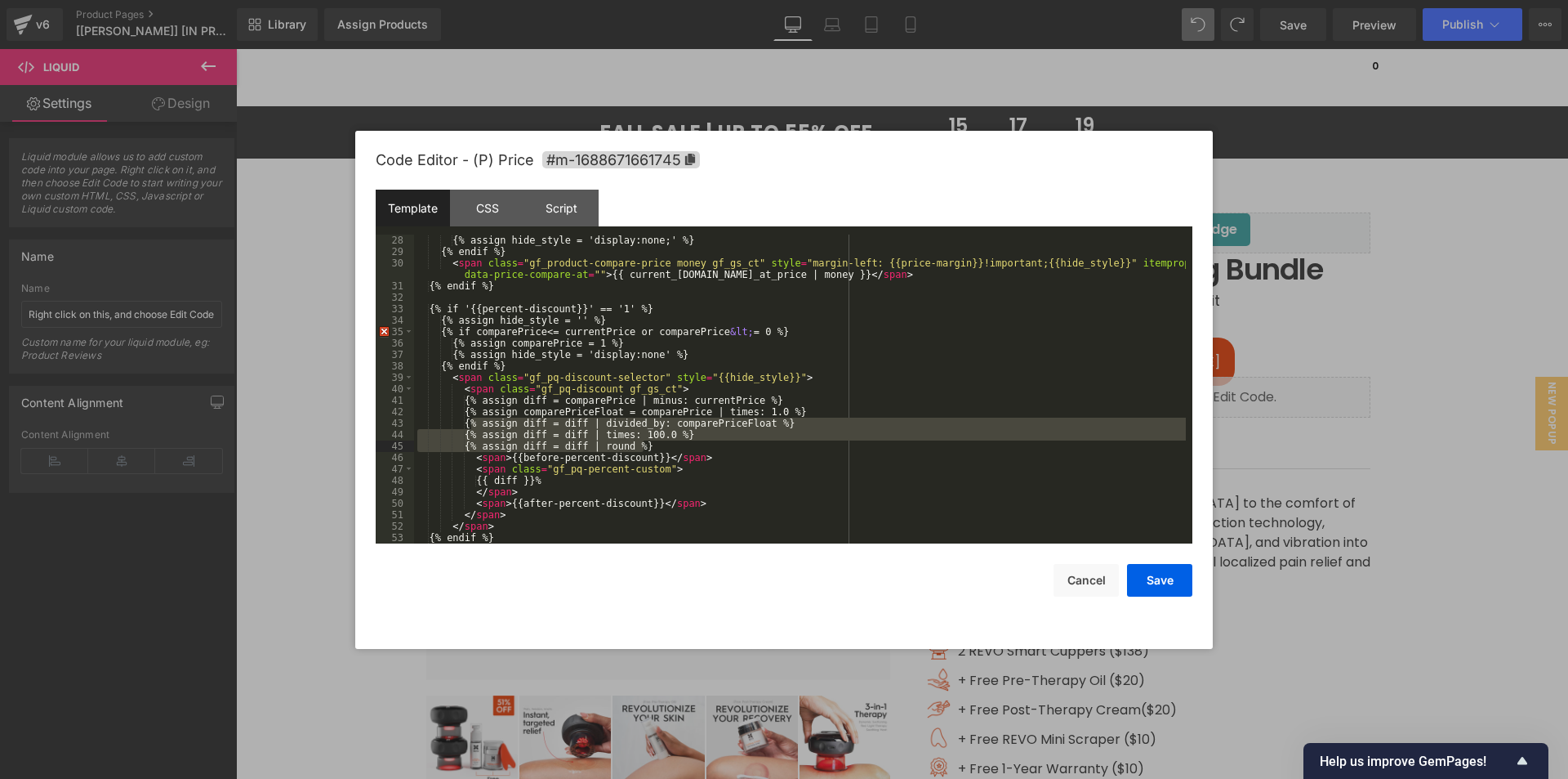
click at [672, 439] on div "{% assign hide_style = 'display:none;' %} {% endif %} < span class = "gf_produc…" at bounding box center [799, 389] width 772 height 309
drag, startPoint x: 650, startPoint y: 443, endPoint x: 471, endPoint y: 414, distance: 181.3
click at [471, 414] on div "{% assign hide_style = 'display:none;' %} {% endif %} < span class = "gf_produc…" at bounding box center [799, 400] width 772 height 332
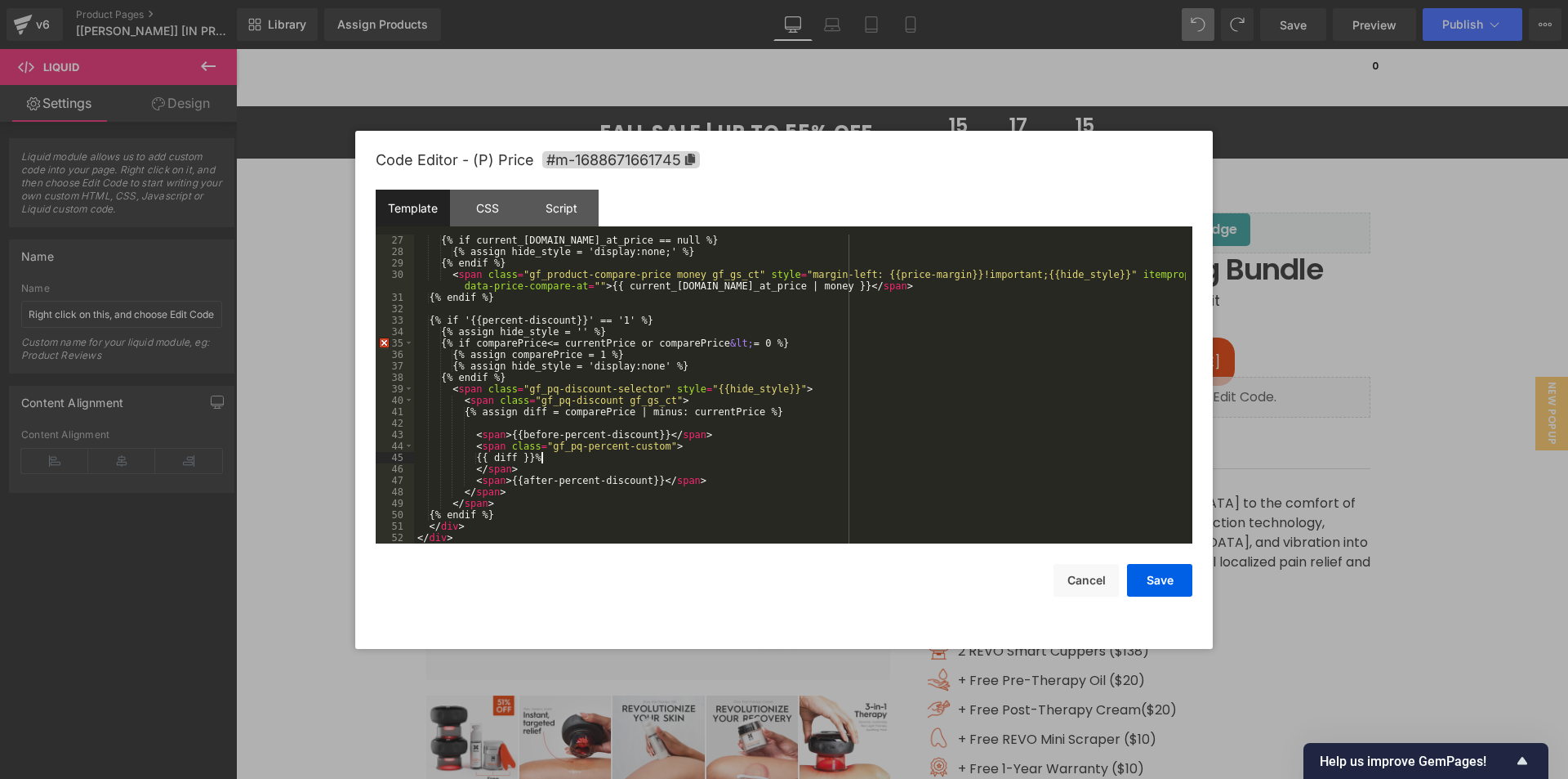
click at [540, 459] on div "{% if current_variant.compare_at_price == null %} {% assign hide_style = 'displ…" at bounding box center [799, 400] width 772 height 332
click at [526, 455] on div "{% if current_variant.compare_at_price == null %} {% assign hide_style = 'displ…" at bounding box center [799, 400] width 772 height 332
click at [1158, 581] on button "Save" at bounding box center [1159, 580] width 65 height 33
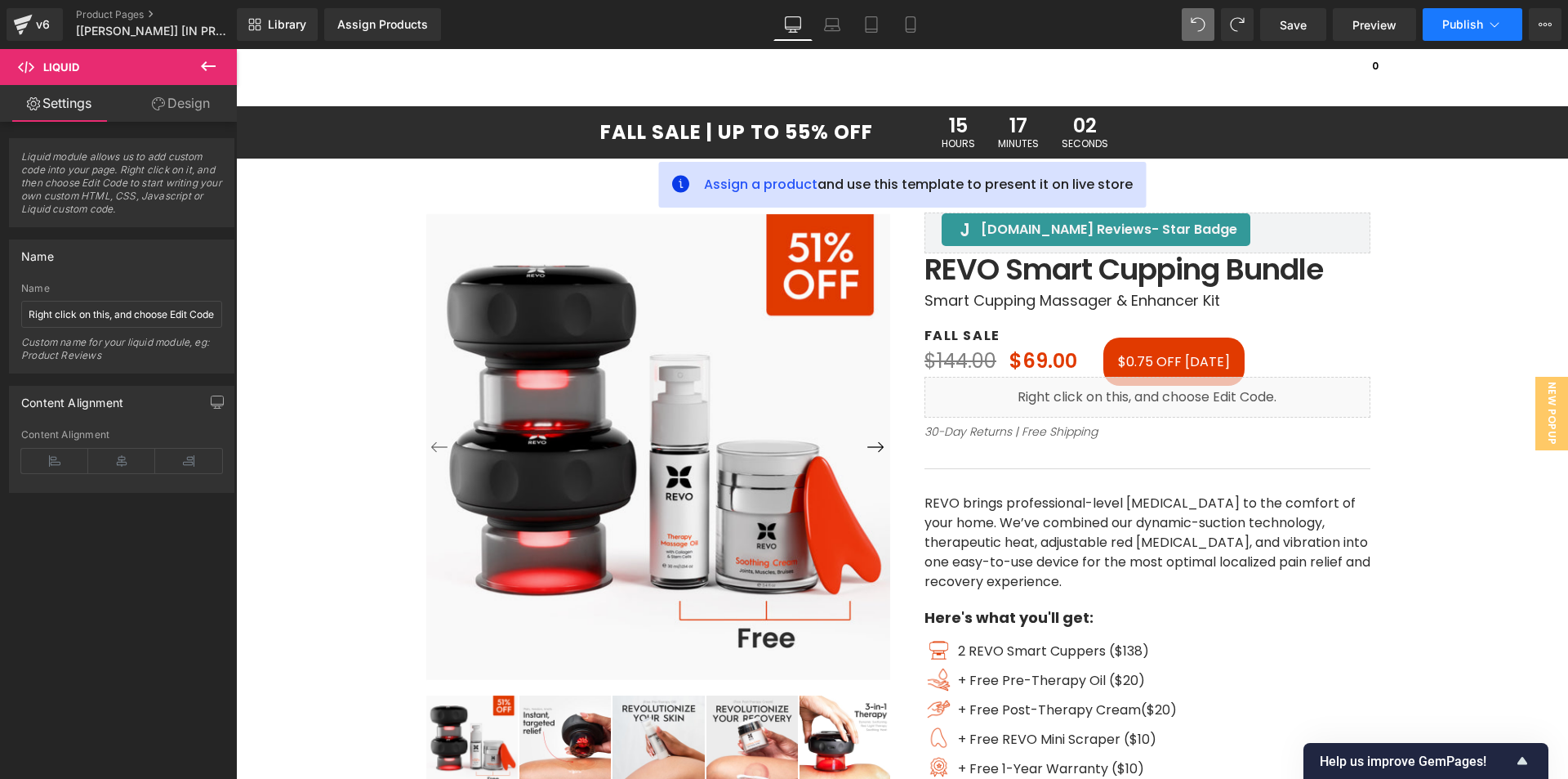
click at [1459, 10] on button "Publish" at bounding box center [1473, 24] width 99 height 33
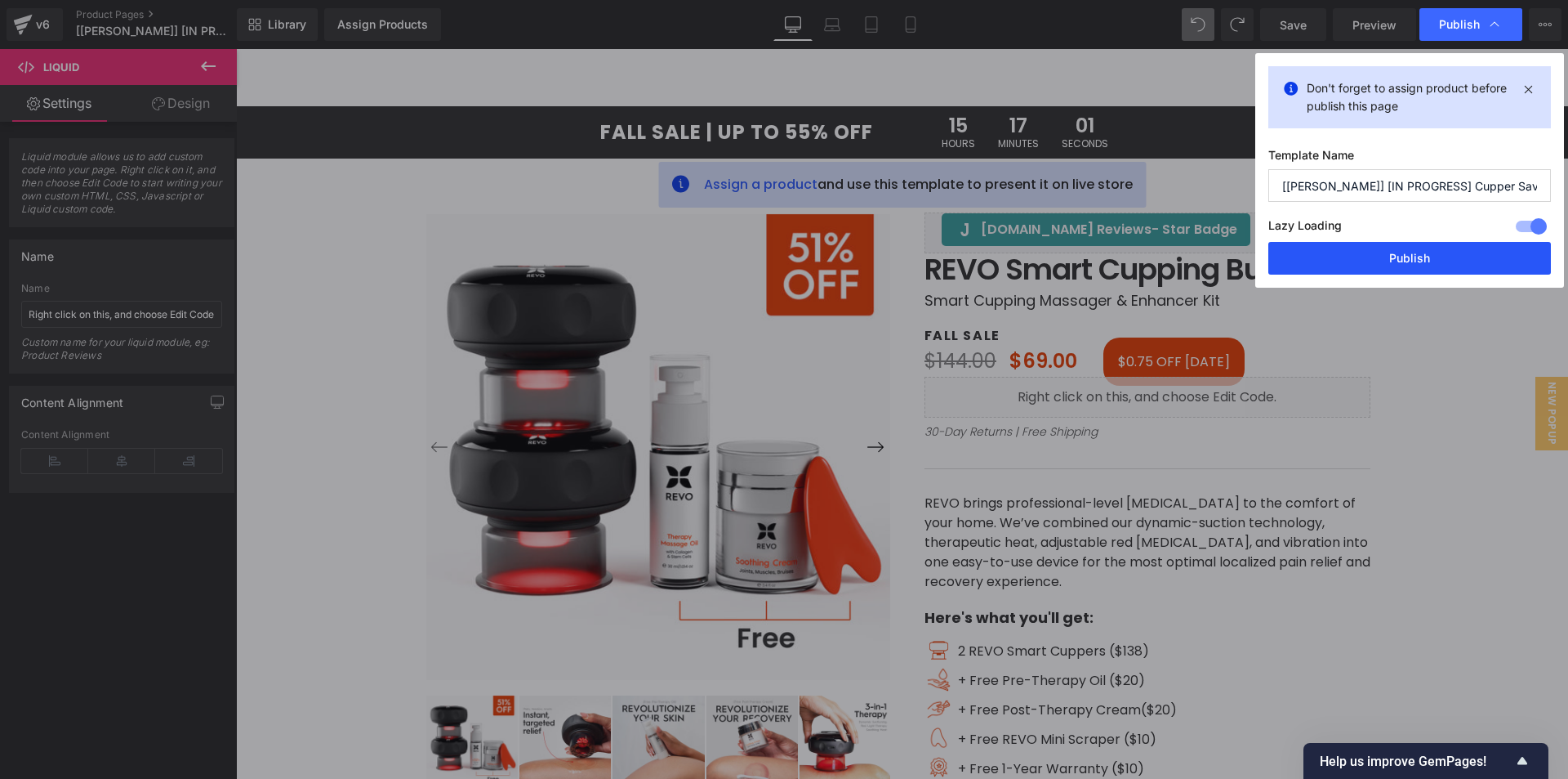
click at [1393, 263] on button "Publish" at bounding box center [1409, 258] width 282 height 33
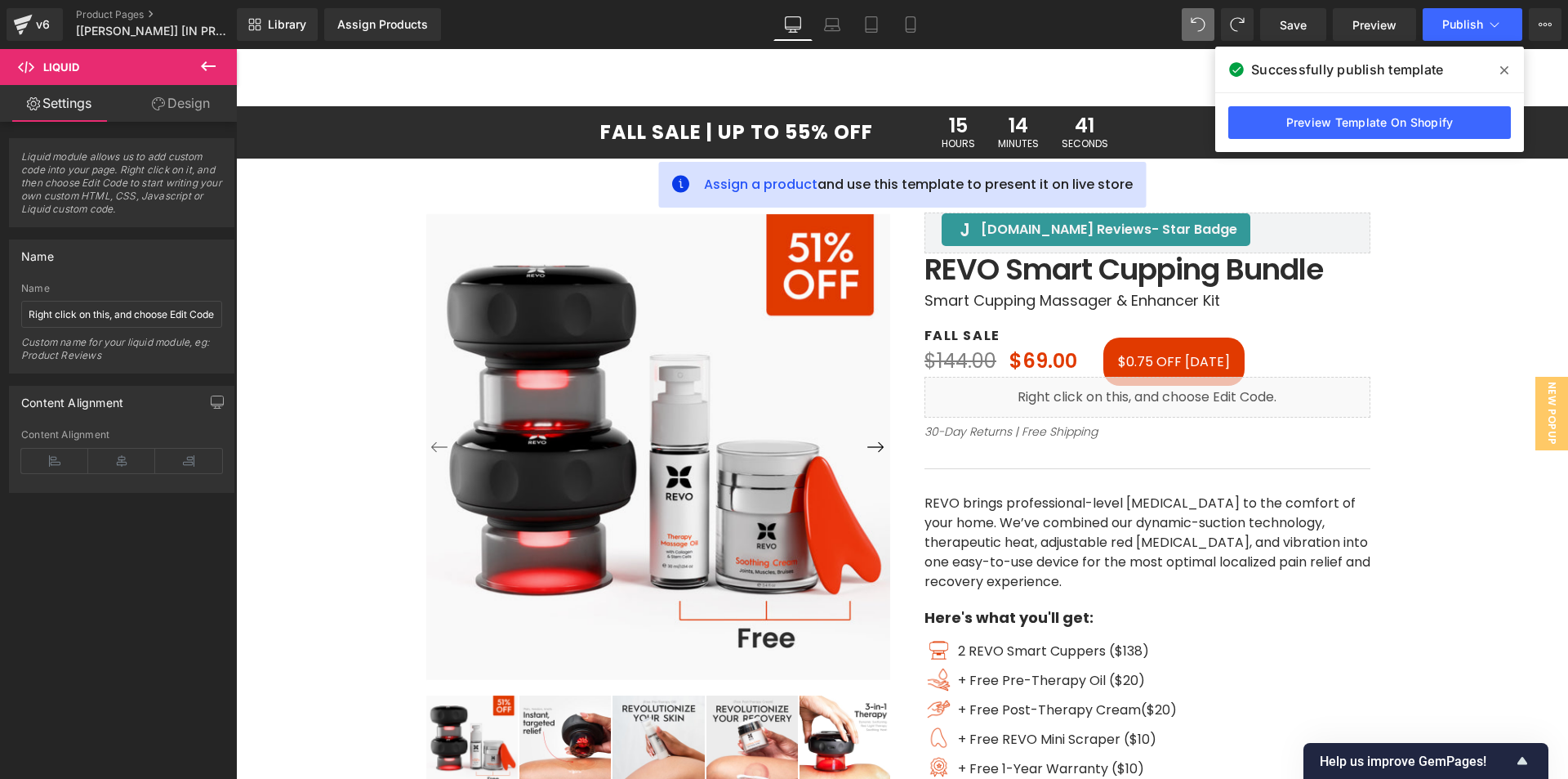
drag, startPoint x: 1504, startPoint y: 69, endPoint x: 1187, endPoint y: 82, distance: 317.3
click at [1504, 69] on icon at bounding box center [1504, 70] width 8 height 8
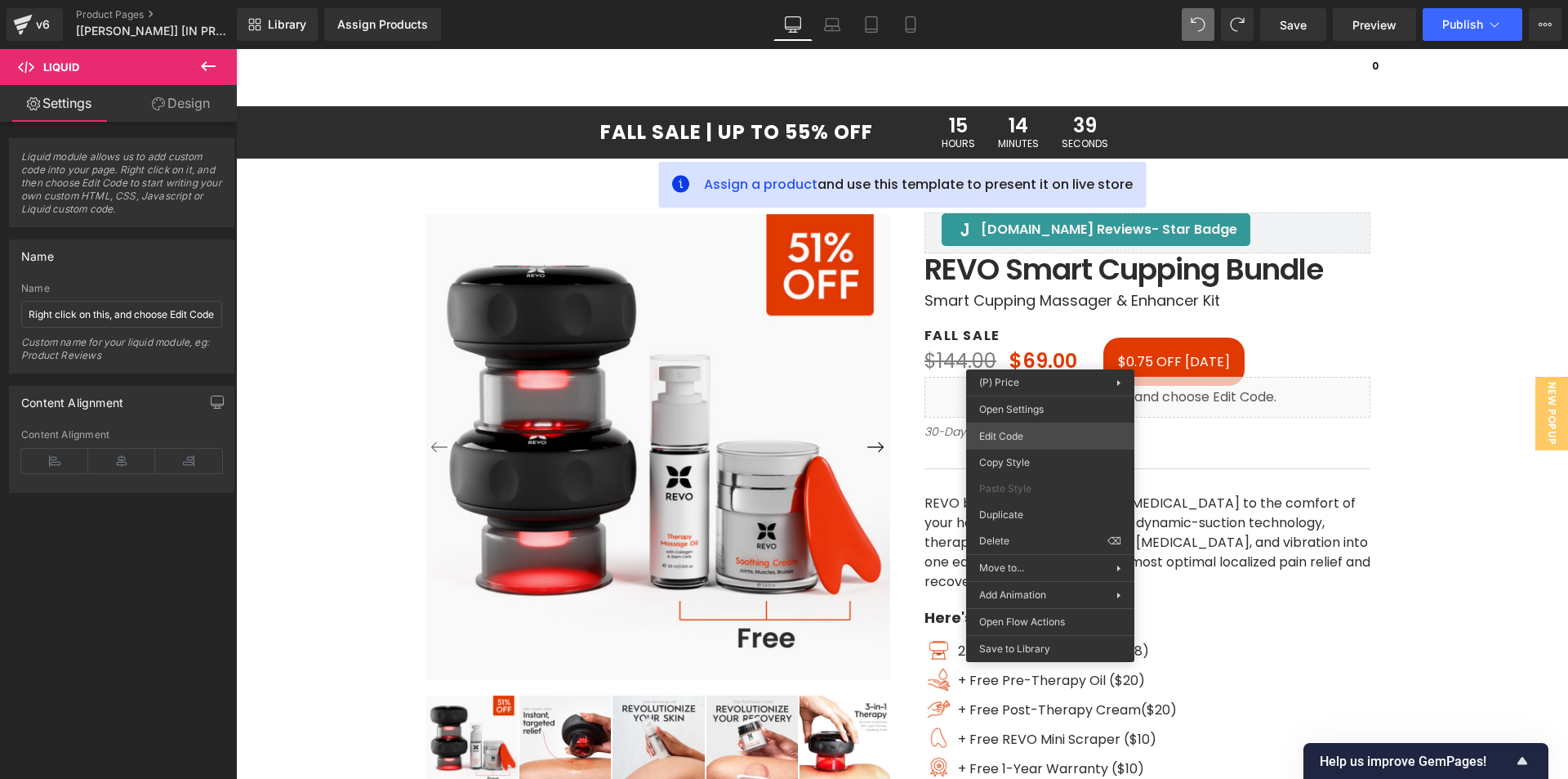
click at [1008, 0] on div "Liquid You are previewing how the will restyle your page. You can not edit Elem…" at bounding box center [784, 0] width 1568 height 0
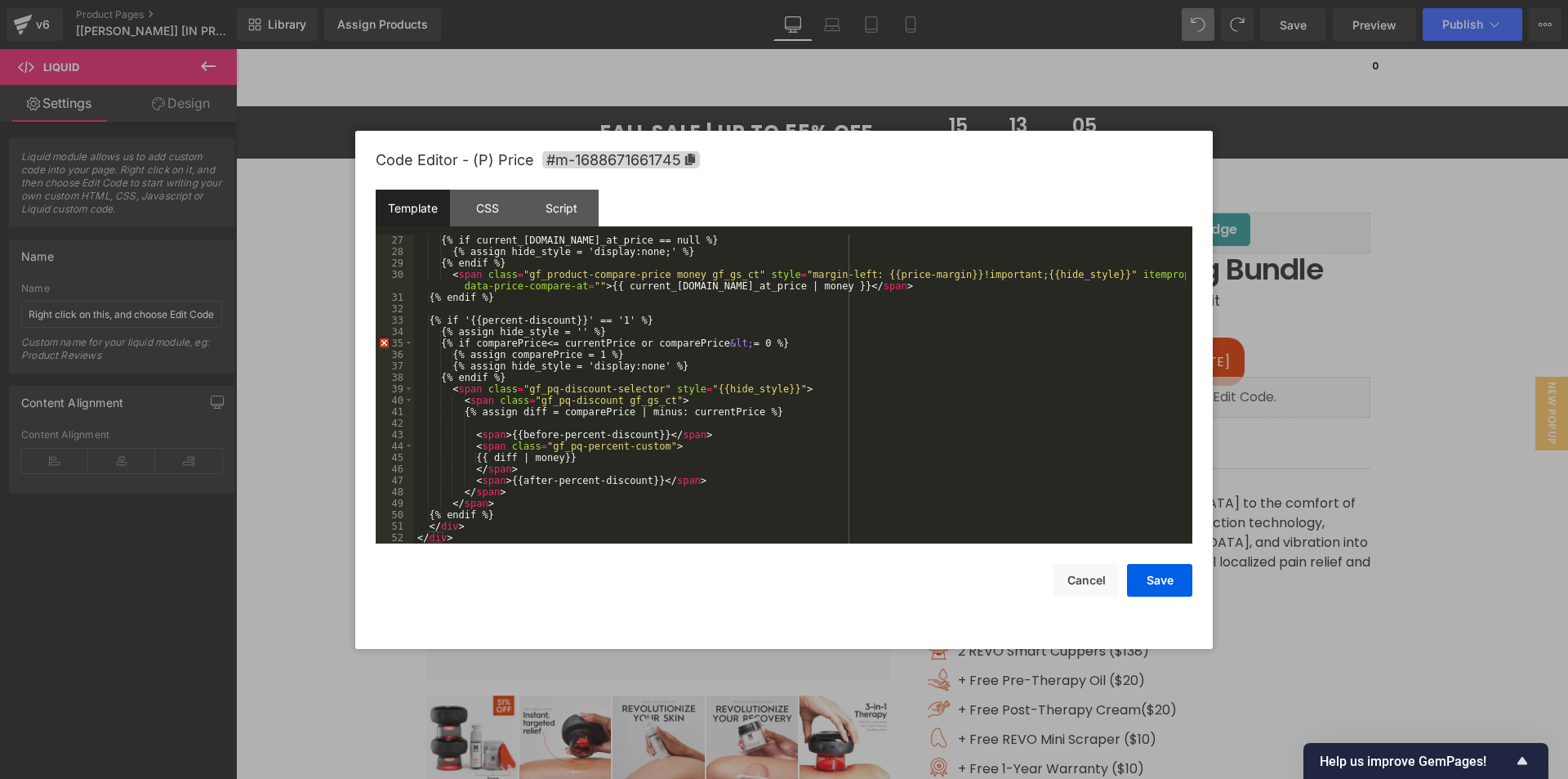
click at [1317, 231] on div at bounding box center [784, 390] width 1568 height 779
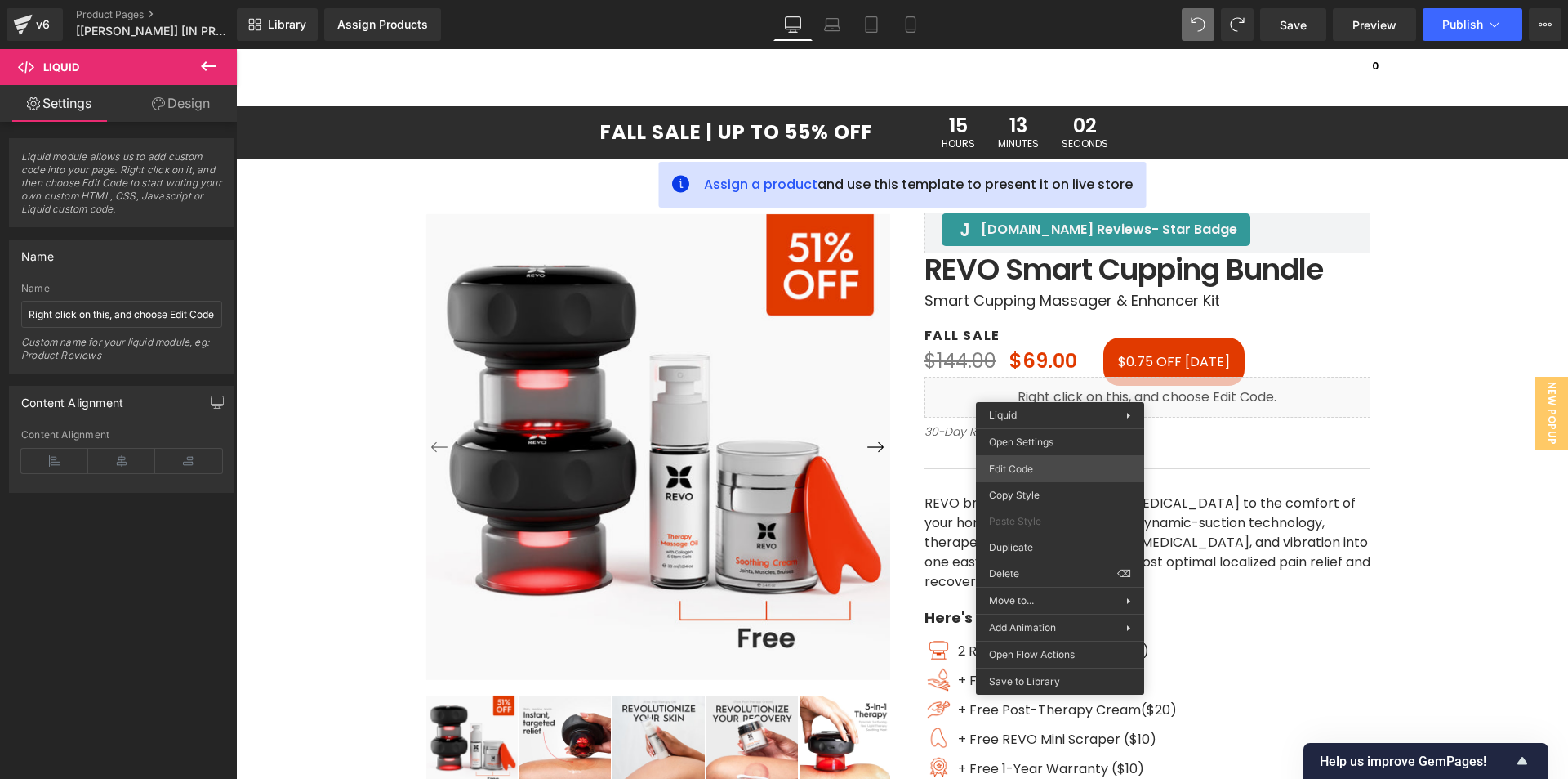
click at [1040, 0] on div "Liquid You are previewing how the will restyle your page. You can not edit Elem…" at bounding box center [784, 0] width 1568 height 0
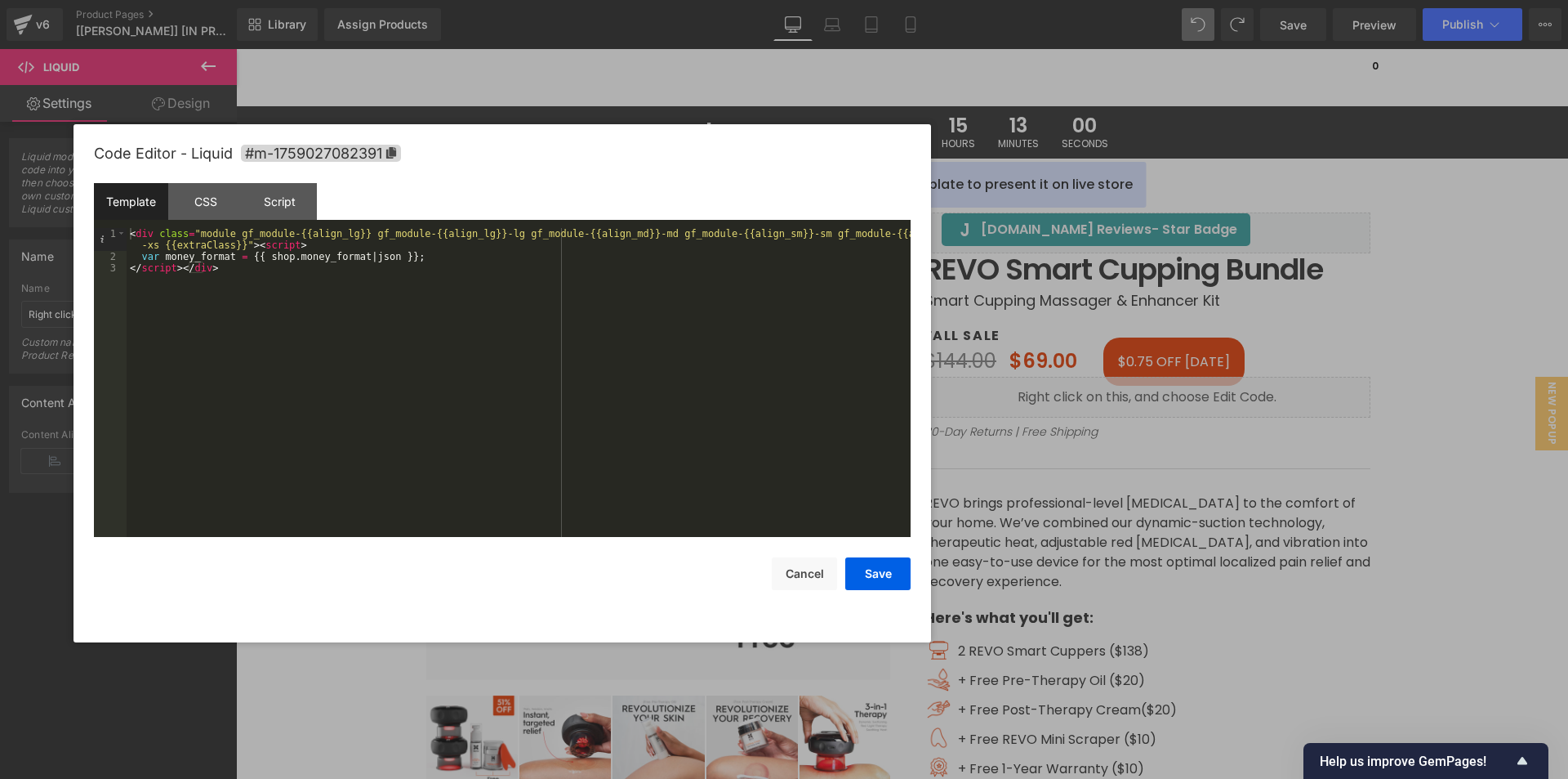
drag, startPoint x: 916, startPoint y: 155, endPoint x: 634, endPoint y: 149, distance: 282.1
click at [634, 149] on div "Code Editor - Liquid #m-1759027082391" at bounding box center [501, 154] width 817 height 58
click at [275, 210] on div "Script" at bounding box center [279, 202] width 74 height 37
